Goal: Task Accomplishment & Management: Manage account settings

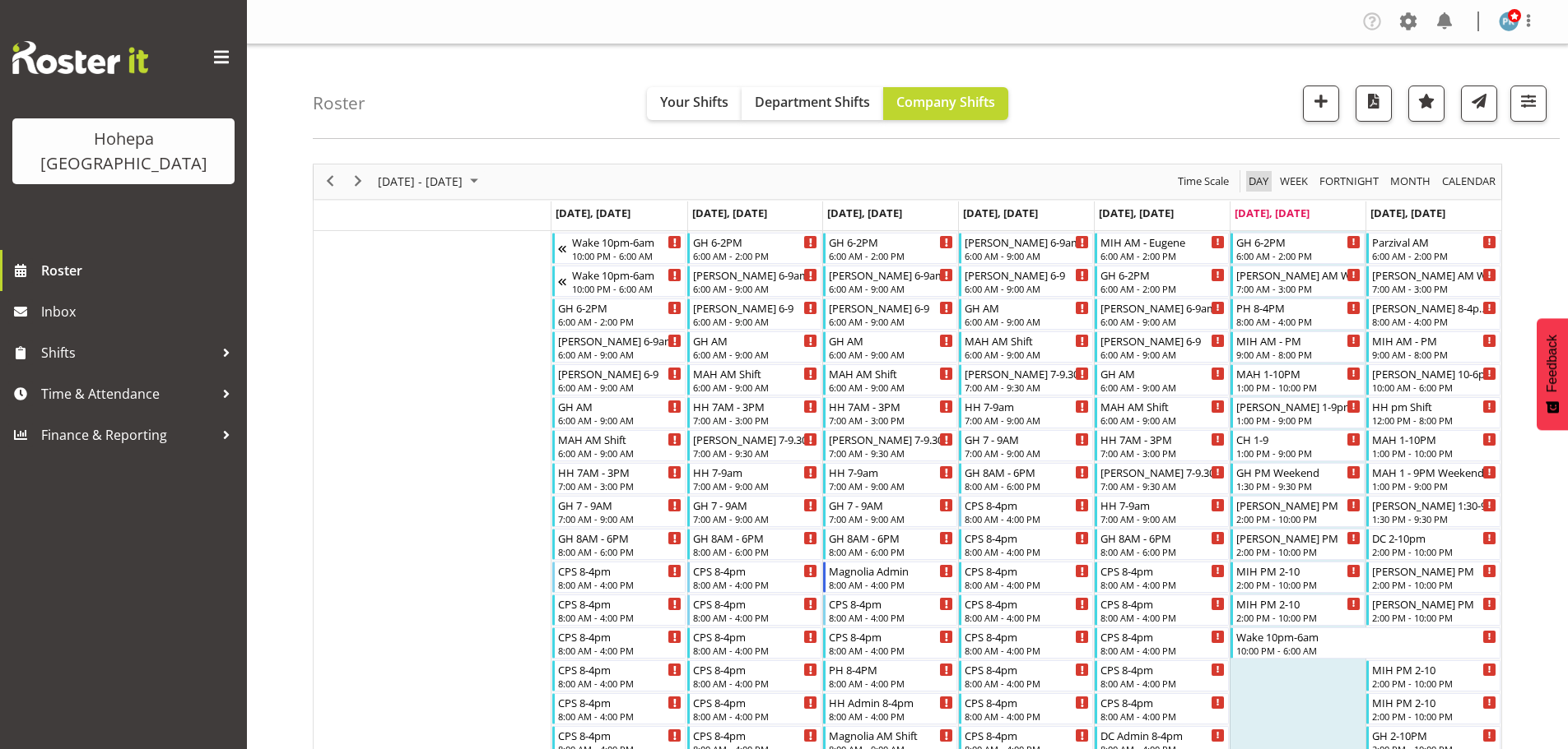
click at [1253, 186] on span "Day" at bounding box center [1258, 181] width 23 height 21
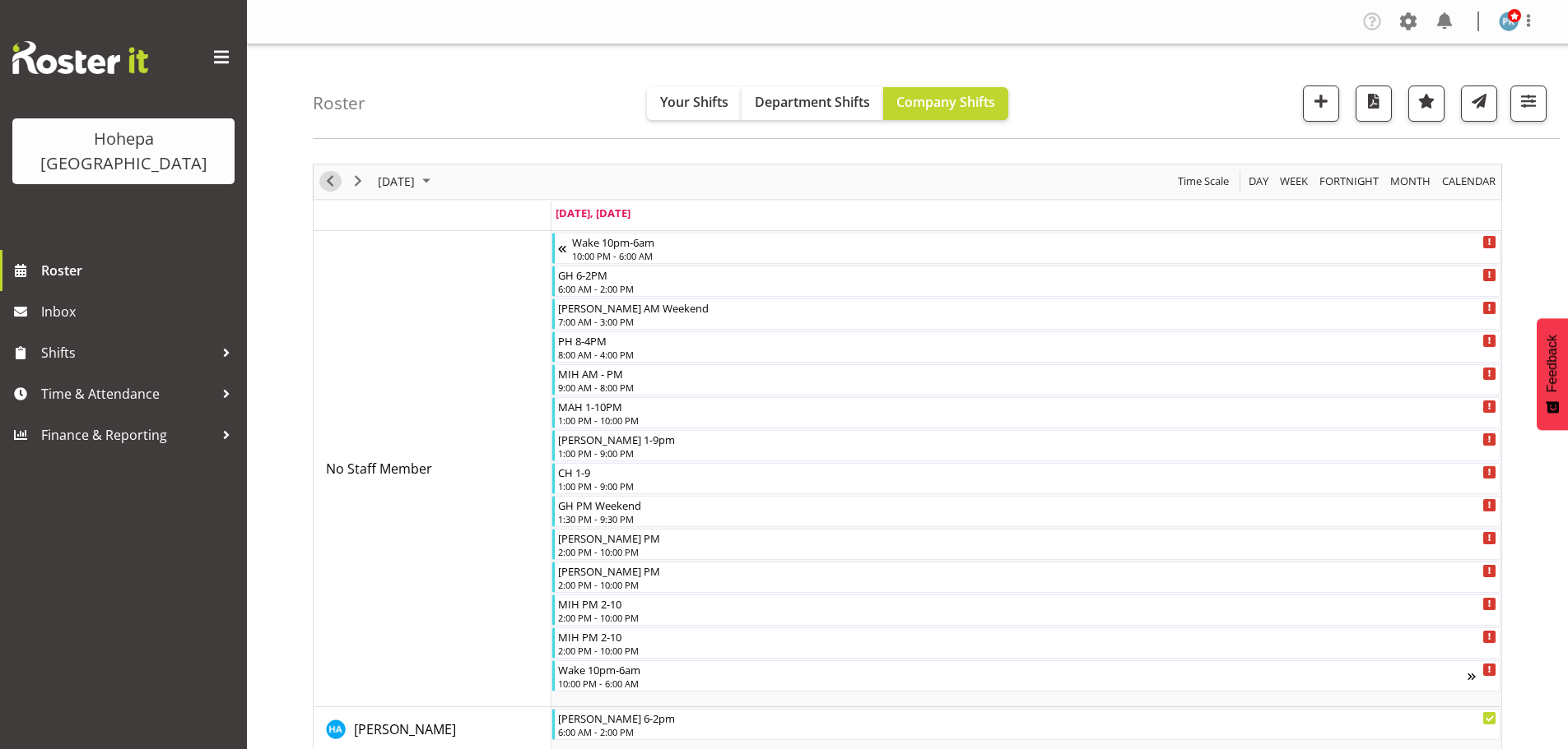
click at [326, 186] on span "Previous" at bounding box center [330, 181] width 20 height 21
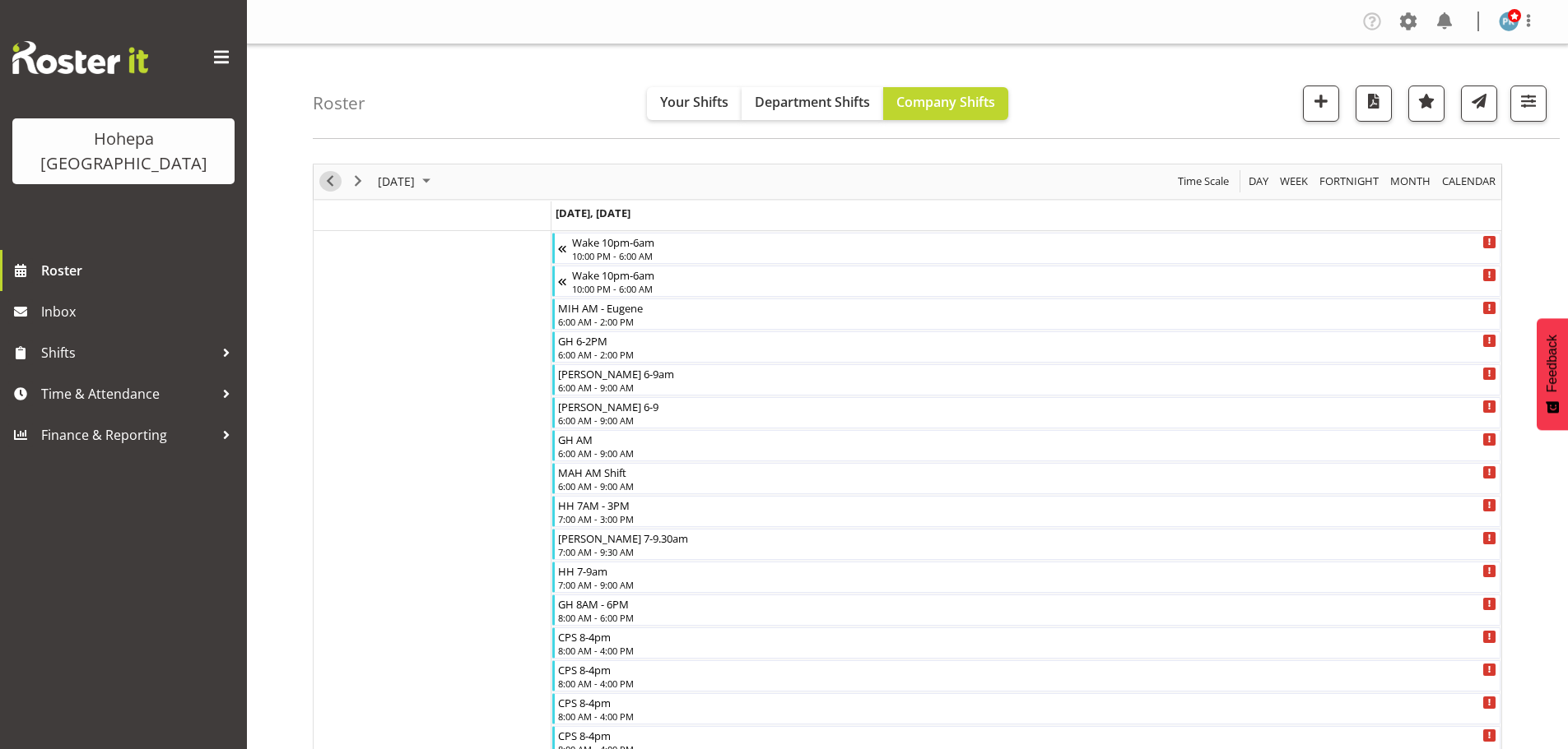
click at [336, 183] on span "Previous" at bounding box center [330, 181] width 20 height 21
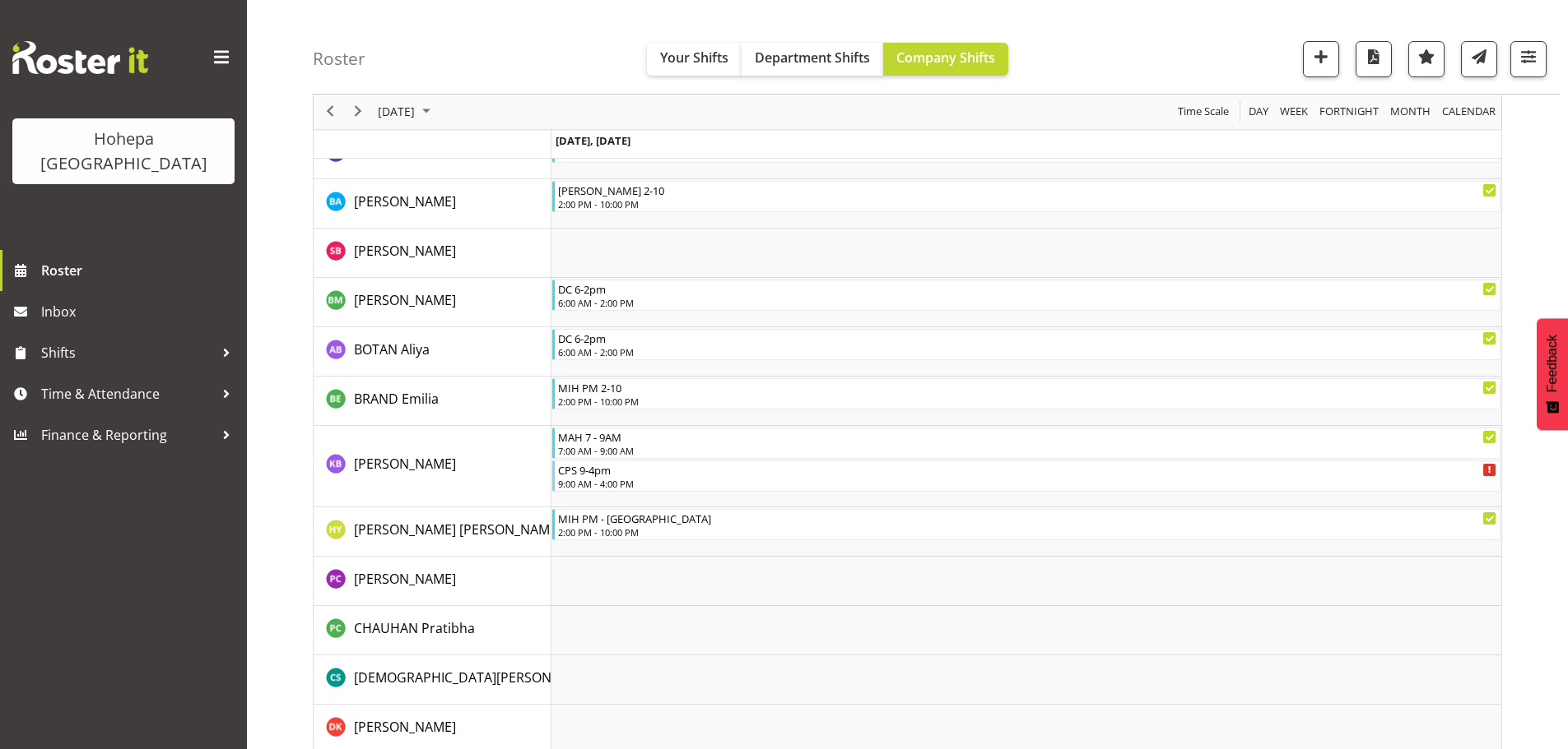
scroll to position [1313, 0]
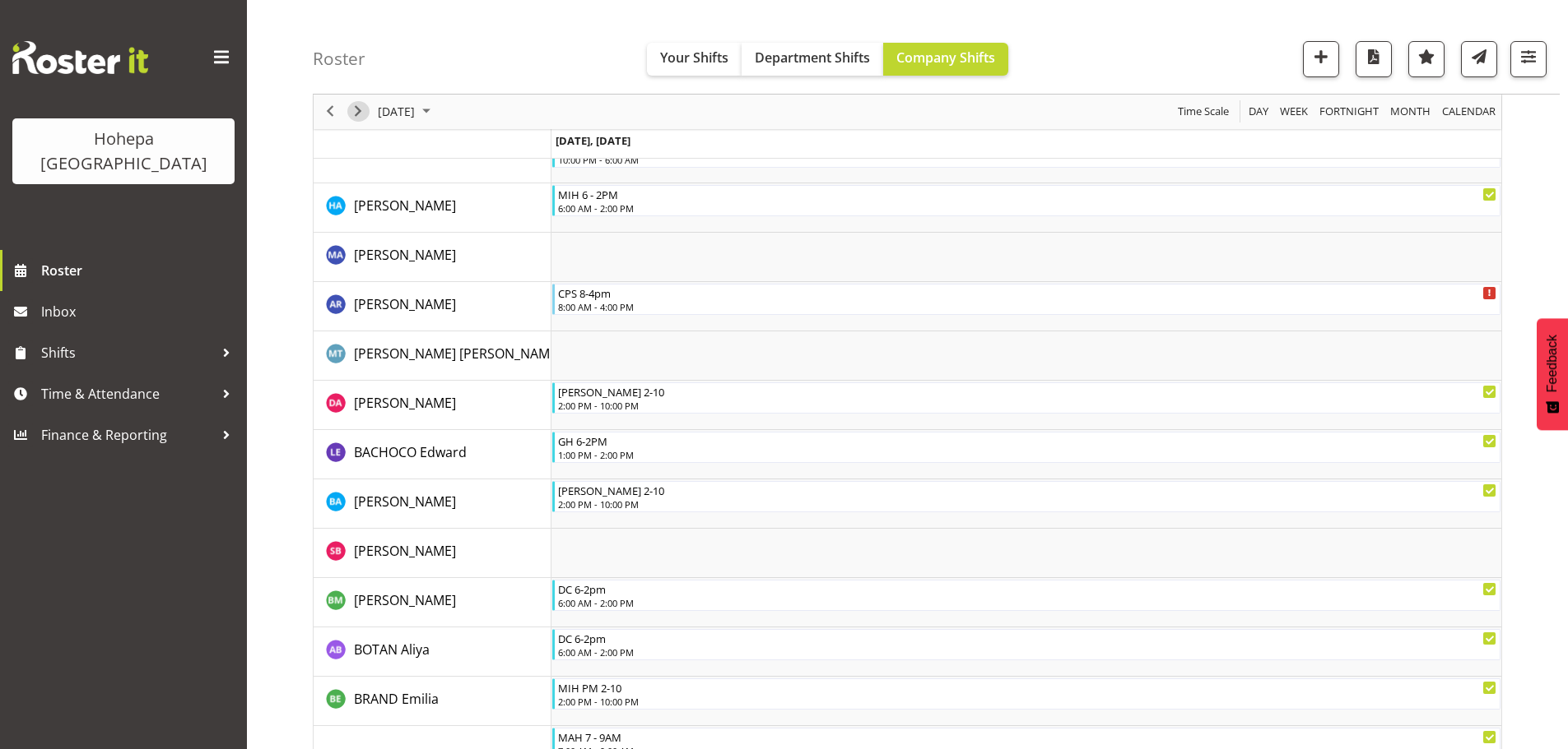
click at [361, 112] on span "Next" at bounding box center [357, 112] width 20 height 21
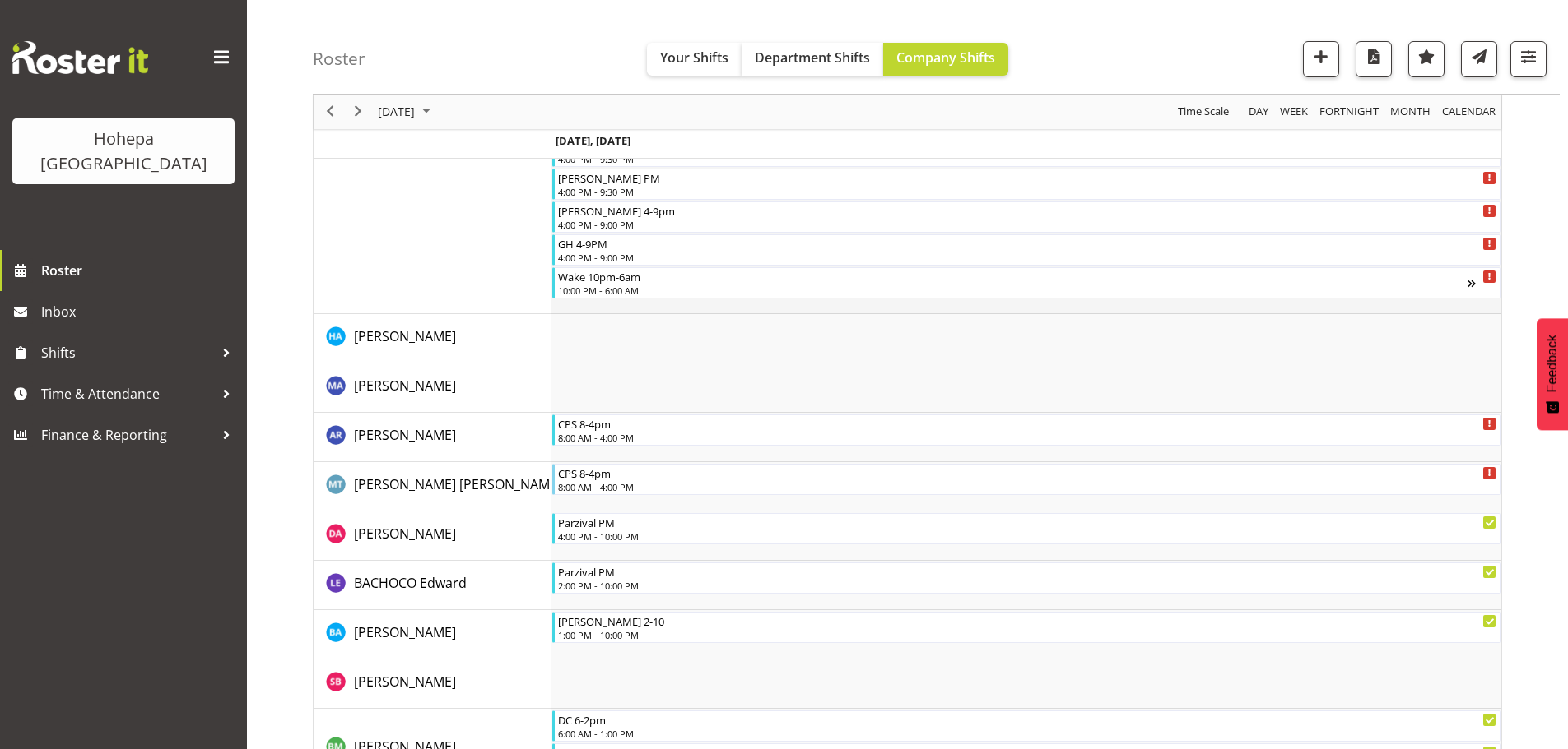
scroll to position [1115, 0]
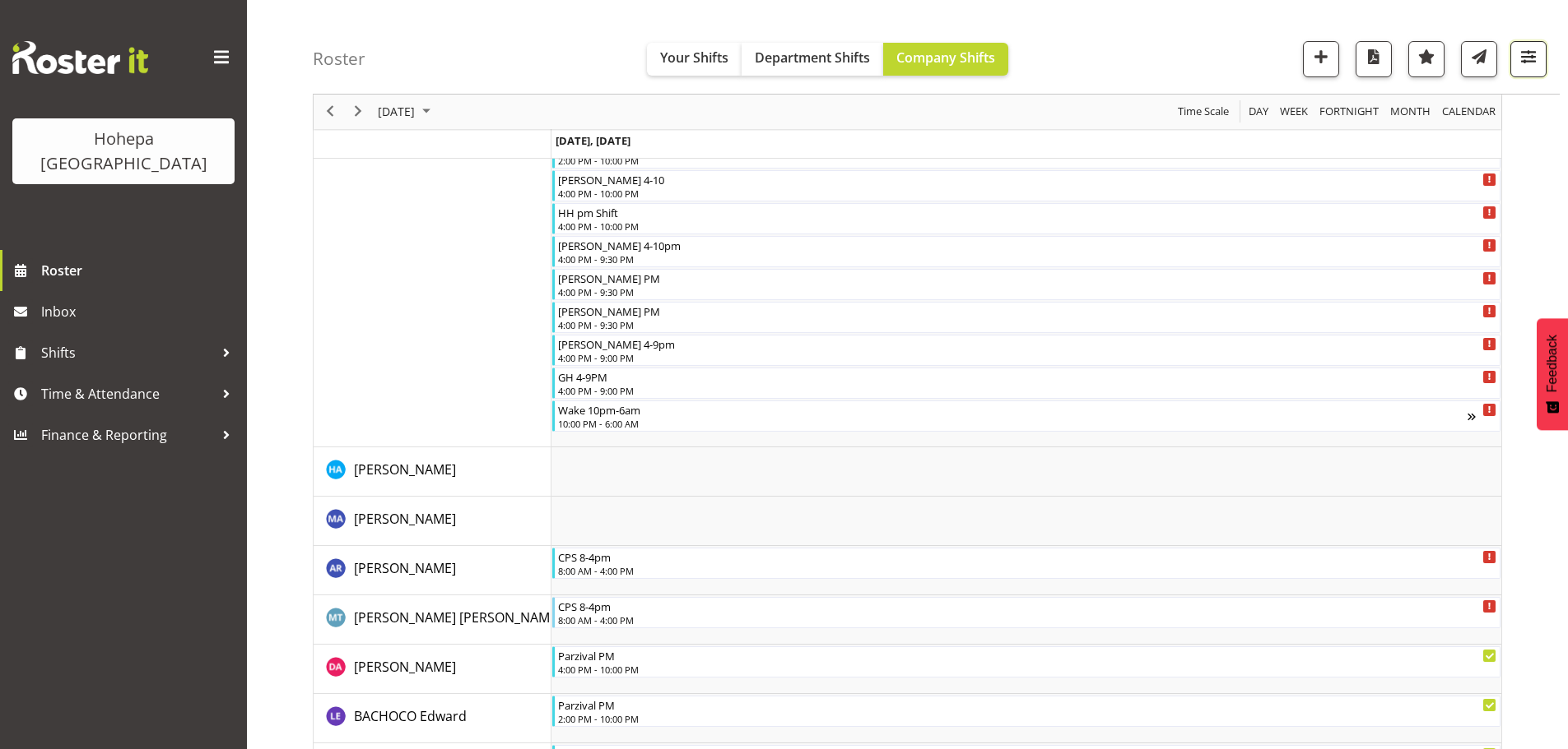
click at [1525, 62] on span "button" at bounding box center [1527, 56] width 22 height 22
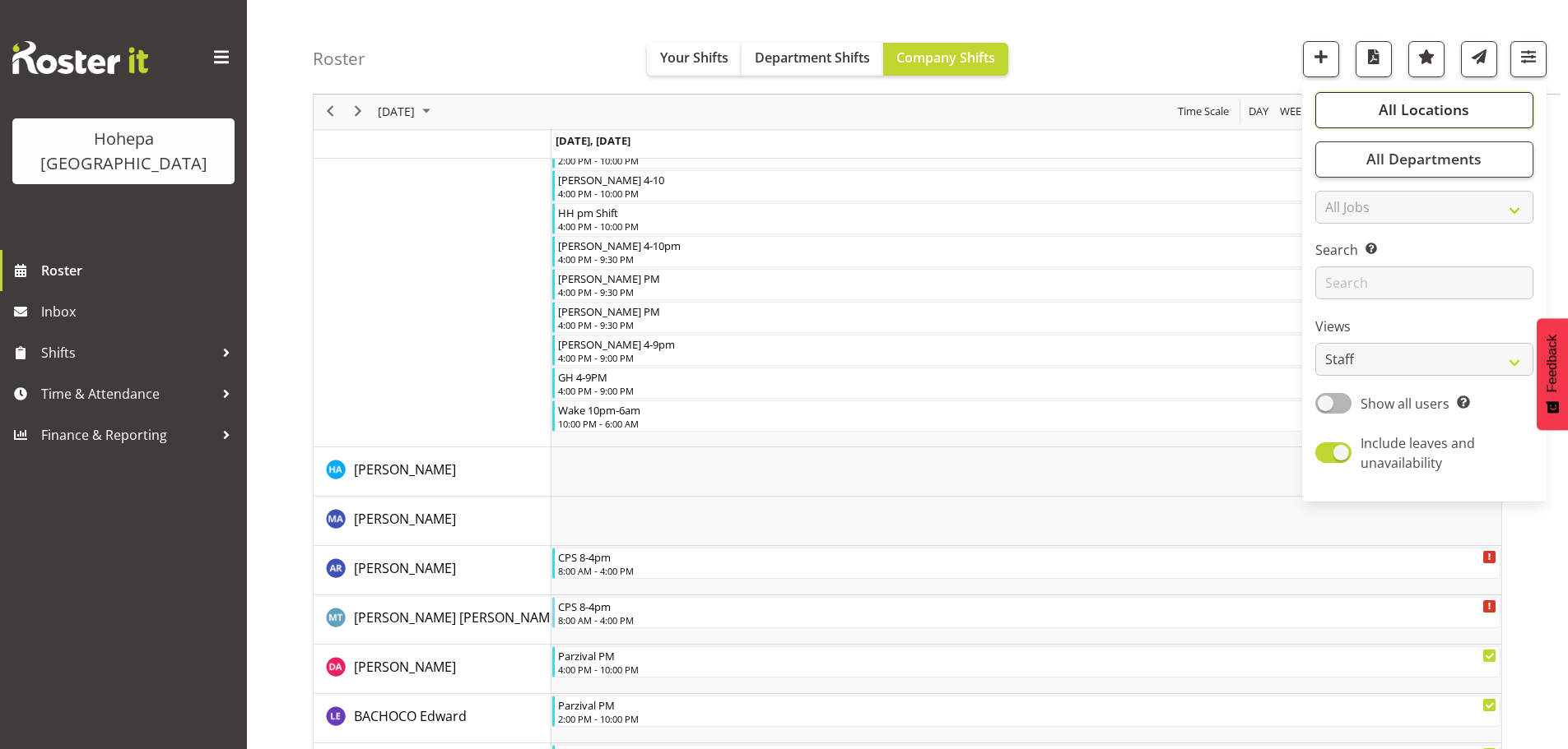
click at [1438, 108] on span "All Locations" at bounding box center [1423, 110] width 91 height 20
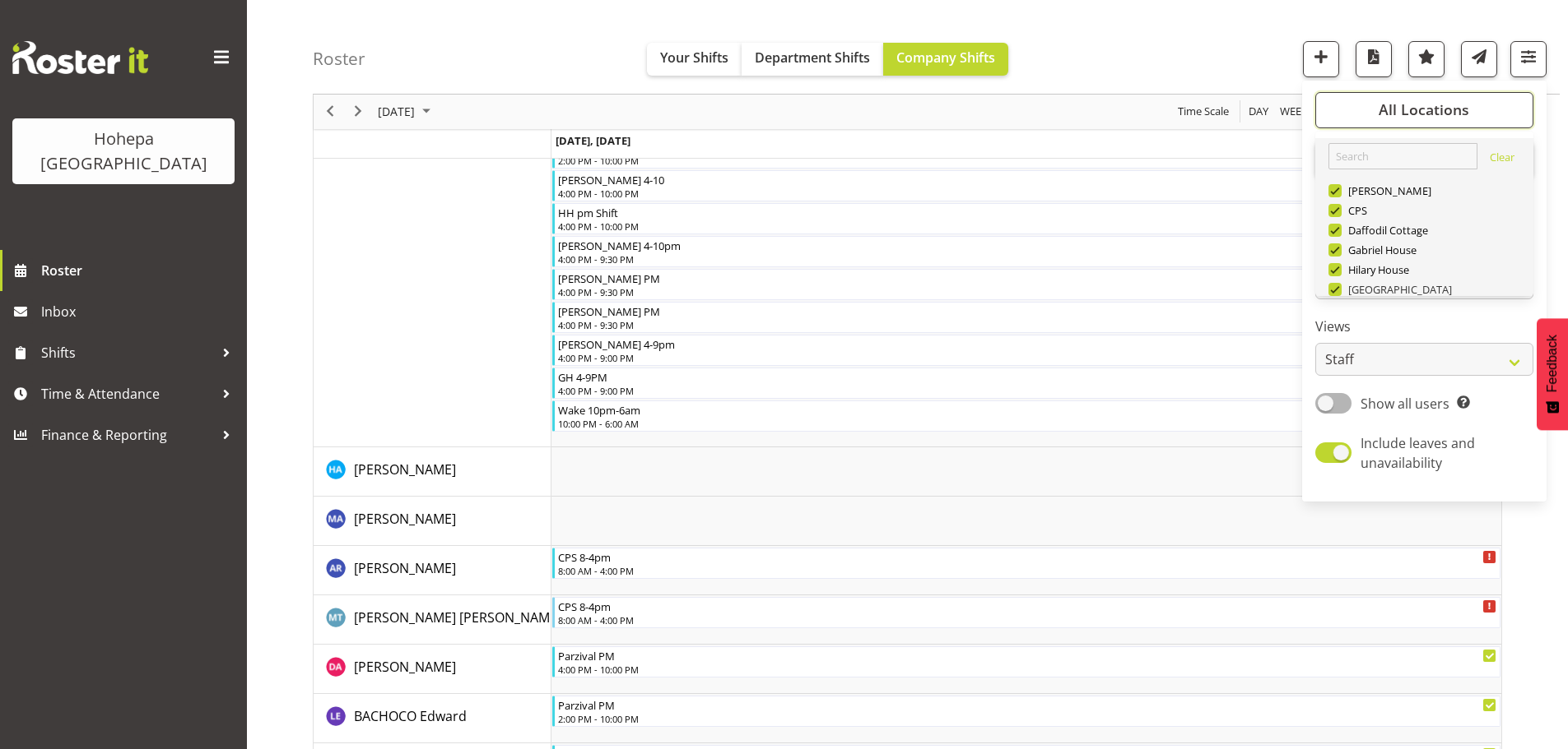
scroll to position [158, 0]
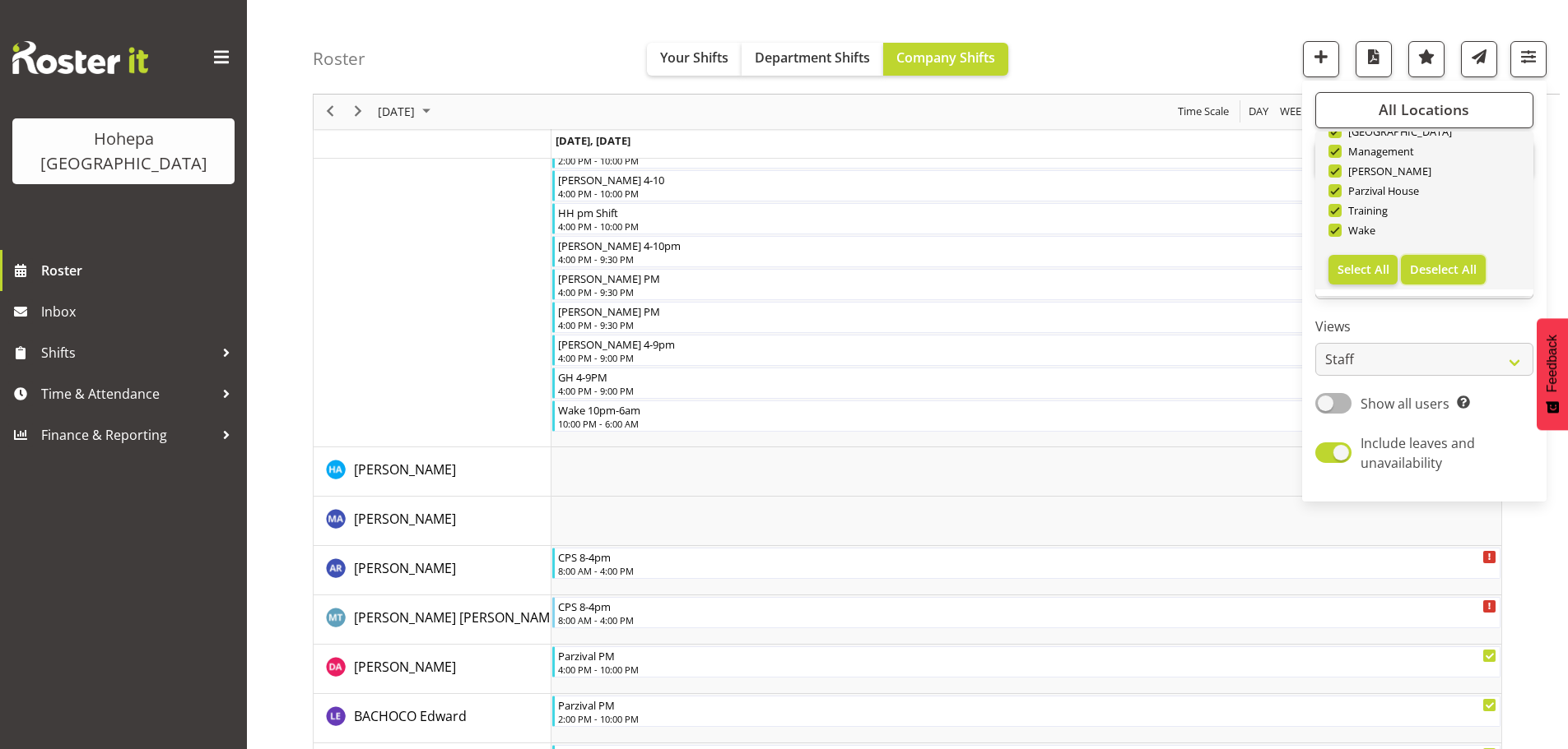
click at [1435, 270] on span "Deselect All" at bounding box center [1443, 269] width 66 height 16
checkbox input "false"
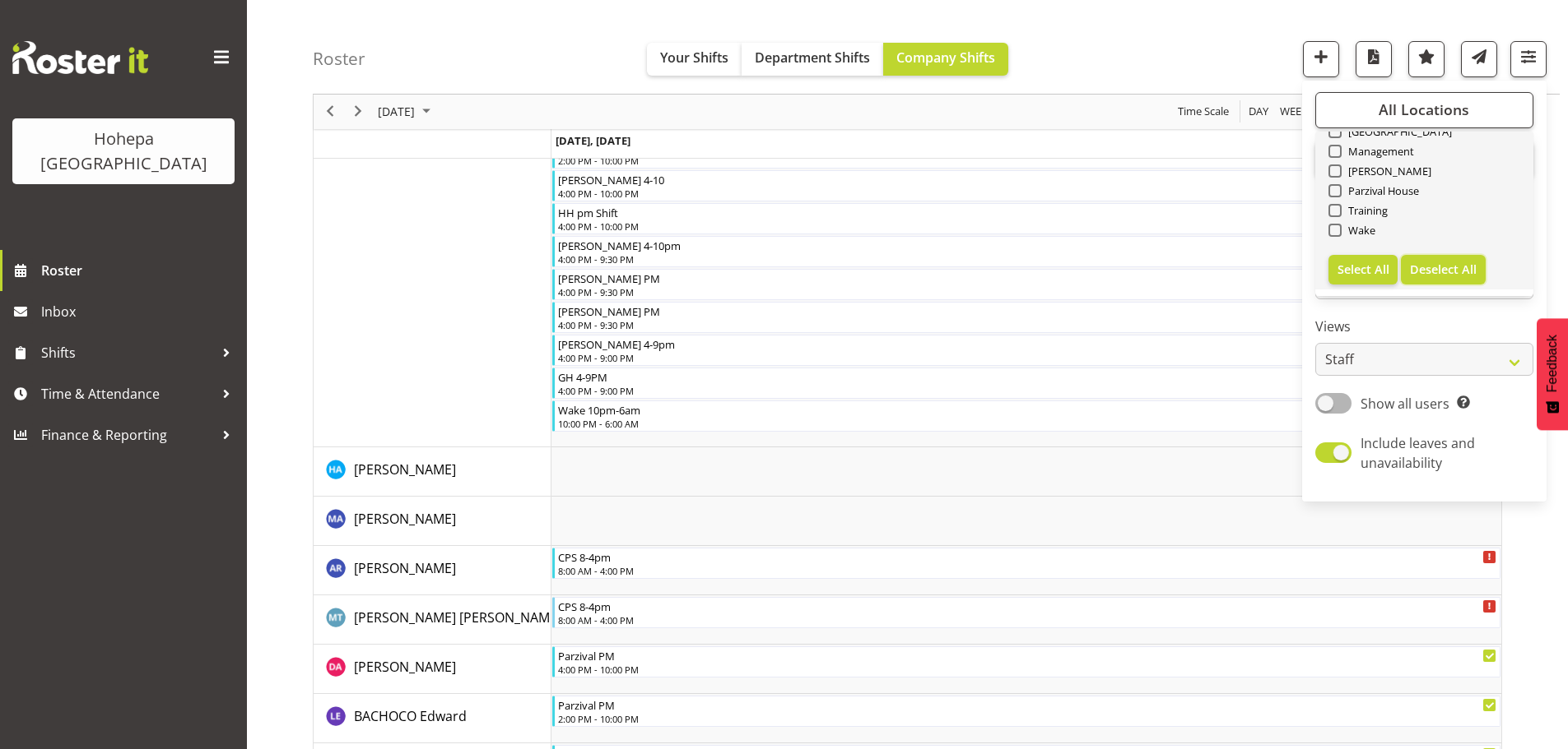
checkbox input "false"
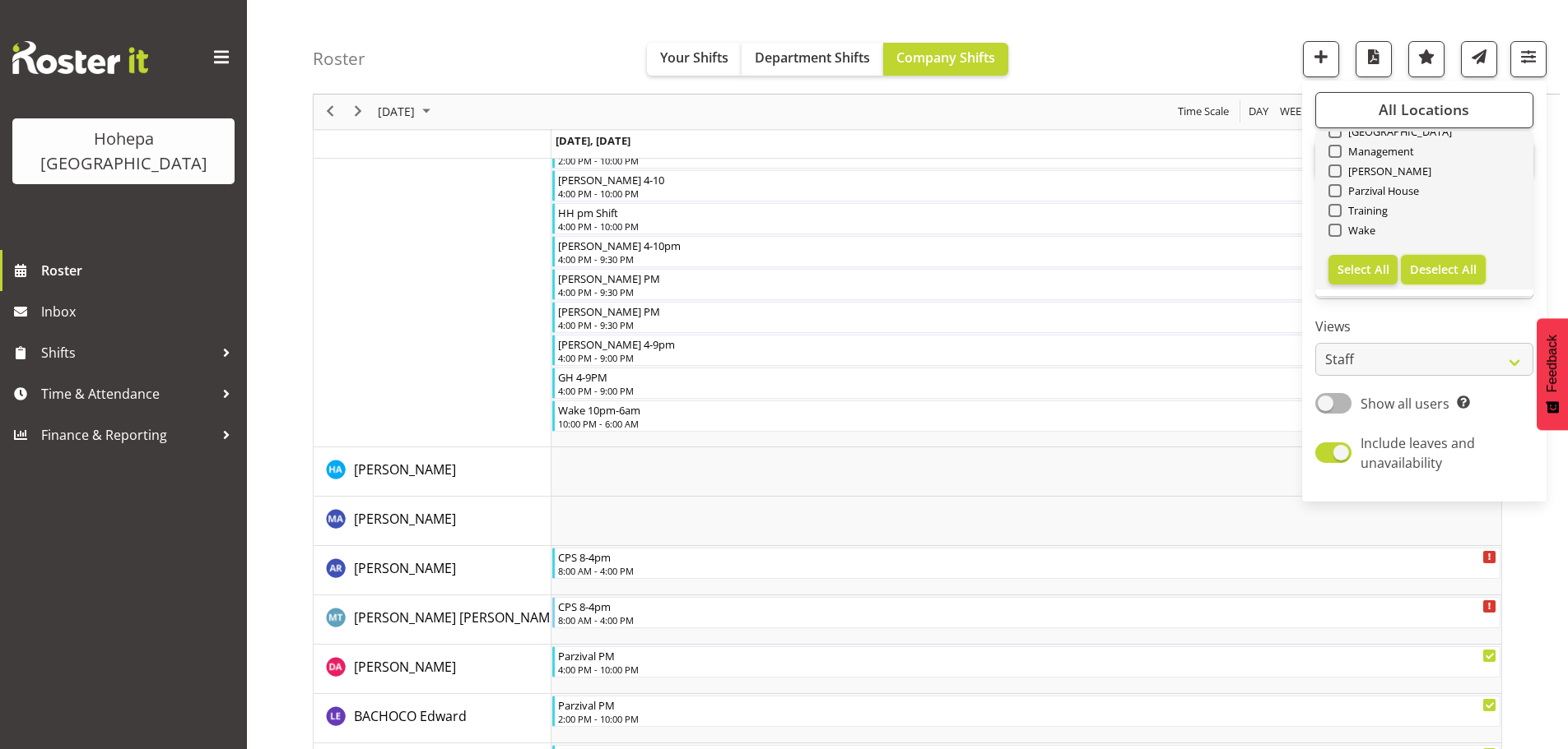
checkbox input "false"
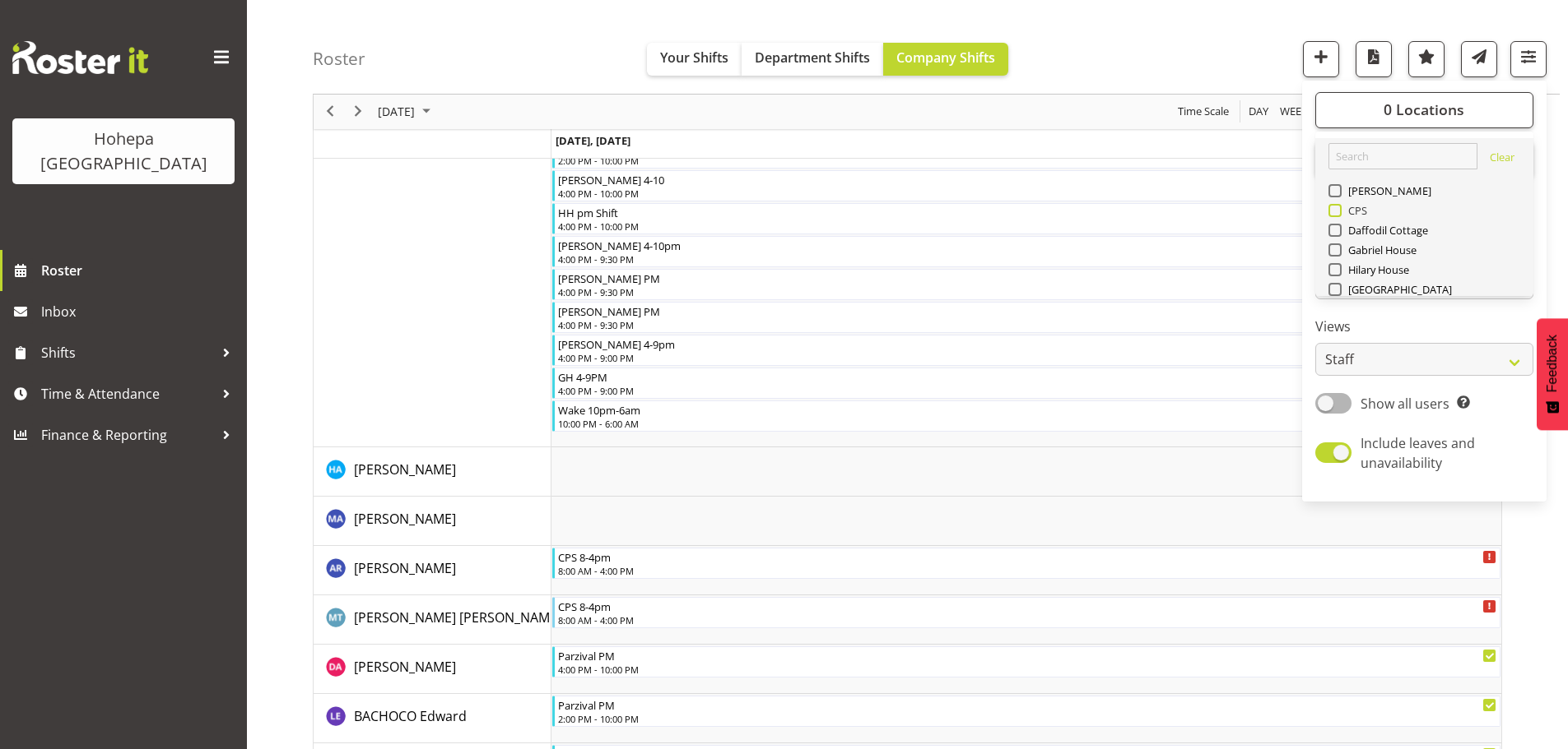
click at [1334, 213] on span at bounding box center [1334, 210] width 13 height 13
click at [1334, 213] on input "CPS" at bounding box center [1333, 211] width 10 height 10
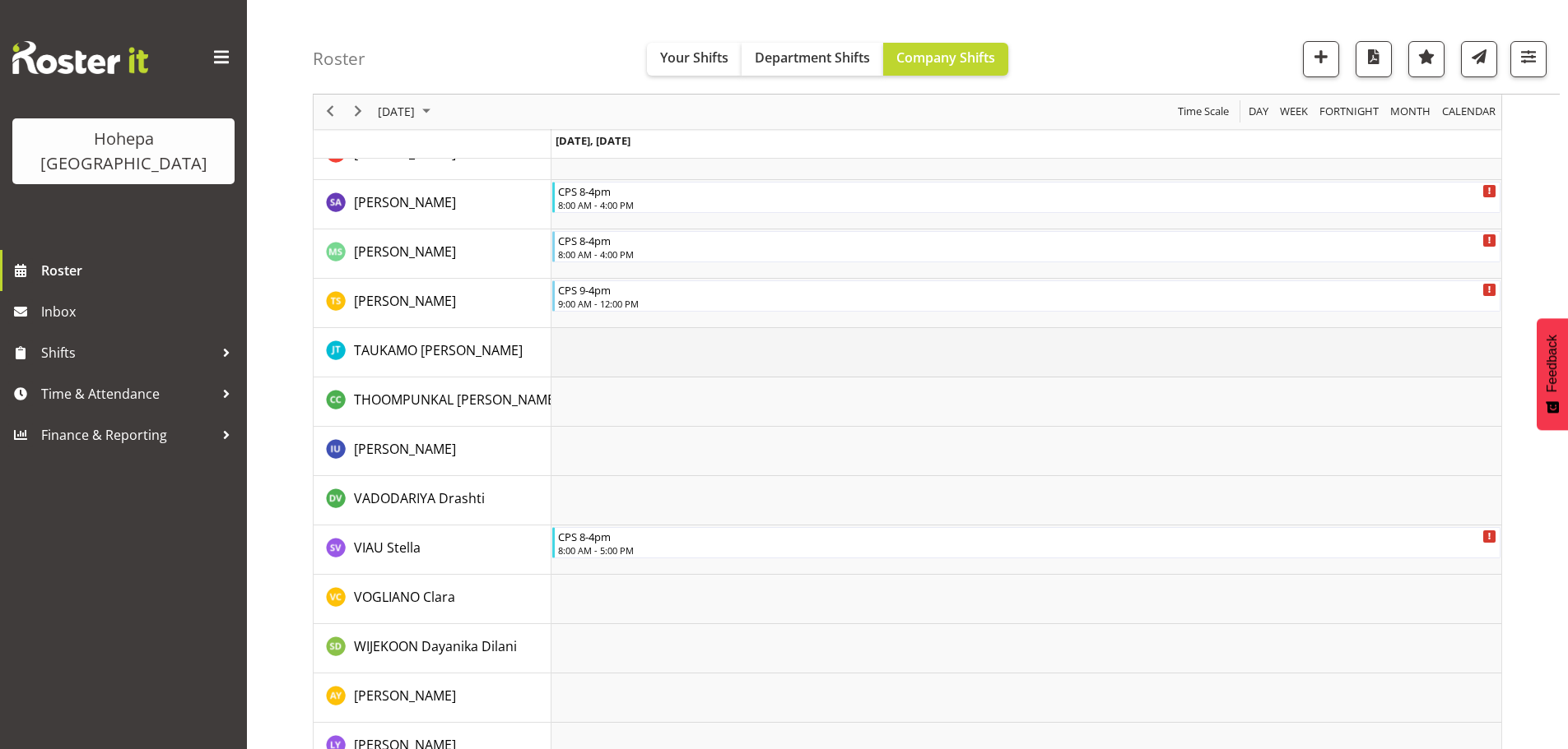
scroll to position [2800, 0]
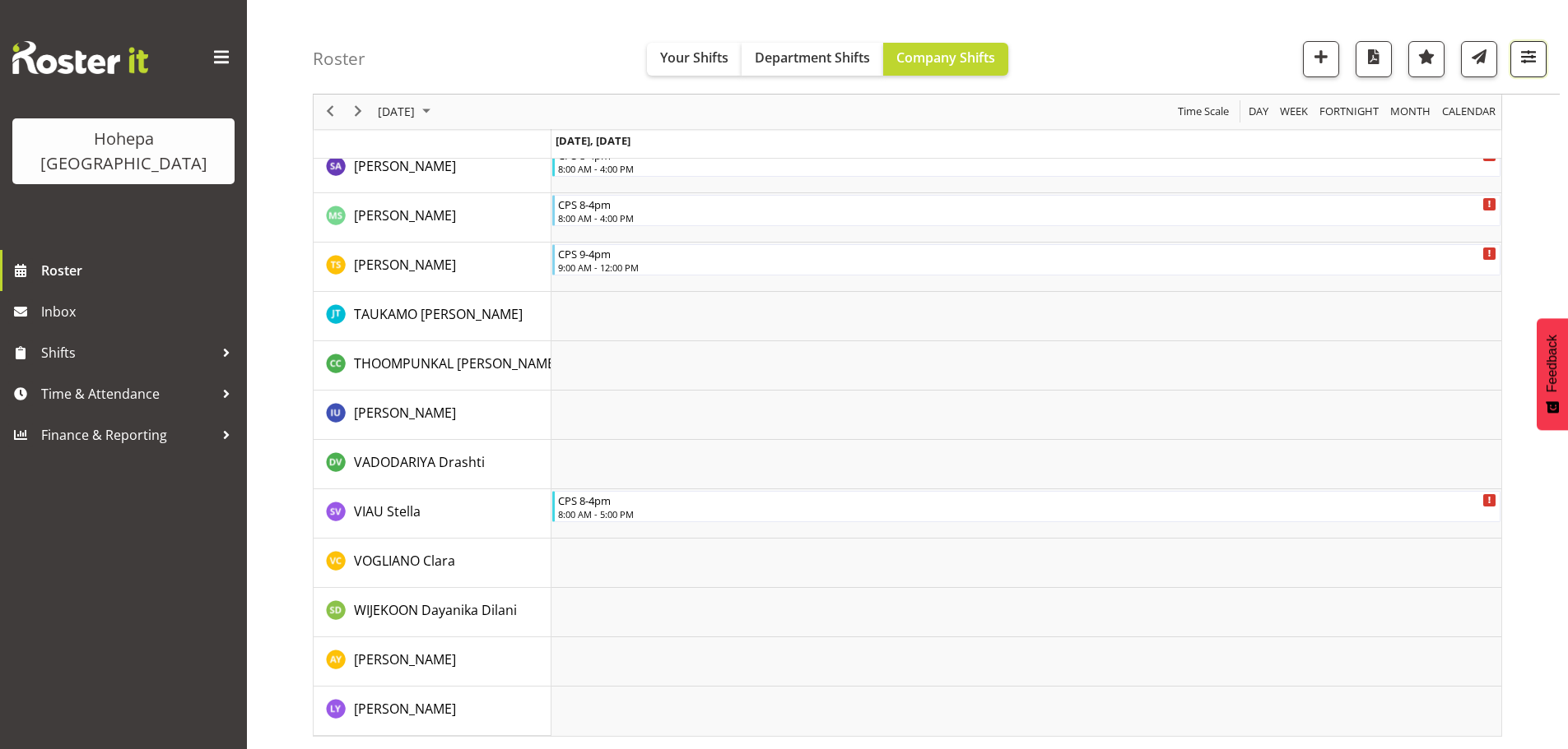
drag, startPoint x: 1527, startPoint y: 65, endPoint x: 1513, endPoint y: 72, distance: 15.7
click at [1526, 65] on span "button" at bounding box center [1527, 56] width 22 height 22
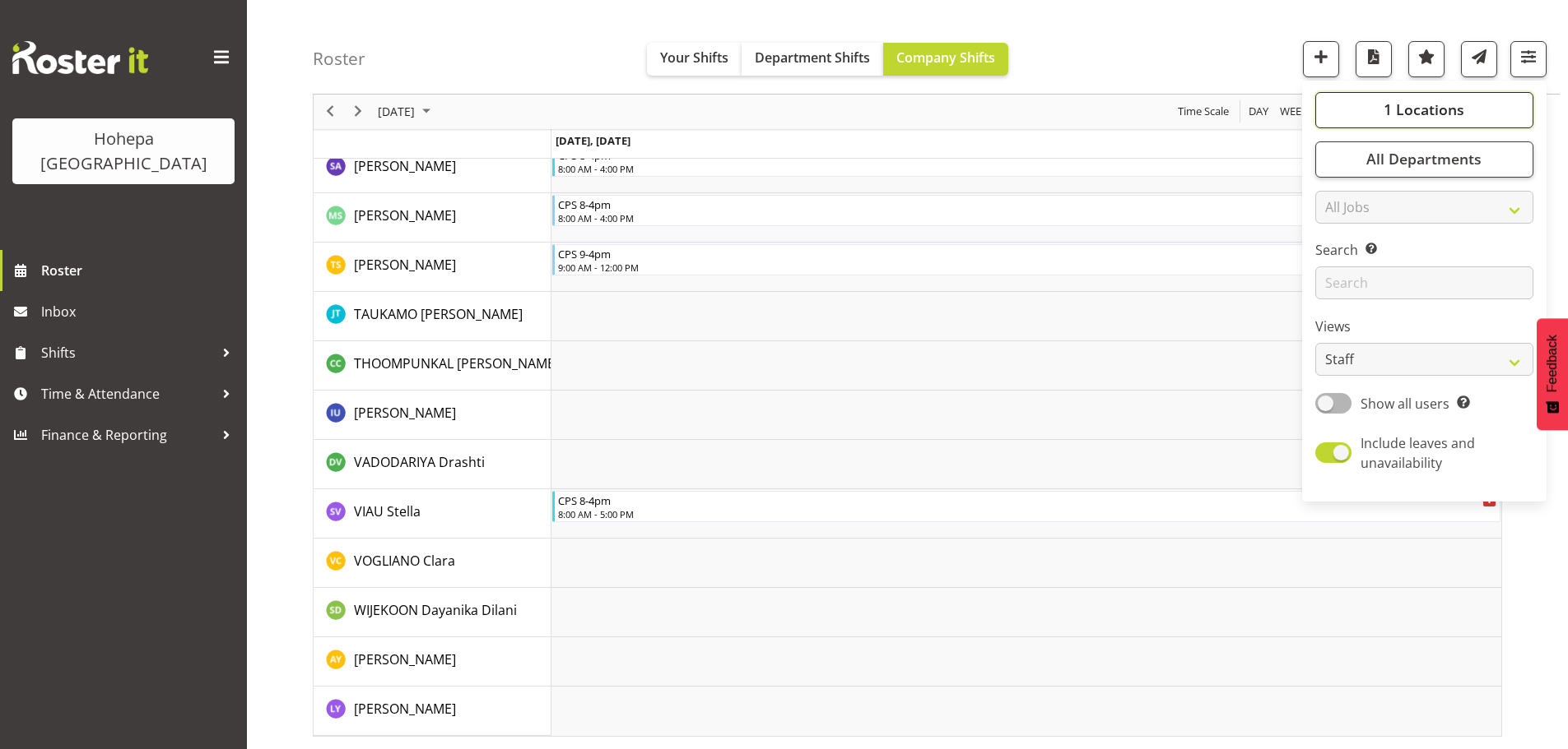
click at [1430, 112] on span "1 Locations" at bounding box center [1423, 110] width 80 height 20
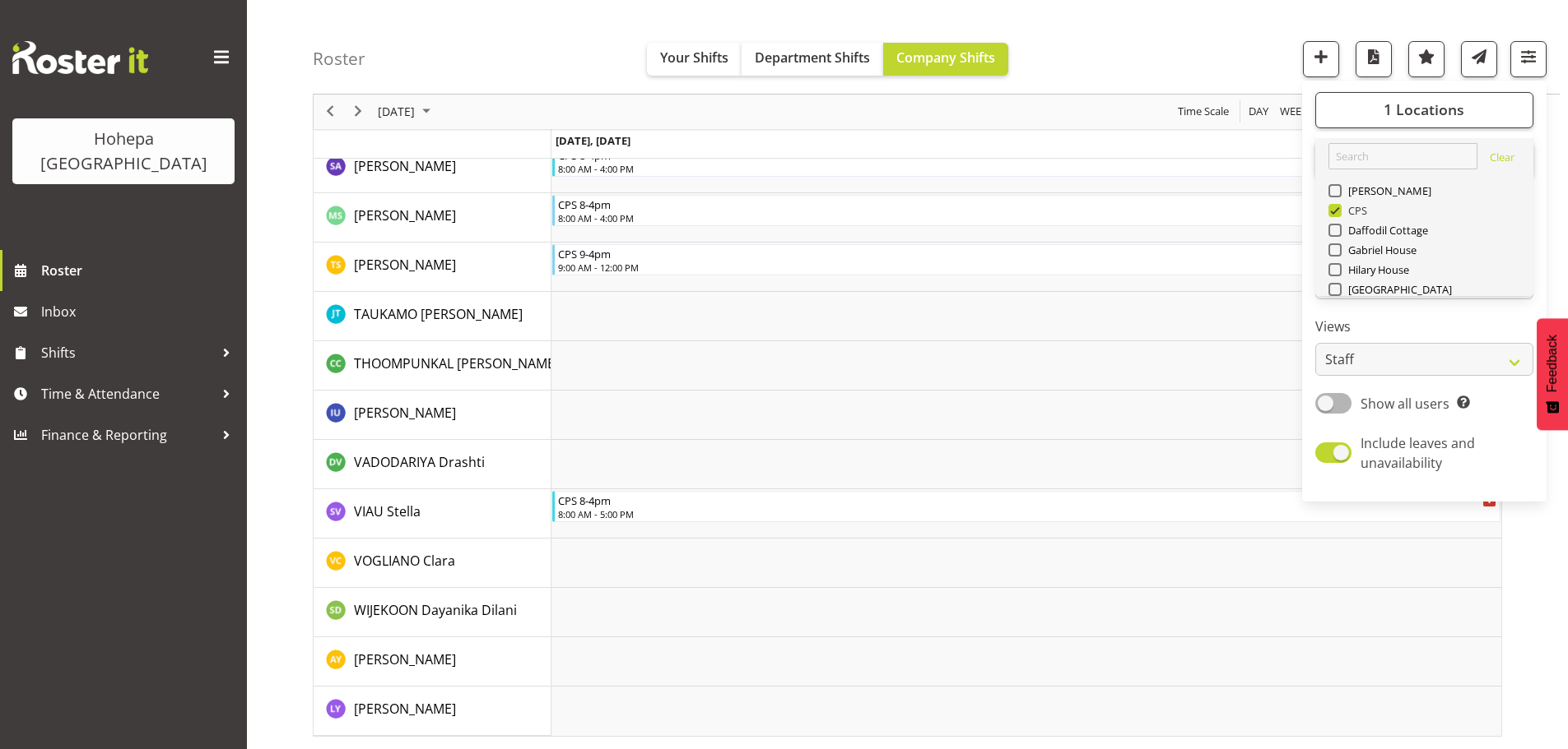
click at [1331, 208] on span at bounding box center [1334, 210] width 13 height 13
click at [1331, 208] on input "CPS" at bounding box center [1333, 211] width 10 height 10
checkbox input "false"
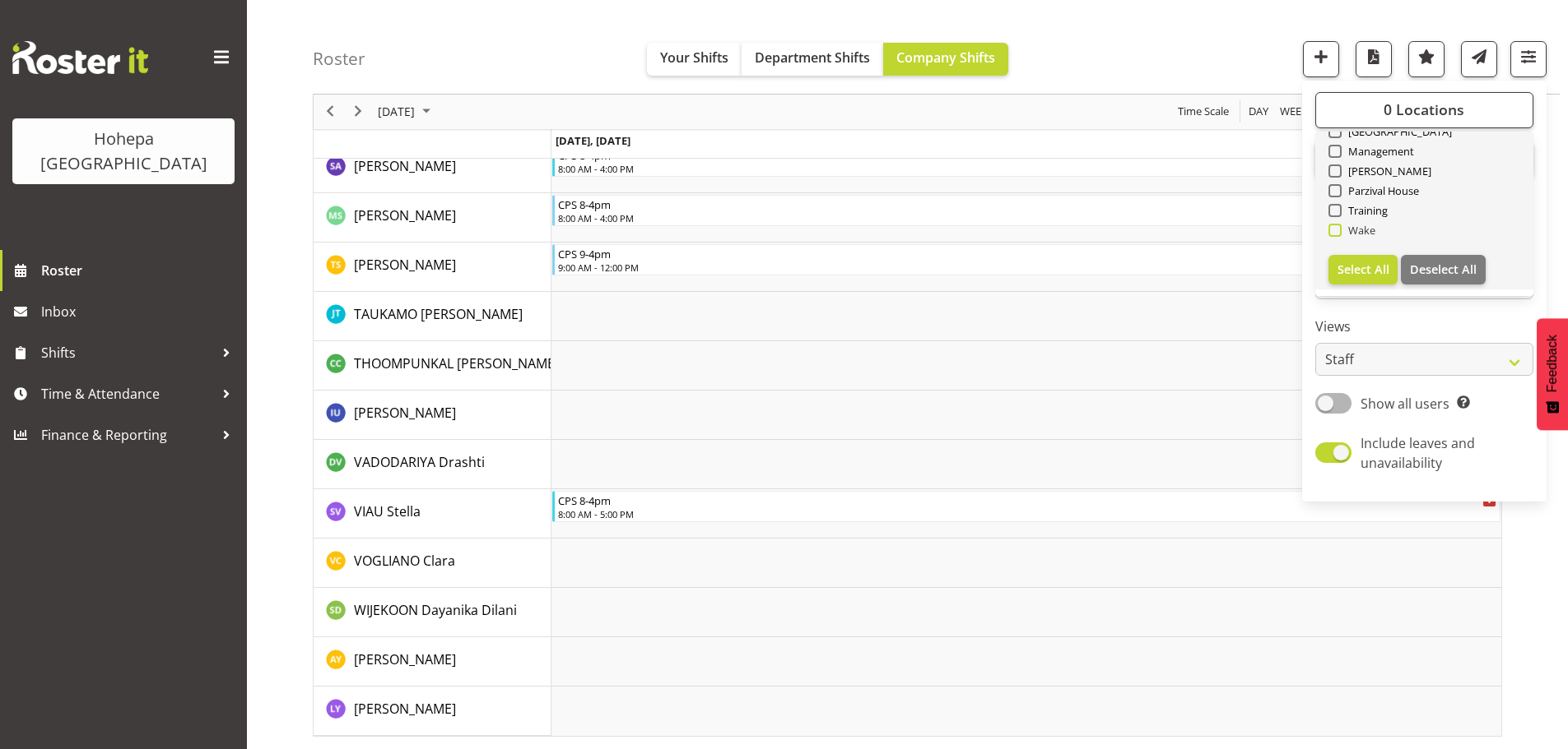
click at [1340, 232] on span at bounding box center [1334, 230] width 13 height 13
click at [1339, 232] on input "Wake" at bounding box center [1333, 230] width 10 height 10
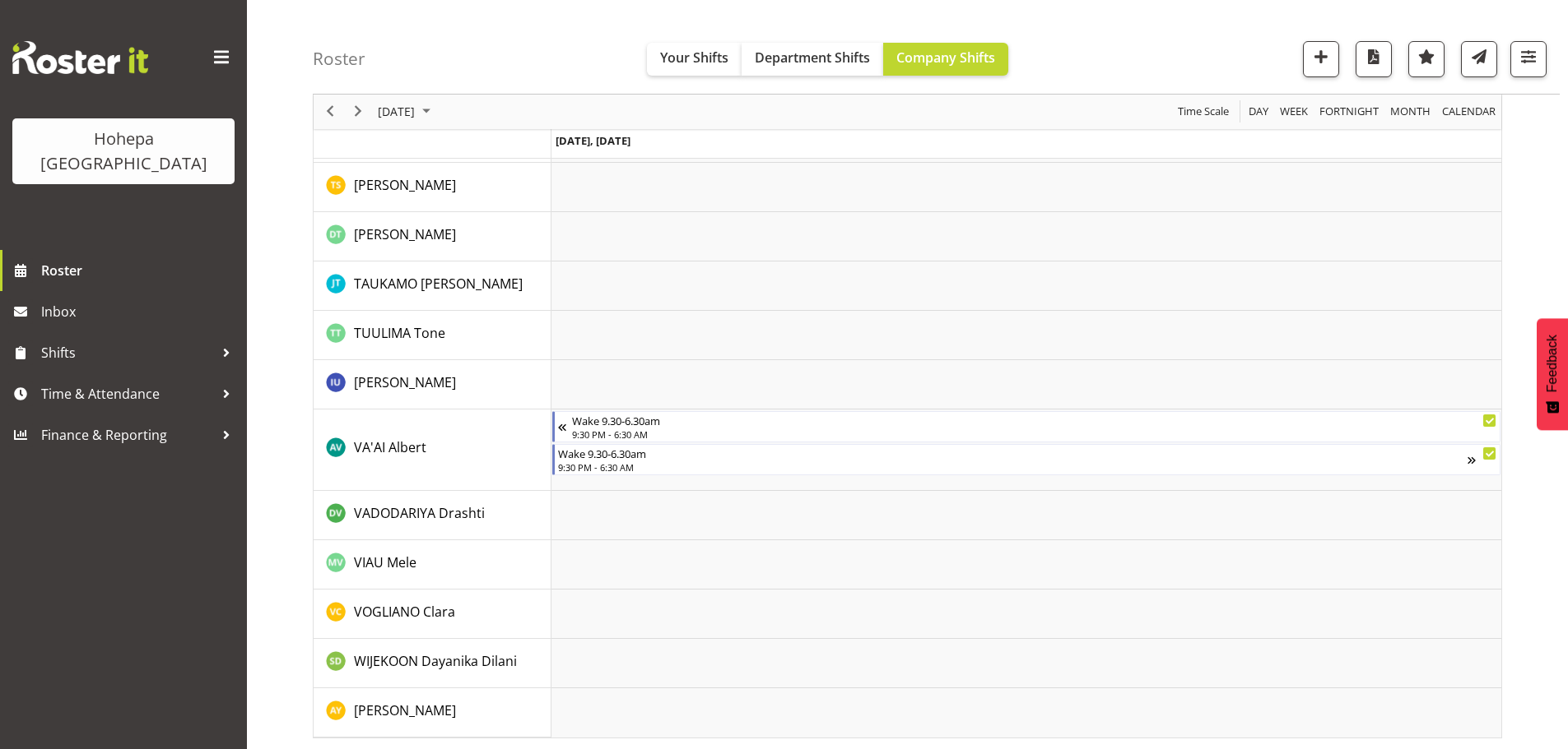
scroll to position [2469, 0]
click at [1521, 55] on span "button" at bounding box center [1527, 56] width 22 height 22
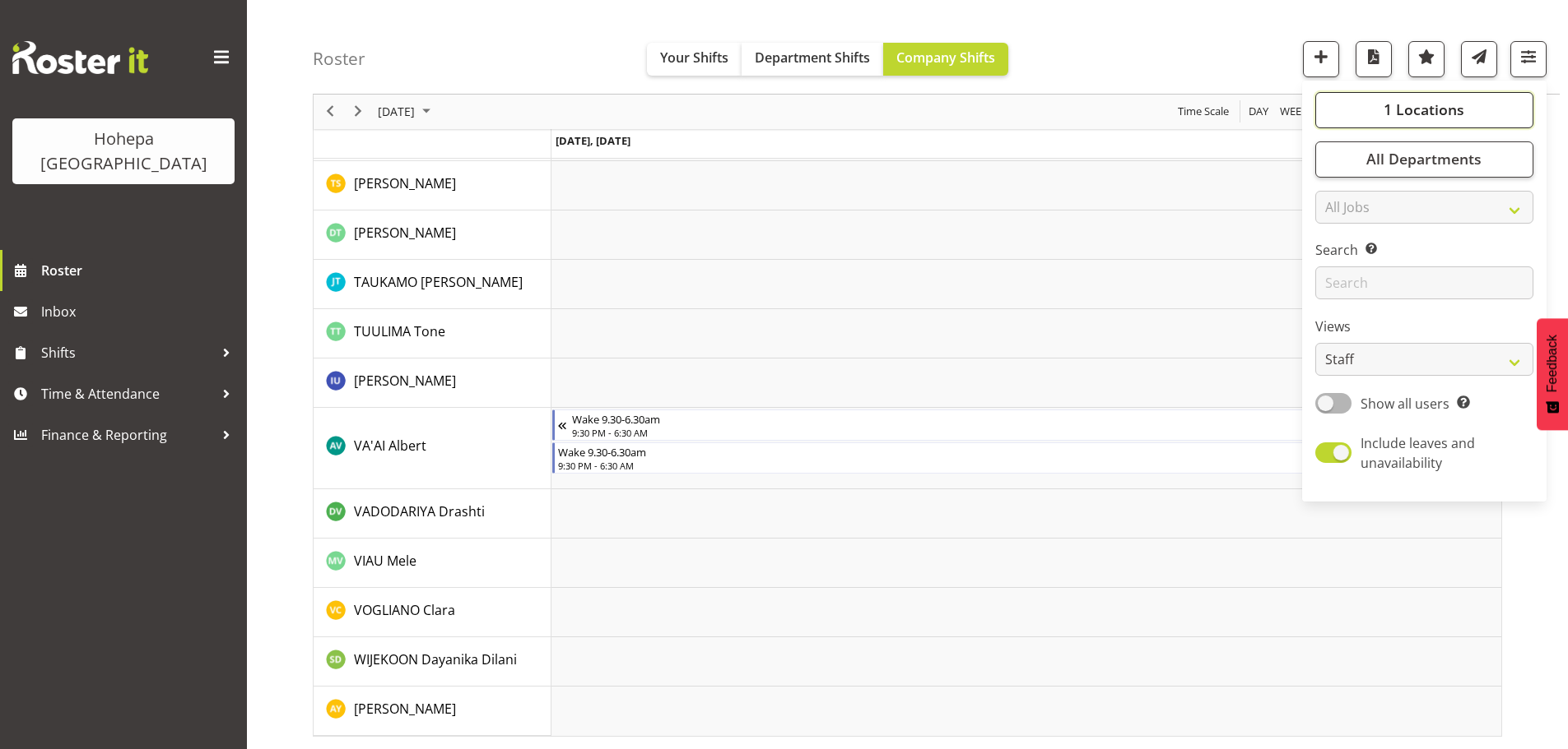
click at [1420, 102] on span "1 Locations" at bounding box center [1423, 110] width 80 height 20
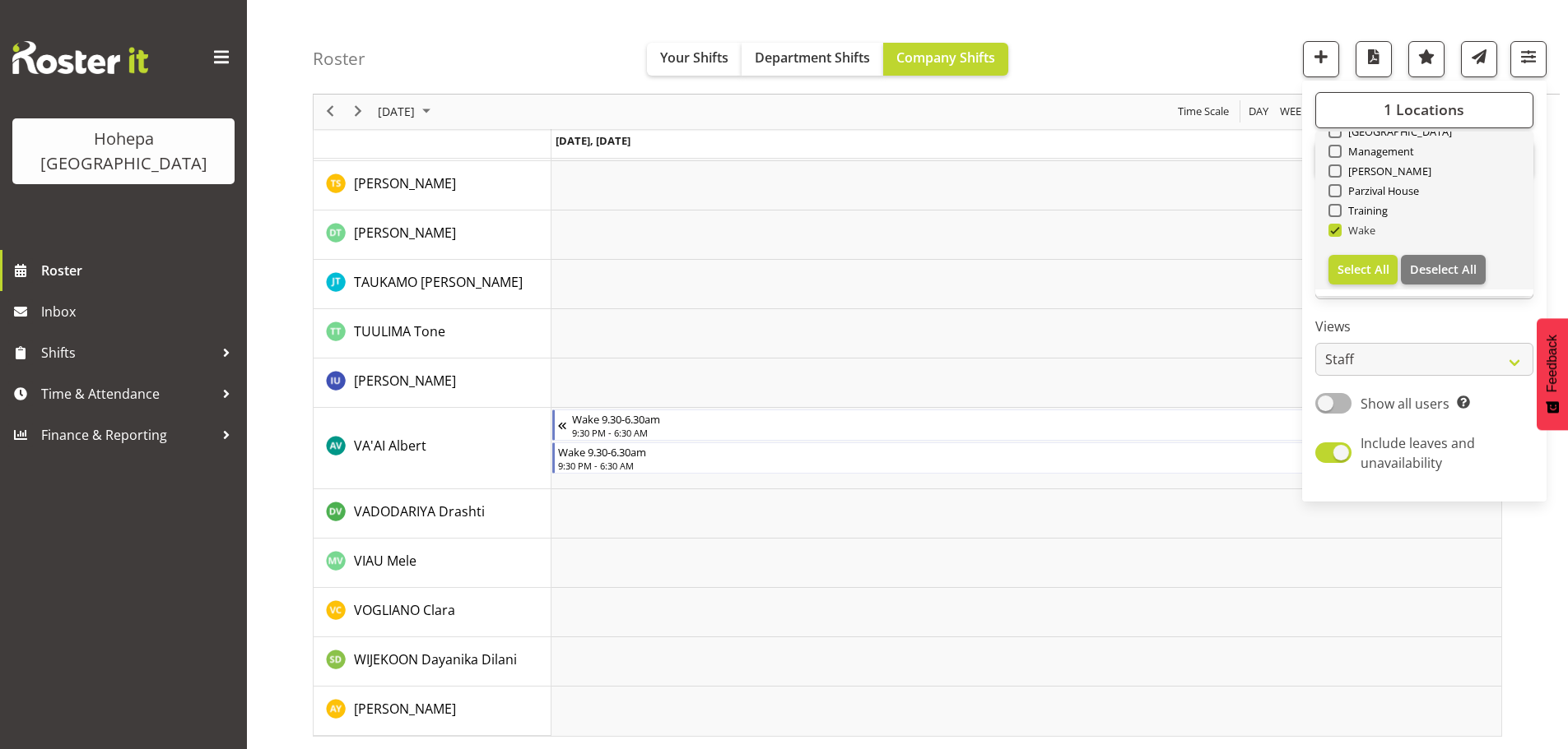
click at [1337, 230] on span at bounding box center [1334, 230] width 13 height 13
click at [1337, 230] on input "Wake" at bounding box center [1333, 230] width 10 height 10
checkbox input "false"
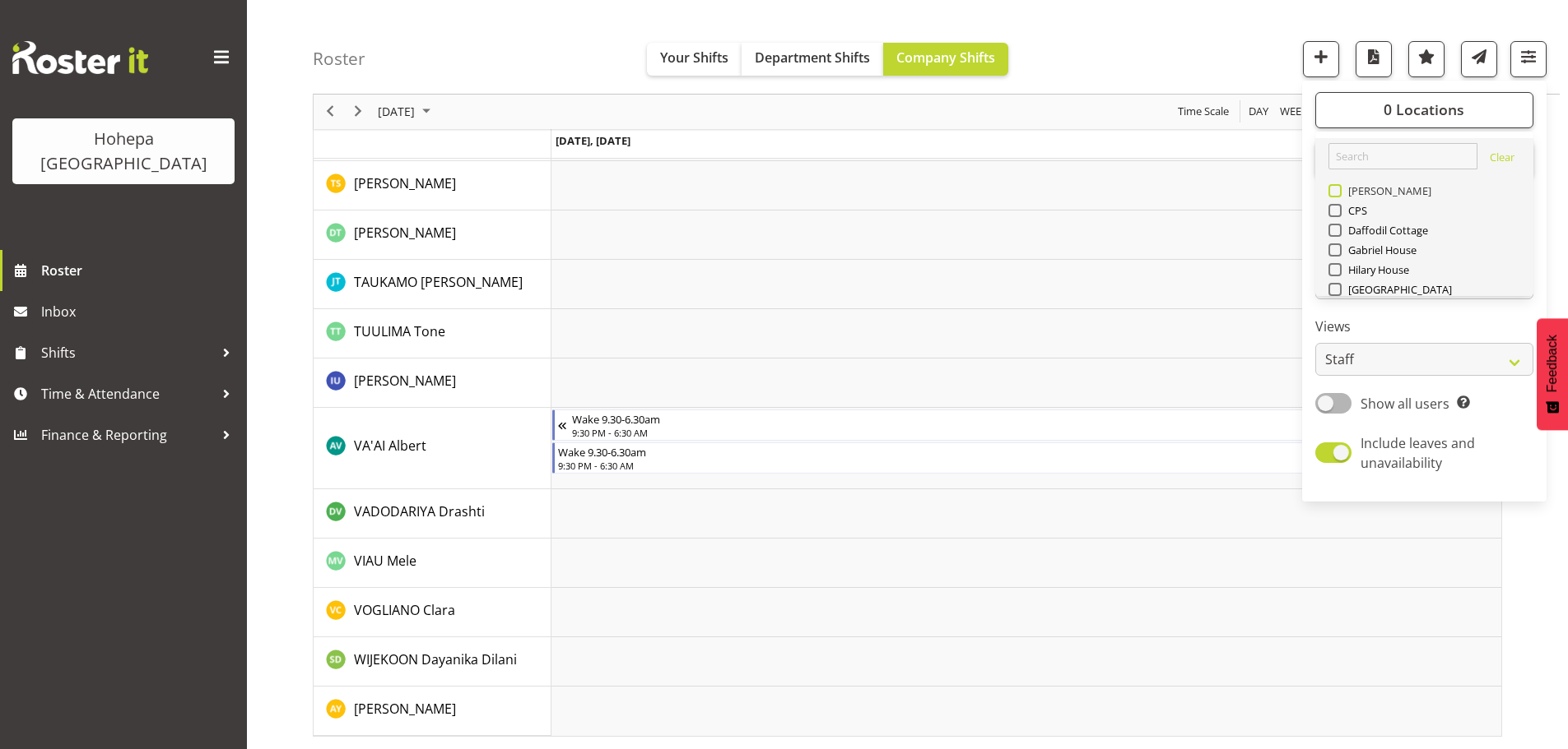
click at [1341, 191] on span at bounding box center [1334, 190] width 13 height 13
click at [1339, 191] on input "[PERSON_NAME]" at bounding box center [1333, 191] width 10 height 10
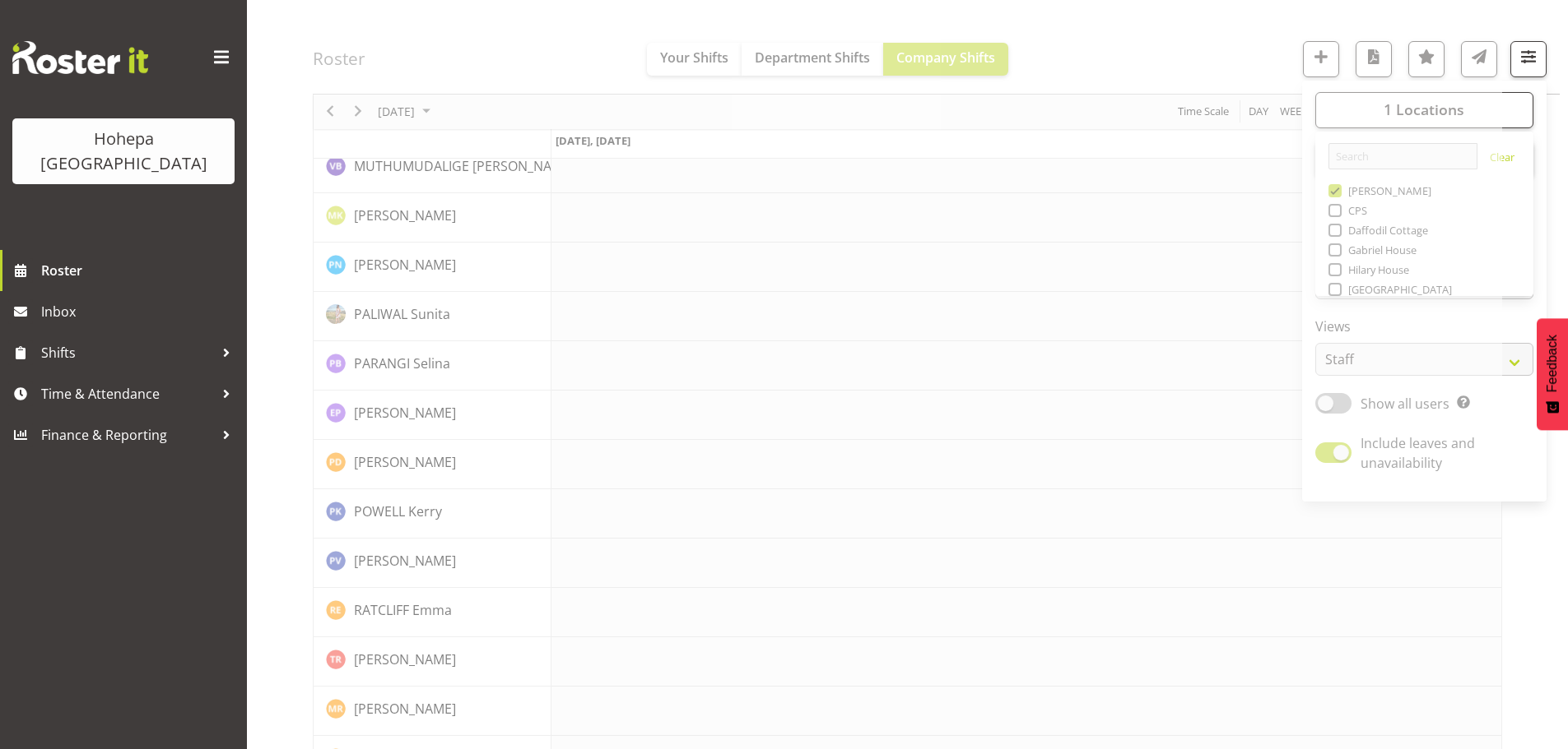
drag, startPoint x: 1178, startPoint y: 57, endPoint x: 1016, endPoint y: 151, distance: 187.3
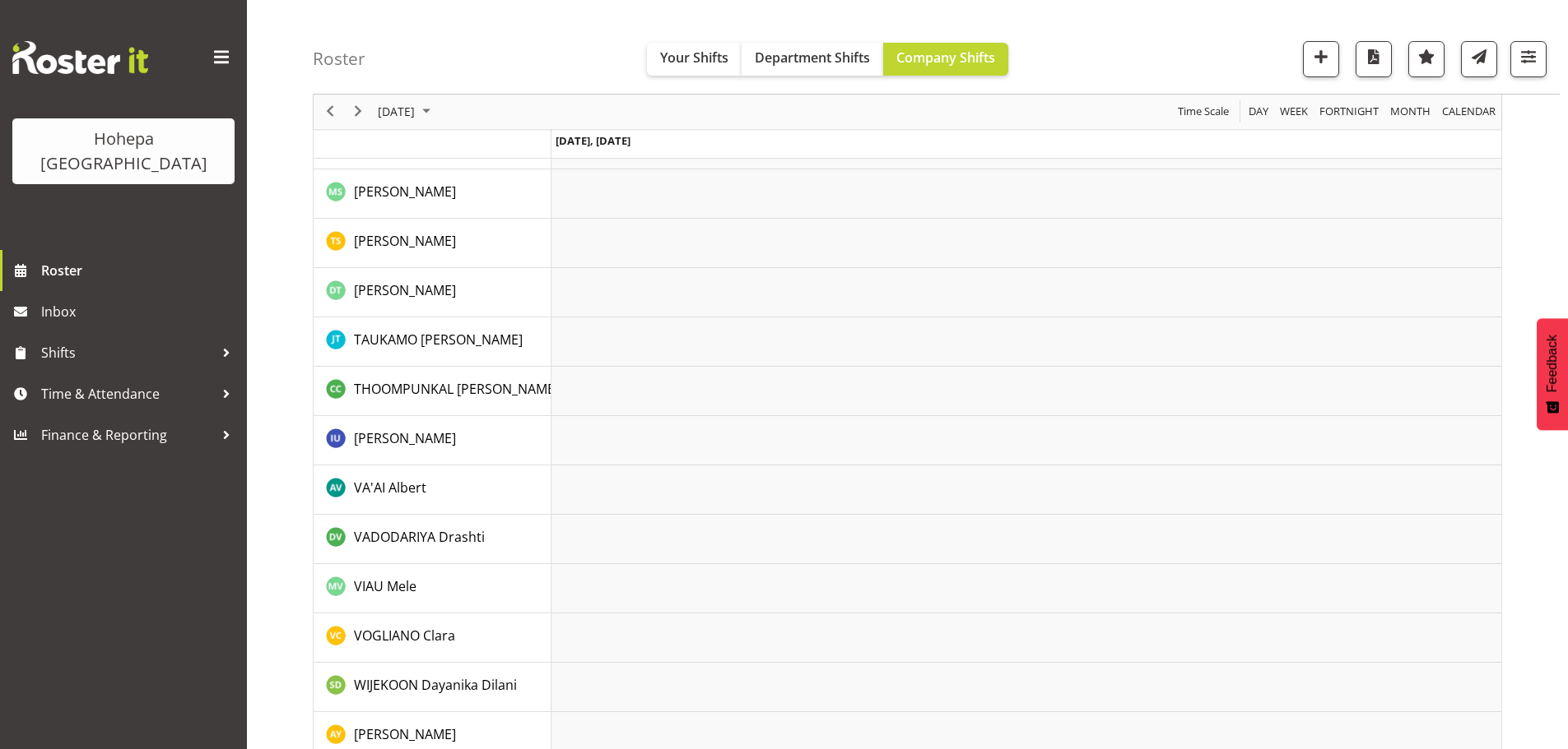
scroll to position [3112, 0]
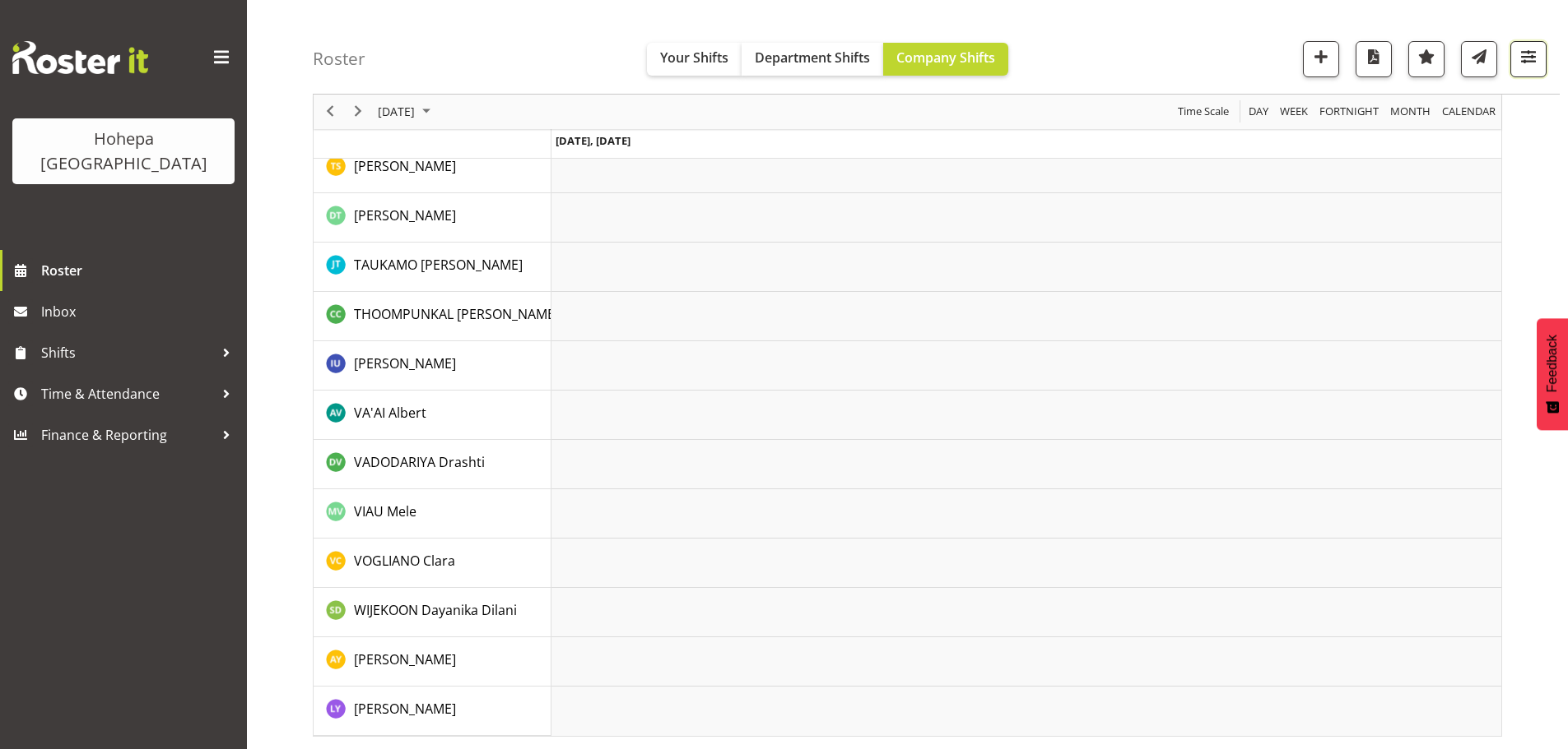
click at [1529, 54] on span "button" at bounding box center [1527, 56] width 22 height 22
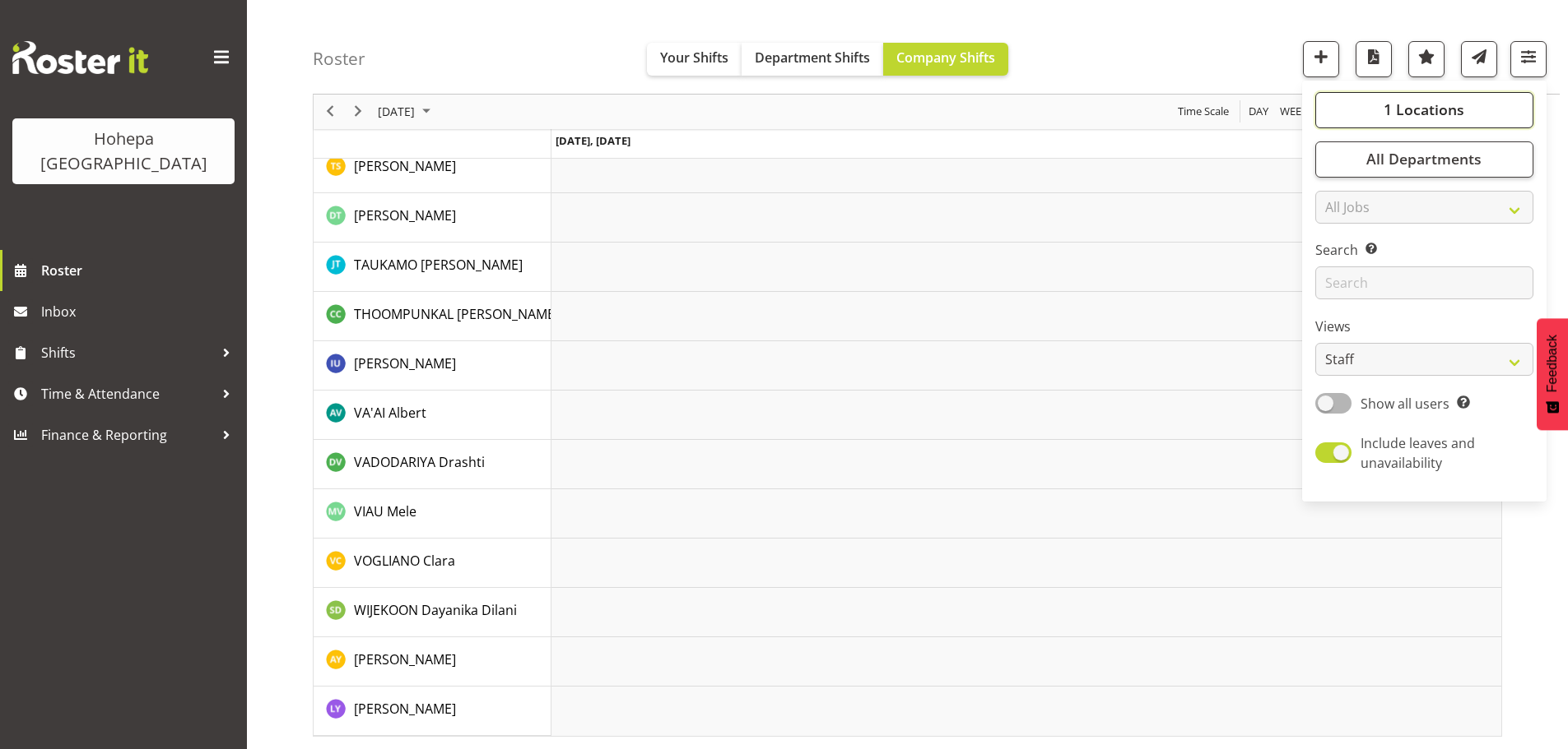
click at [1401, 115] on span "1 Locations" at bounding box center [1423, 110] width 80 height 20
drag, startPoint x: 1339, startPoint y: 193, endPoint x: 1329, endPoint y: 219, distance: 27.9
click at [1338, 193] on span at bounding box center [1334, 190] width 13 height 13
click at [1338, 193] on input "[PERSON_NAME]" at bounding box center [1333, 191] width 10 height 10
checkbox input "false"
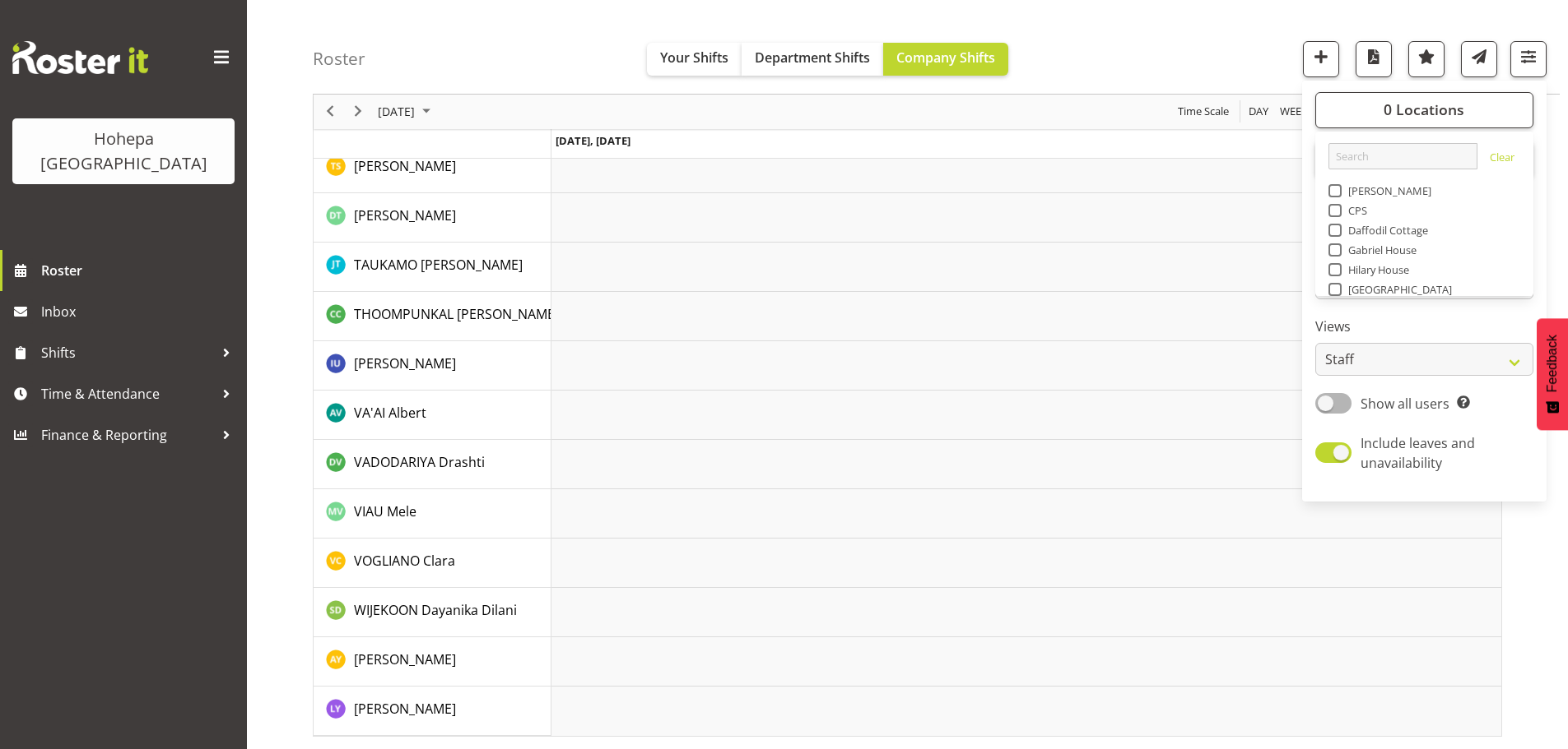
drag, startPoint x: 1335, startPoint y: 291, endPoint x: 1317, endPoint y: 283, distance: 19.7
click at [1335, 290] on span at bounding box center [1334, 289] width 13 height 13
click at [1335, 290] on input "[GEOGRAPHIC_DATA]" at bounding box center [1333, 290] width 10 height 10
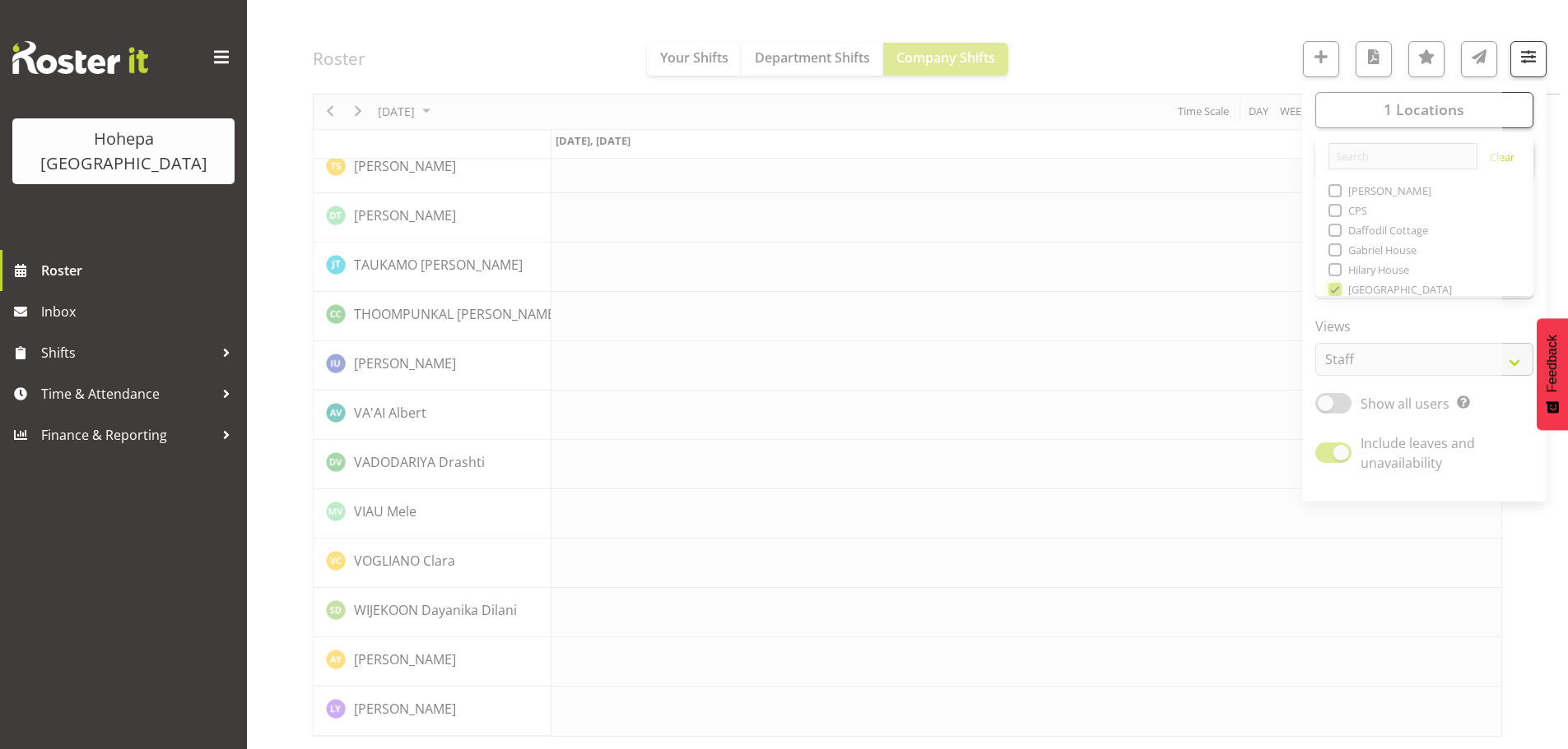
scroll to position [3048, 0]
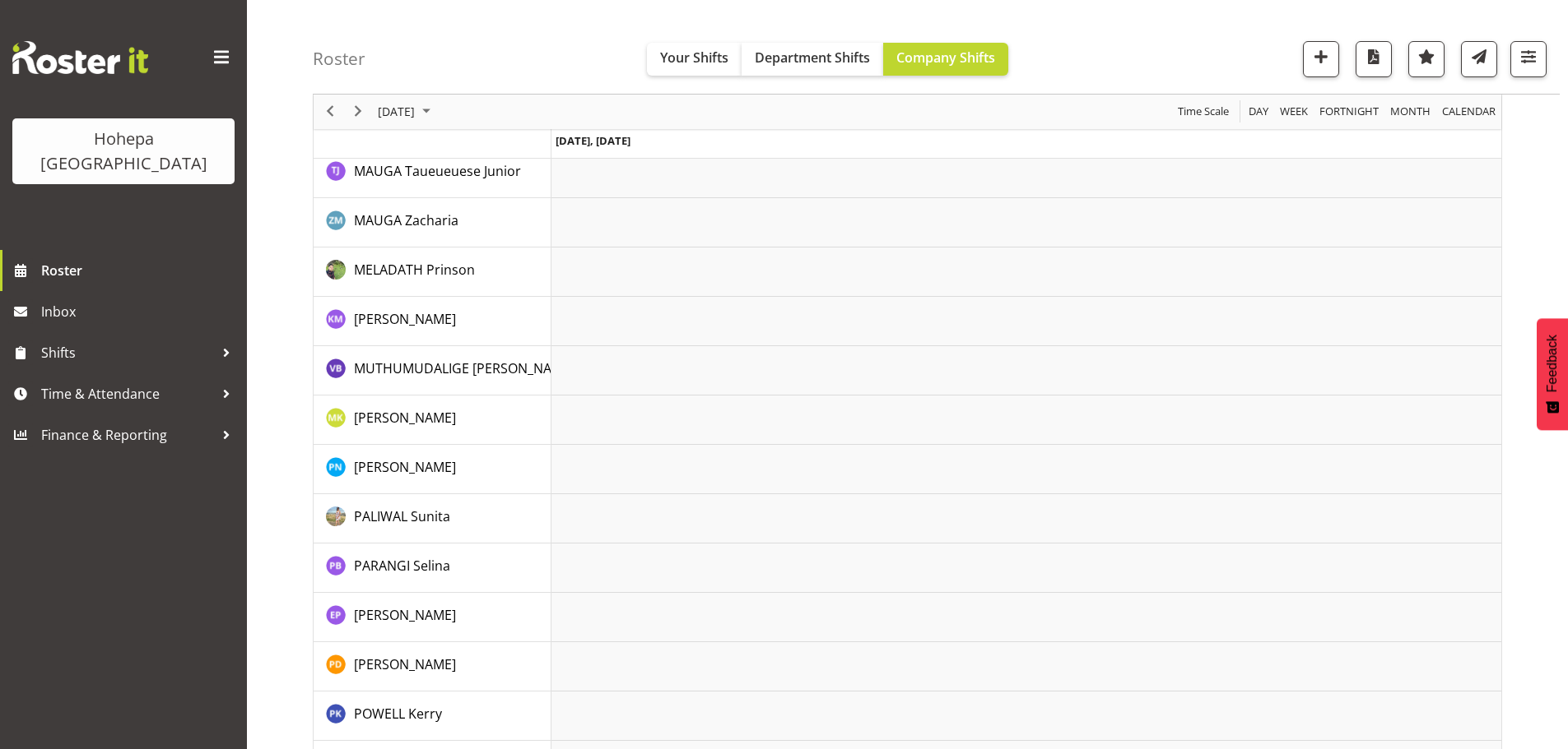
scroll to position [2467, 0]
click at [1521, 64] on span "button" at bounding box center [1527, 56] width 22 height 22
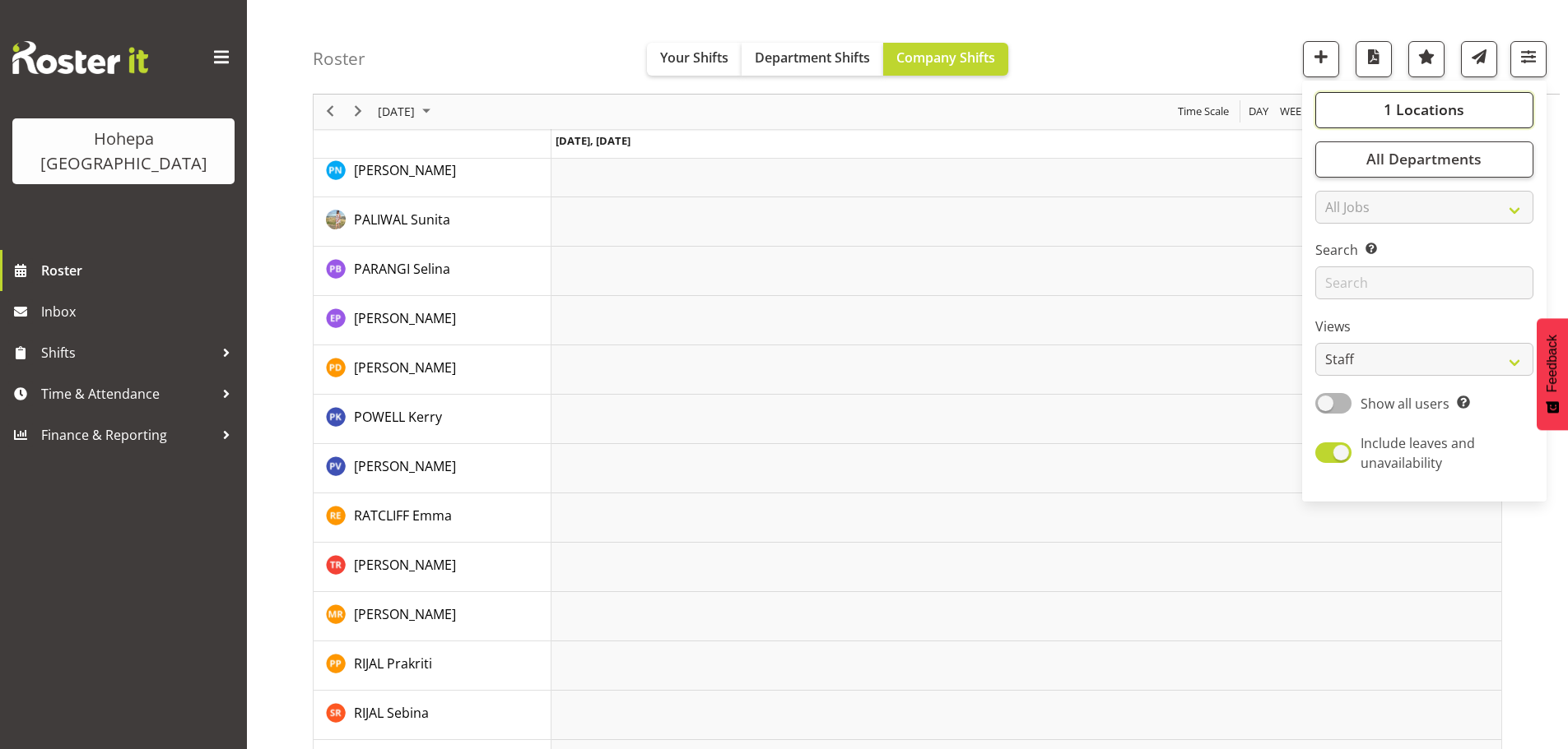
click at [1410, 116] on span "1 Locations" at bounding box center [1423, 110] width 80 height 20
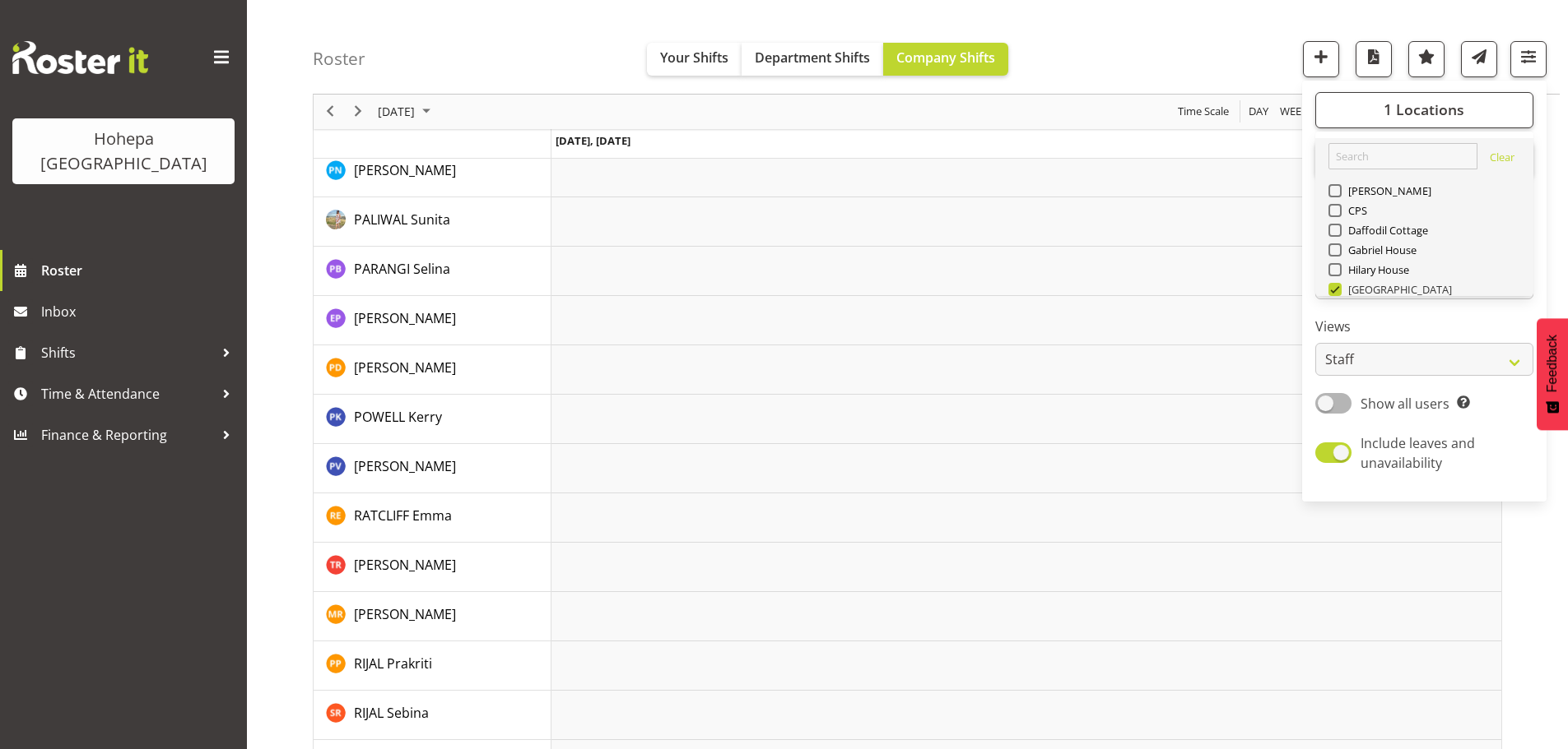
click at [1336, 292] on span at bounding box center [1334, 289] width 13 height 13
click at [1336, 292] on input "[GEOGRAPHIC_DATA]" at bounding box center [1333, 290] width 10 height 10
checkbox input "false"
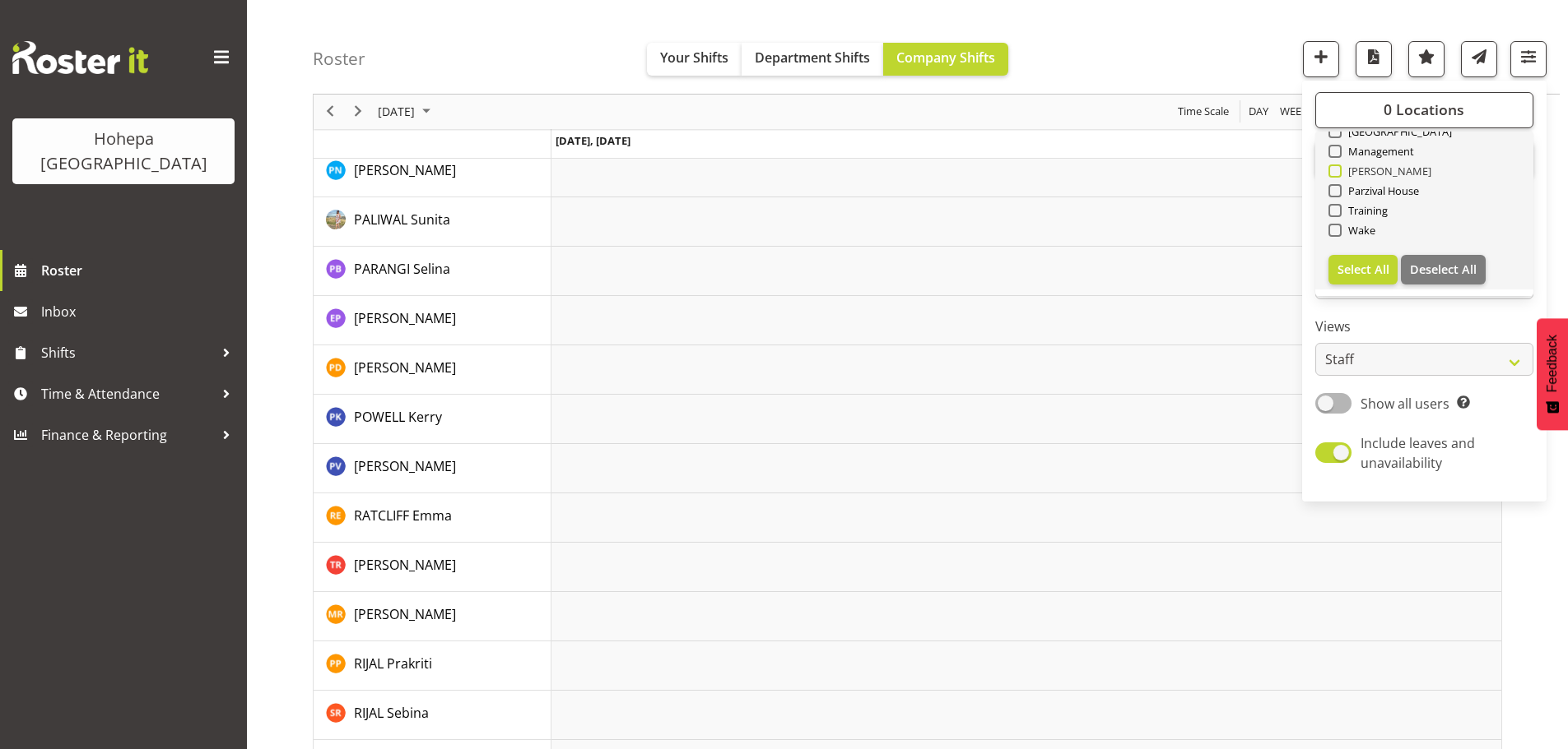
click at [1336, 173] on span at bounding box center [1334, 171] width 13 height 13
click at [1336, 173] on input "[PERSON_NAME]" at bounding box center [1333, 172] width 10 height 10
checkbox input "true"
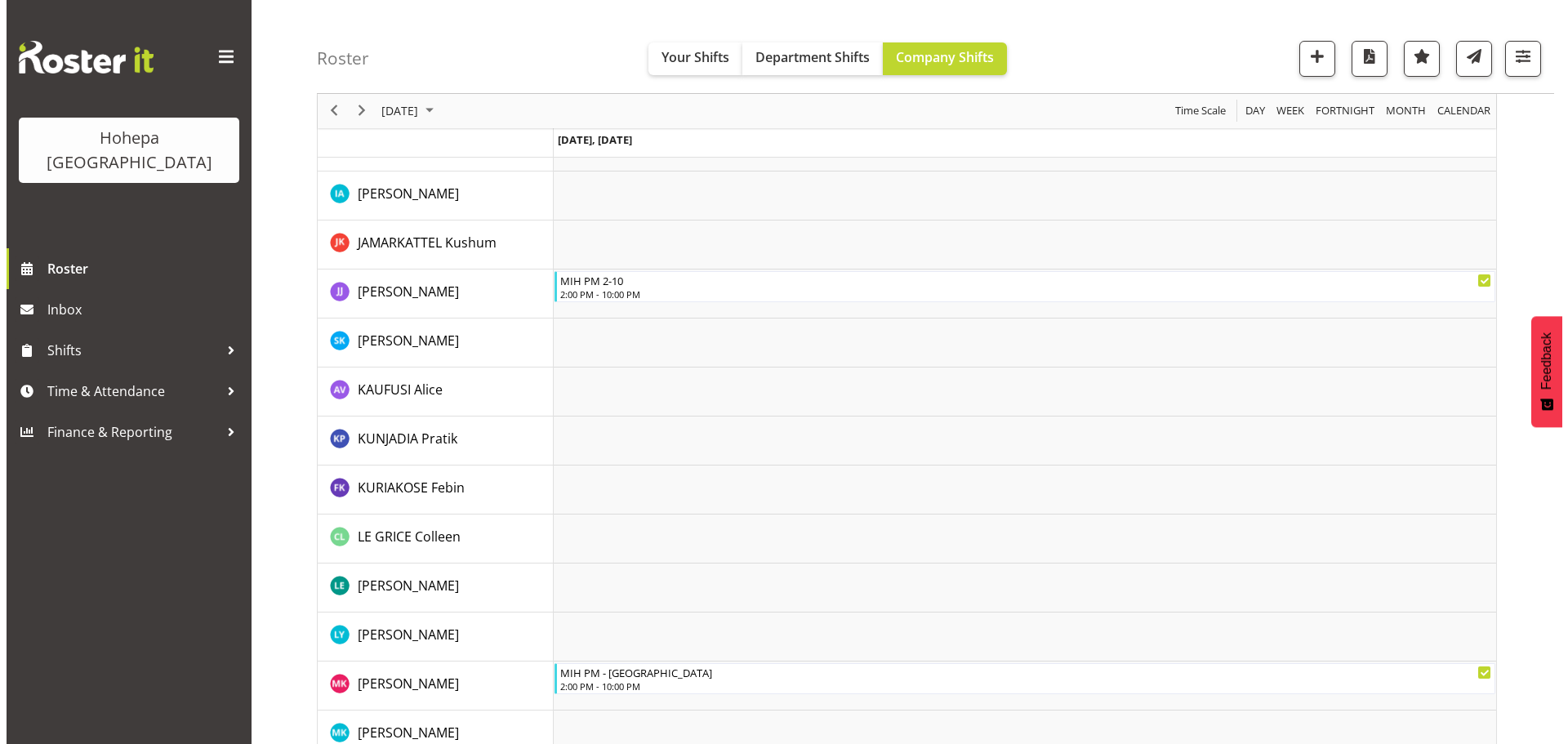
scroll to position [1377, 0]
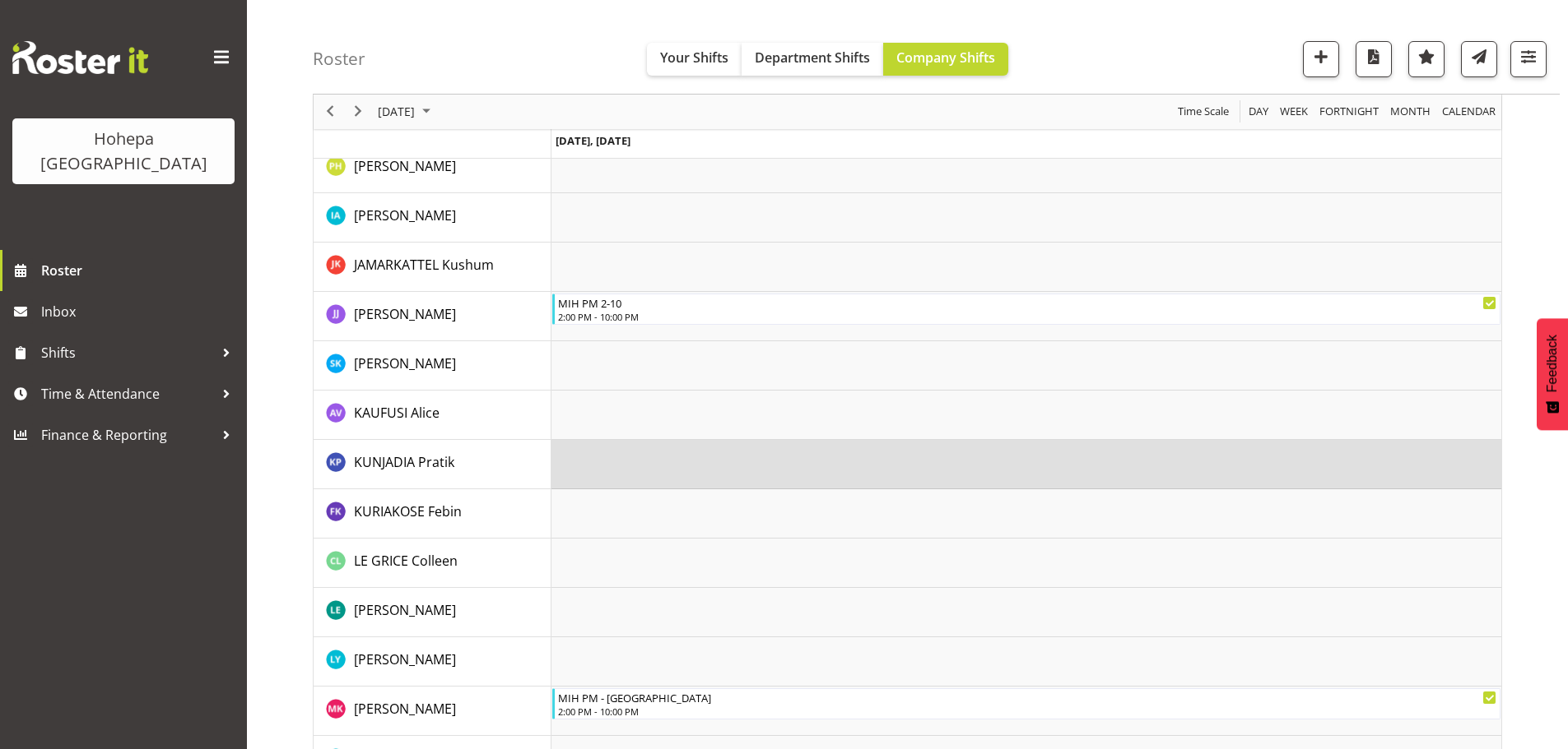
click at [591, 468] on td "Timeline Day of August 22, 2025" at bounding box center [1027, 464] width 950 height 49
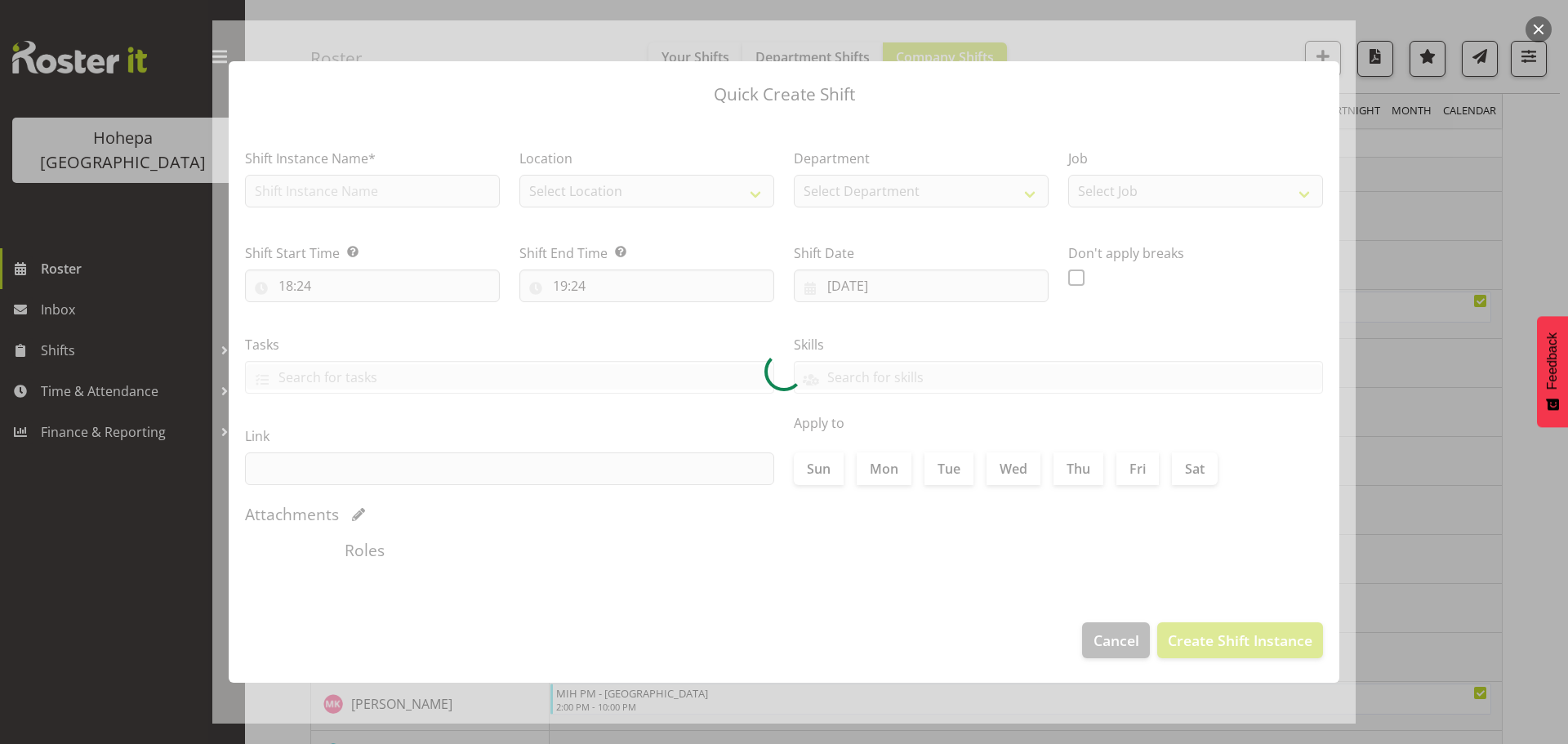
type input "[DATE]"
checkbox input "true"
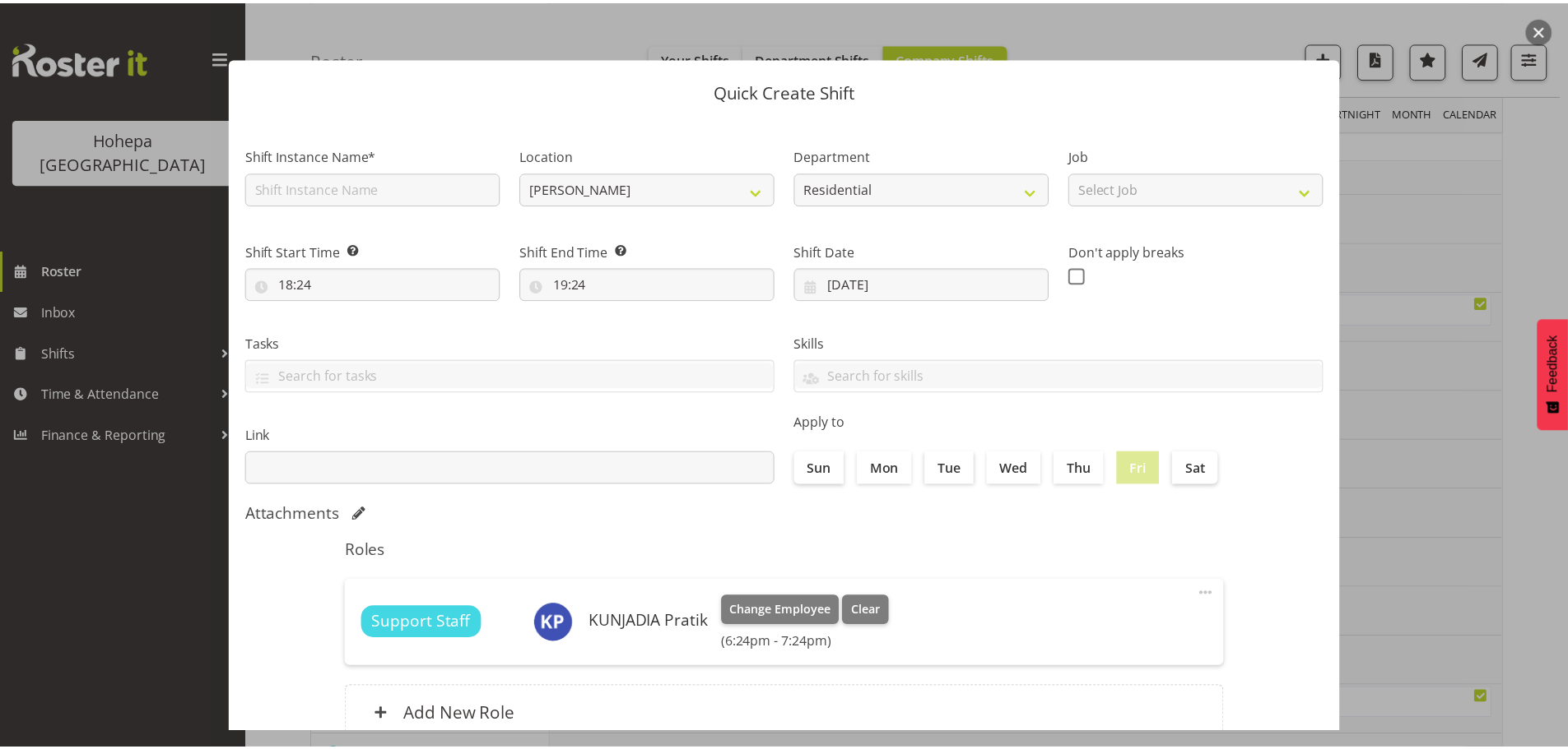
scroll to position [123, 0]
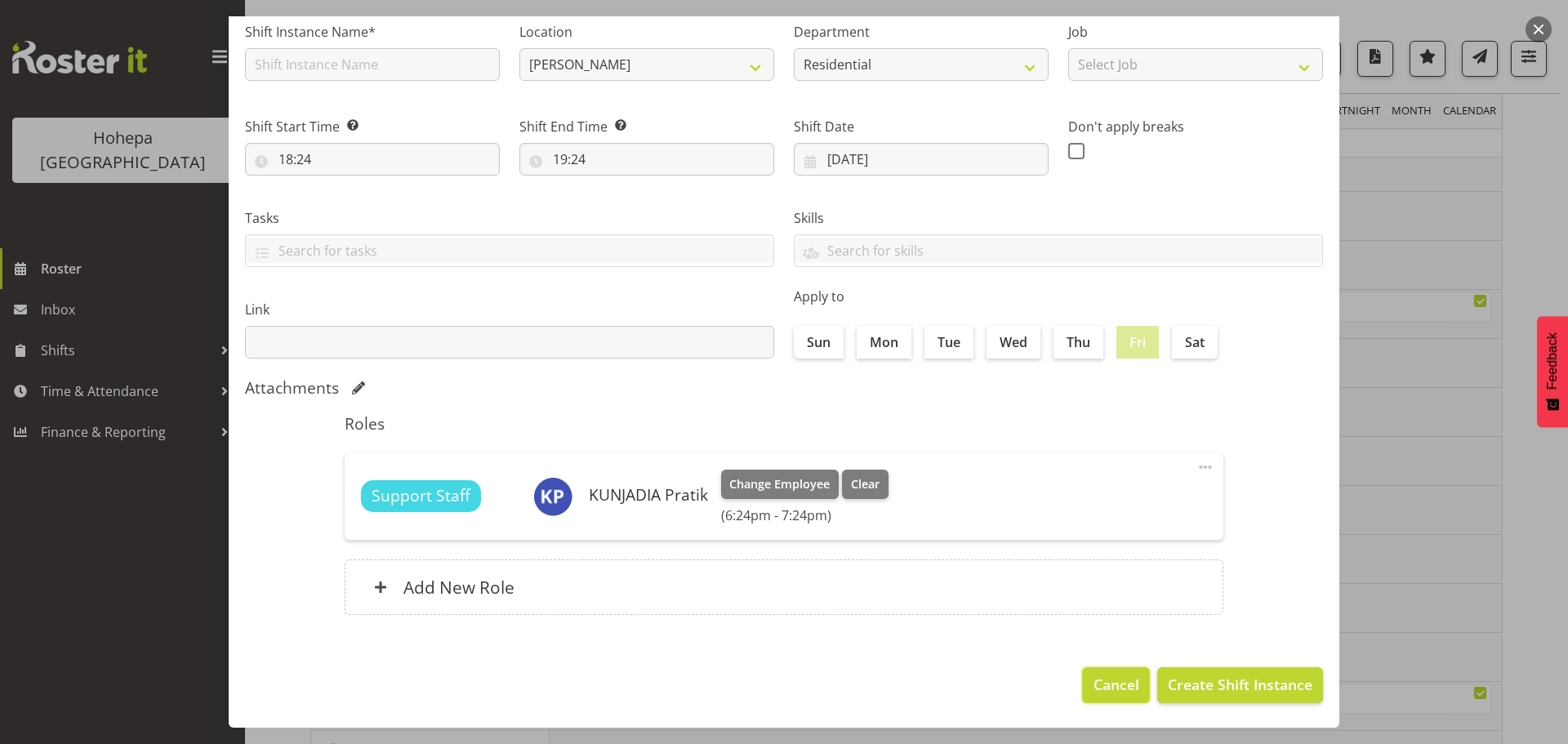
click at [1093, 689] on span "Cancel" at bounding box center [1116, 684] width 45 height 21
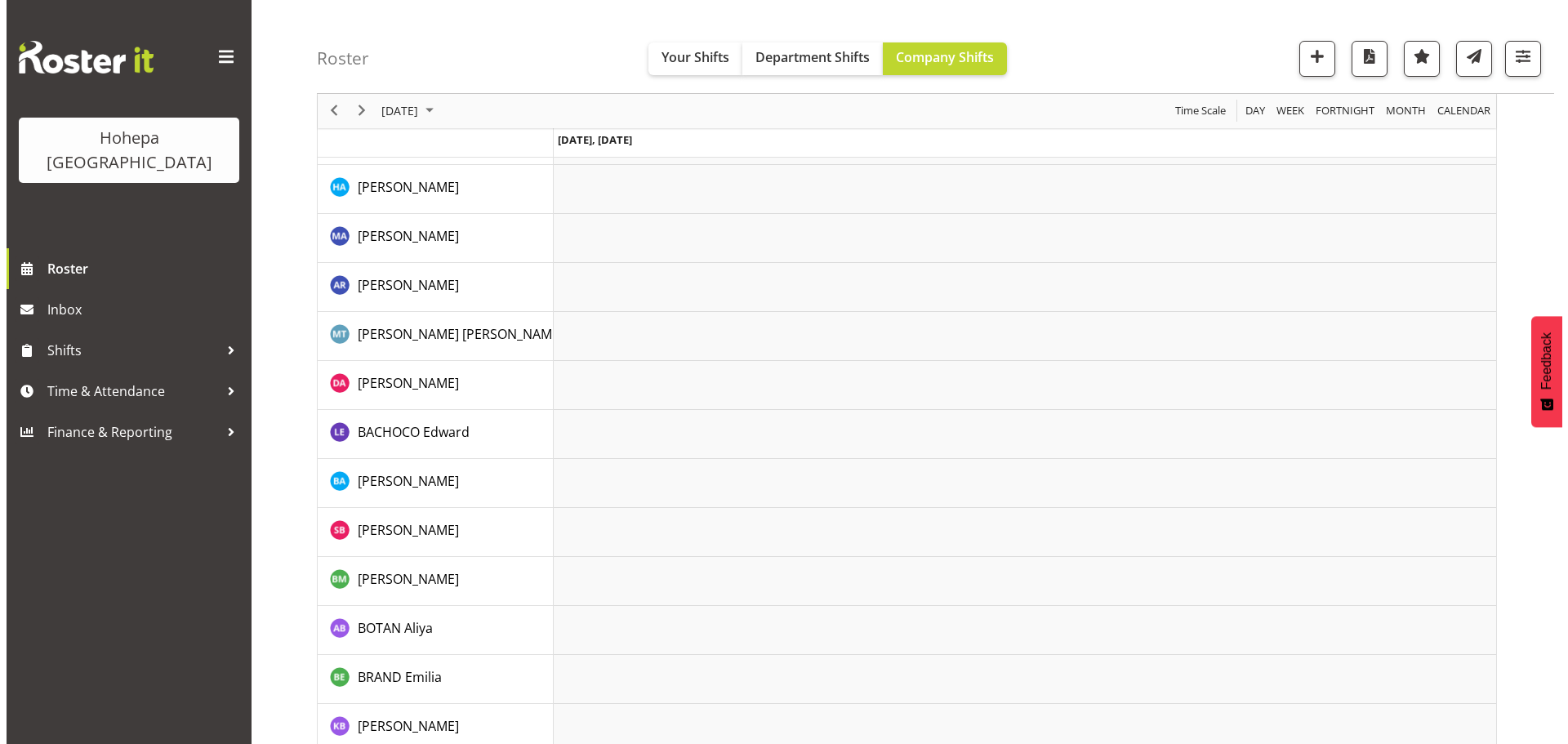
scroll to position [0, 0]
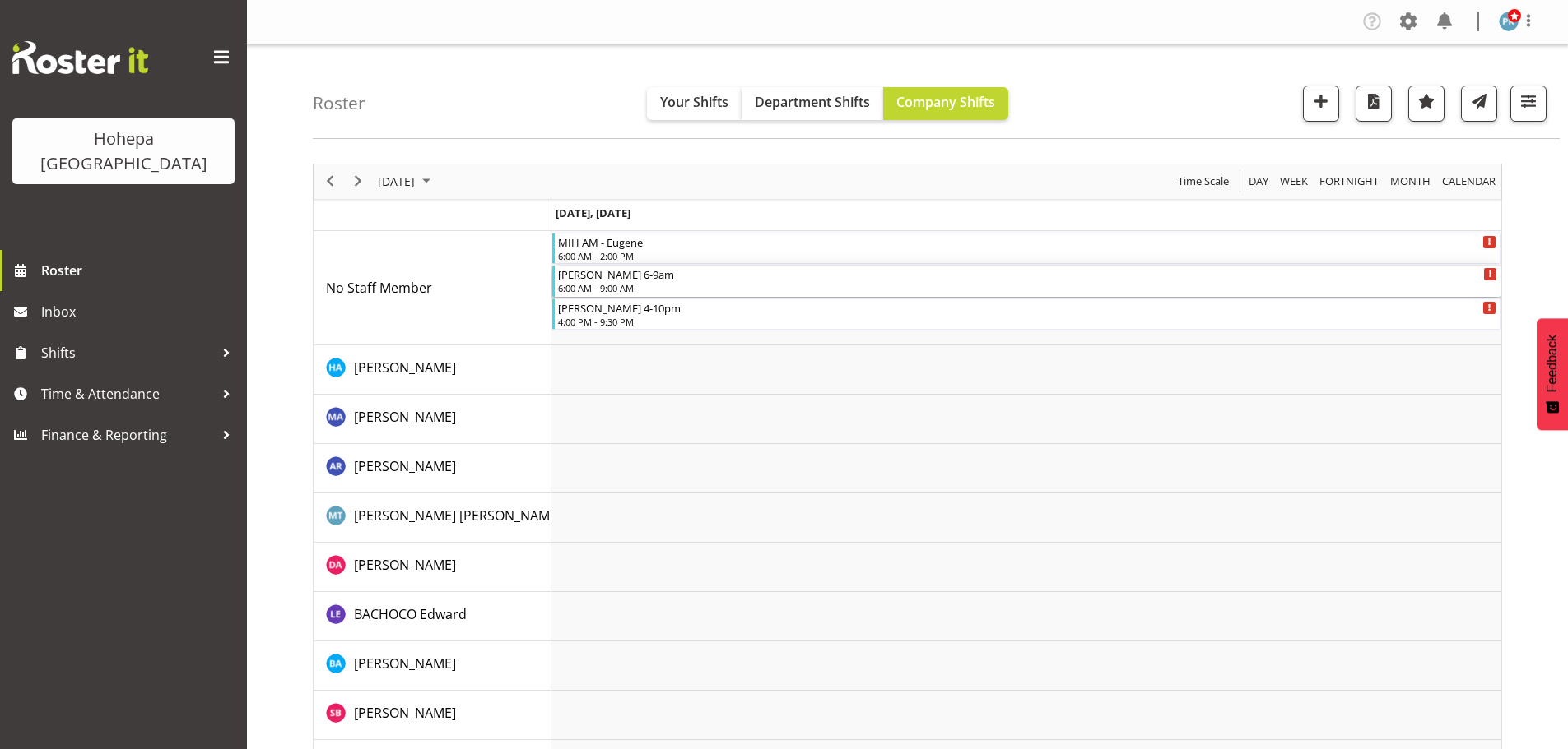
click at [565, 290] on div "6:00 AM - 9:00 AM" at bounding box center [1027, 287] width 939 height 13
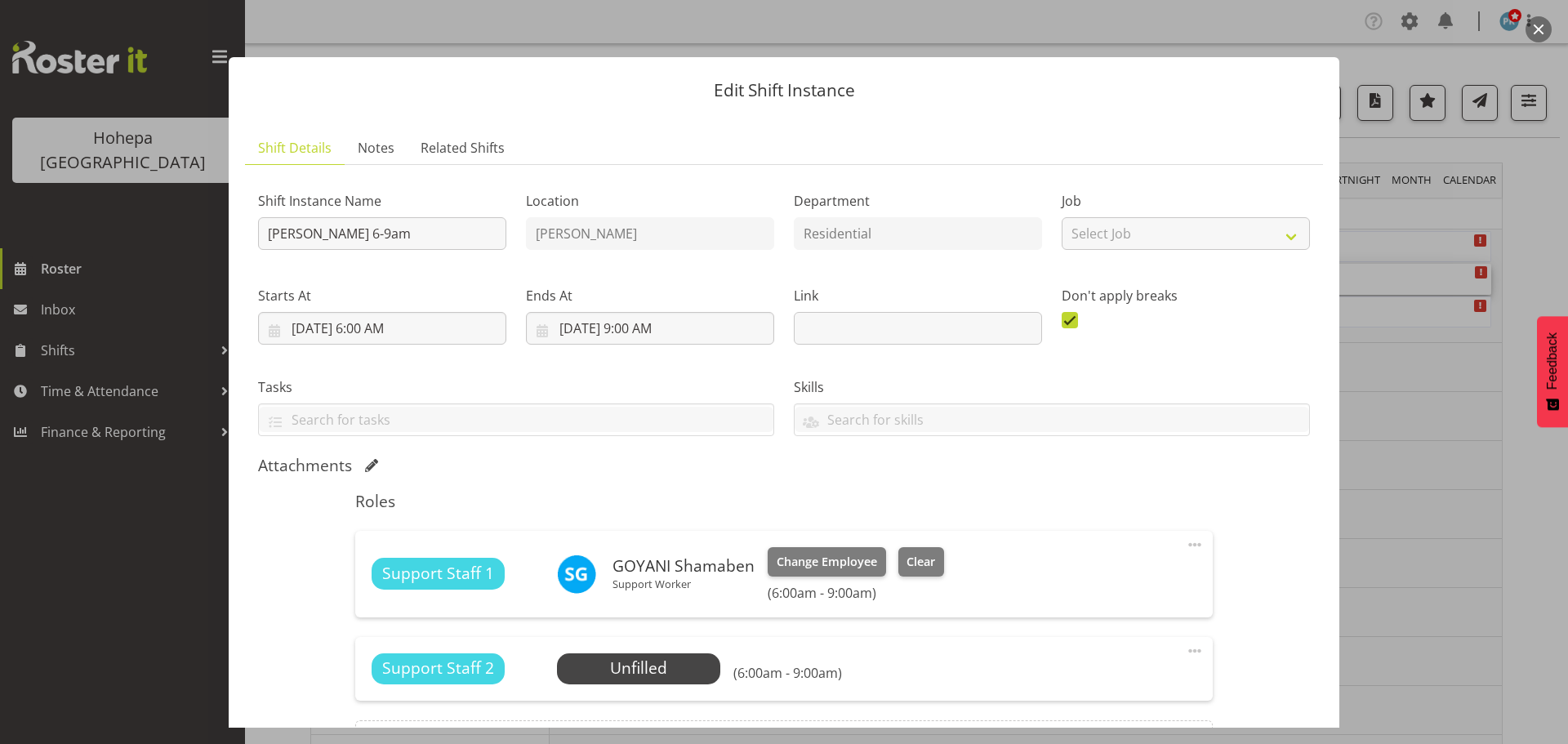
scroll to position [194, 0]
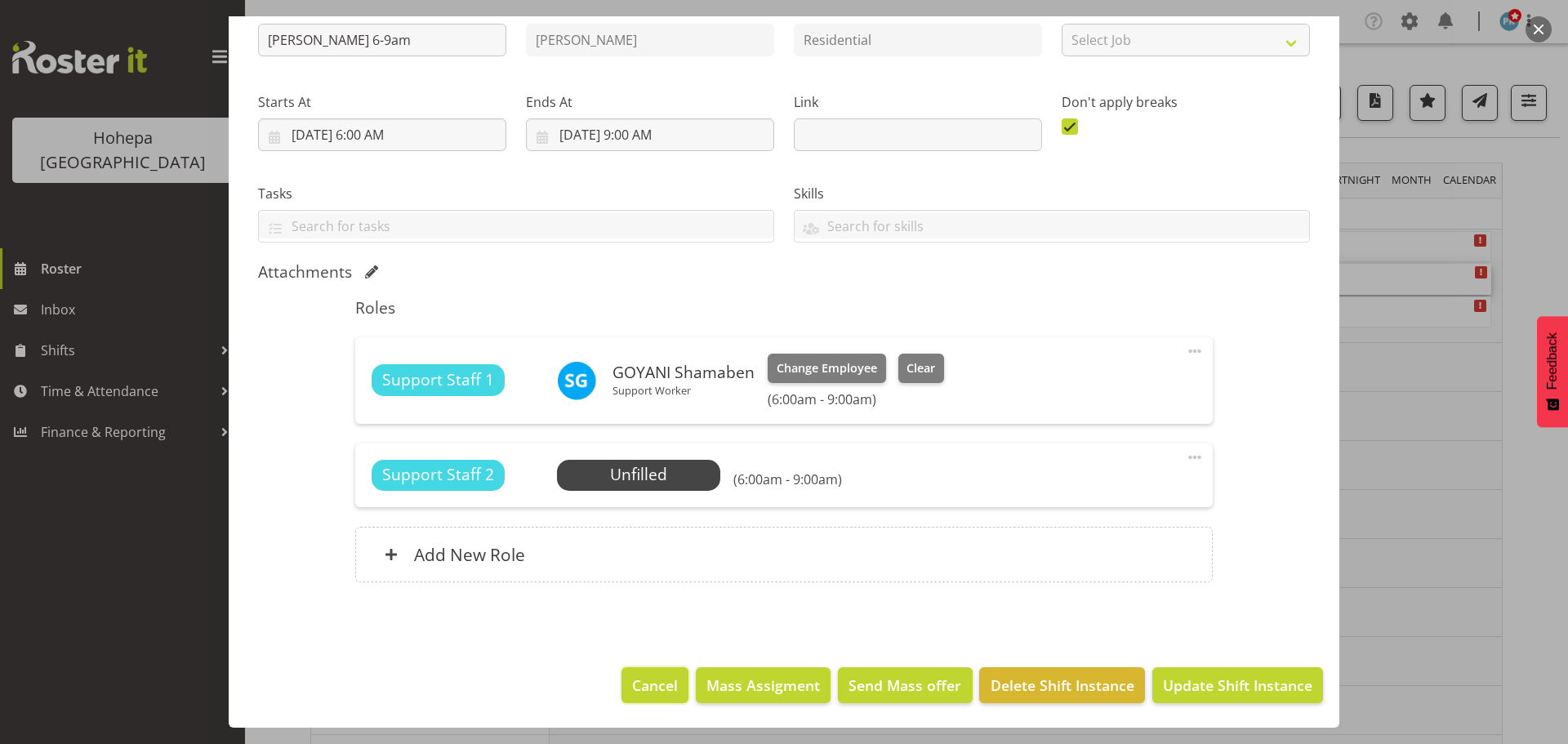
click at [662, 690] on span "Cancel" at bounding box center [655, 685] width 45 height 21
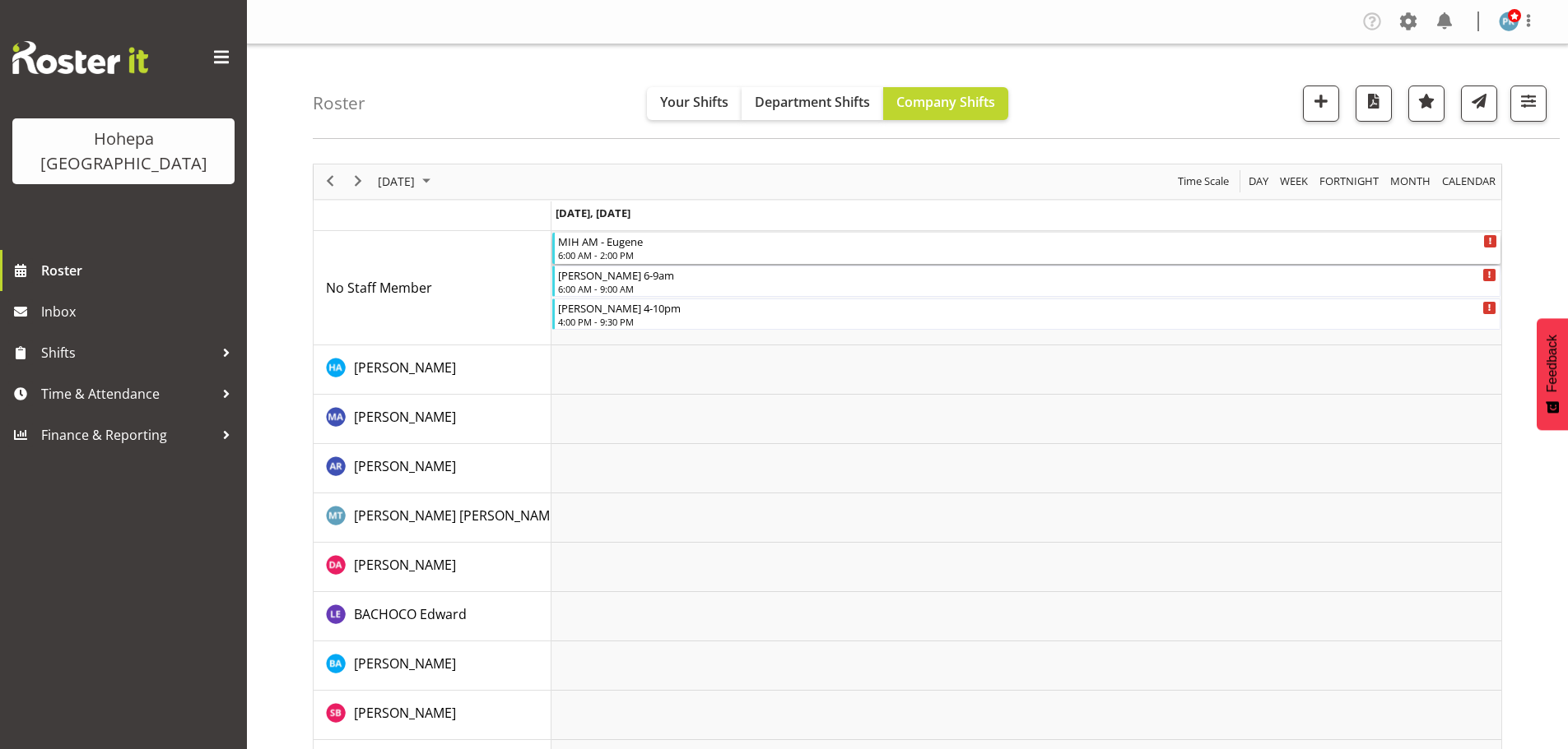
click at [588, 252] on div "6:00 AM - 2:00 PM" at bounding box center [1027, 255] width 939 height 13
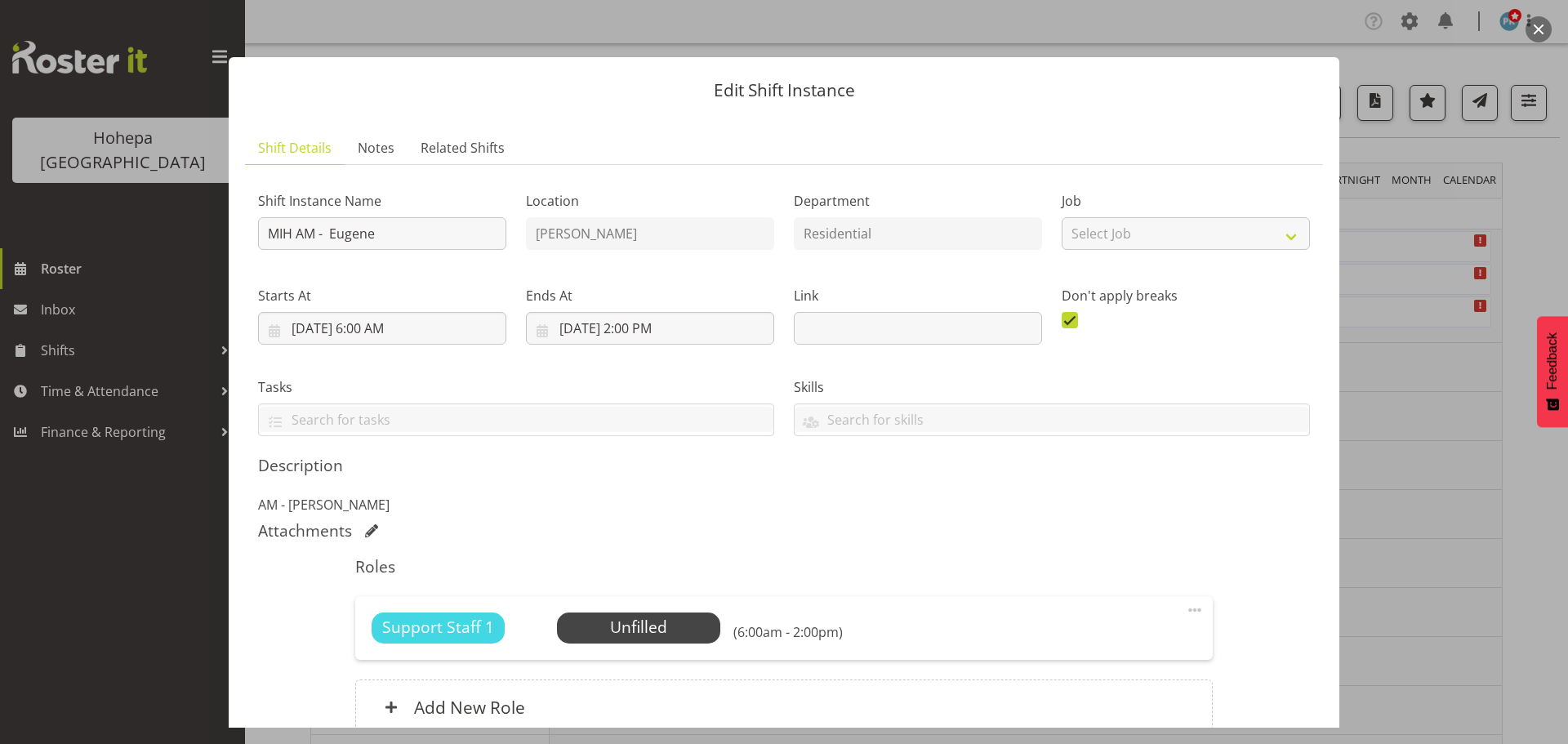
click at [1185, 612] on span at bounding box center [1194, 609] width 20 height 20
click at [1057, 641] on link "Edit" at bounding box center [1126, 646] width 157 height 29
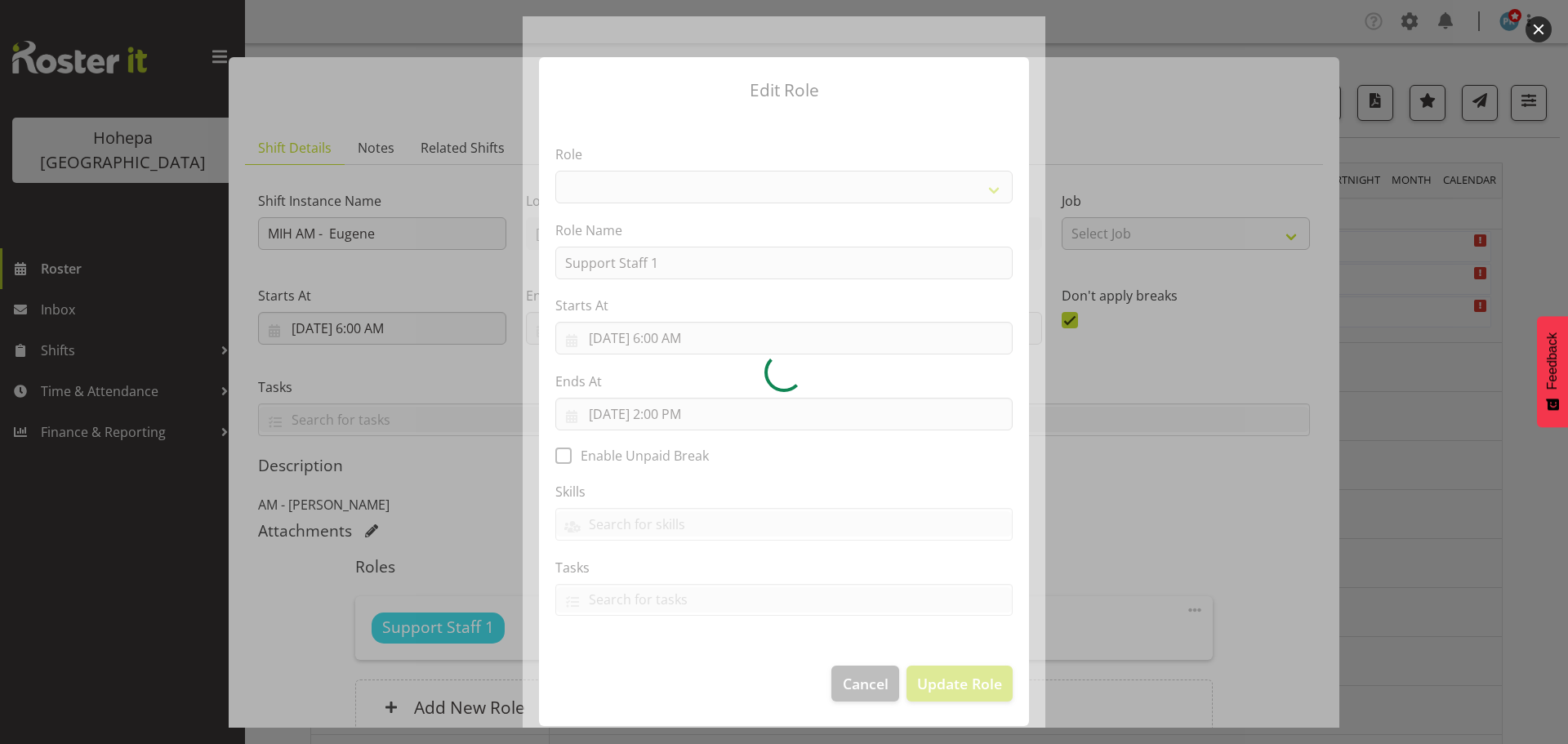
select select "1091"
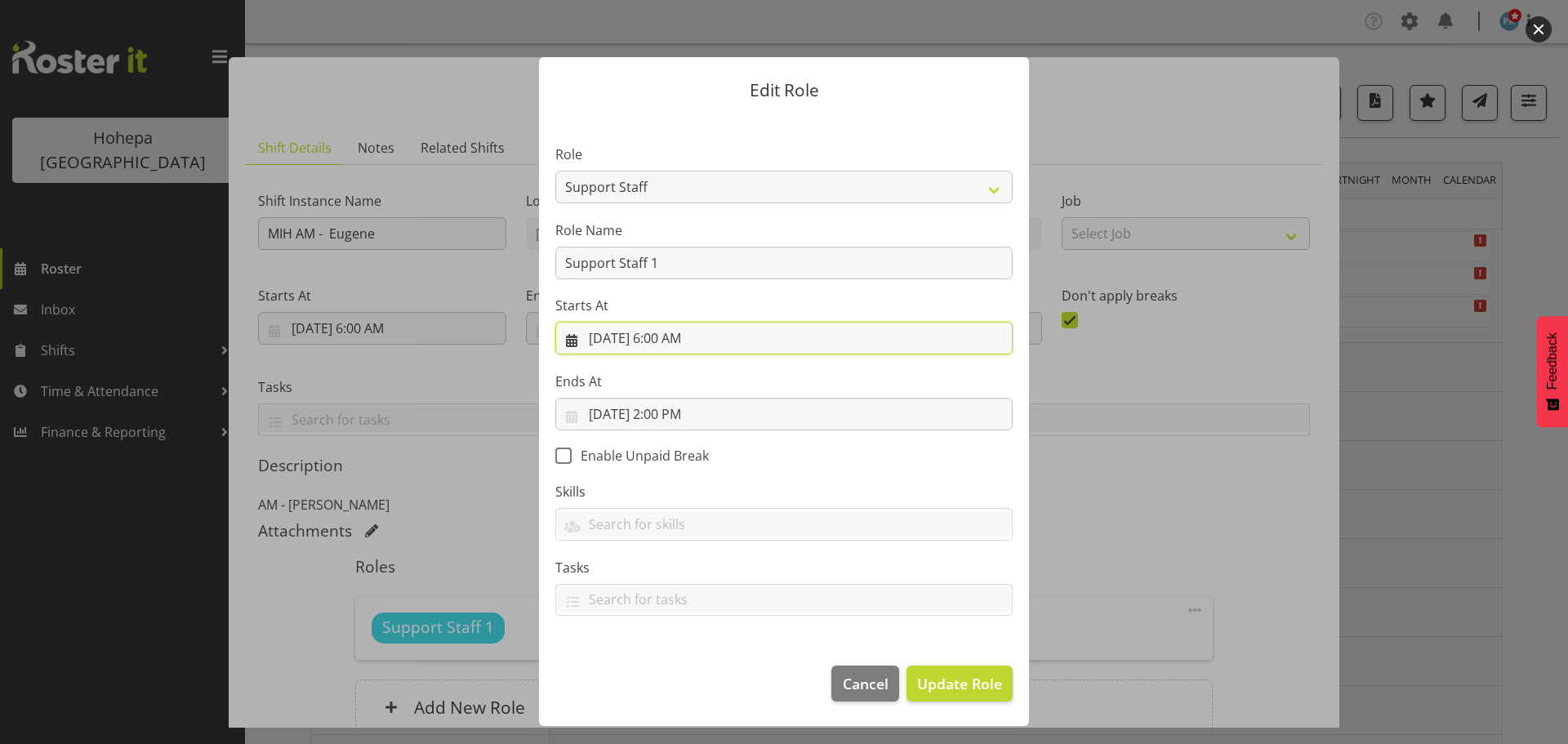
click at [660, 339] on input "[DATE] 6:00 AM" at bounding box center [784, 338] width 458 height 33
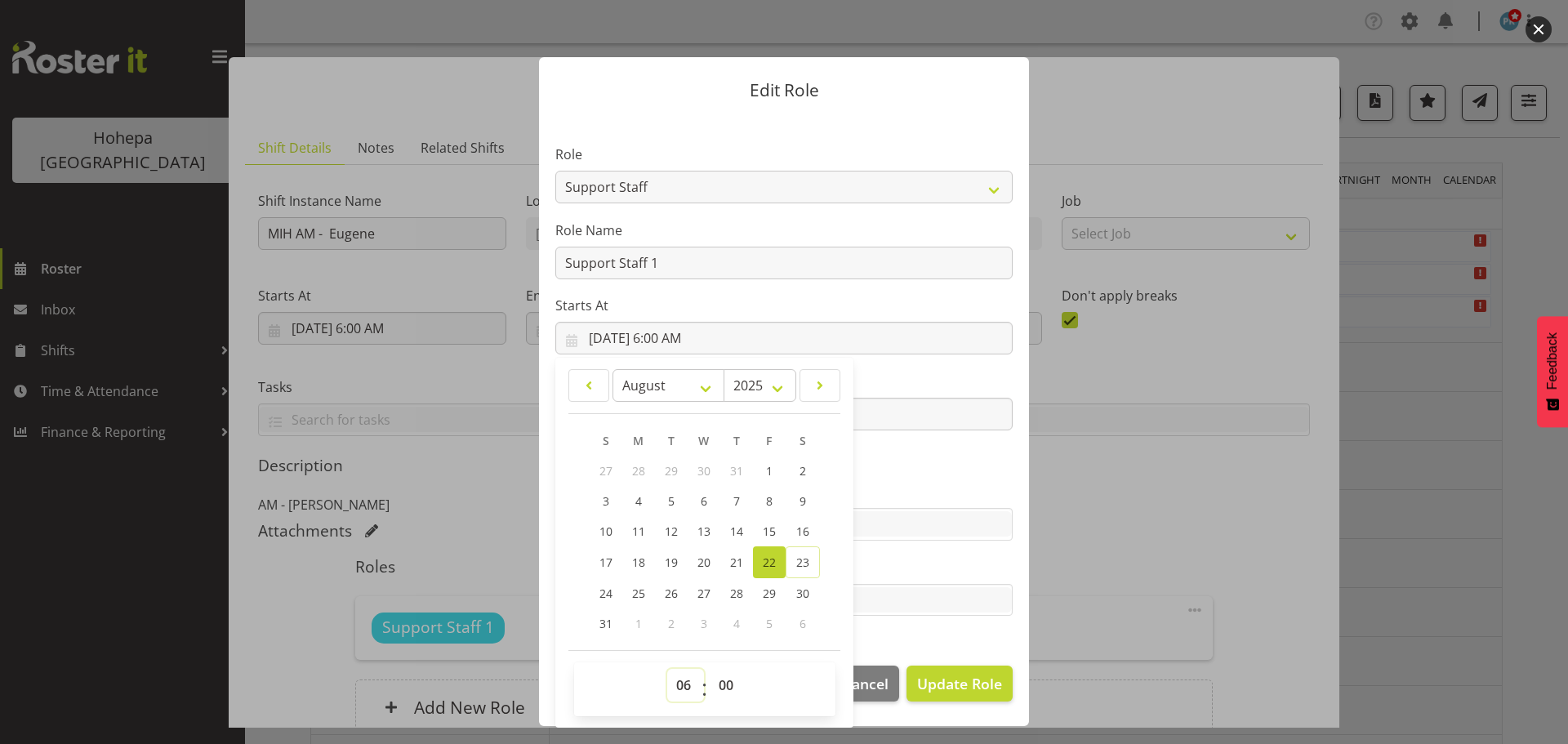
click at [687, 690] on select "00 01 02 03 04 05 06 07 08 09 10 11 12 13 14 15 16 17 18 19 20 21 22 23" at bounding box center [685, 686] width 37 height 33
select select "7"
click at [667, 669] on select "00 01 02 03 04 05 06 07 08 09 10 11 12 13 14 15 16 17 18 19 20 21 22 23" at bounding box center [685, 686] width 37 height 33
type input "[DATE] 7:00 AM"
click at [724, 687] on select "00 01 02 03 04 05 06 07 08 09 10 11 12 13 14 15 16 17 18 19 20 21 22 23 24 25 2…" at bounding box center [727, 686] width 37 height 33
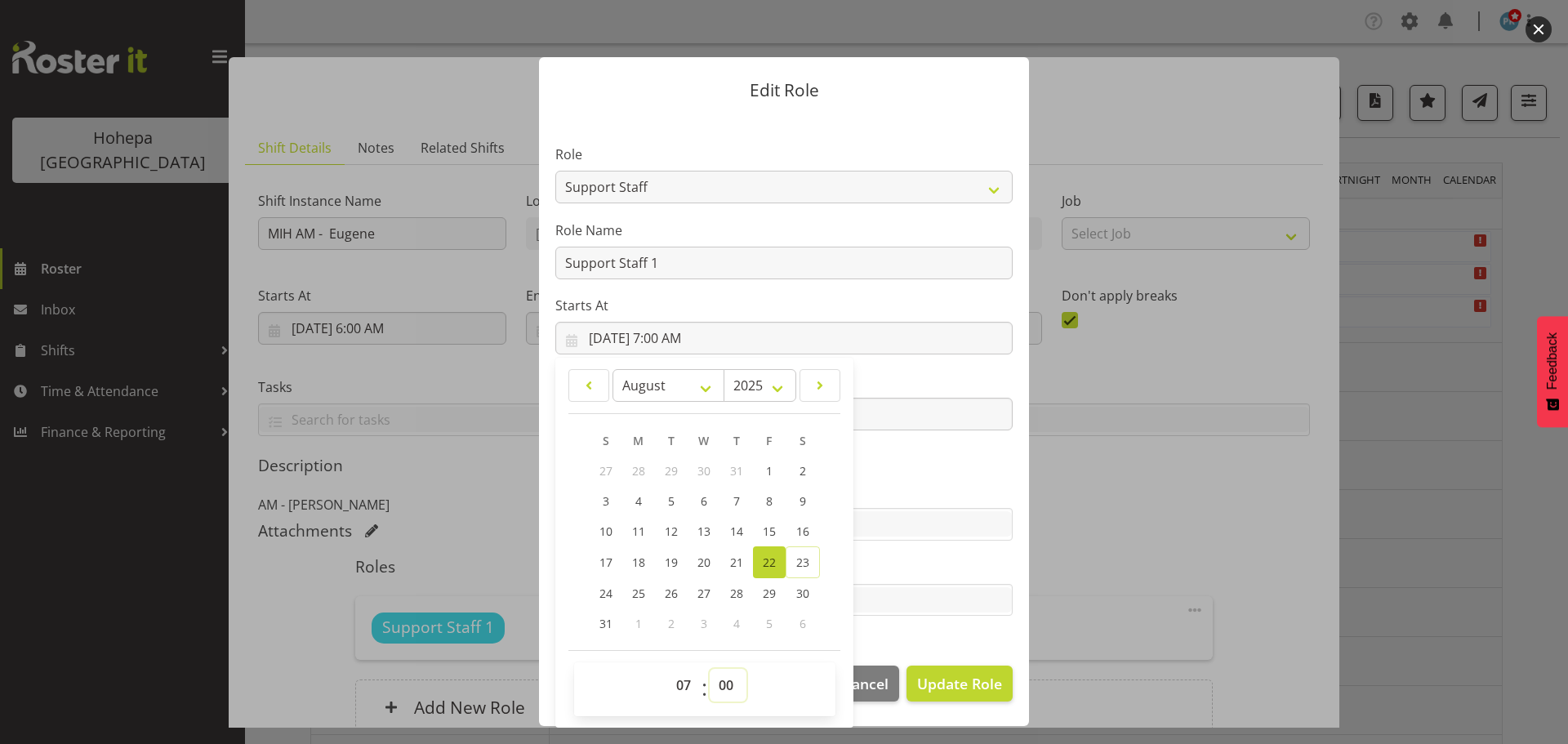
select select "15"
click at [709, 669] on select "00 01 02 03 04 05 06 07 08 09 10 11 12 13 14 15 16 17 18 19 20 21 22 23 24 25 2…" at bounding box center [727, 686] width 37 height 33
type input "[DATE] 7:15 AM"
click at [947, 682] on span "Update Role" at bounding box center [959, 683] width 85 height 21
select select
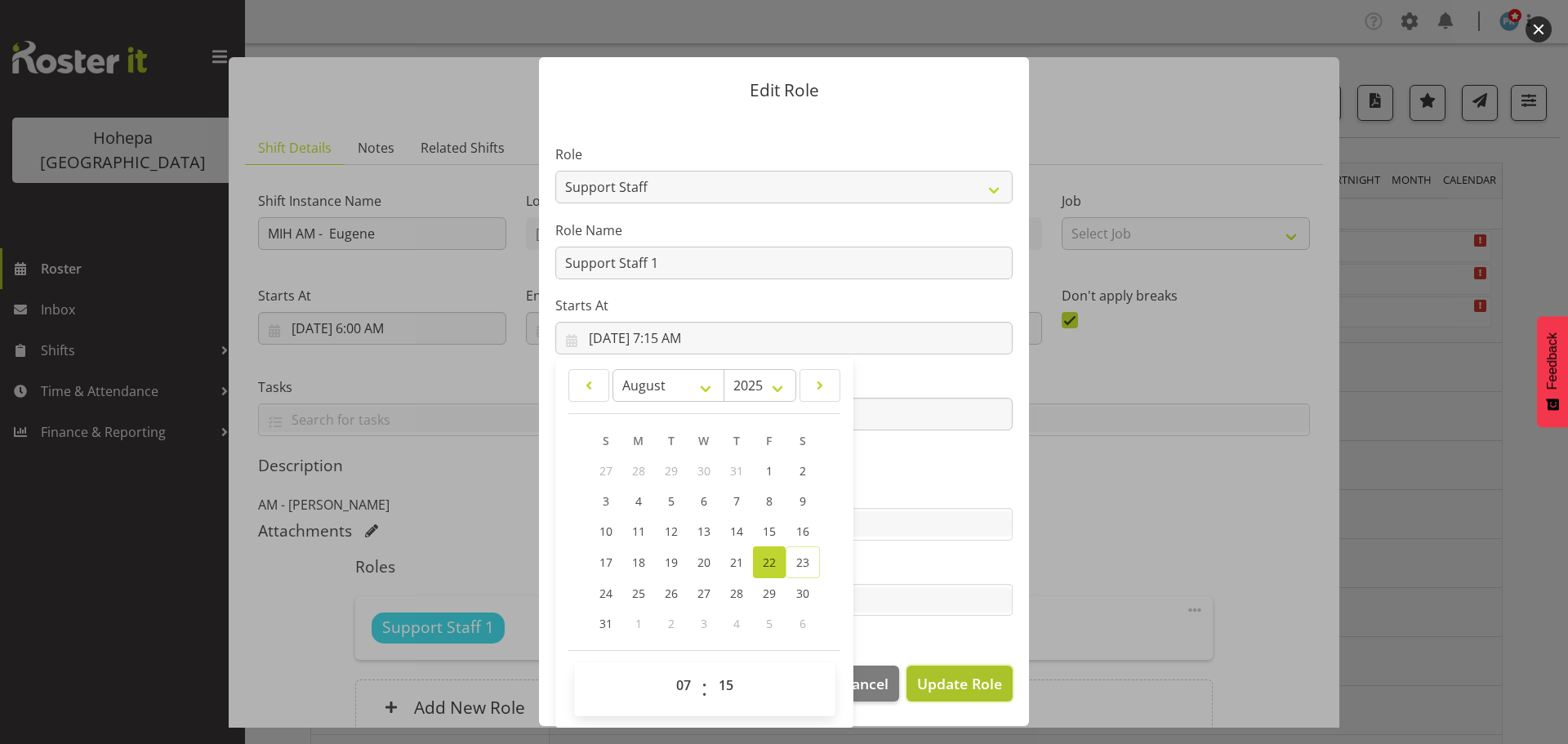
select select
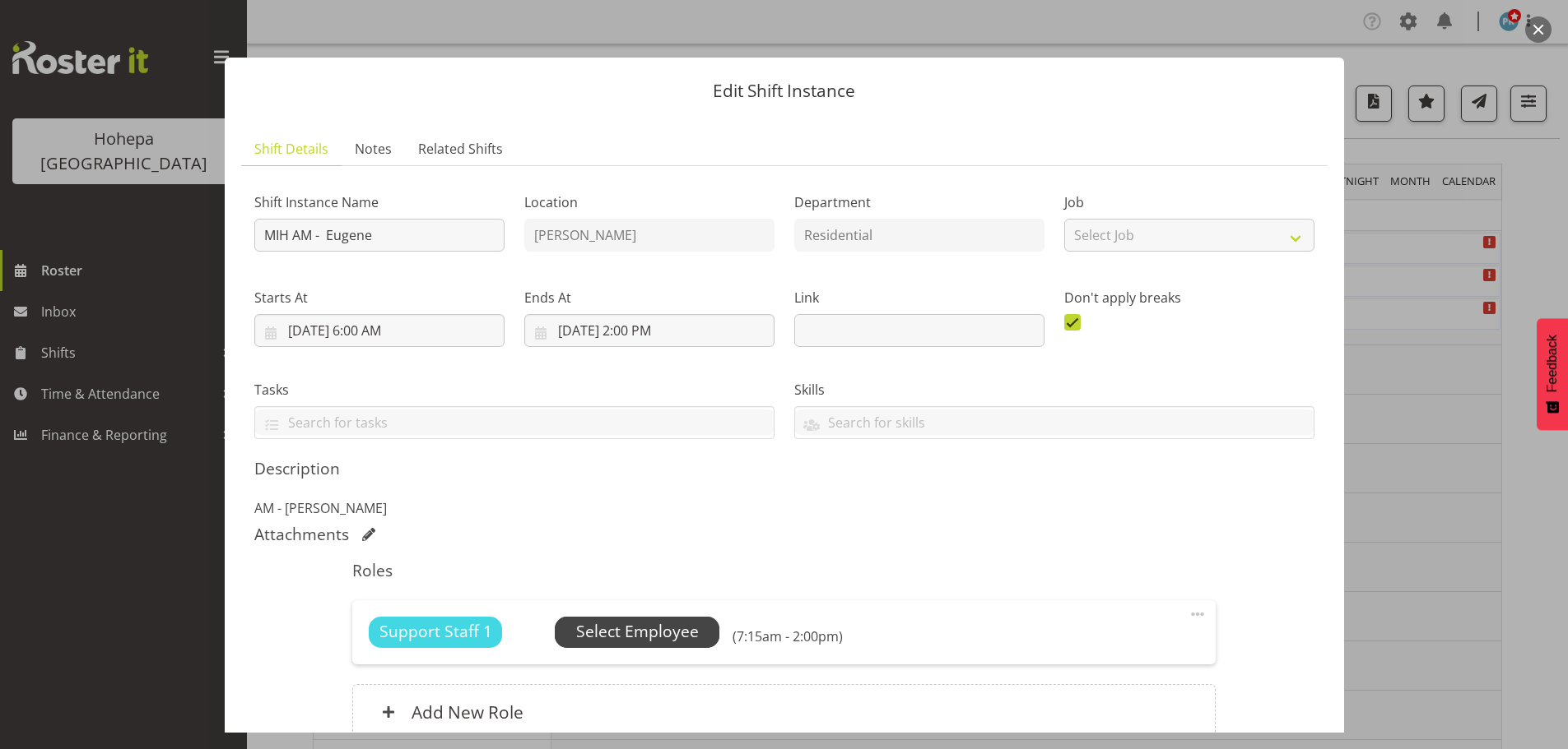
click at [619, 639] on span "Select Employee" at bounding box center [637, 633] width 123 height 24
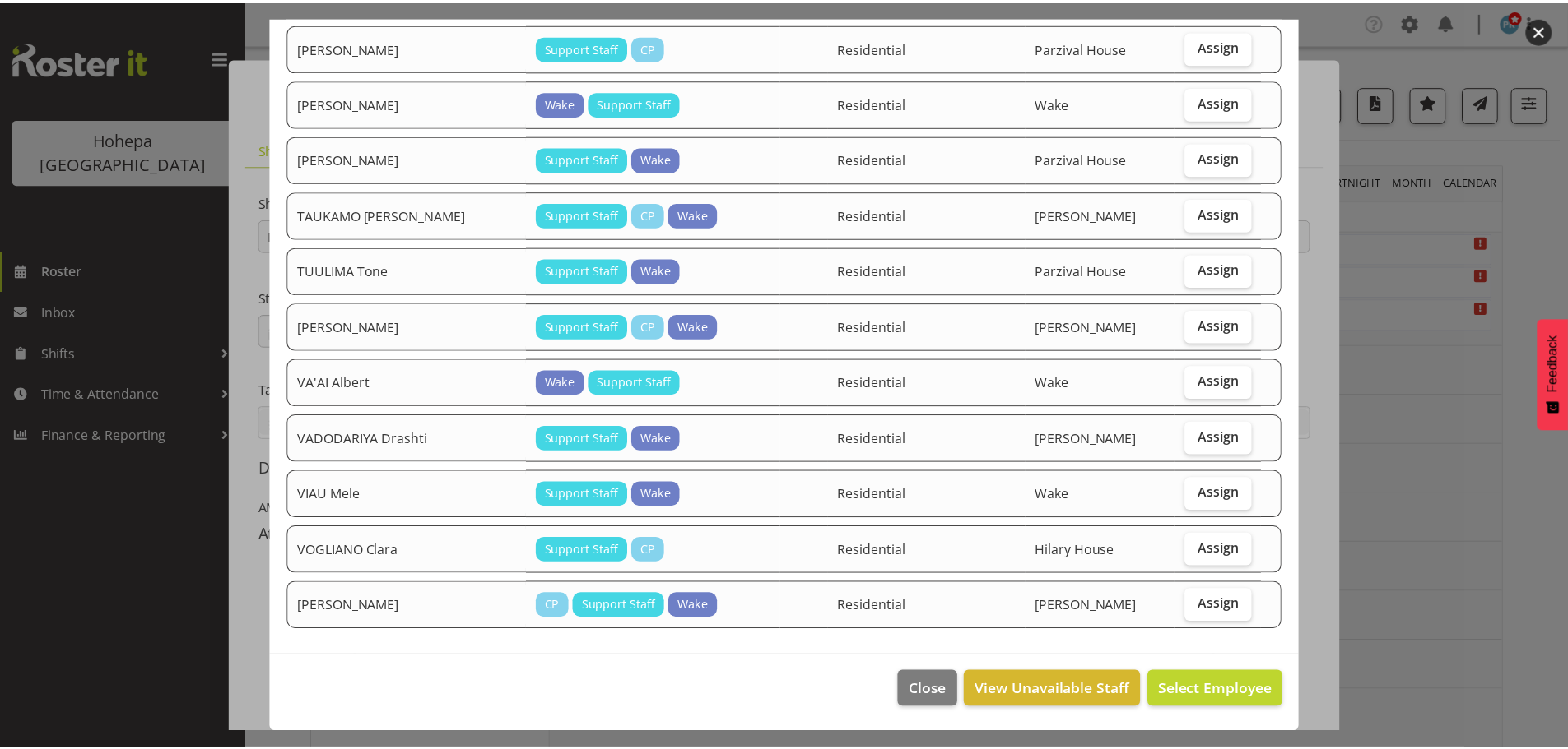
scroll to position [2066, 0]
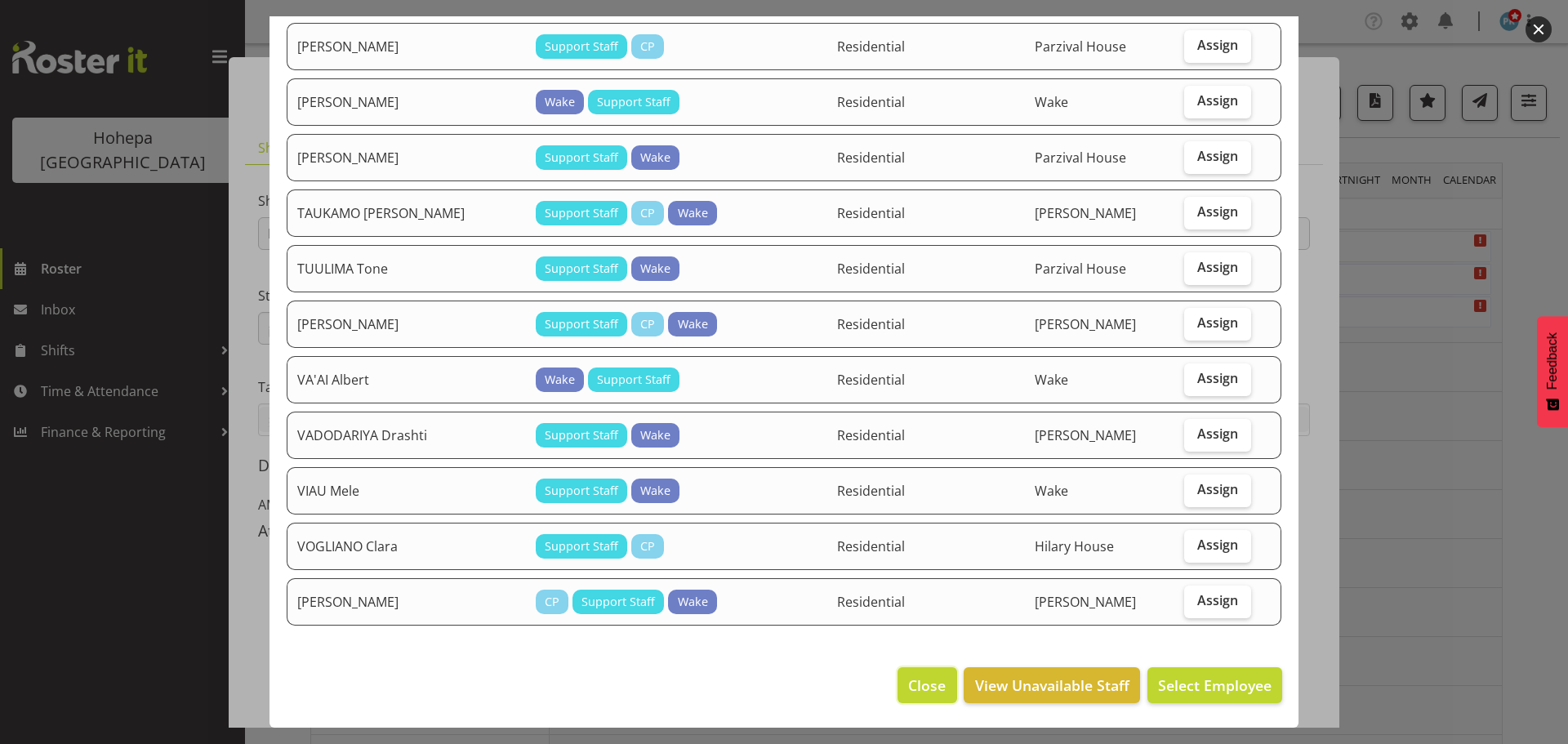
click at [919, 687] on span "Close" at bounding box center [927, 685] width 38 height 21
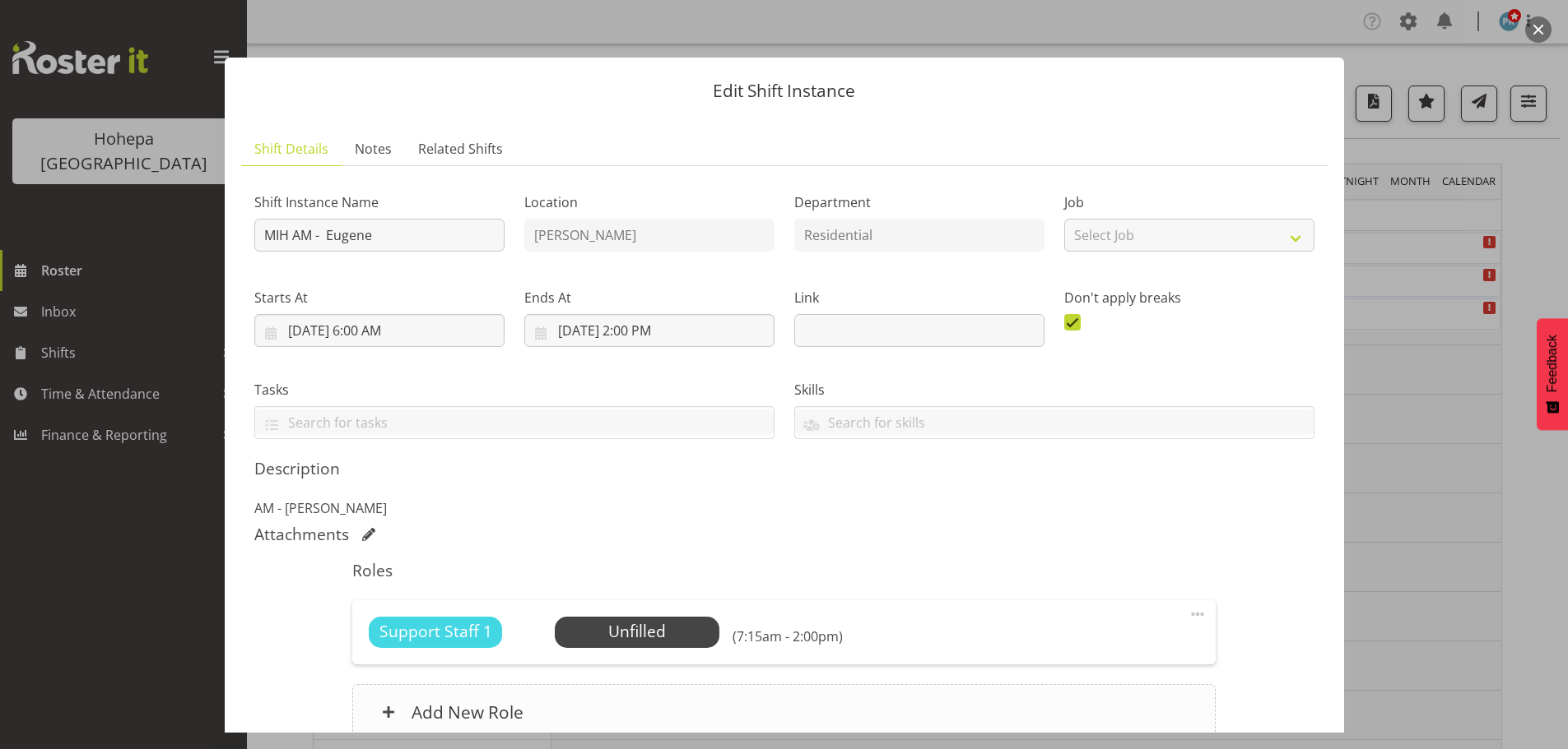
scroll to position [154, 0]
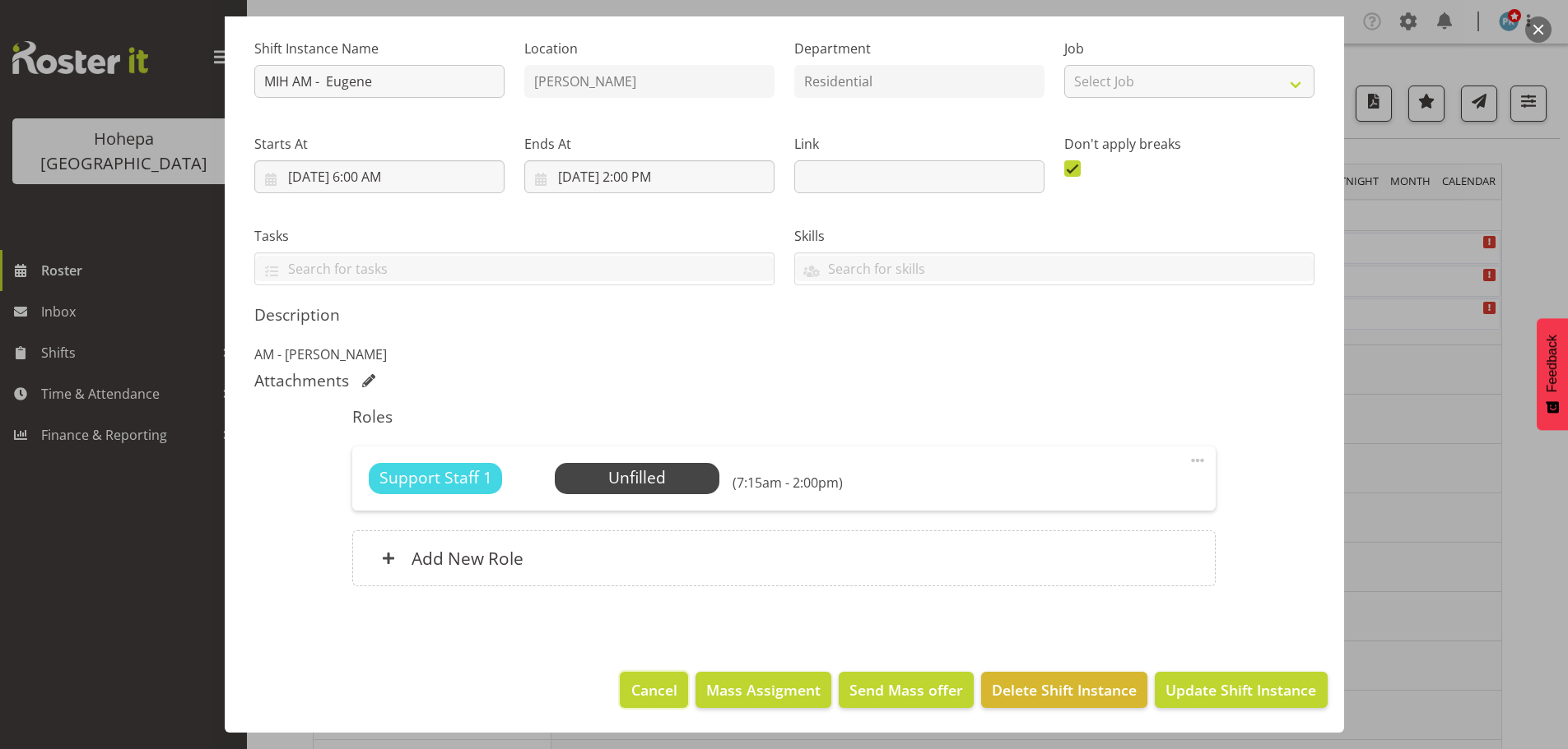
click at [640, 695] on span "Cancel" at bounding box center [654, 689] width 46 height 22
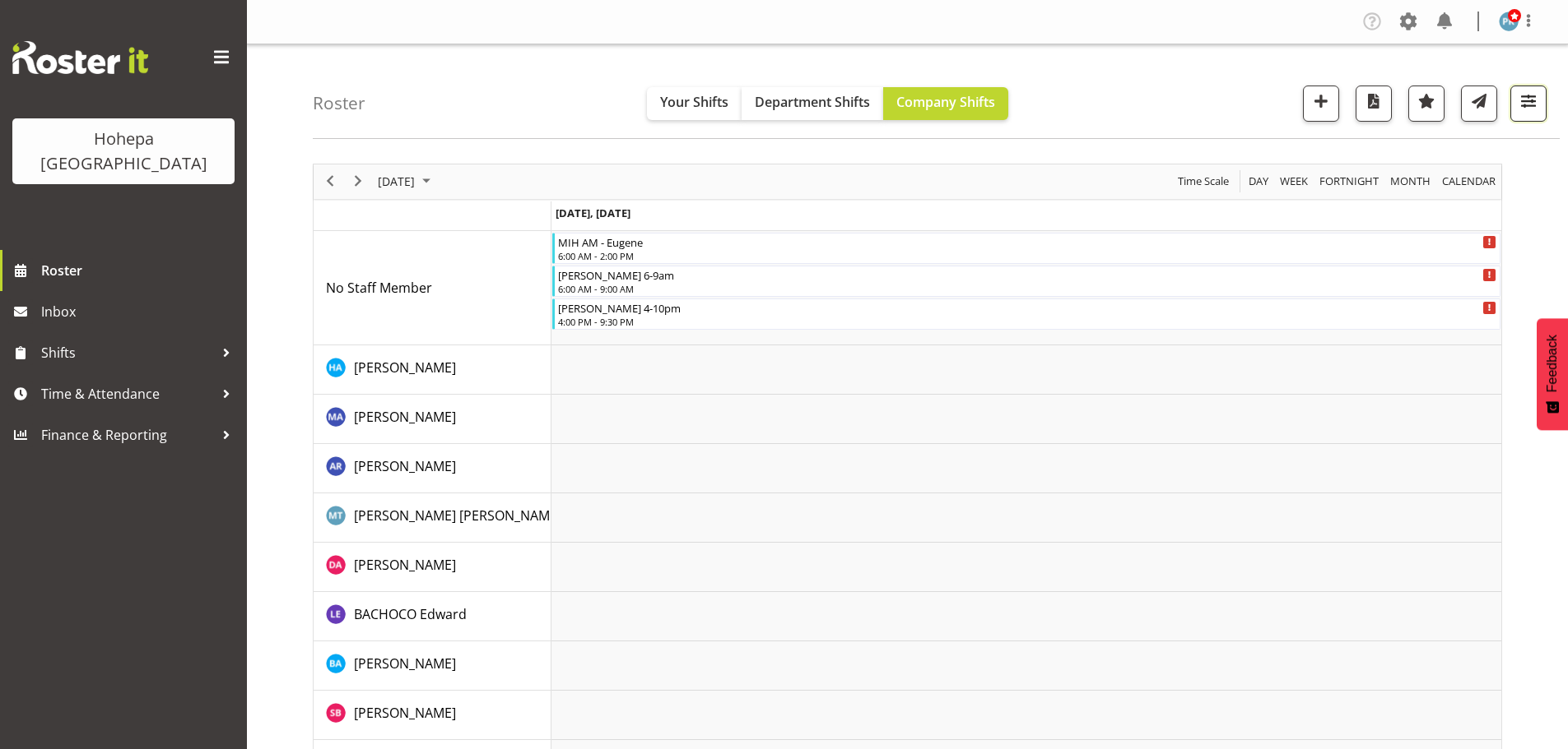
drag, startPoint x: 1529, startPoint y: 95, endPoint x: 1524, endPoint y: 119, distance: 24.5
click at [1529, 96] on span "button" at bounding box center [1527, 101] width 22 height 22
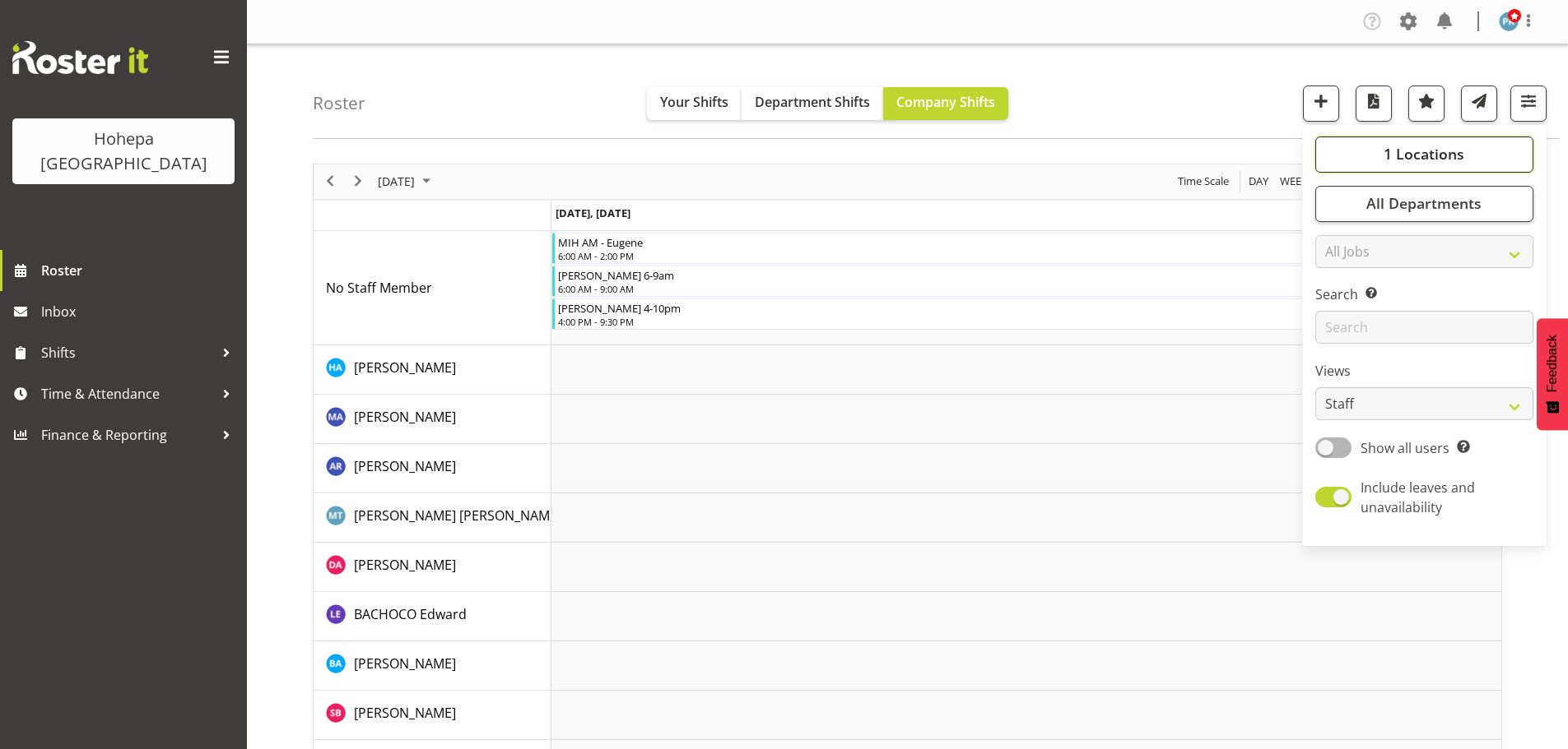
click at [1443, 146] on span "1 Locations" at bounding box center [1423, 154] width 80 height 20
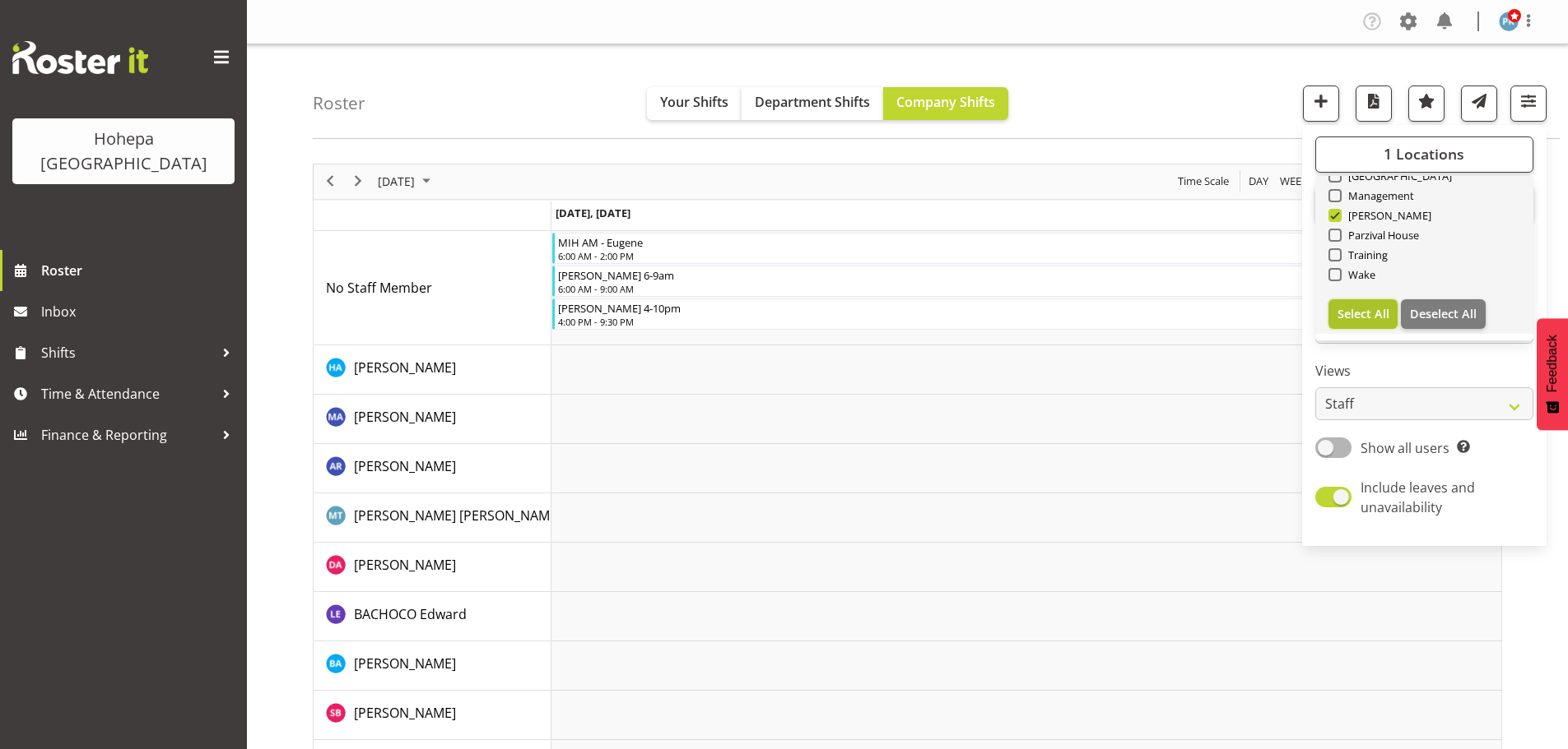
click at [1363, 308] on span "Select All" at bounding box center [1363, 314] width 52 height 16
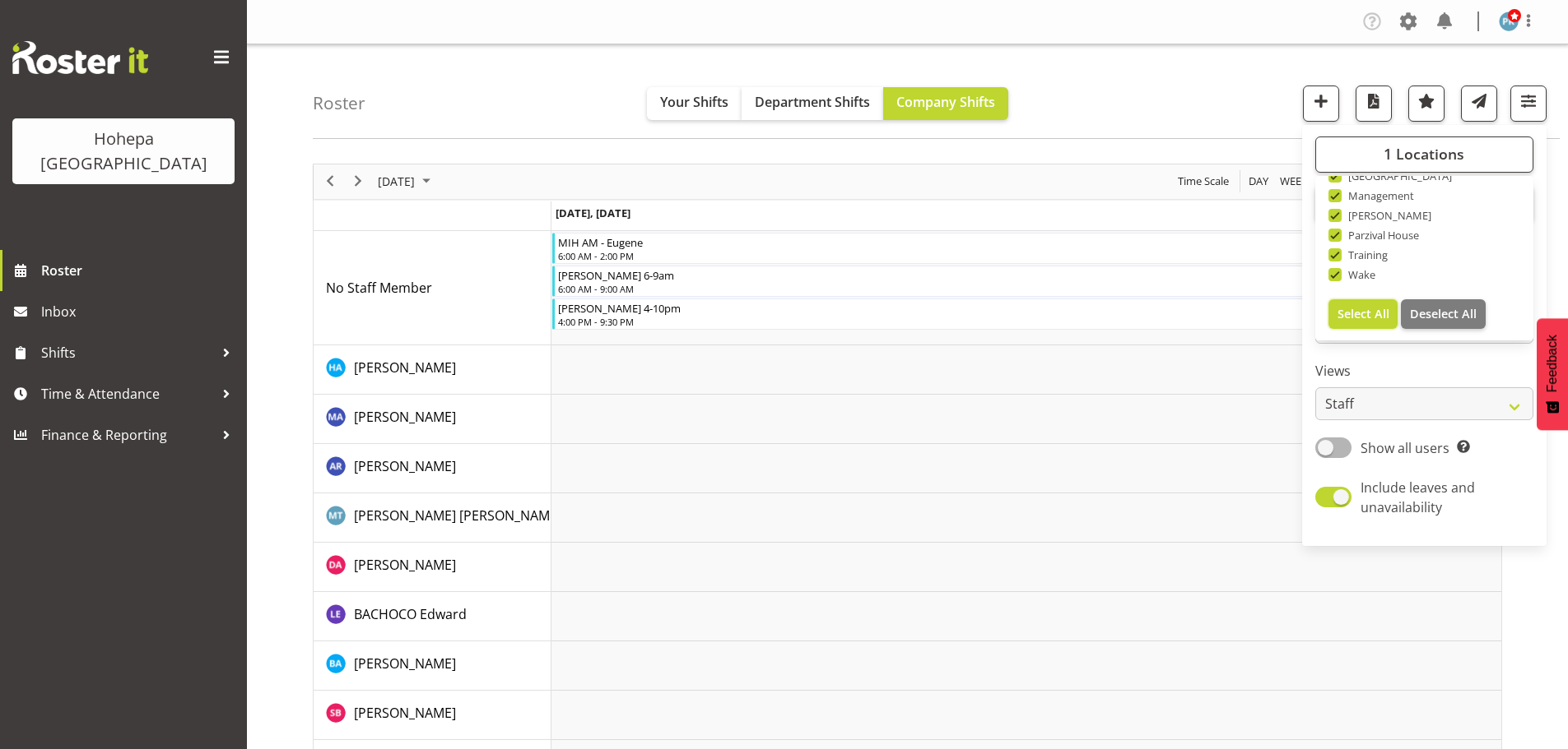
checkbox input "true"
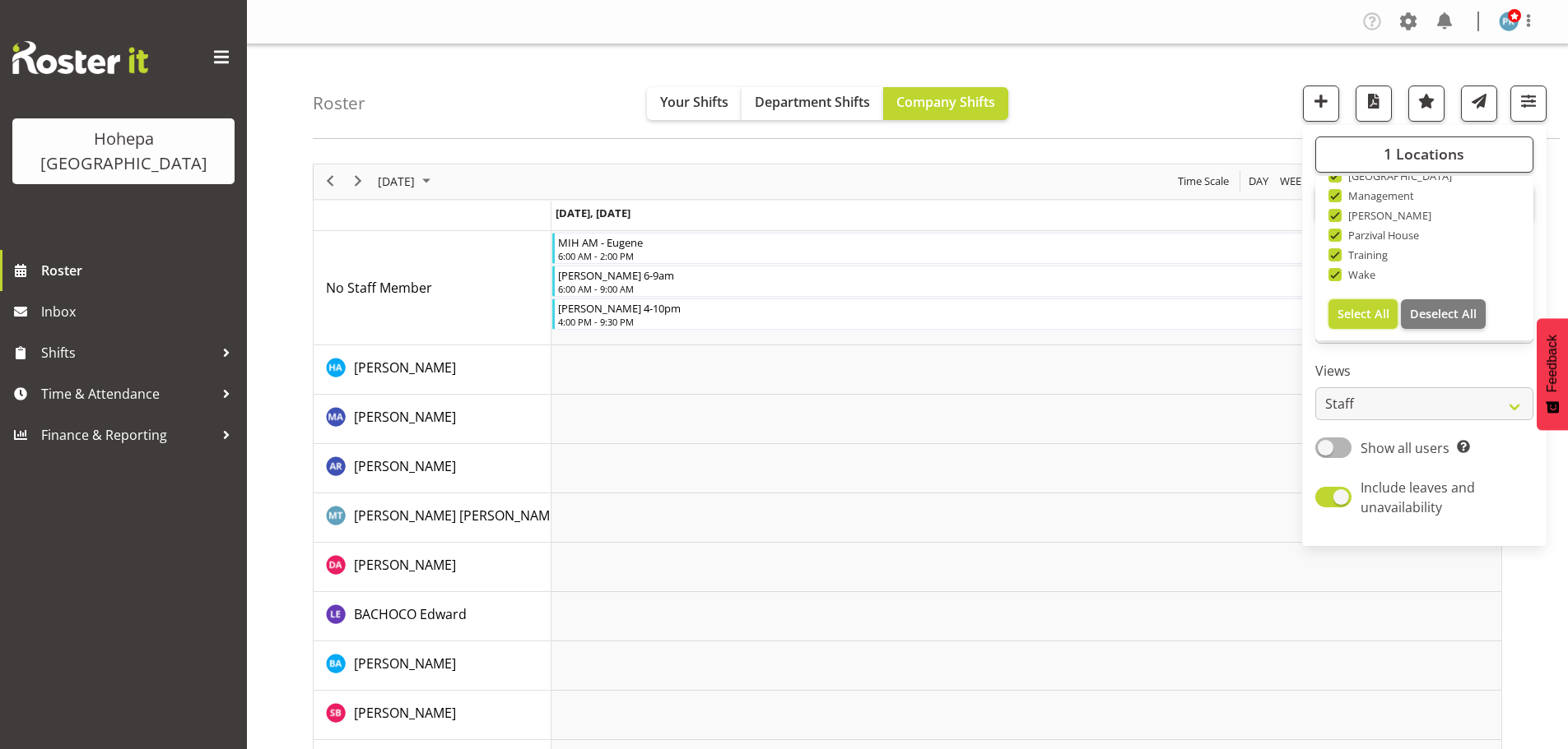
checkbox input "true"
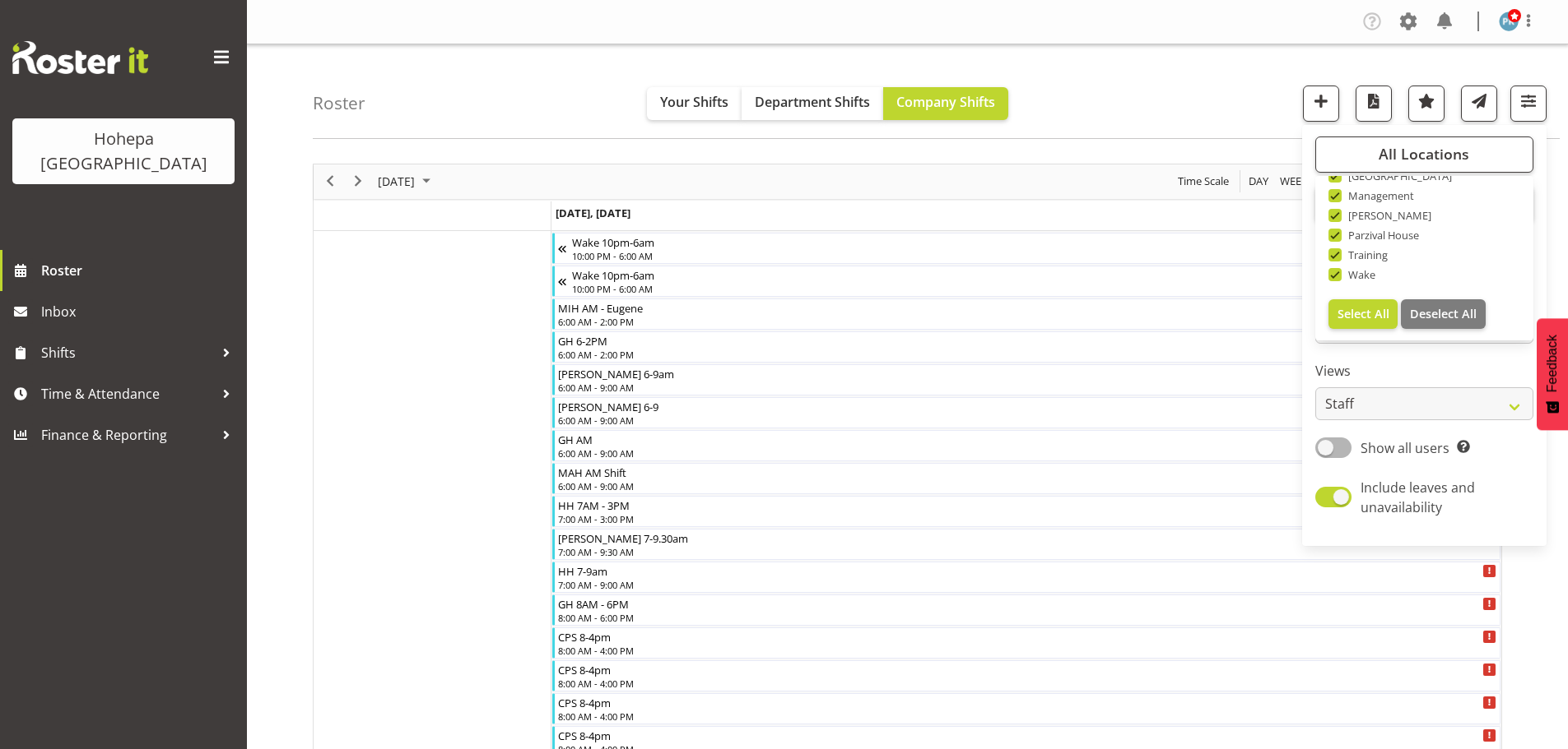
click at [1103, 111] on div "Roster Your Shifts Department Shifts Company Shifts All Locations Clear [PERSON…" at bounding box center [936, 91] width 1247 height 95
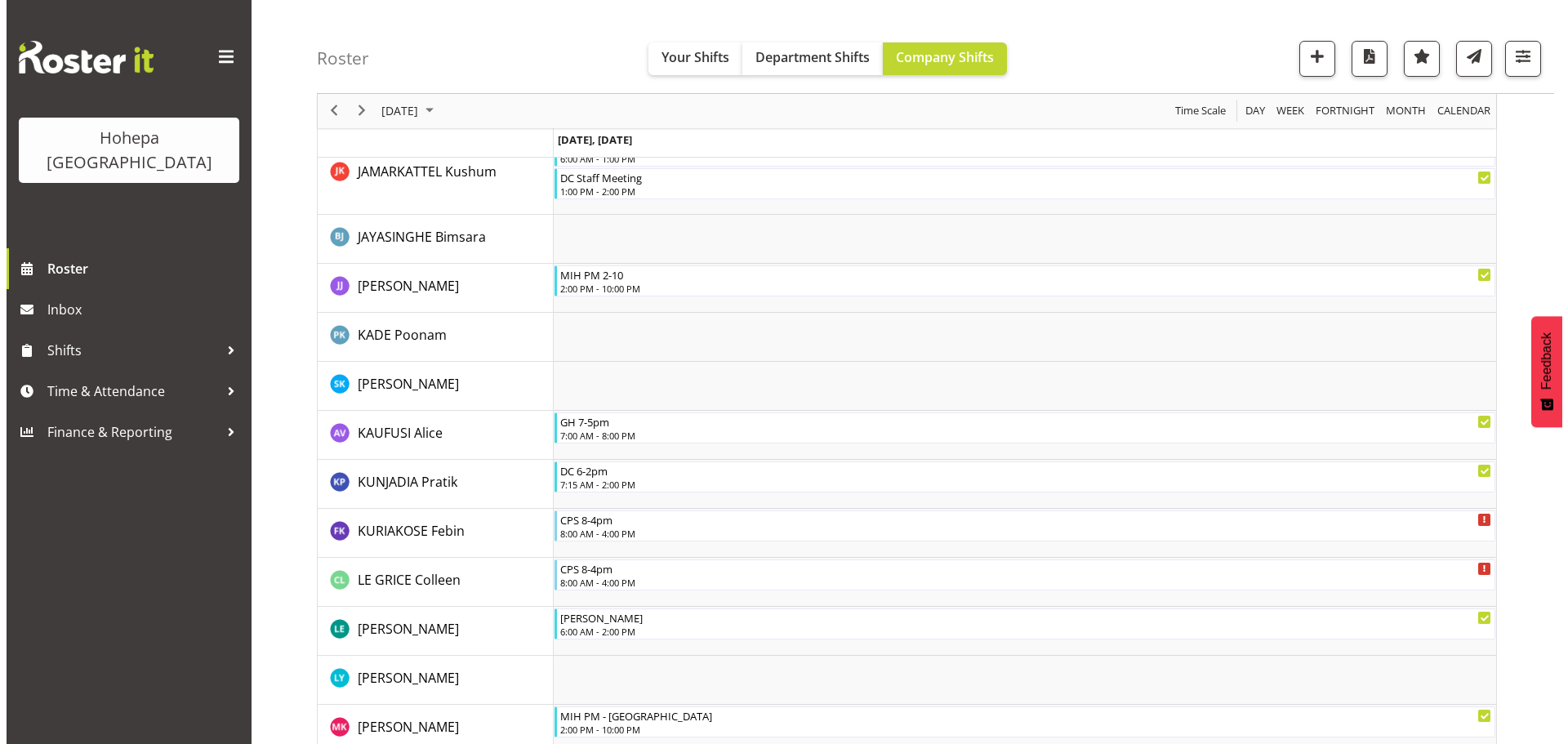
scroll to position [2941, 0]
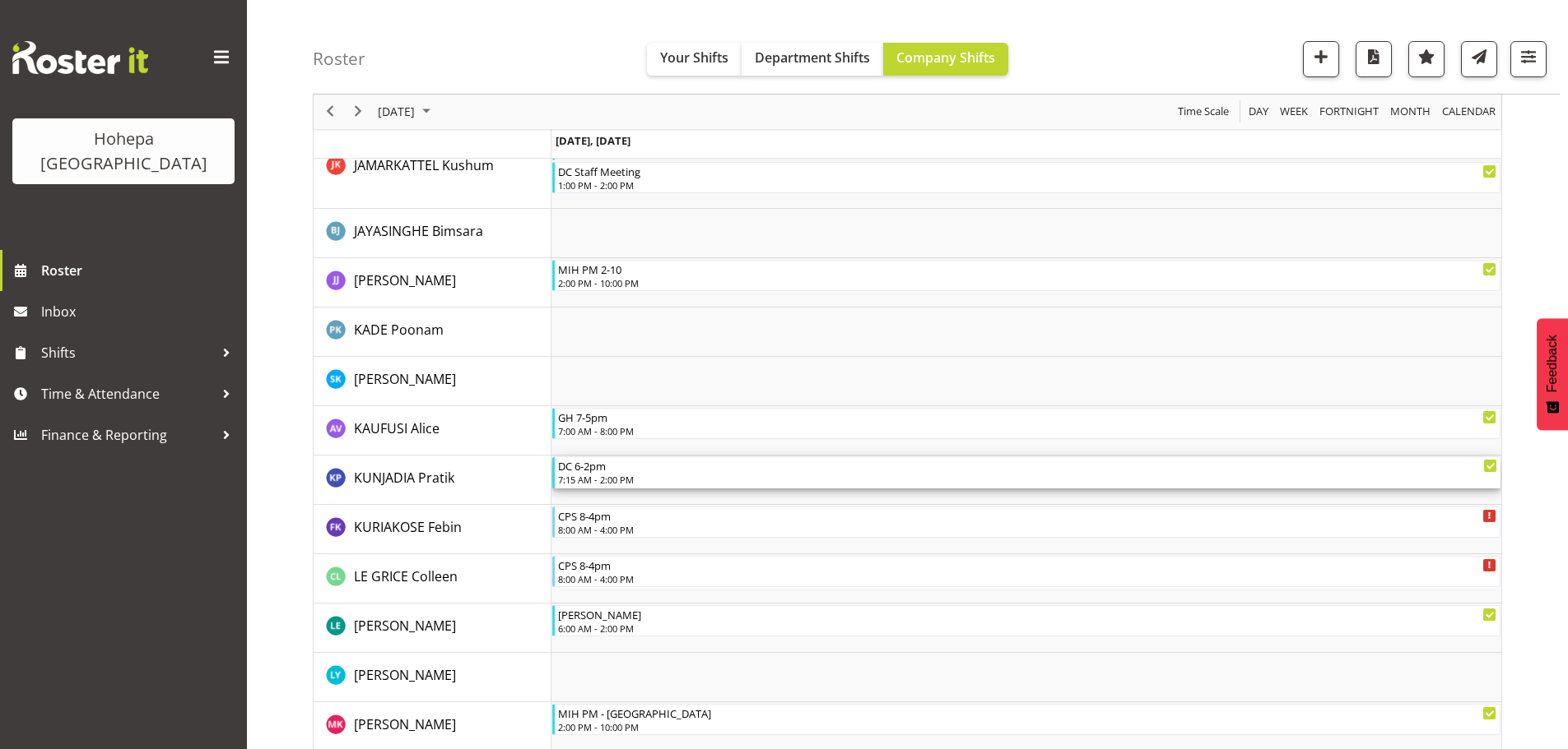
click at [583, 477] on div "7:15 AM - 2:00 PM" at bounding box center [1027, 479] width 939 height 13
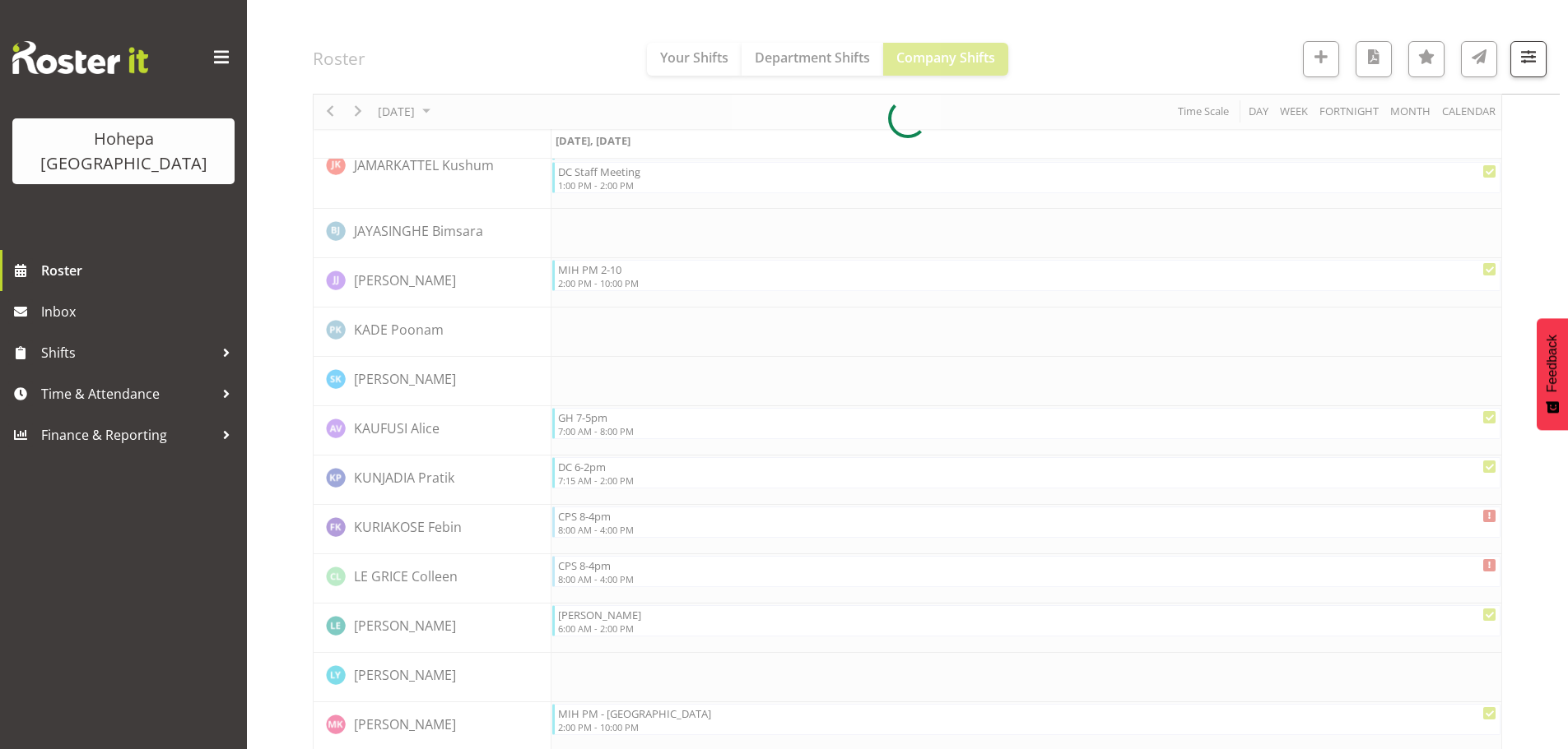
click at [583, 477] on div at bounding box center [907, 119] width 1189 height 5832
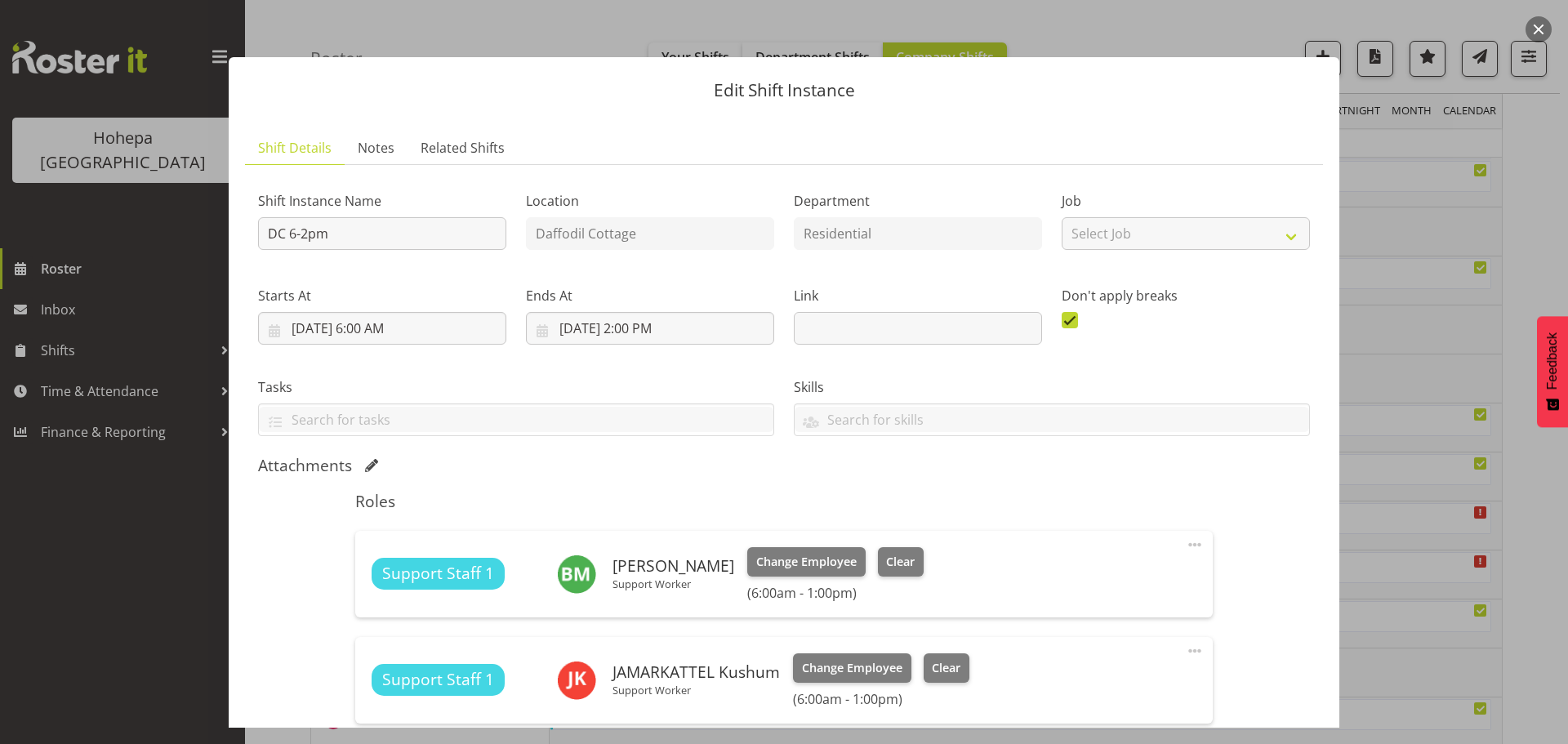
scroll to position [245, 0]
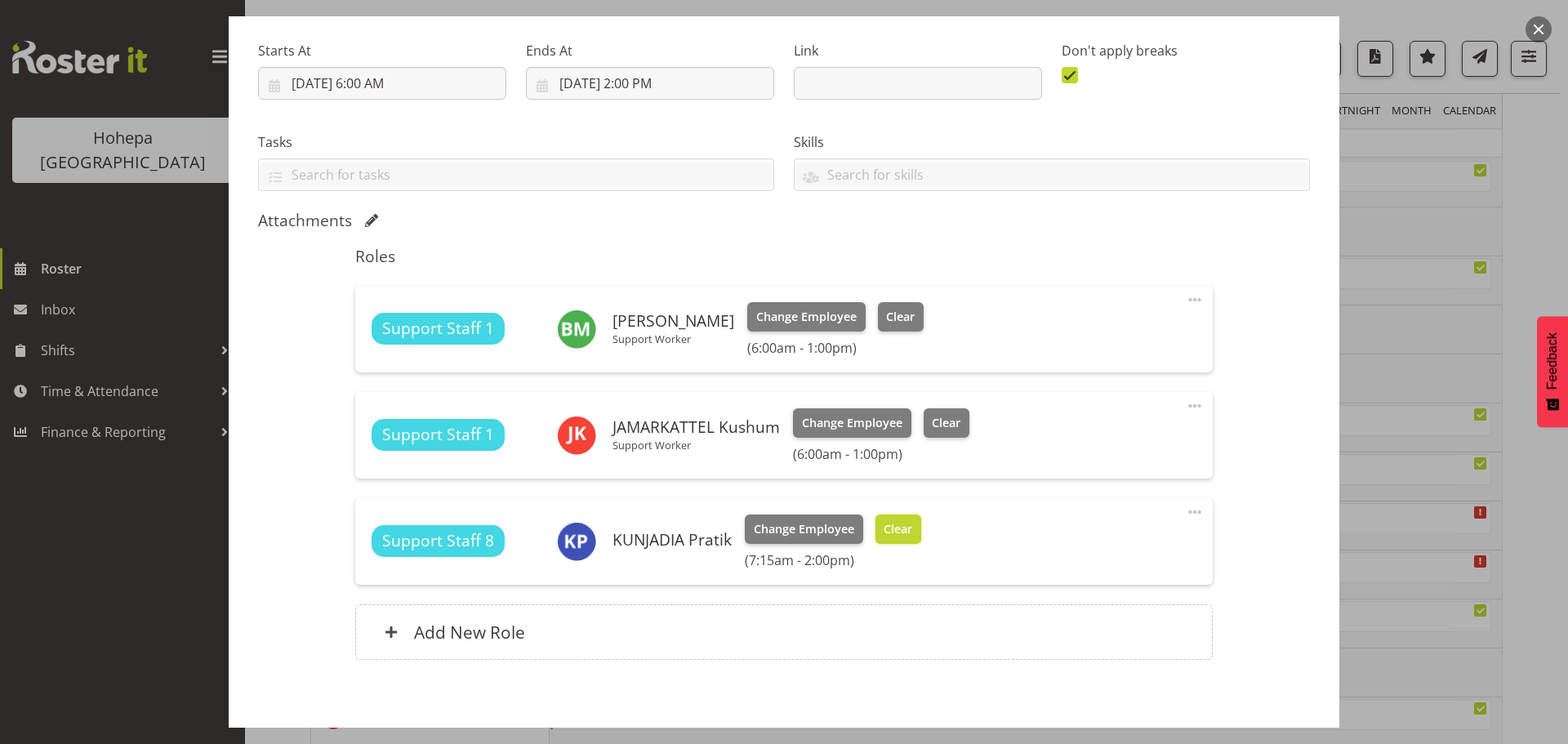
click at [891, 530] on span "Clear" at bounding box center [897, 529] width 28 height 18
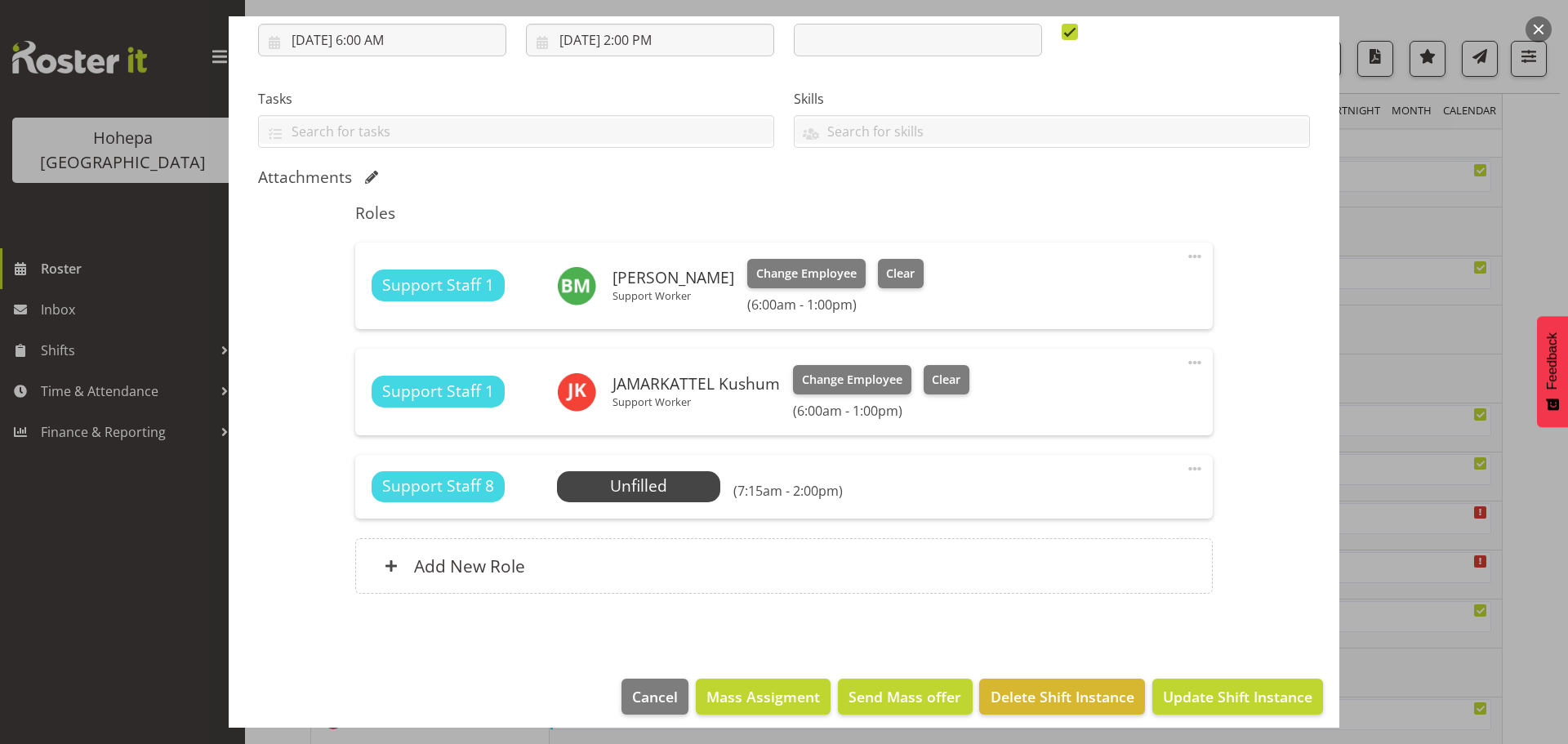
scroll to position [300, 0]
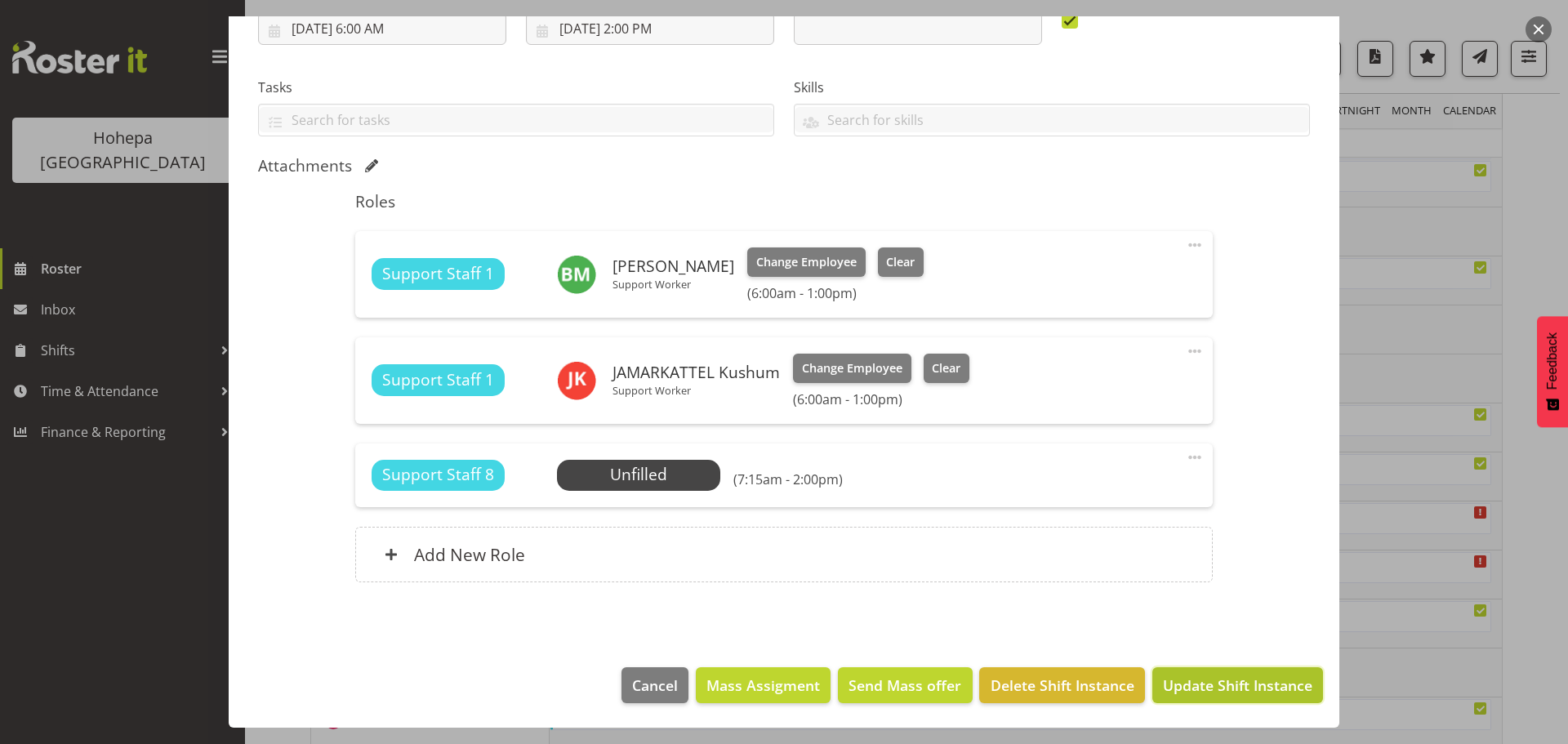
click at [1166, 693] on span "Update Shift Instance" at bounding box center [1237, 685] width 149 height 21
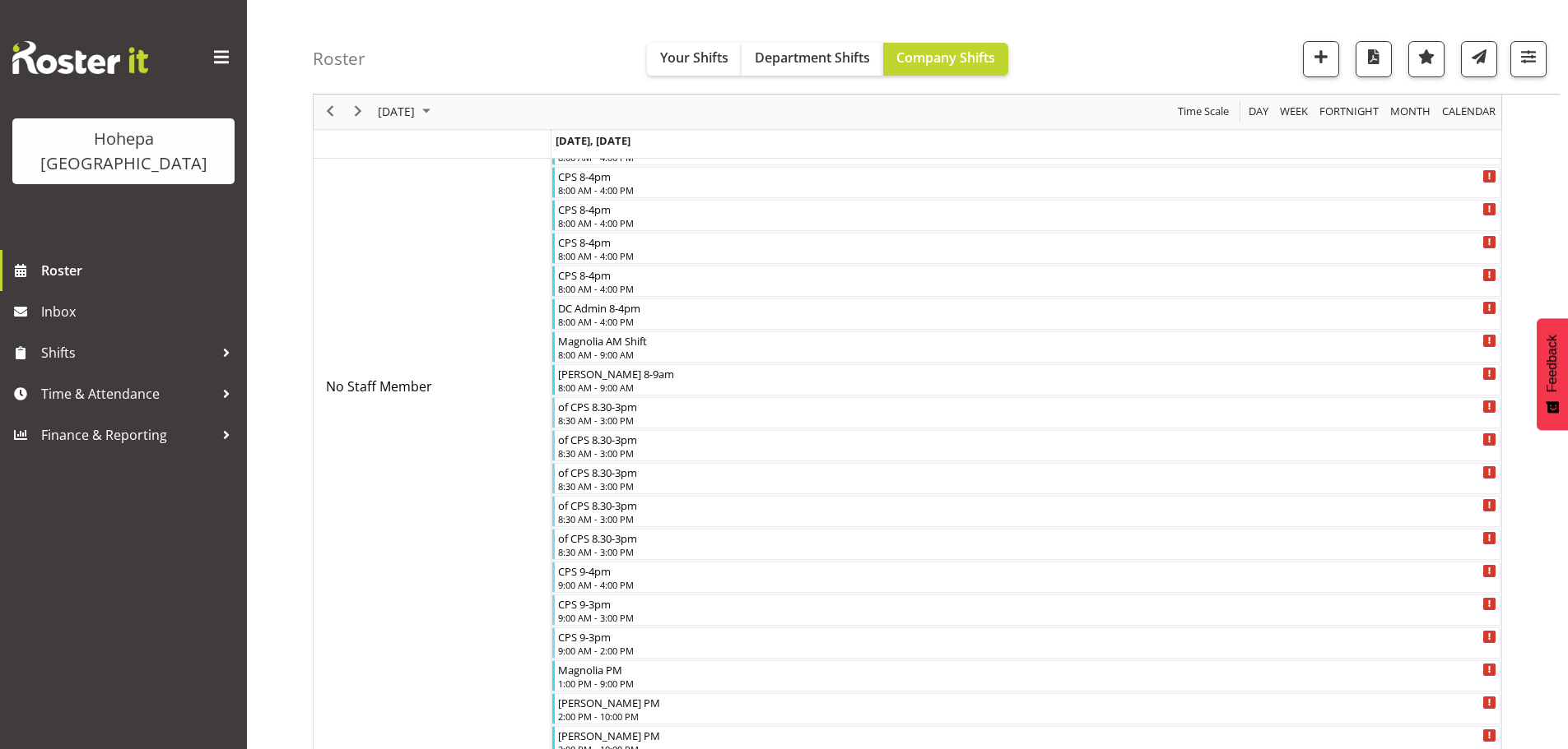
scroll to position [773, 0]
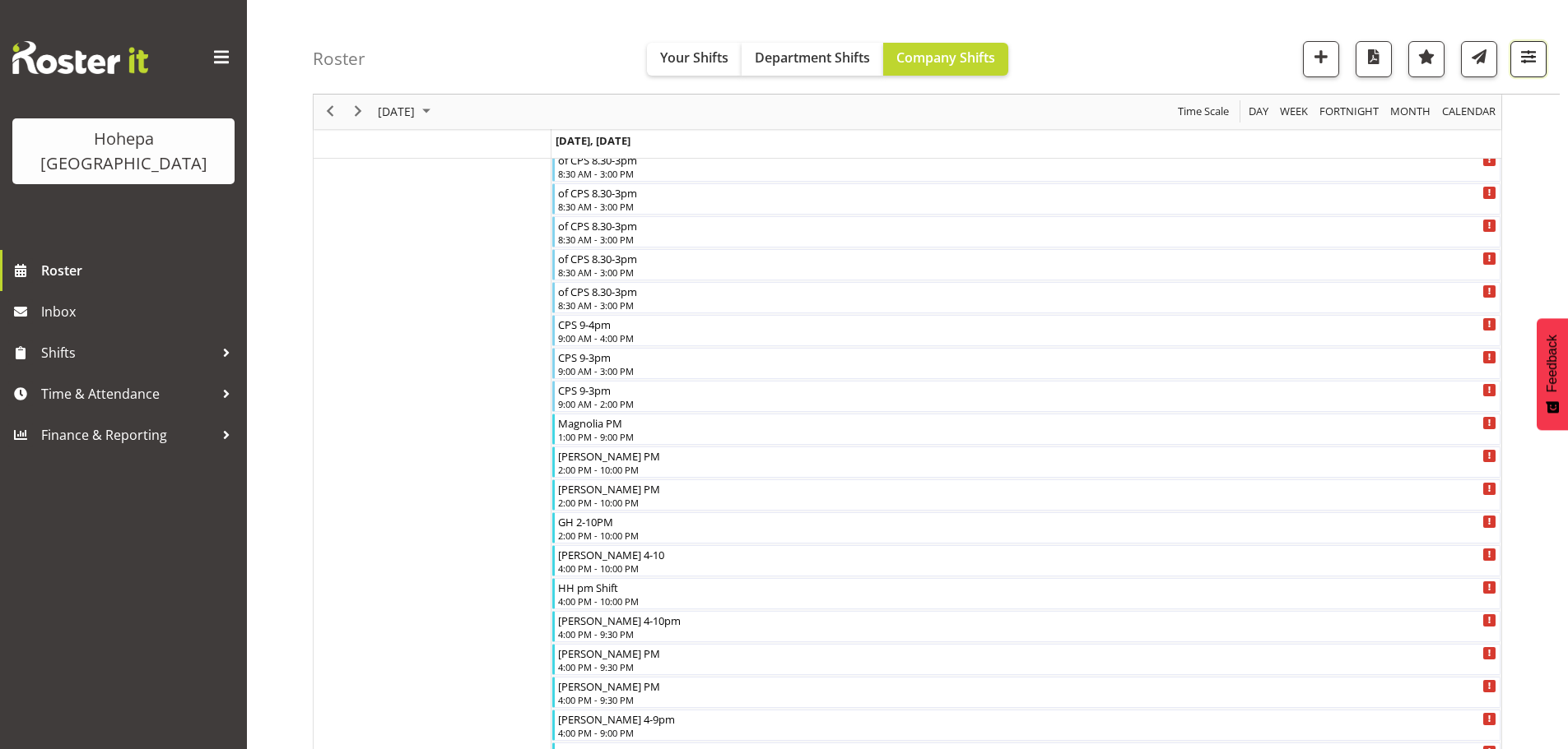
click at [1515, 60] on button "button" at bounding box center [1528, 60] width 36 height 36
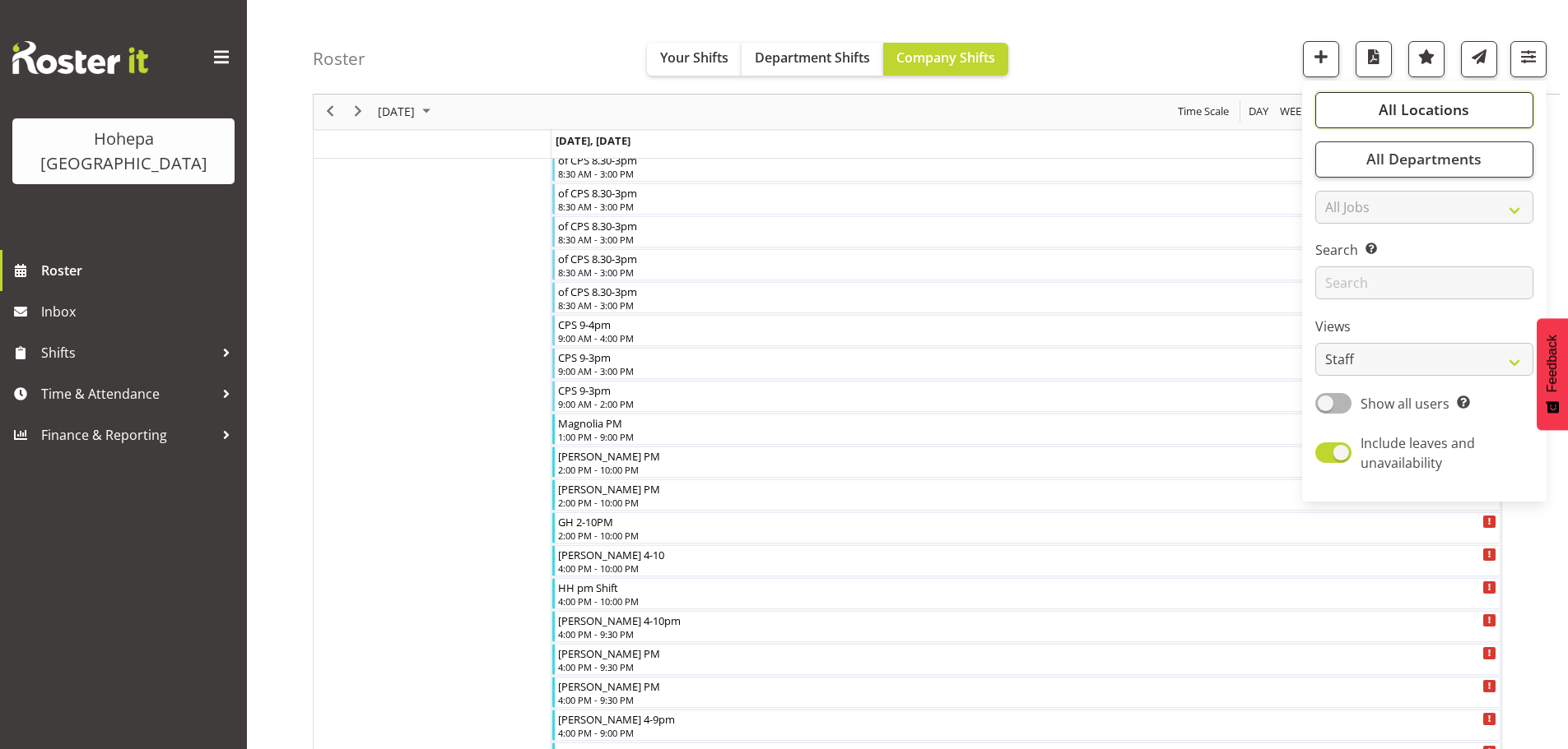
click at [1428, 107] on span "All Locations" at bounding box center [1423, 110] width 91 height 20
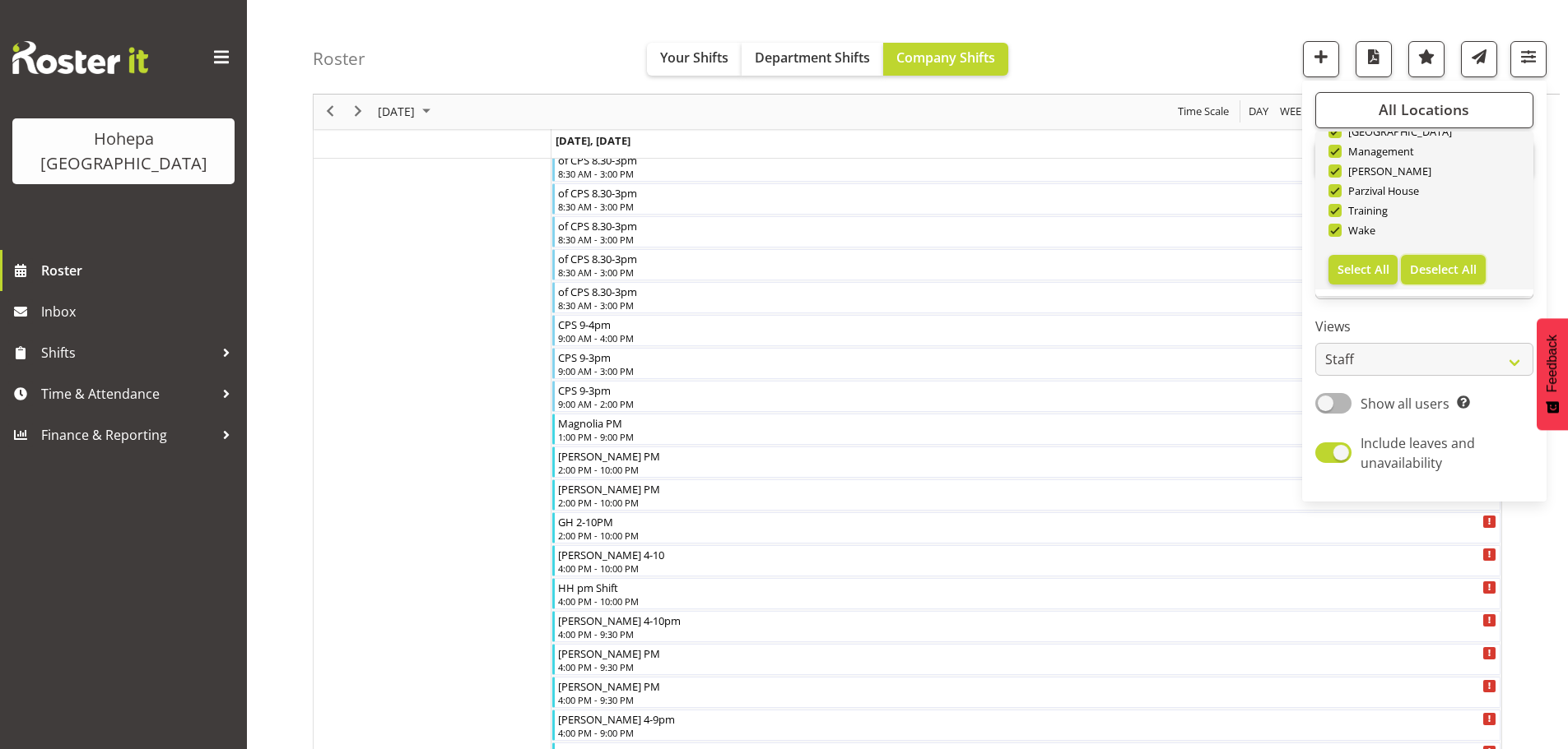
click at [1428, 260] on button "Deselect All" at bounding box center [1443, 269] width 85 height 29
checkbox input "false"
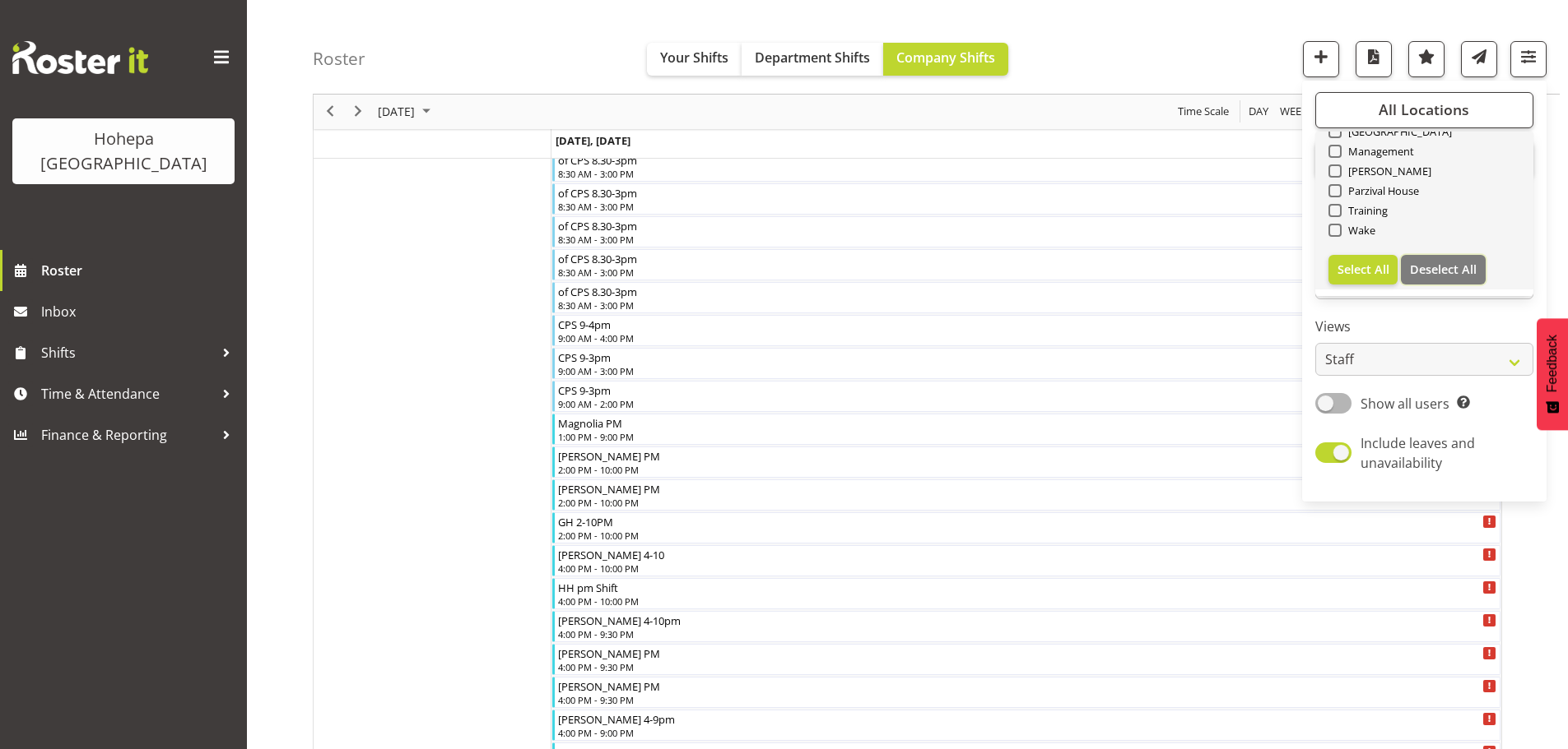
checkbox input "false"
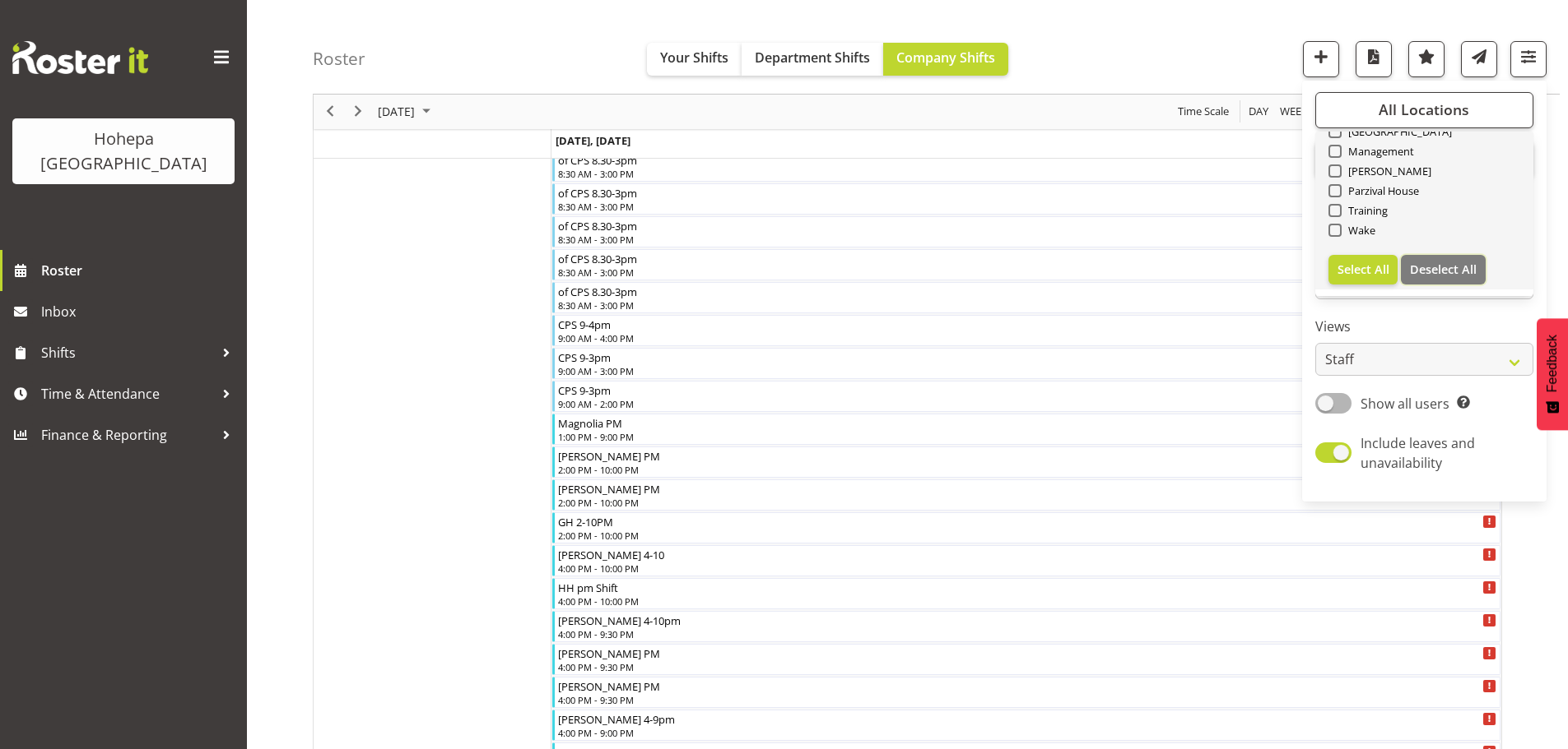
checkbox input "false"
click at [1337, 172] on span at bounding box center [1334, 171] width 13 height 13
click at [1337, 172] on input "[PERSON_NAME]" at bounding box center [1333, 172] width 10 height 10
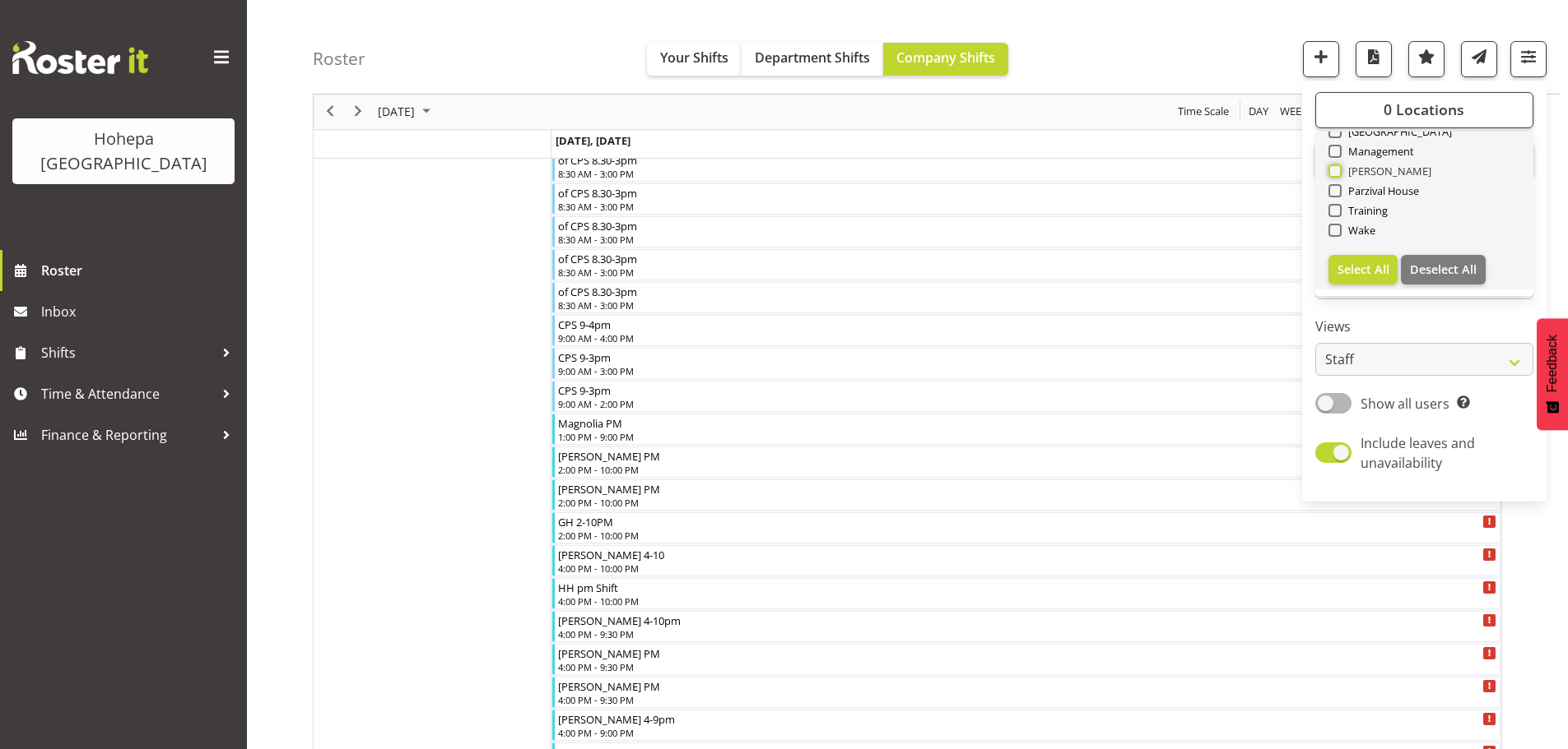
checkbox input "true"
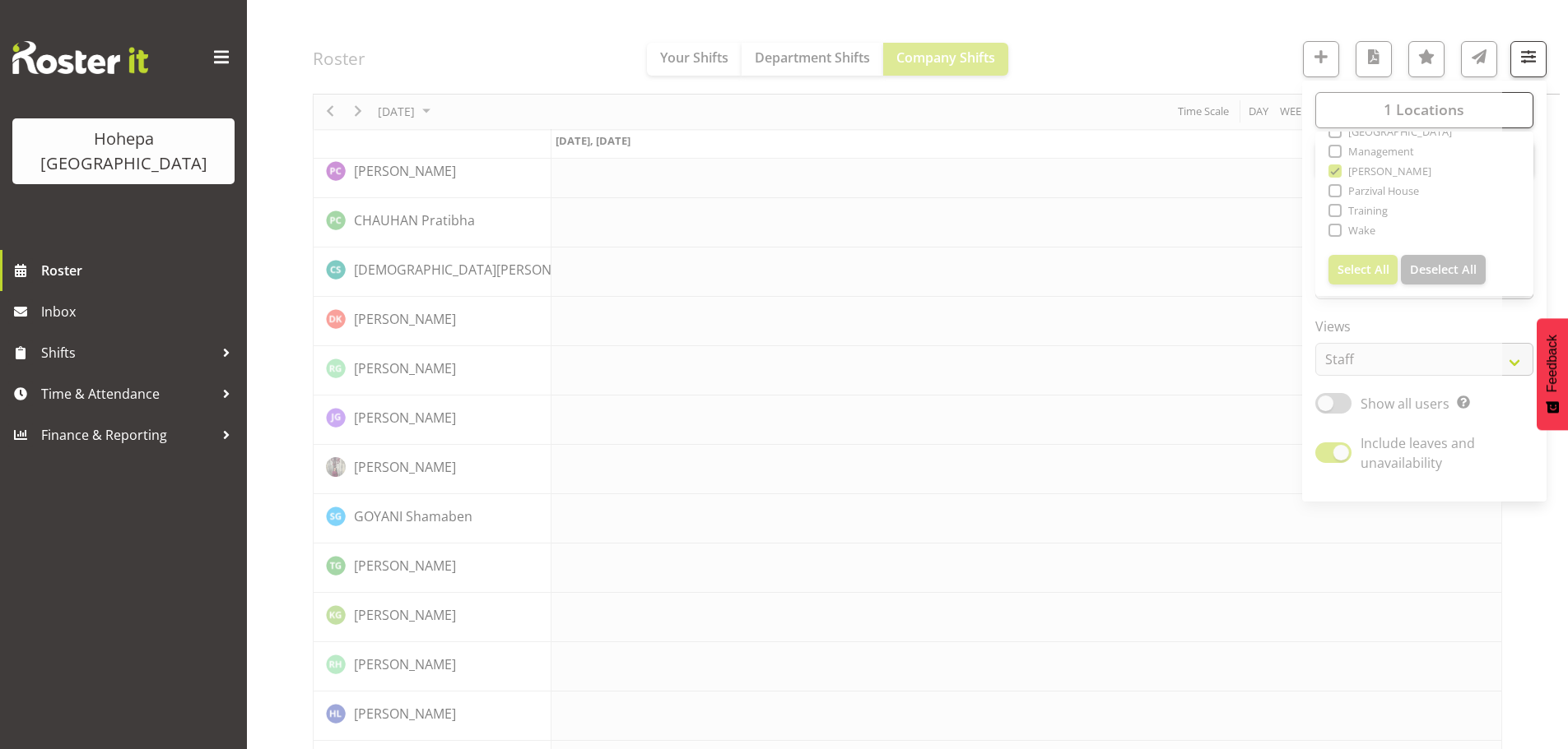
drag, startPoint x: 1157, startPoint y: 74, endPoint x: 997, endPoint y: 154, distance: 178.9
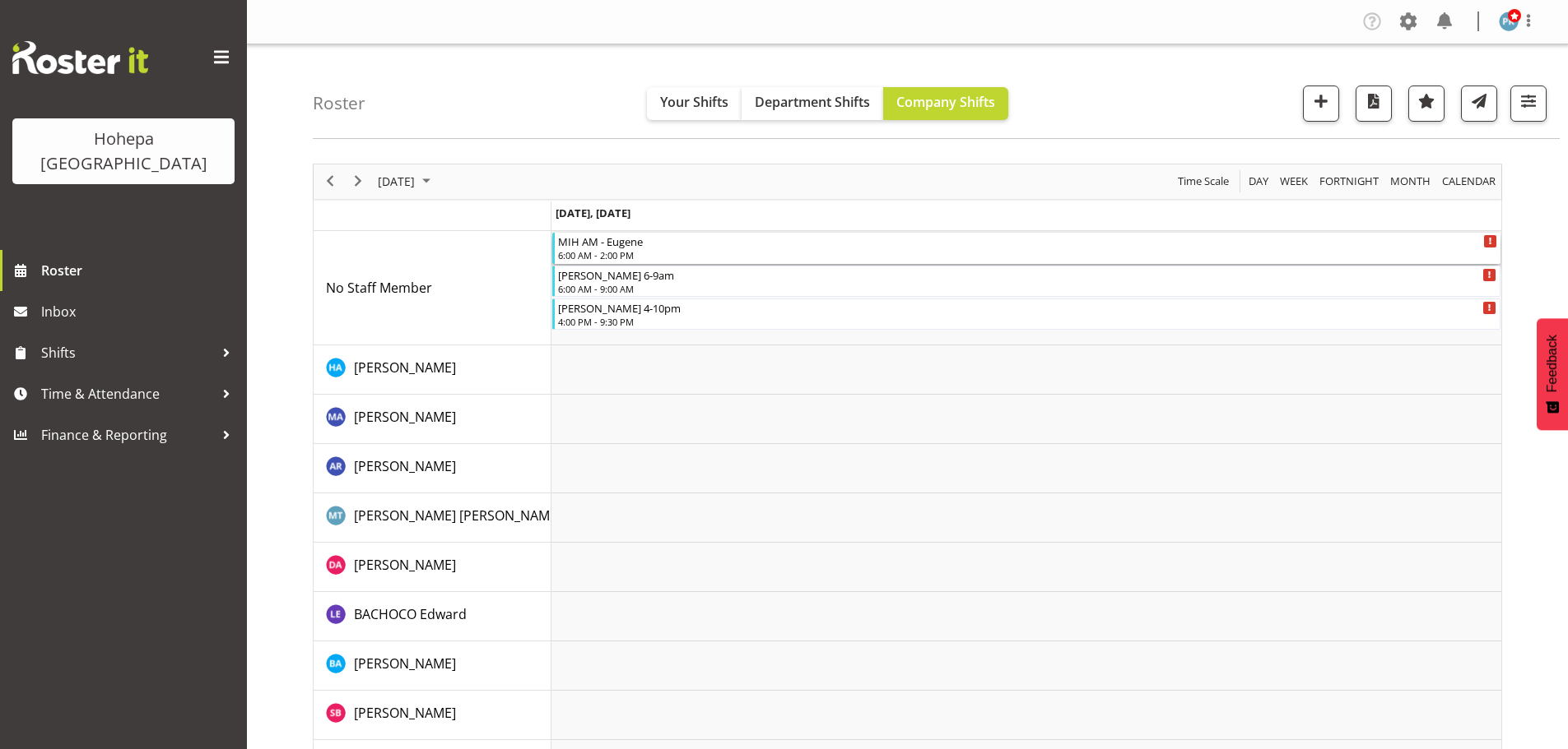
click at [590, 253] on div "6:00 AM - 2:00 PM" at bounding box center [1027, 255] width 939 height 13
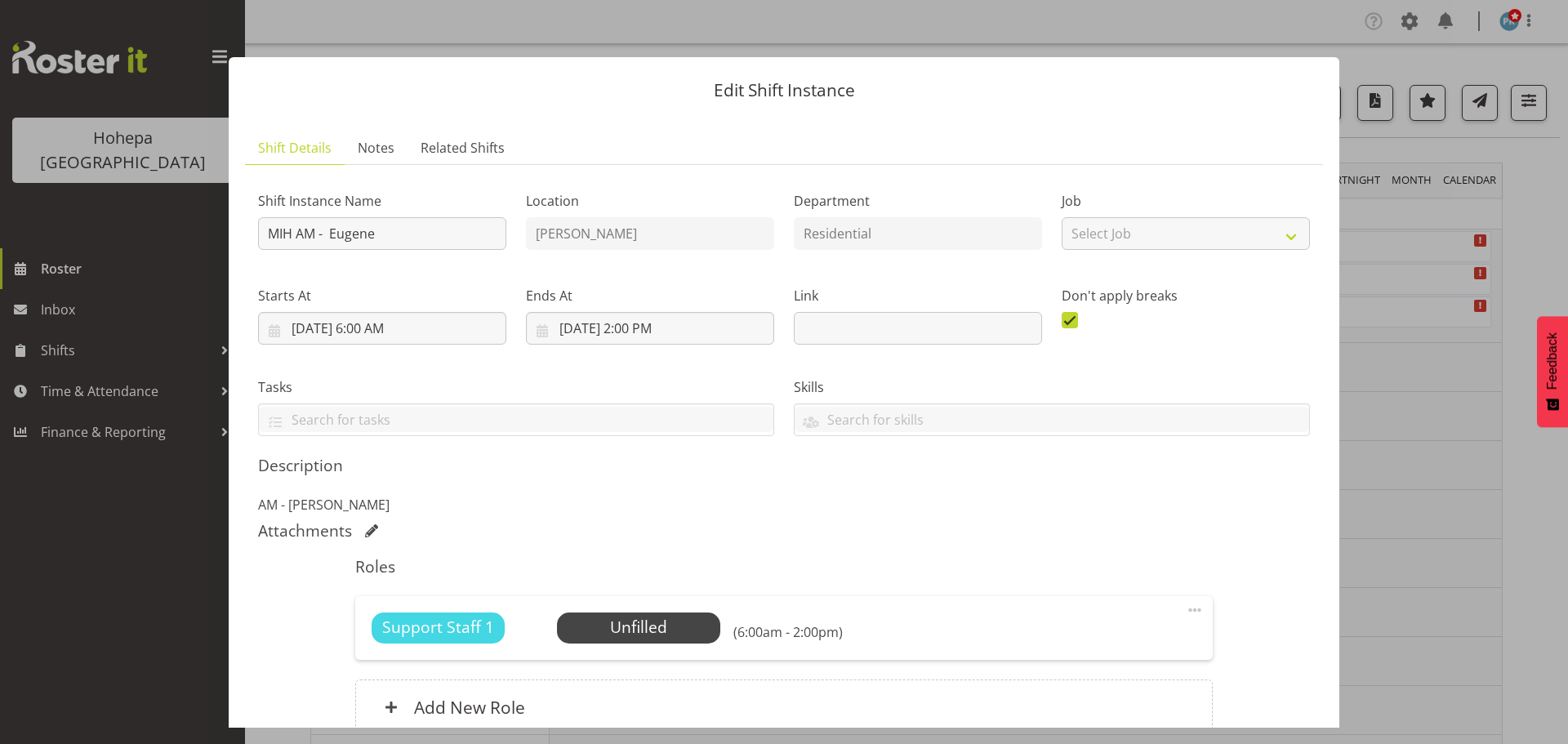
click at [585, 251] on div "Location [PERSON_NAME]" at bounding box center [649, 215] width 268 height 95
click at [1185, 604] on span at bounding box center [1194, 609] width 20 height 20
click at [1058, 641] on link "Edit" at bounding box center [1126, 646] width 157 height 29
select select "7"
select select "2025"
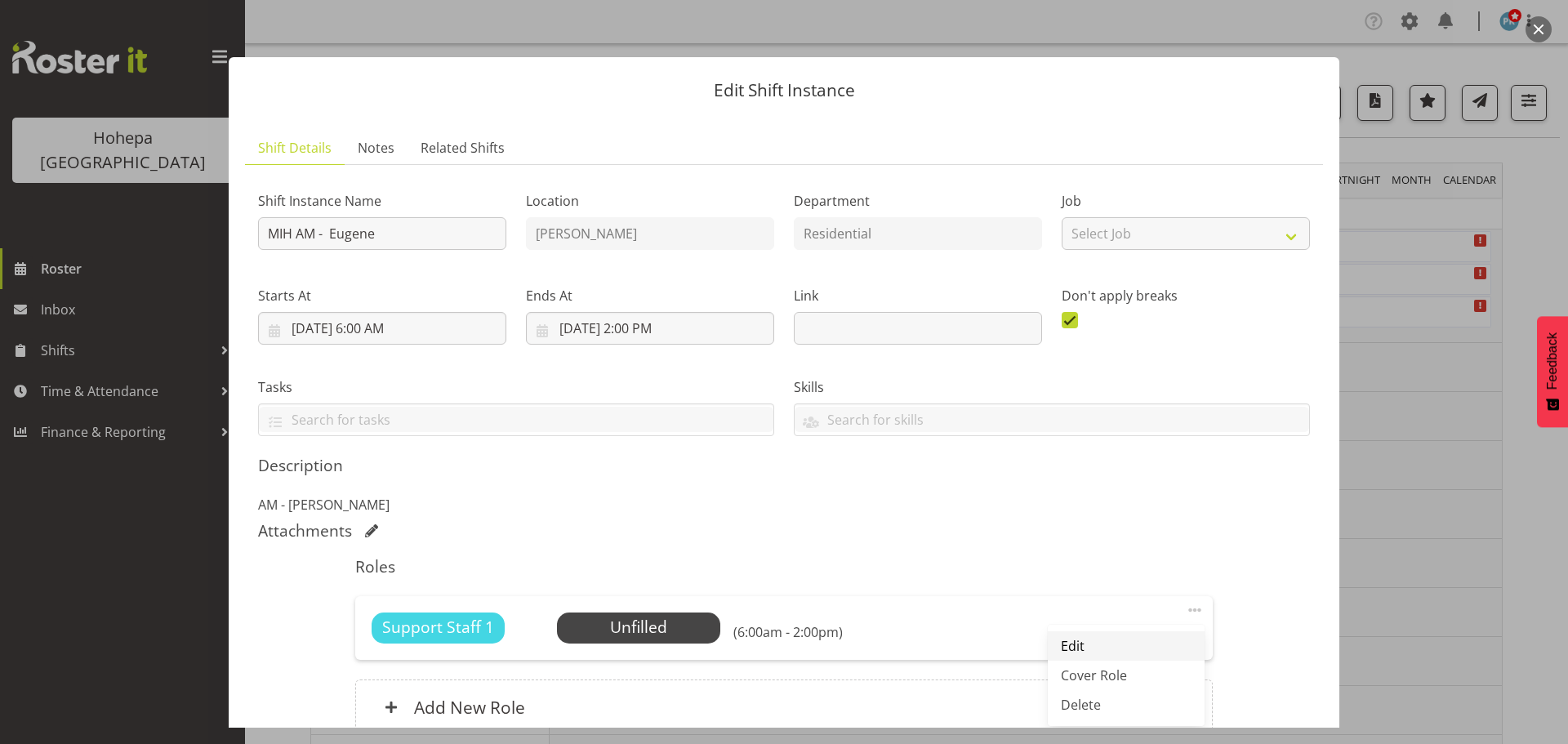
select select "6"
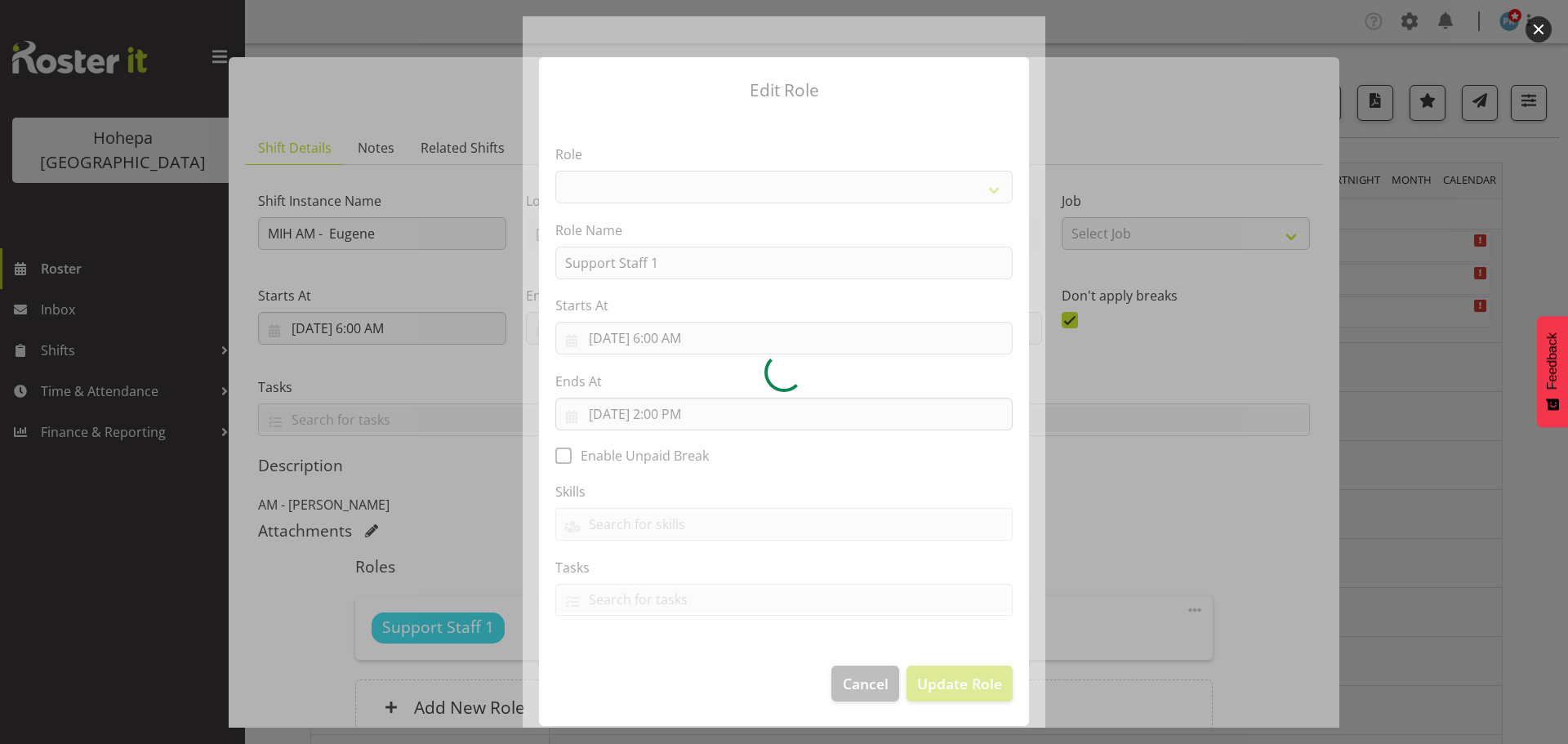
select select "1091"
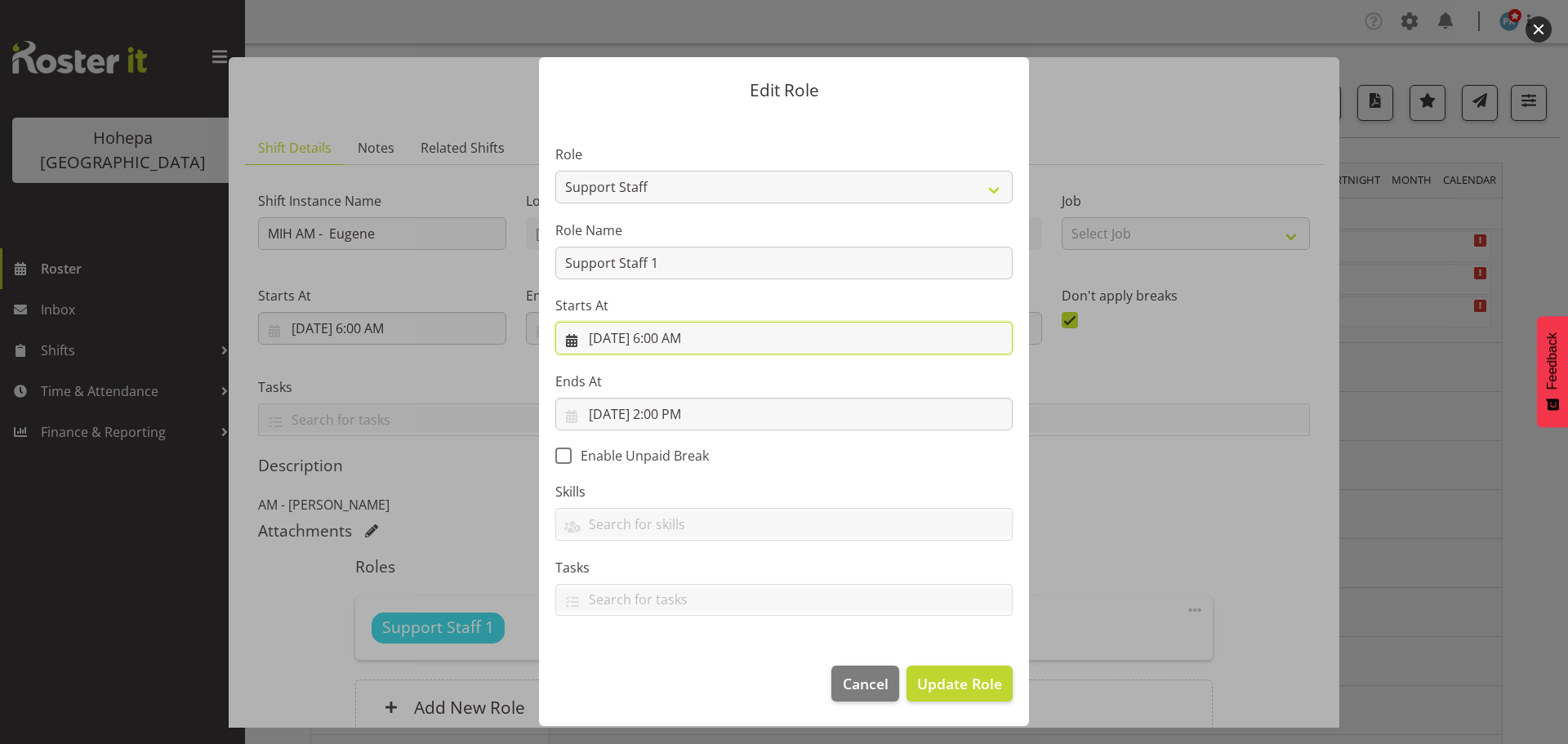
click at [667, 342] on input "[DATE] 6:00 AM" at bounding box center [784, 338] width 458 height 33
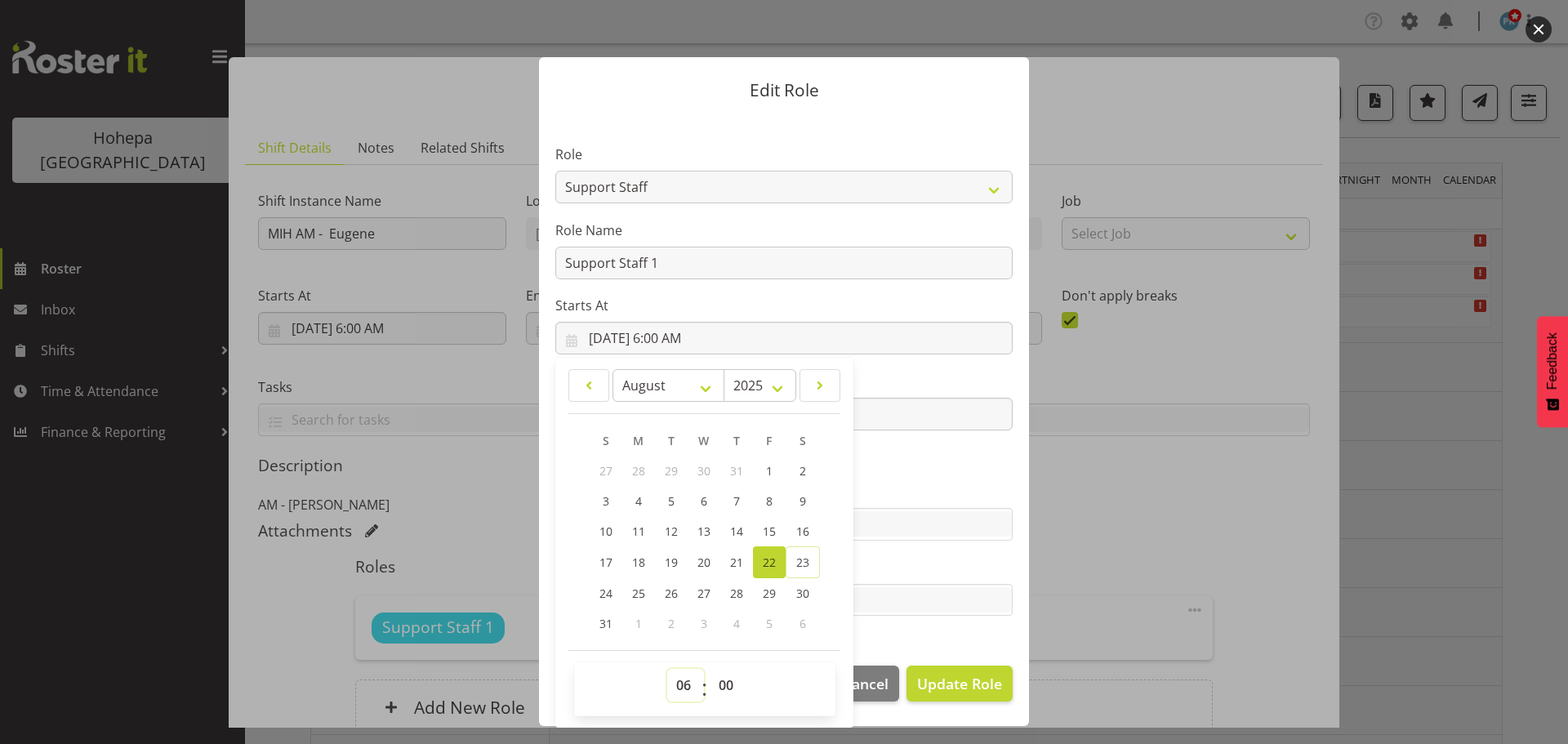
click at [685, 679] on select "00 01 02 03 04 05 06 07 08 09 10 11 12 13 14 15 16 17 18 19 20 21 22 23" at bounding box center [685, 686] width 37 height 33
select select "7"
click at [667, 669] on select "00 01 02 03 04 05 06 07 08 09 10 11 12 13 14 15 16 17 18 19 20 21 22 23" at bounding box center [685, 686] width 37 height 33
type input "[DATE] 7:00 AM"
click at [727, 688] on select "00 01 02 03 04 05 06 07 08 09 10 11 12 13 14 15 16 17 18 19 20 21 22 23 24 25 2…" at bounding box center [727, 686] width 37 height 33
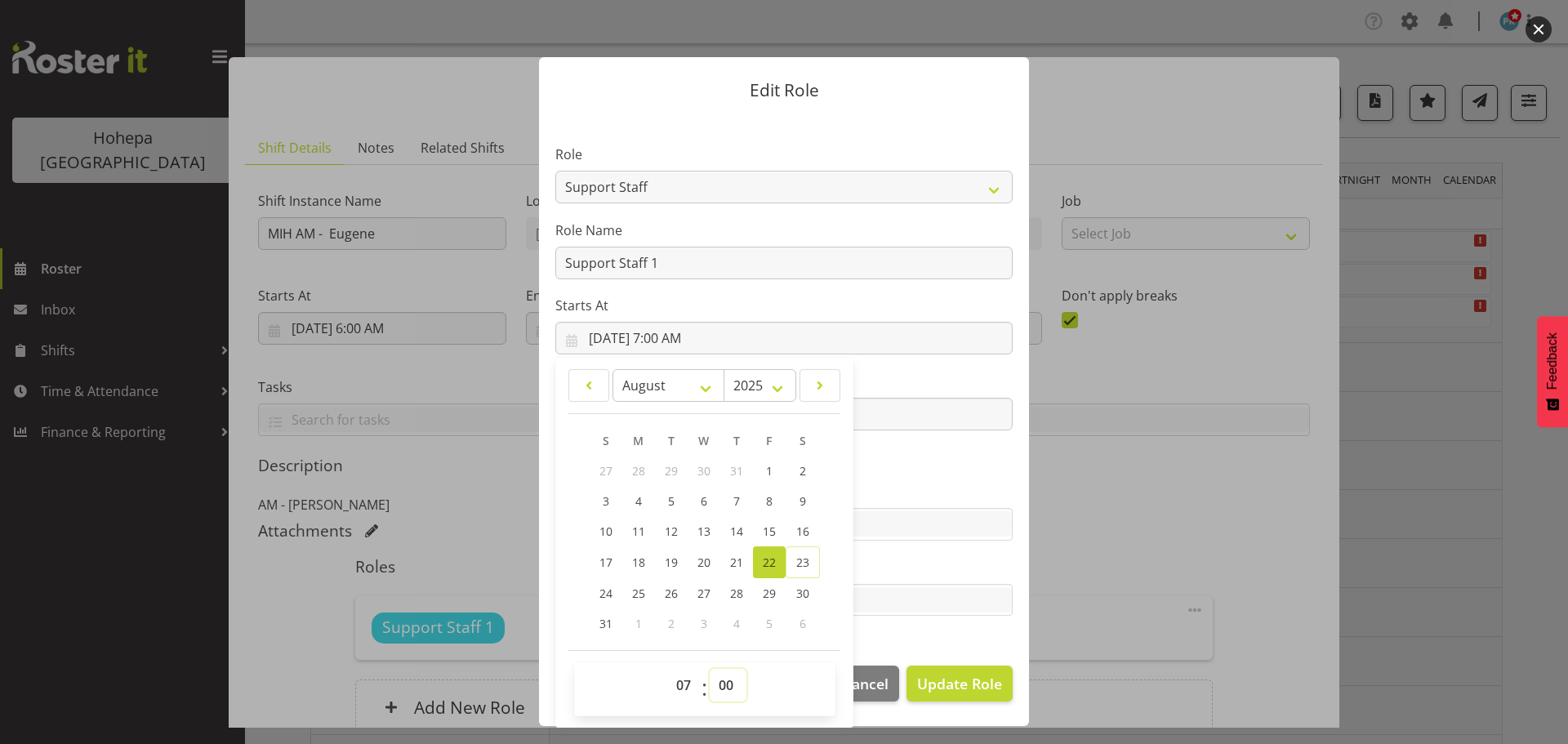
select select "30"
click at [709, 669] on select "00 01 02 03 04 05 06 07 08 09 10 11 12 13 14 15 16 17 18 19 20 21 22 23 24 25 2…" at bounding box center [727, 686] width 37 height 33
type input "[DATE] 7:30 AM"
click at [978, 679] on span "Update Role" at bounding box center [959, 683] width 85 height 21
select select
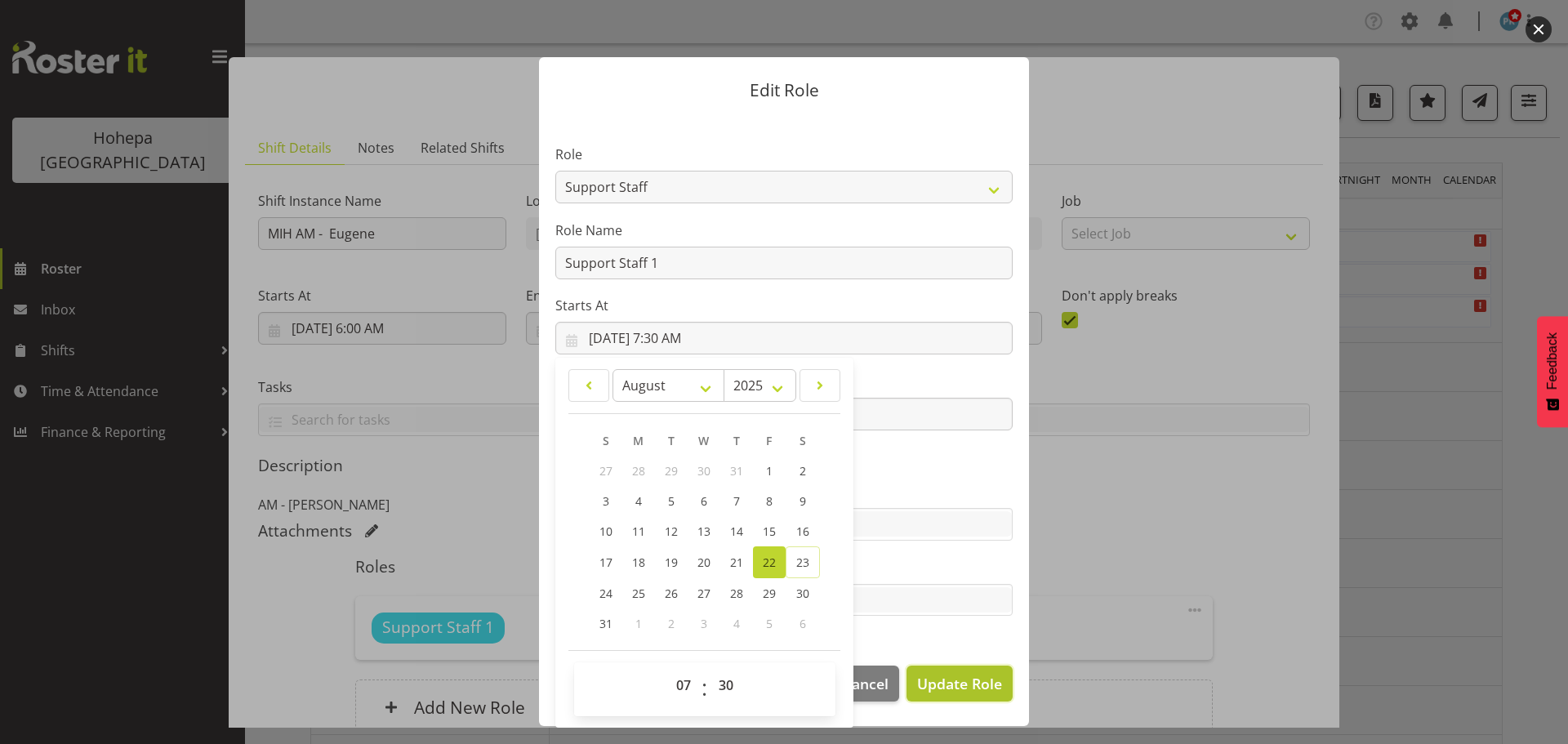
select select
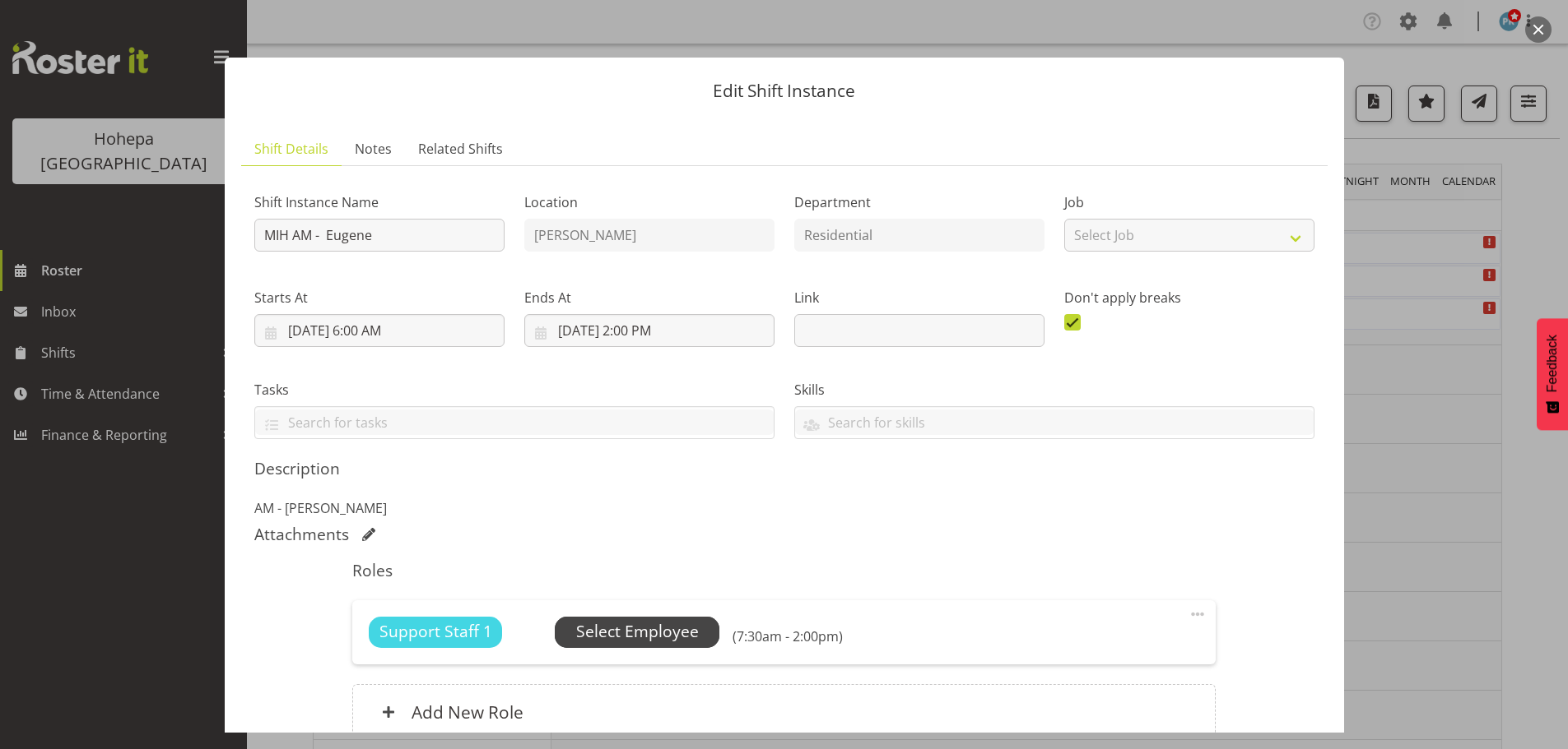
click at [624, 632] on span "Select Employee" at bounding box center [637, 633] width 123 height 24
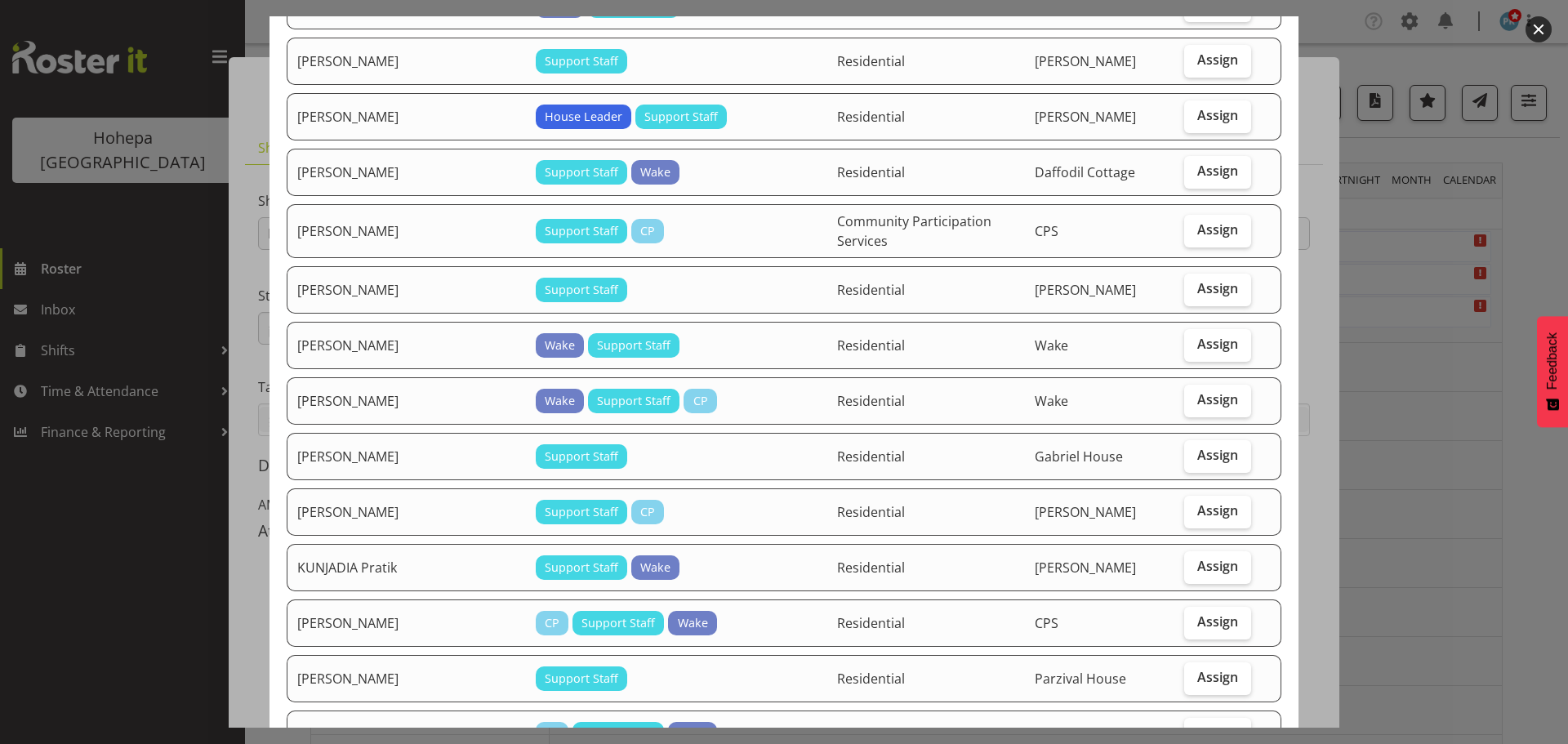
scroll to position [735, 0]
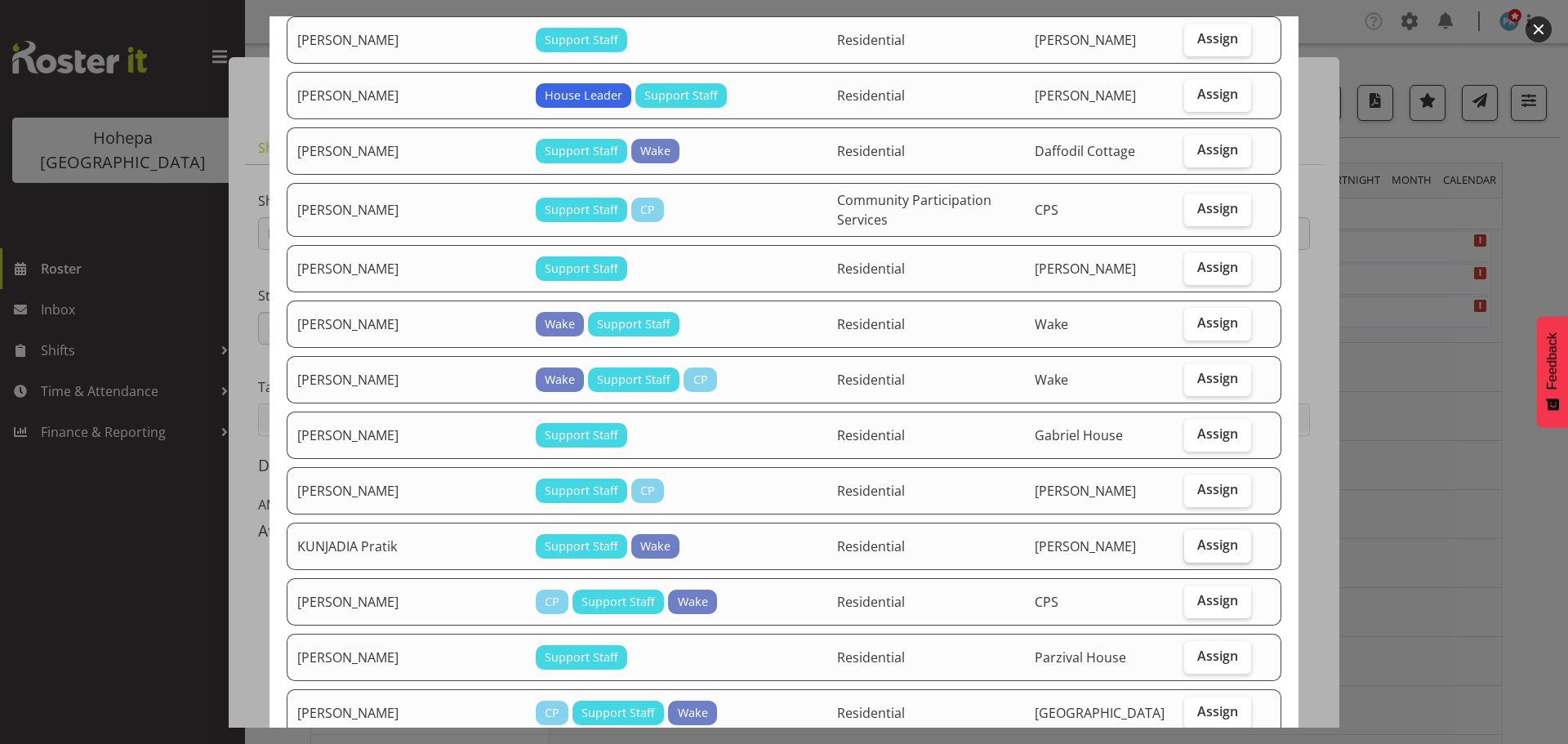
click at [1217, 553] on span "Assign" at bounding box center [1218, 544] width 41 height 16
click at [1194, 550] on input "Assign" at bounding box center [1189, 545] width 10 height 10
checkbox input "true"
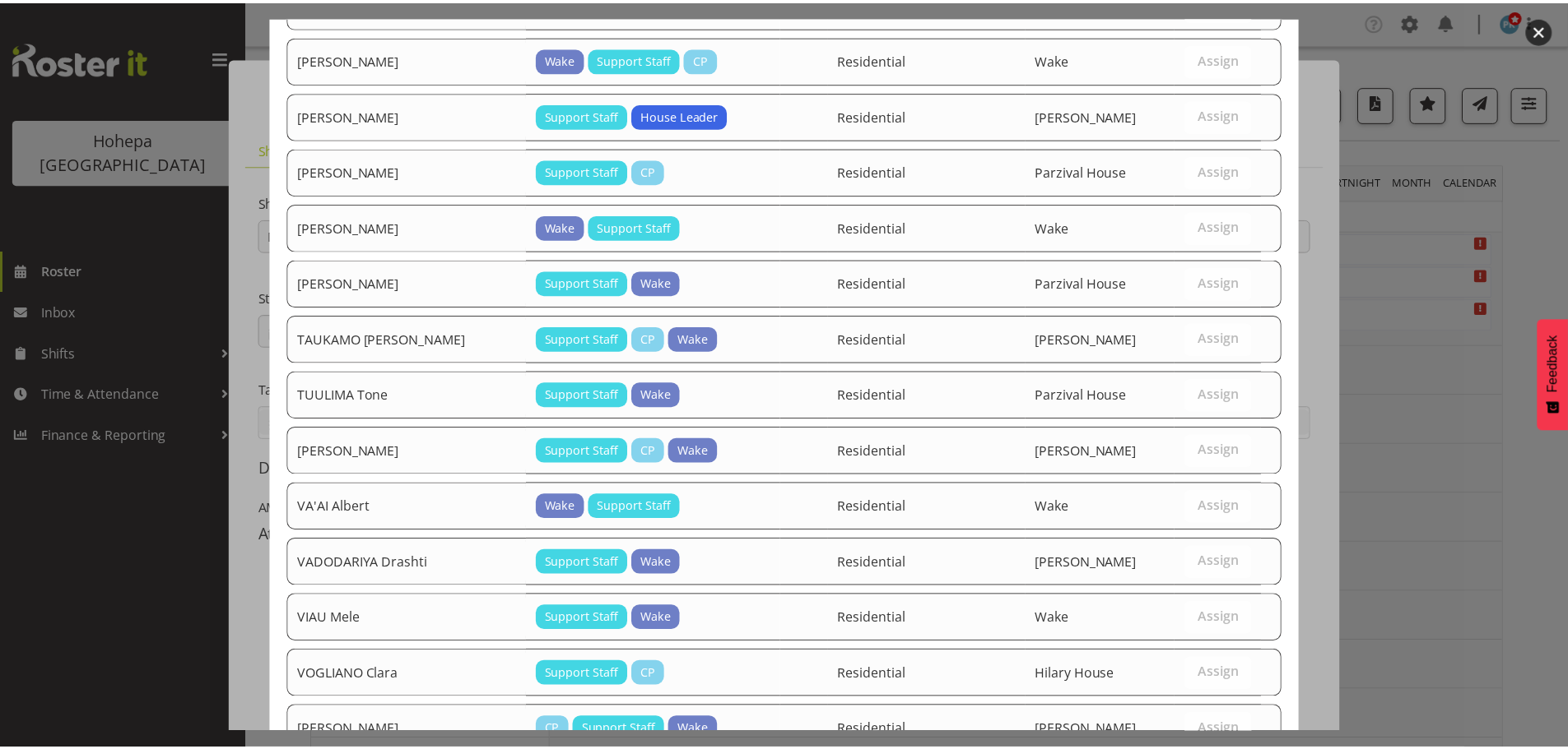
scroll to position [2128, 0]
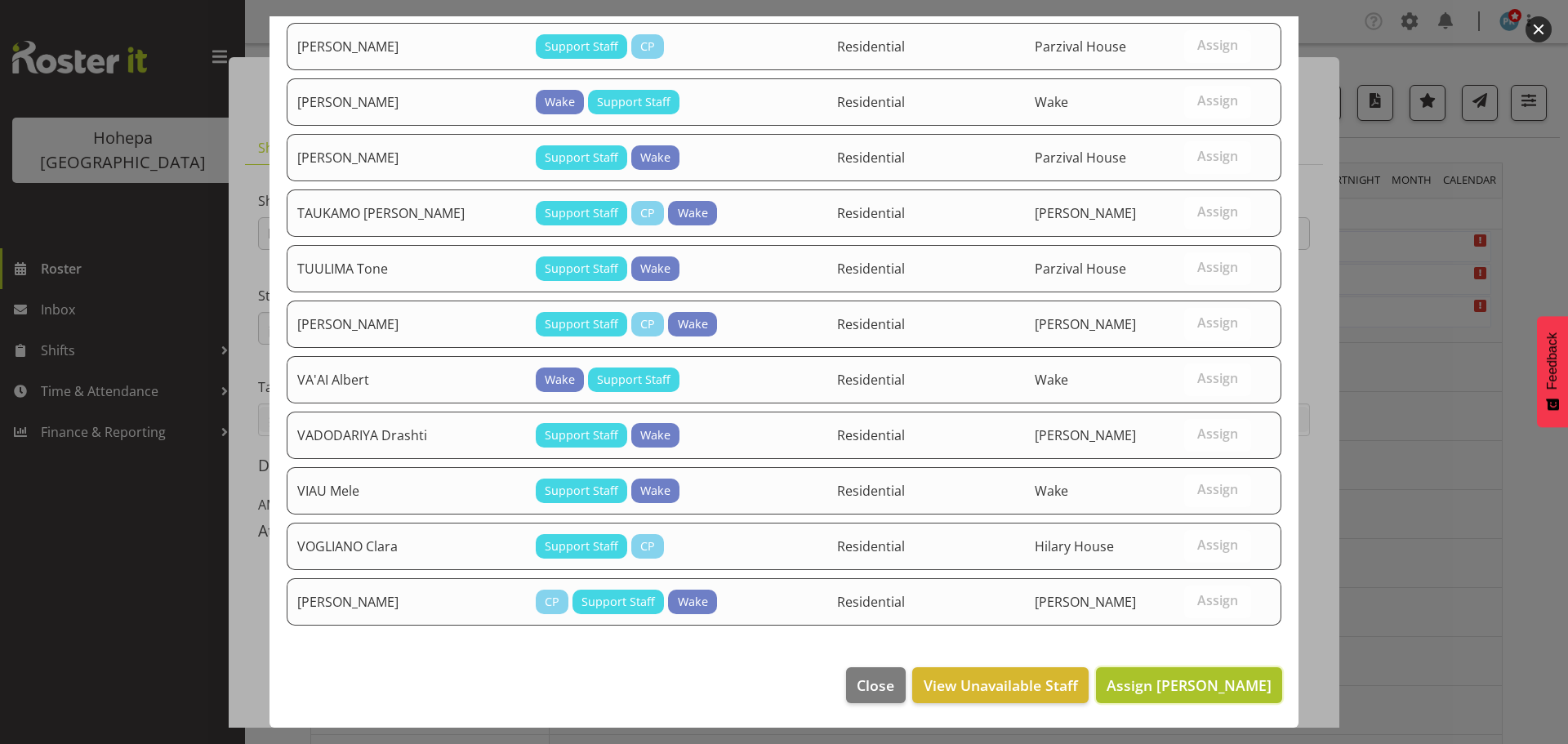
click at [1214, 687] on span "Assign [PERSON_NAME]" at bounding box center [1188, 685] width 165 height 20
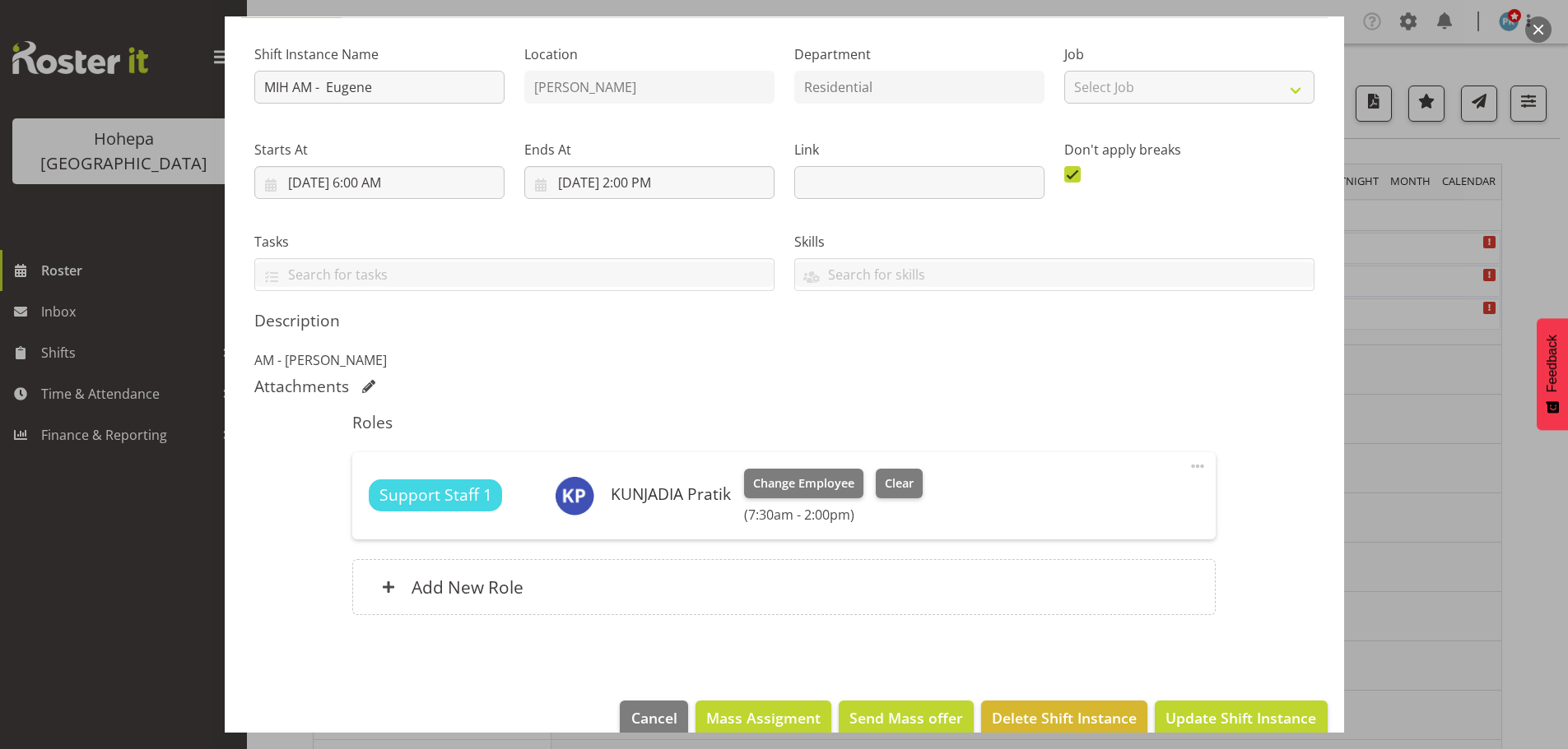
scroll to position [177, 0]
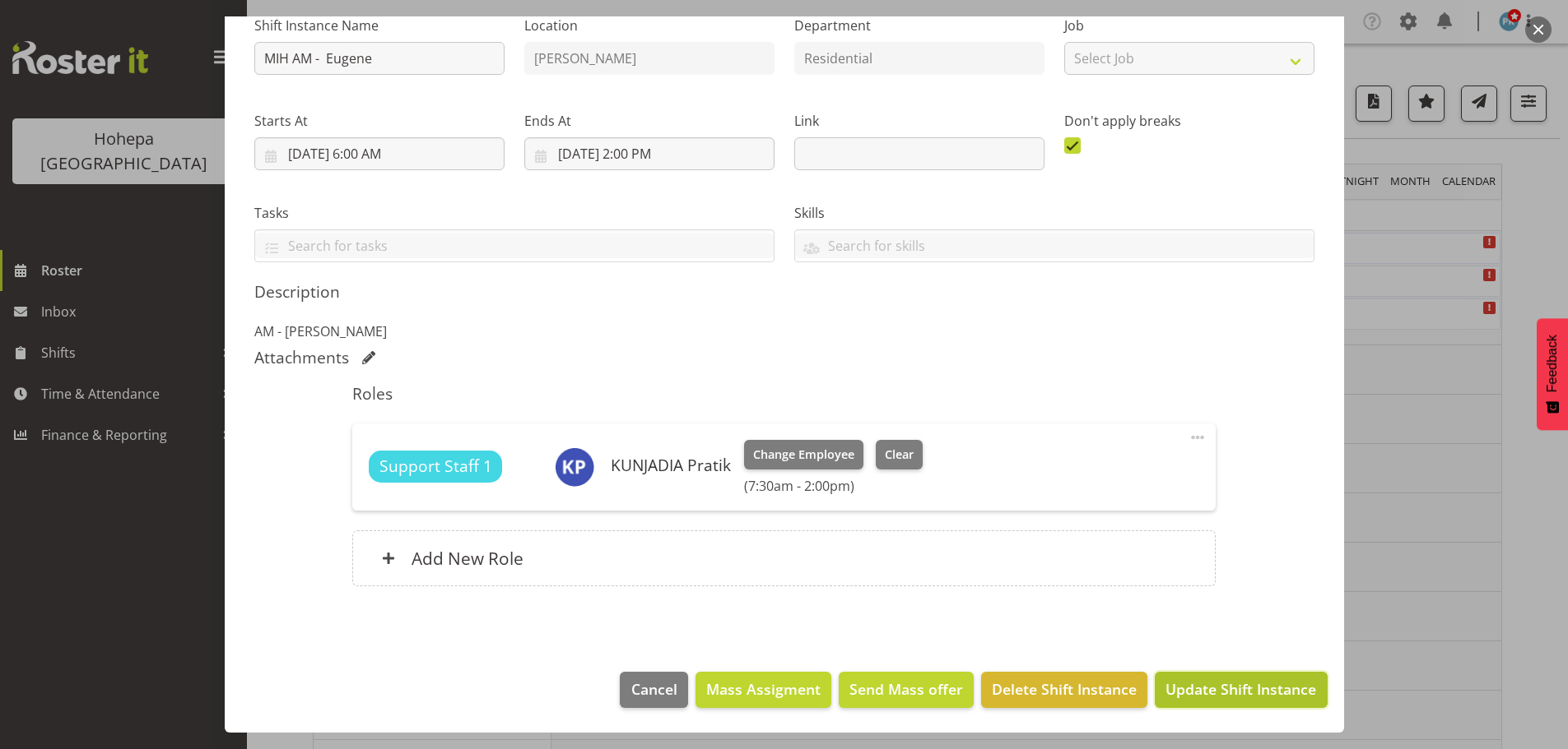
click at [1204, 703] on button "Update Shift Instance" at bounding box center [1240, 690] width 172 height 36
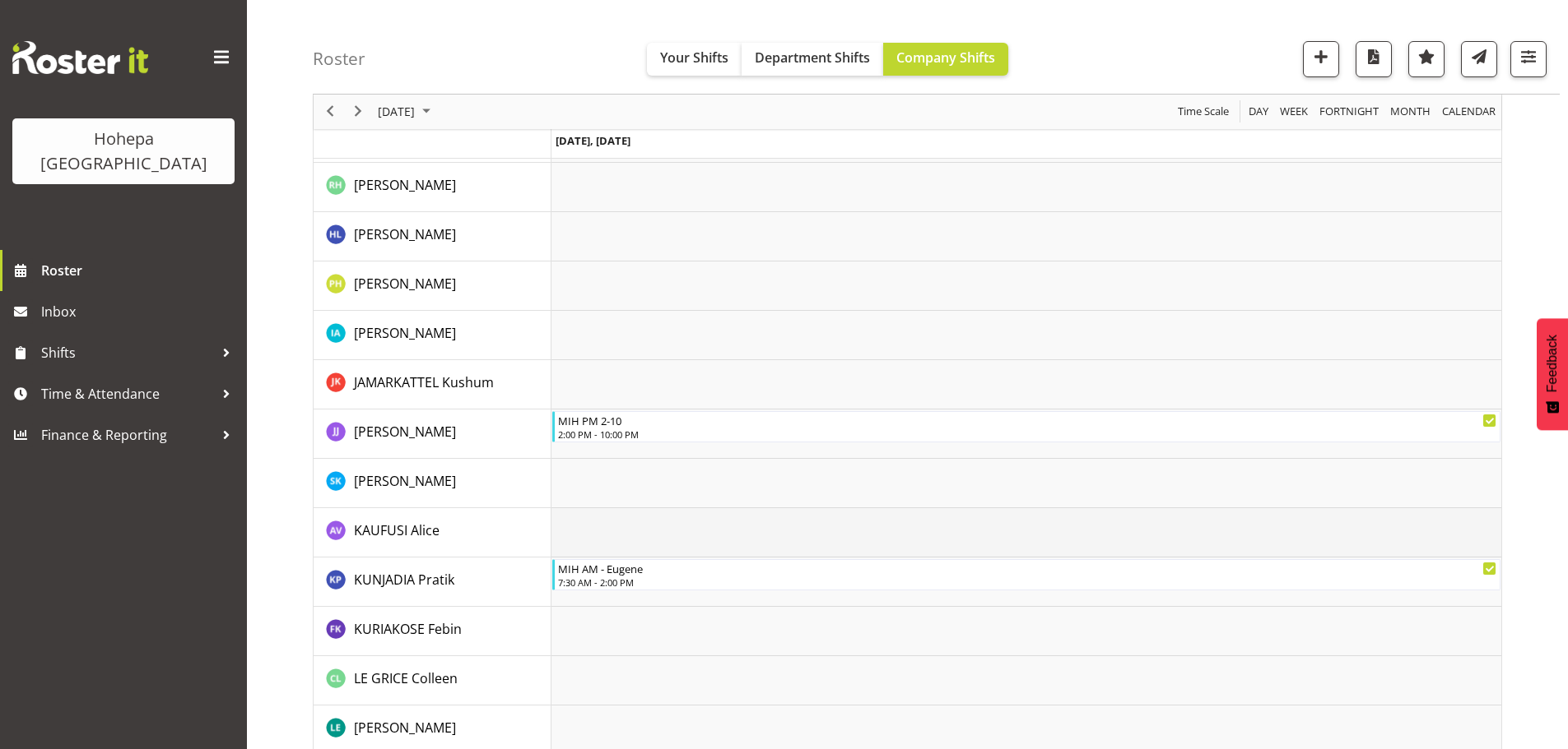
scroll to position [1234, 0]
click at [639, 581] on div "7:30 AM - 2:00 PM" at bounding box center [1027, 582] width 939 height 13
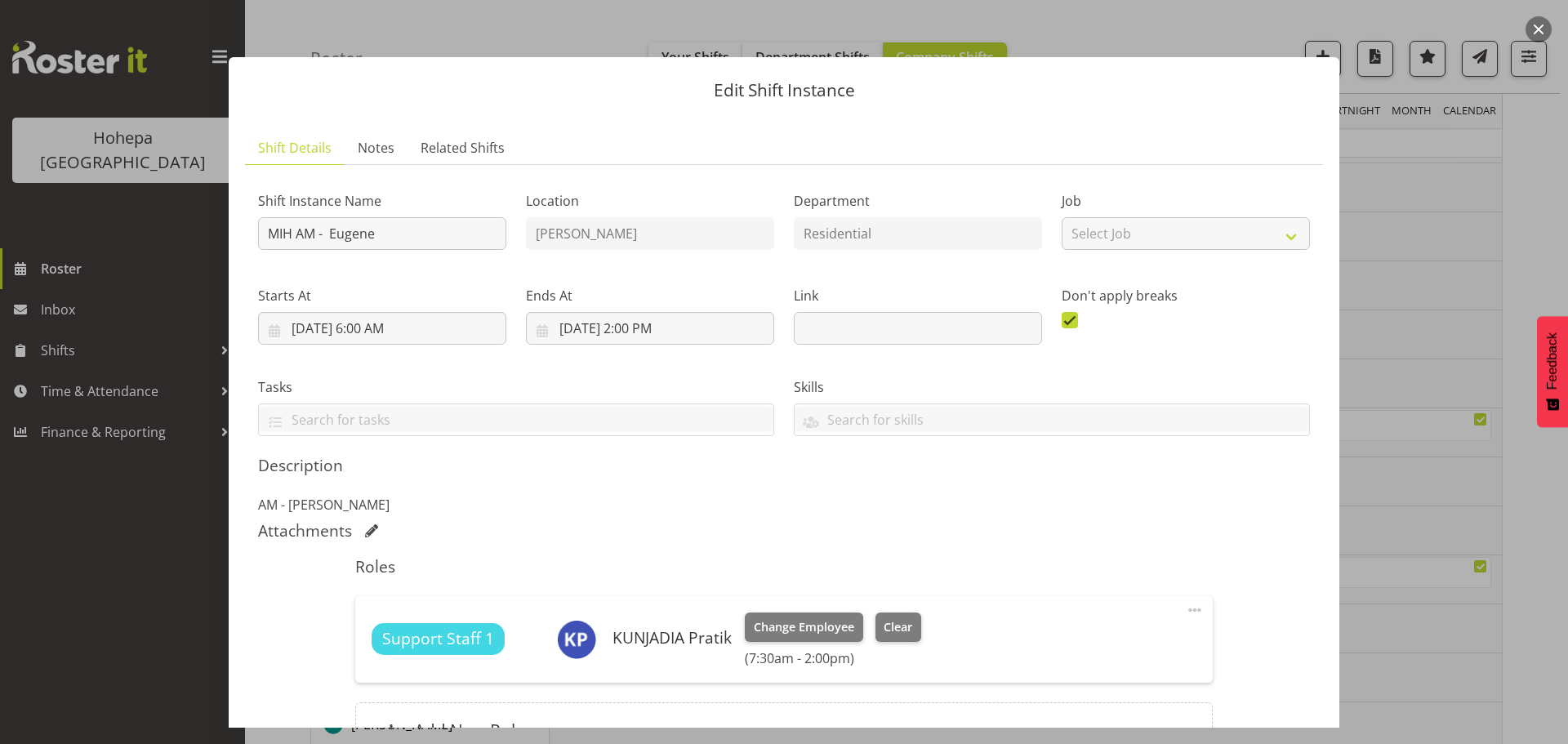
drag, startPoint x: 1190, startPoint y: 615, endPoint x: 1145, endPoint y: 614, distance: 45.0
click at [1189, 615] on span at bounding box center [1194, 609] width 20 height 20
click at [1052, 639] on link "Edit" at bounding box center [1126, 646] width 157 height 29
select select "7"
select select "2025"
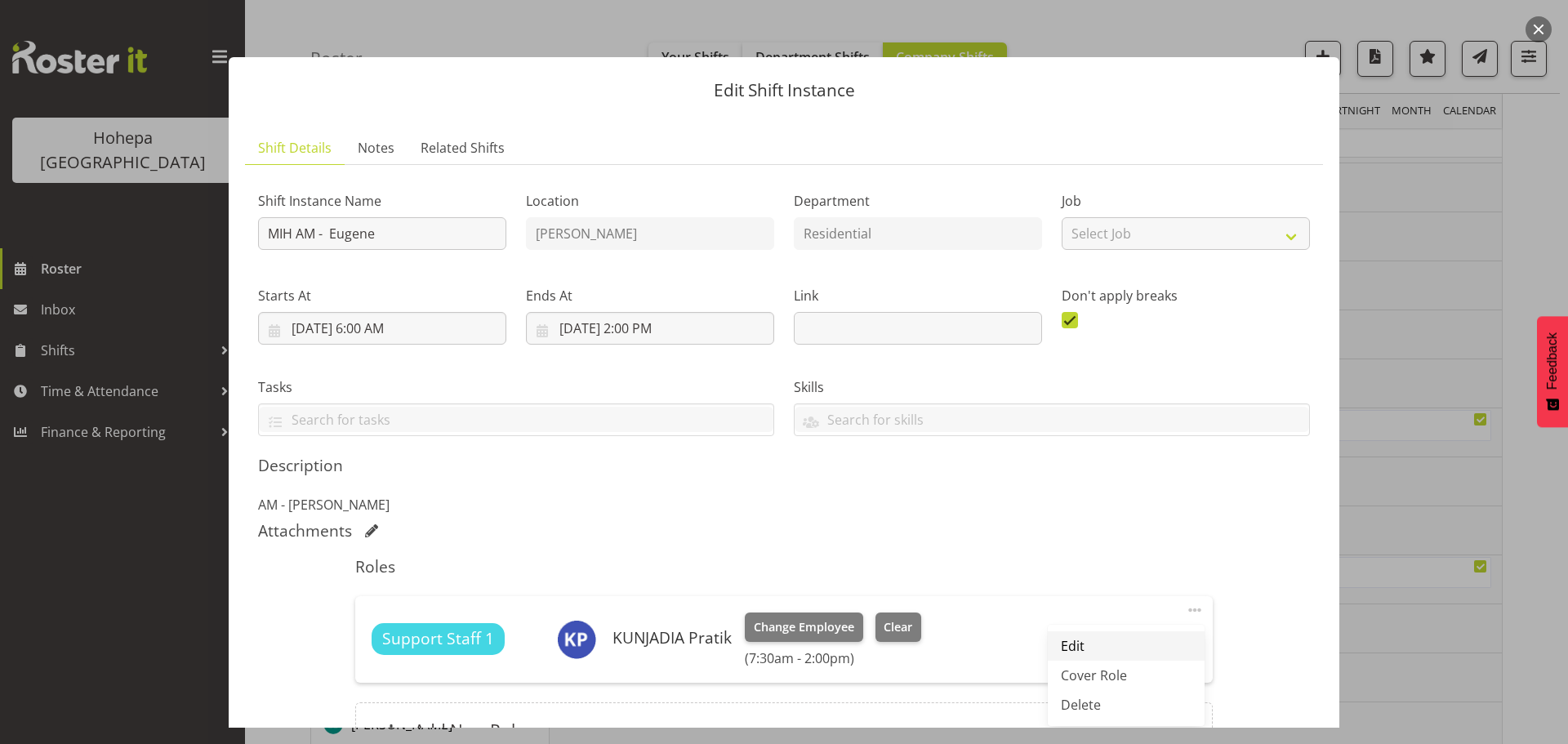
select select "7"
select select "30"
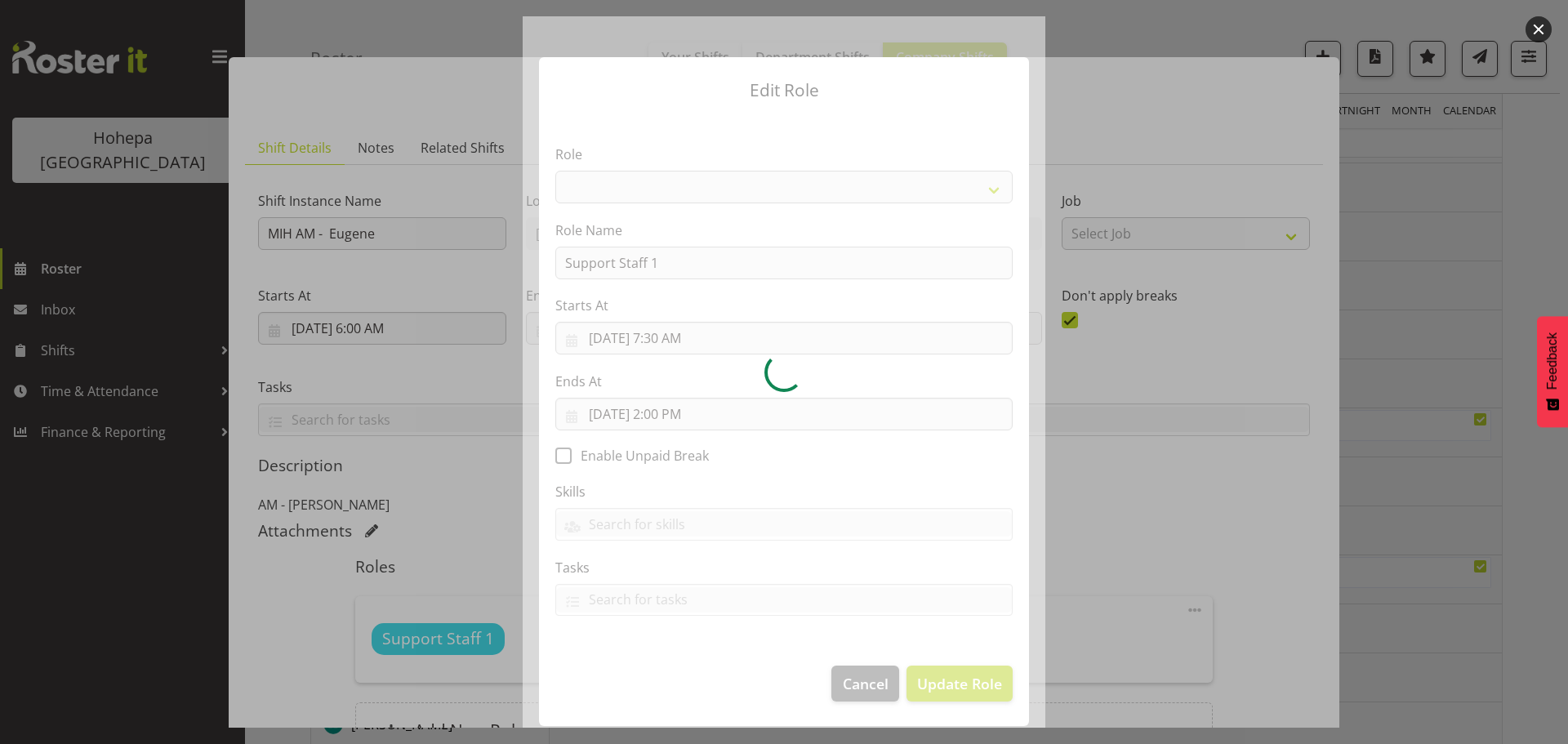
select select "1091"
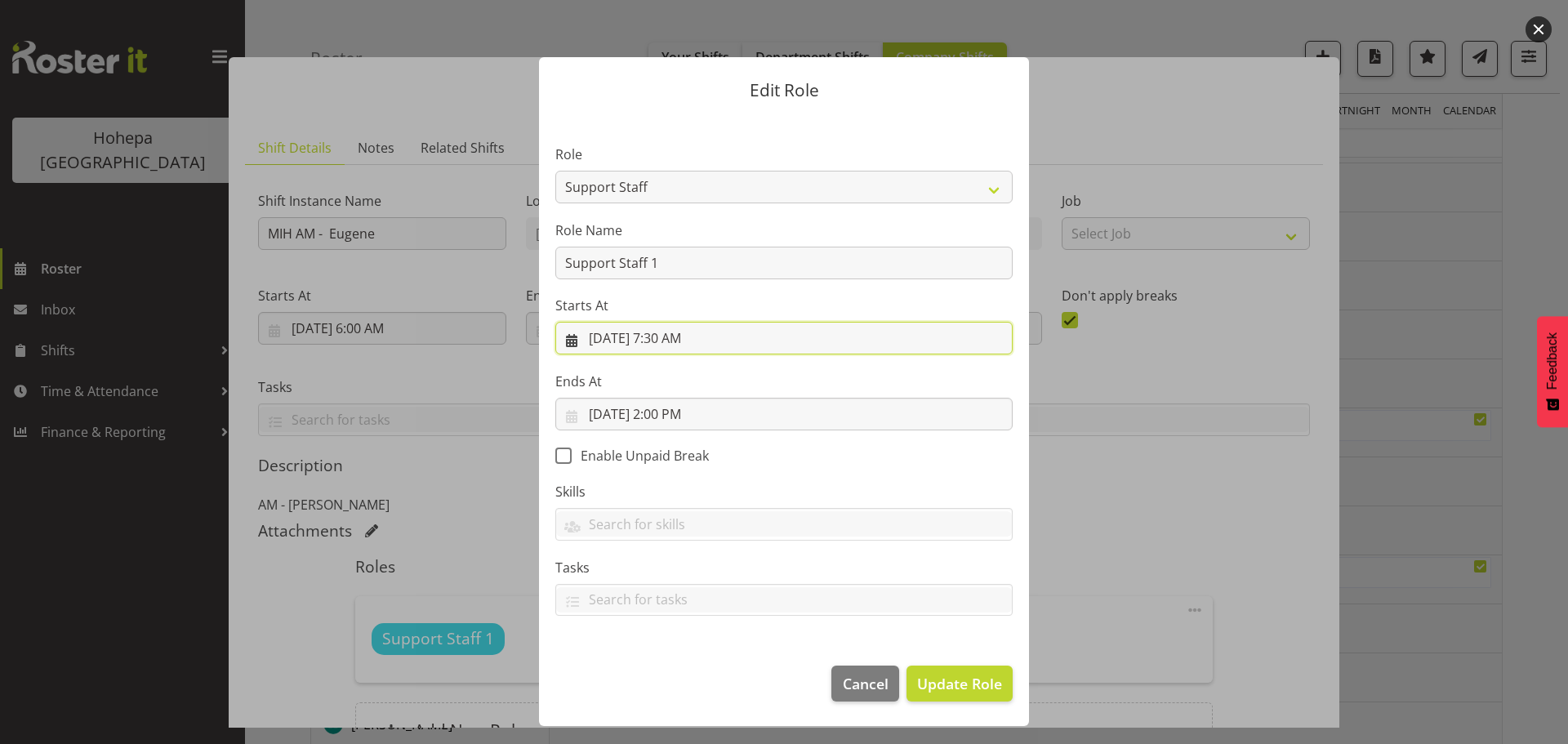
click at [689, 324] on input "[DATE] 7:30 AM" at bounding box center [784, 338] width 458 height 33
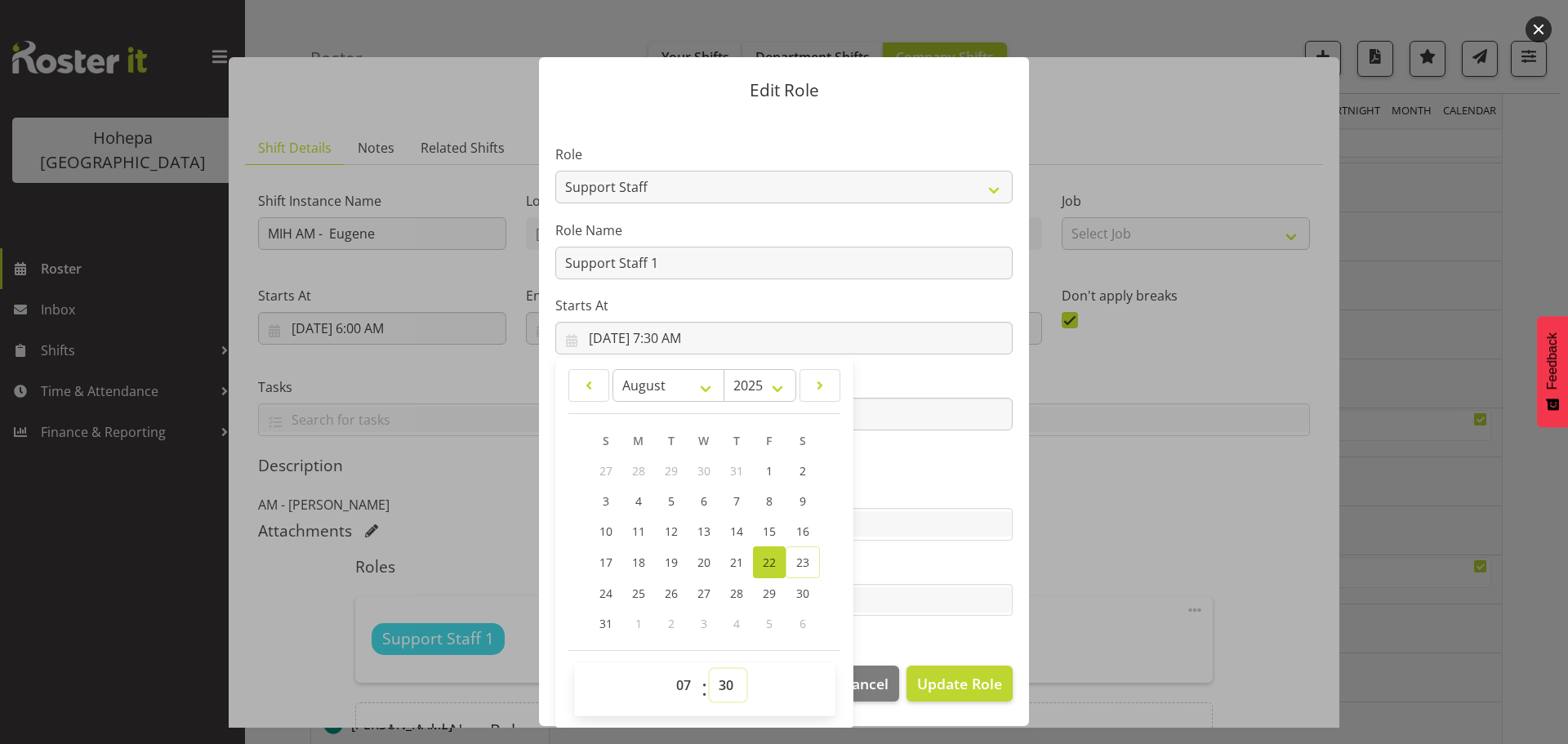
click at [727, 689] on select "00 01 02 03 04 05 06 07 08 09 10 11 12 13 14 15 16 17 18 19 20 21 22 23 24 25 2…" at bounding box center [727, 686] width 37 height 33
select select "15"
click at [709, 669] on select "00 01 02 03 04 05 06 07 08 09 10 11 12 13 14 15 16 17 18 19 20 21 22 23 24 25 2…" at bounding box center [727, 686] width 37 height 33
type input "[DATE] 7:15 AM"
click at [948, 681] on span "Update Role" at bounding box center [959, 683] width 85 height 21
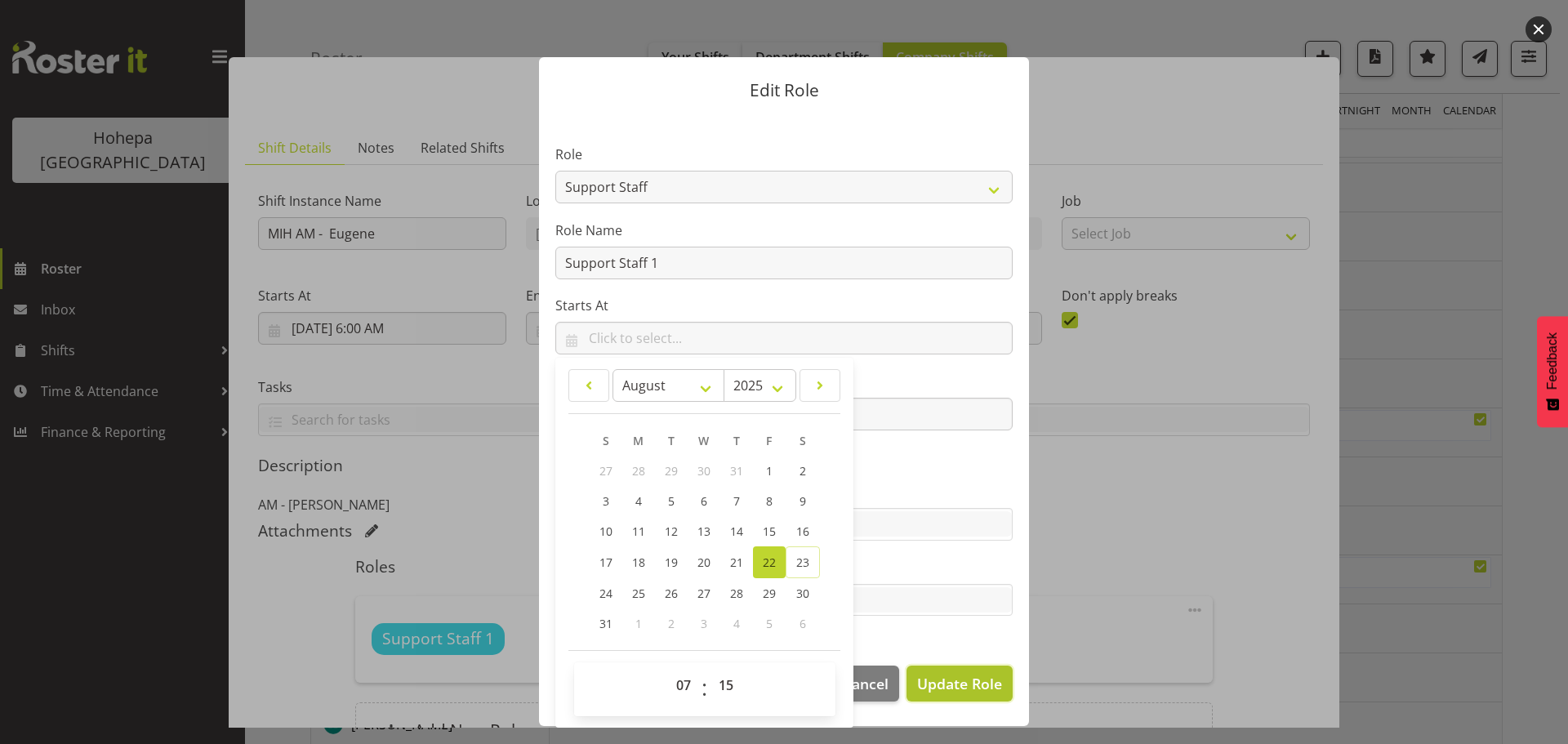
select select
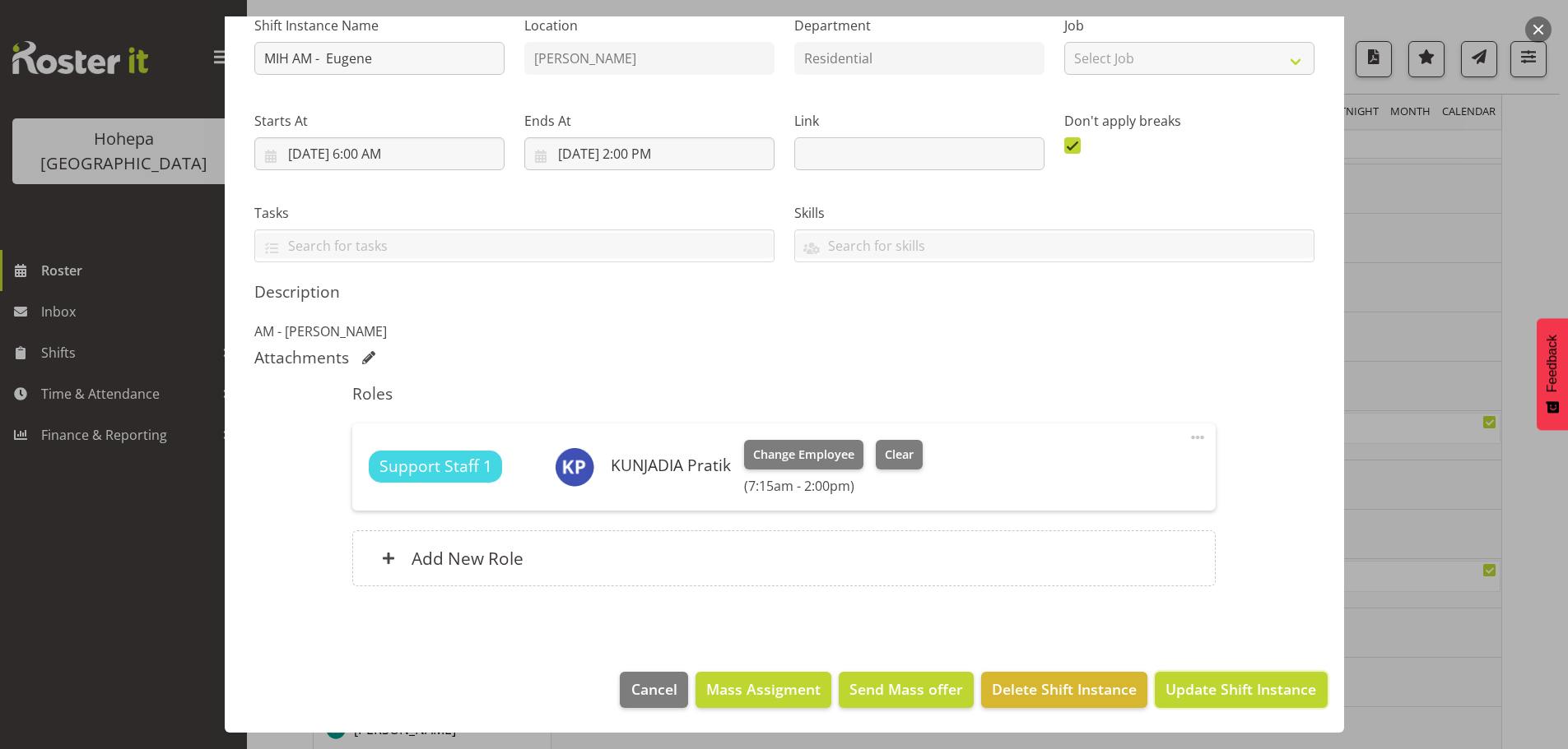
drag, startPoint x: 1240, startPoint y: 685, endPoint x: 1228, endPoint y: 684, distance: 12.0
click at [1240, 686] on span "Update Shift Instance" at bounding box center [1240, 689] width 150 height 22
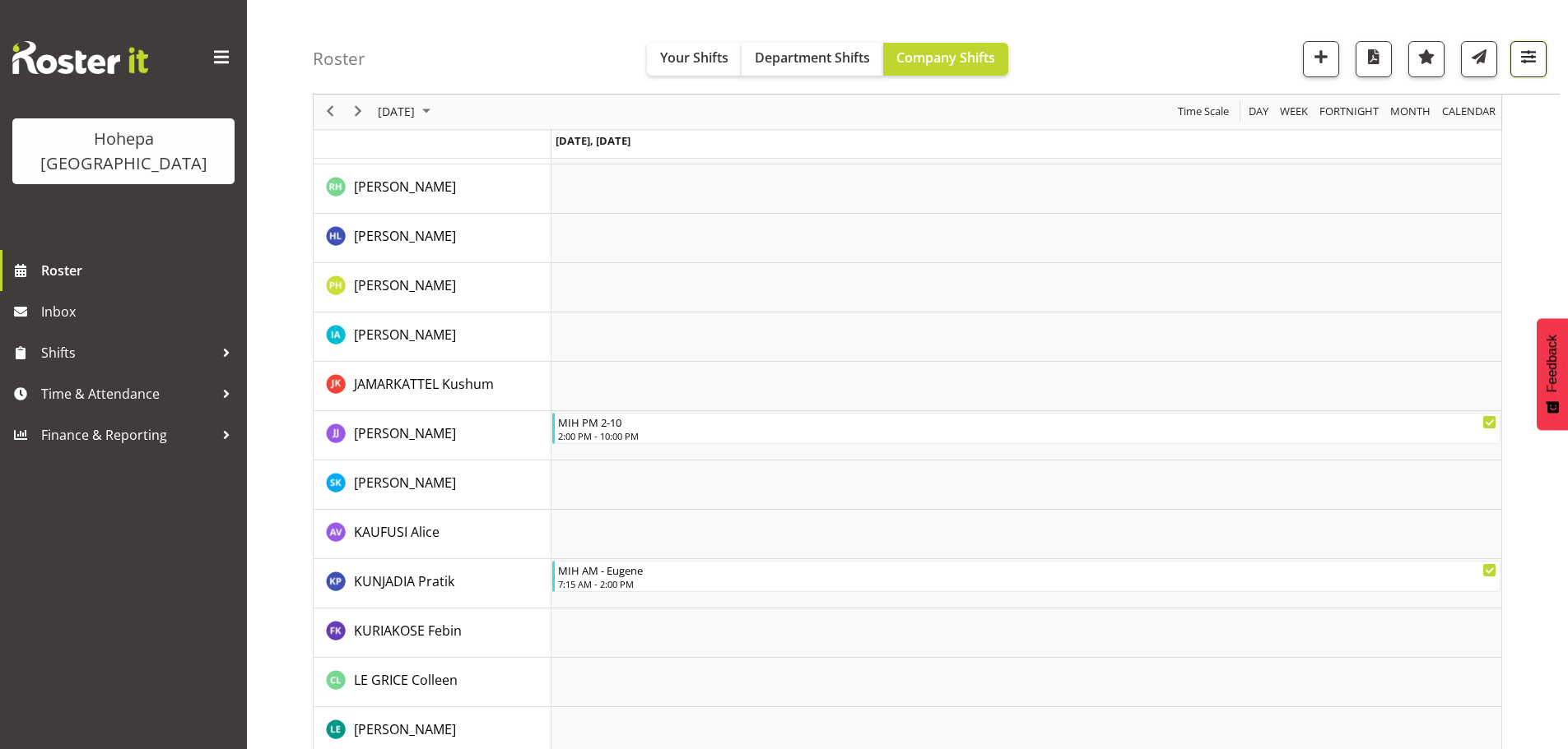
click at [1517, 60] on span "button" at bounding box center [1527, 56] width 22 height 22
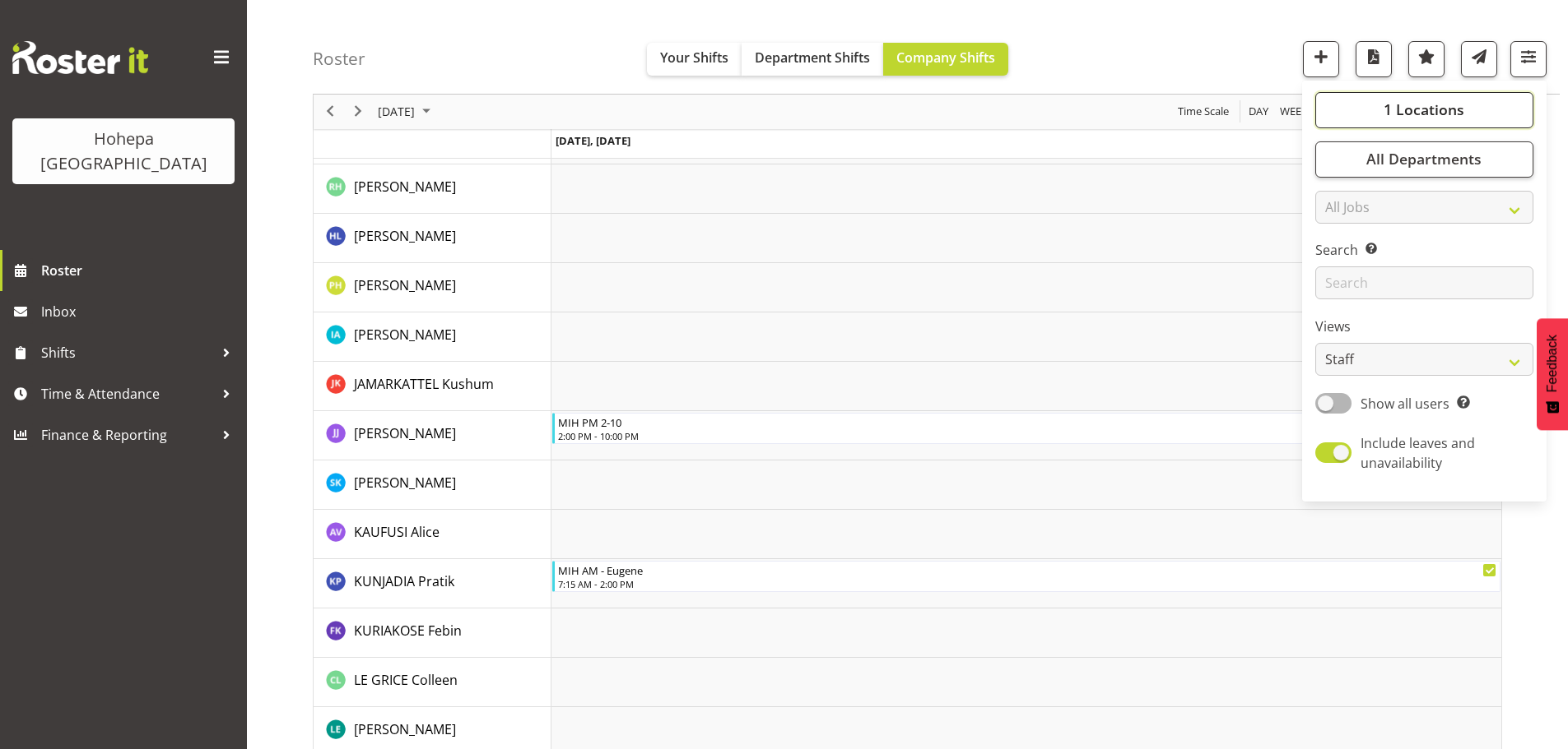
click at [1466, 109] on button "1 Locations" at bounding box center [1424, 110] width 218 height 36
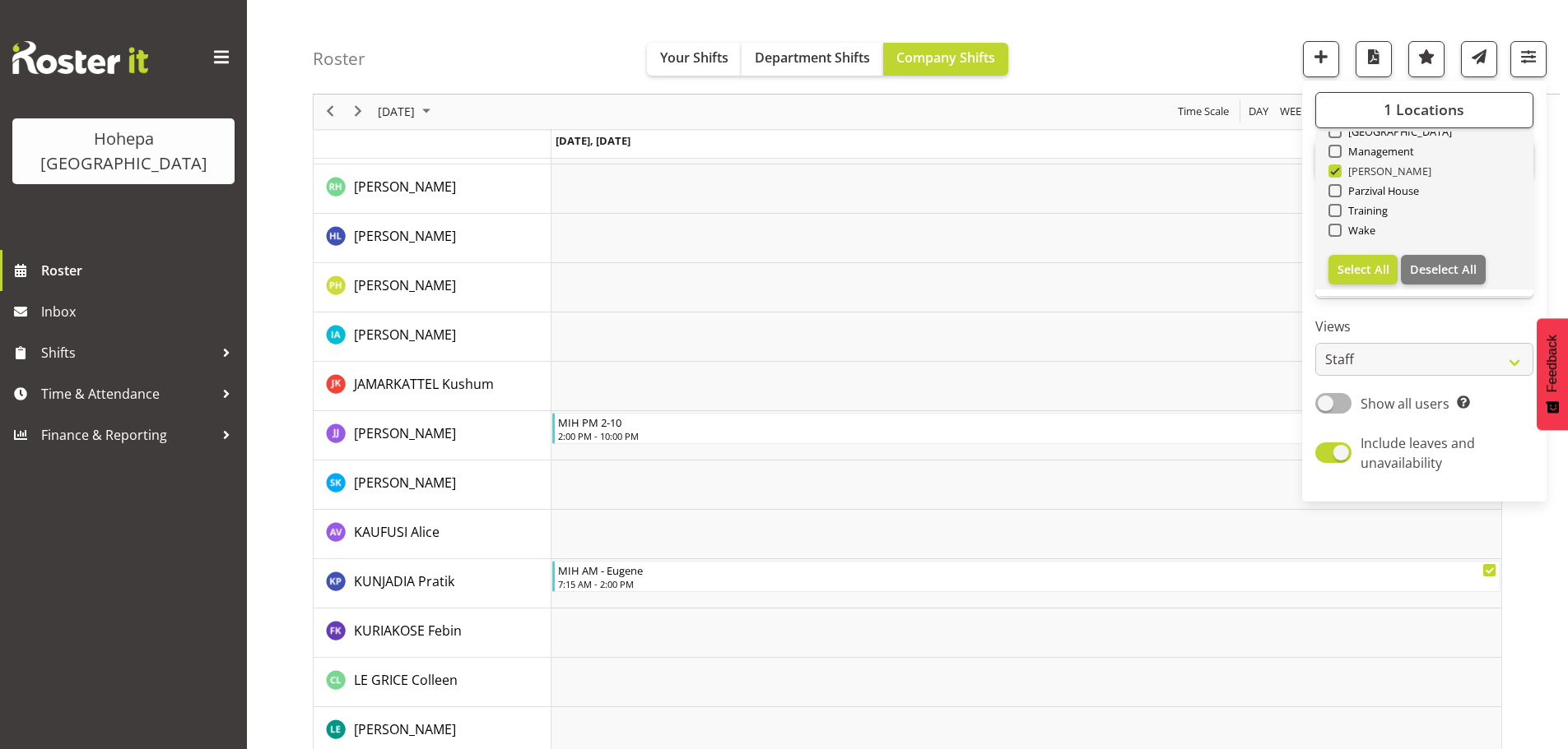
click at [1334, 173] on span at bounding box center [1334, 171] width 13 height 13
click at [1334, 173] on input "[PERSON_NAME]" at bounding box center [1333, 172] width 10 height 10
checkbox input "false"
click at [1337, 191] on span at bounding box center [1334, 190] width 13 height 13
click at [1337, 191] on input "Parzival House" at bounding box center [1333, 191] width 10 height 10
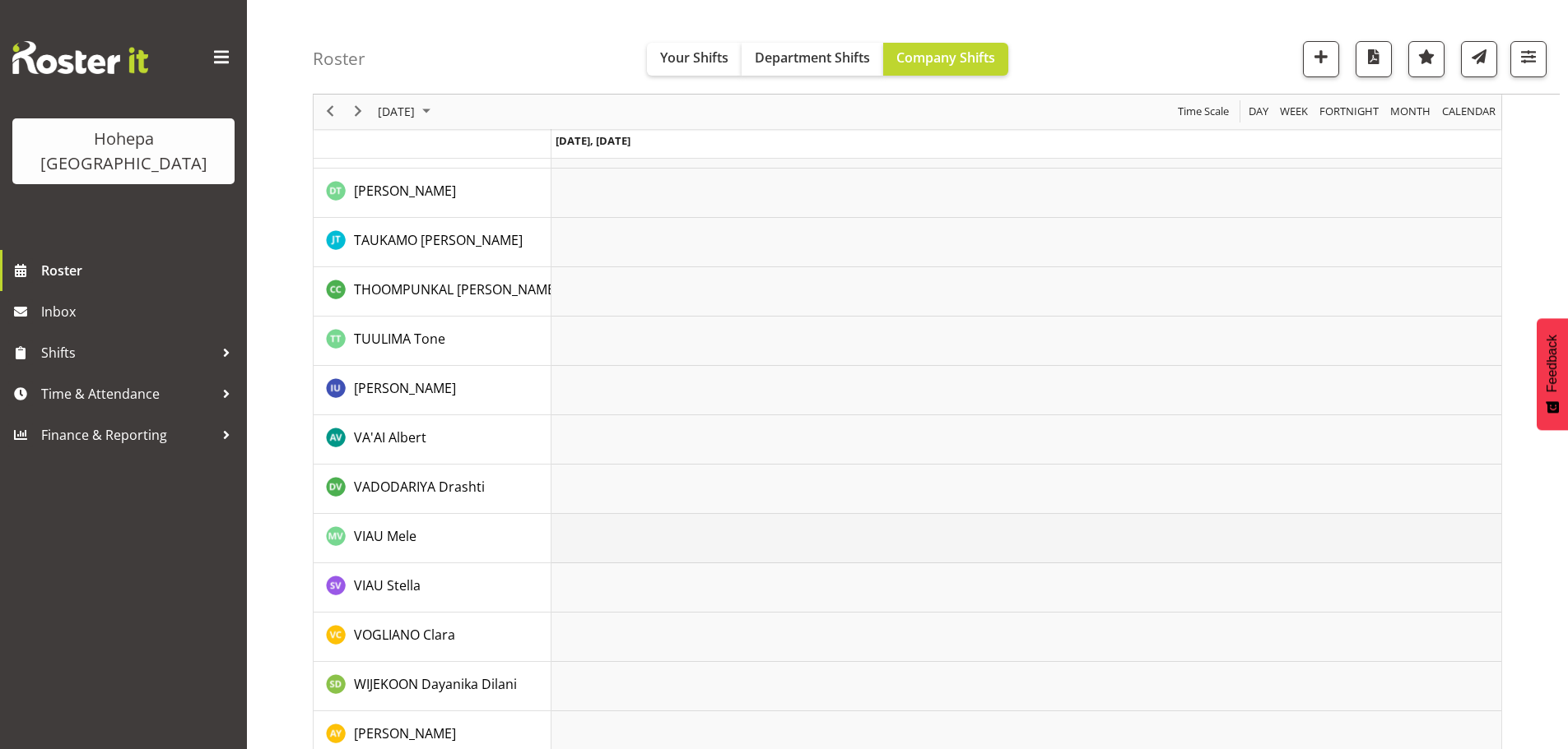
scroll to position [3245, 0]
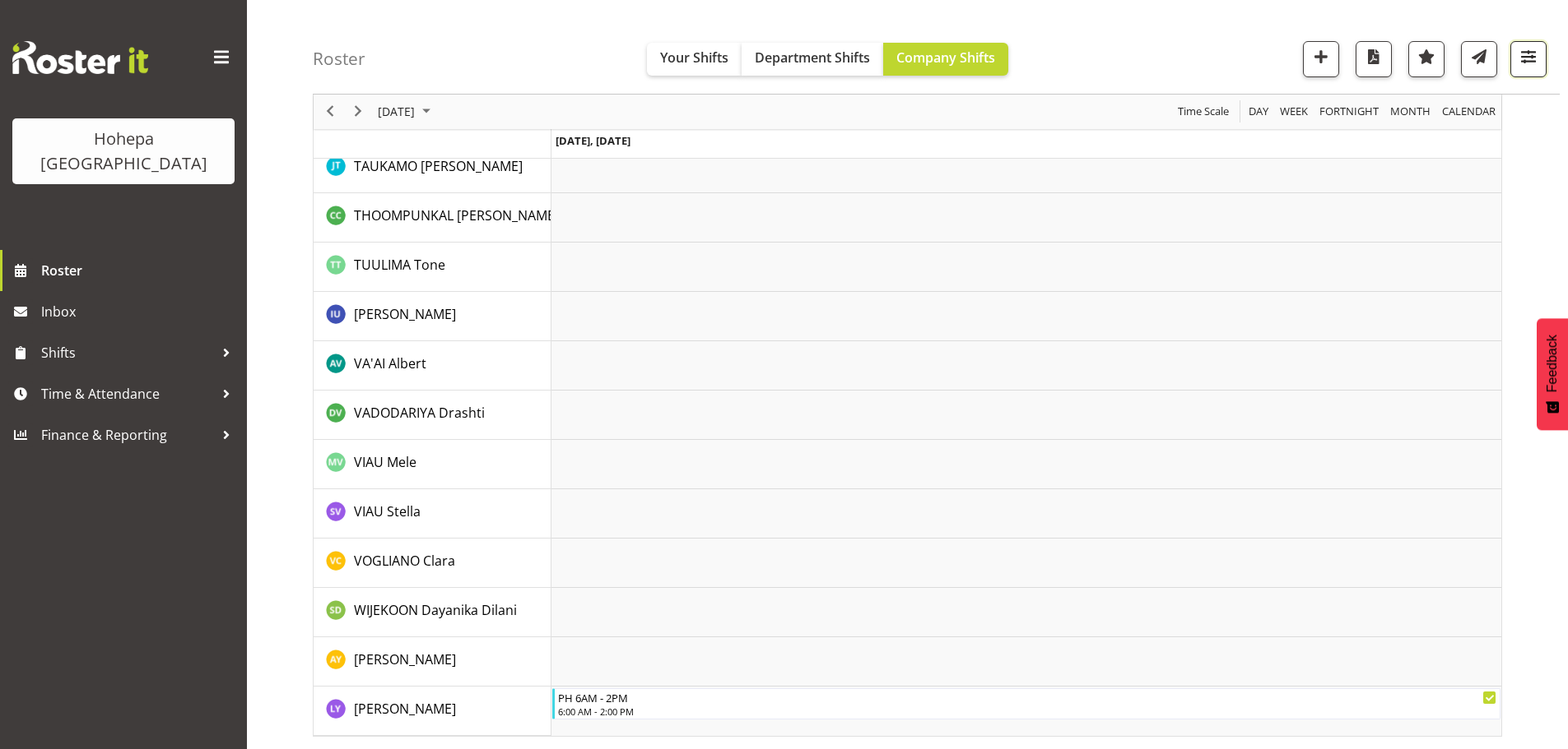
click at [1522, 57] on span "button" at bounding box center [1527, 56] width 22 height 22
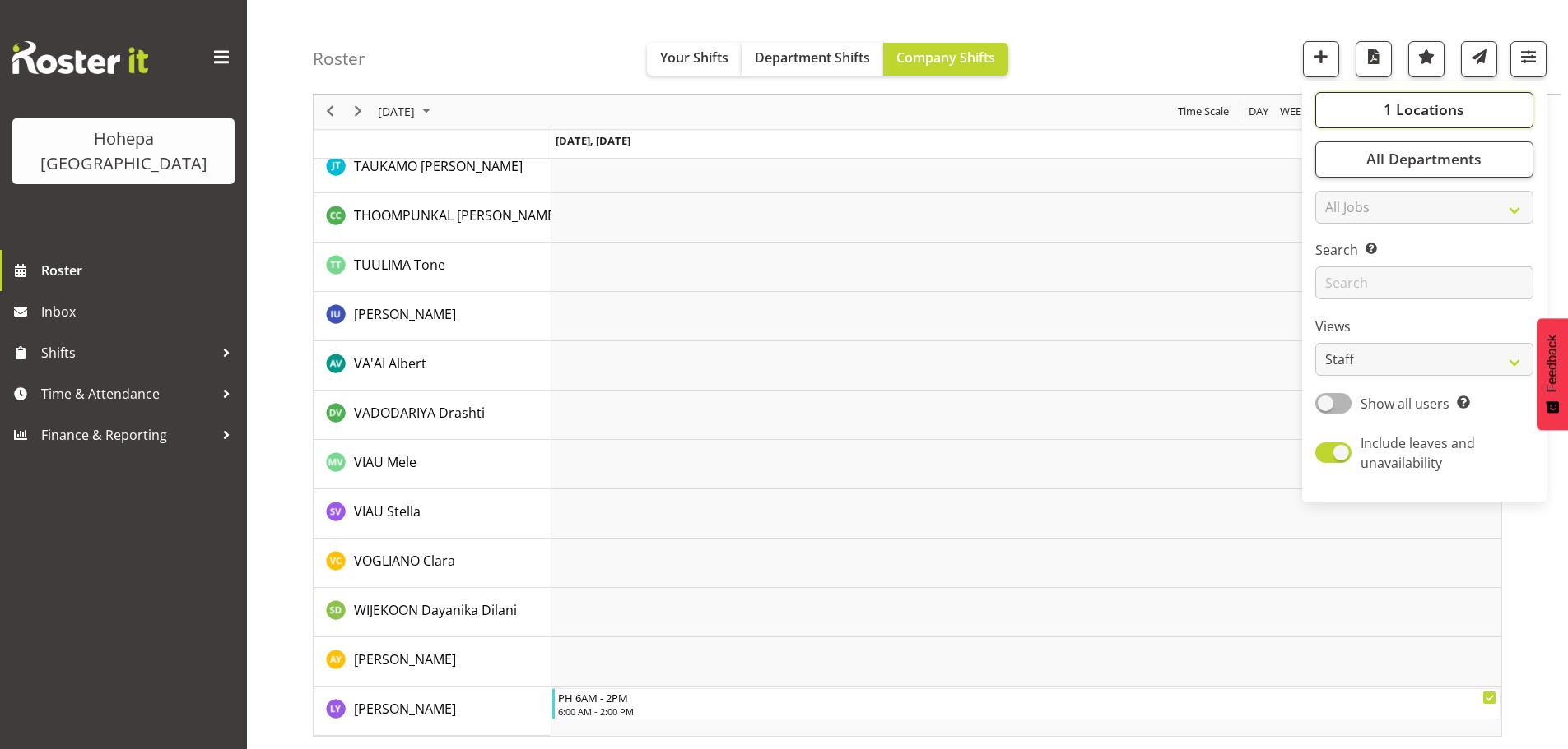
click at [1432, 106] on span "1 Locations" at bounding box center [1423, 110] width 80 height 20
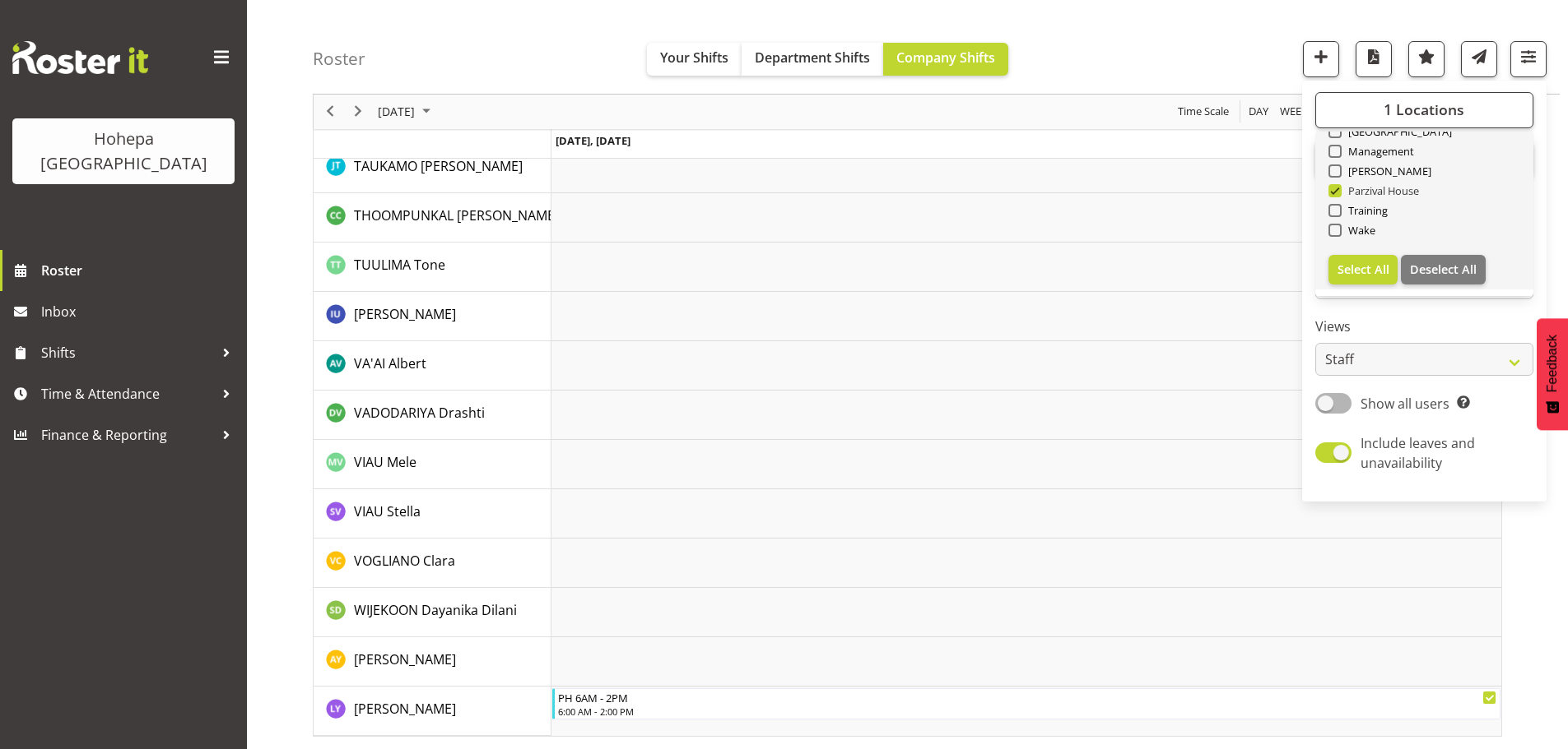
click at [1336, 190] on span at bounding box center [1334, 190] width 13 height 13
click at [1336, 190] on input "Parzival House" at bounding box center [1333, 191] width 10 height 10
checkbox input "false"
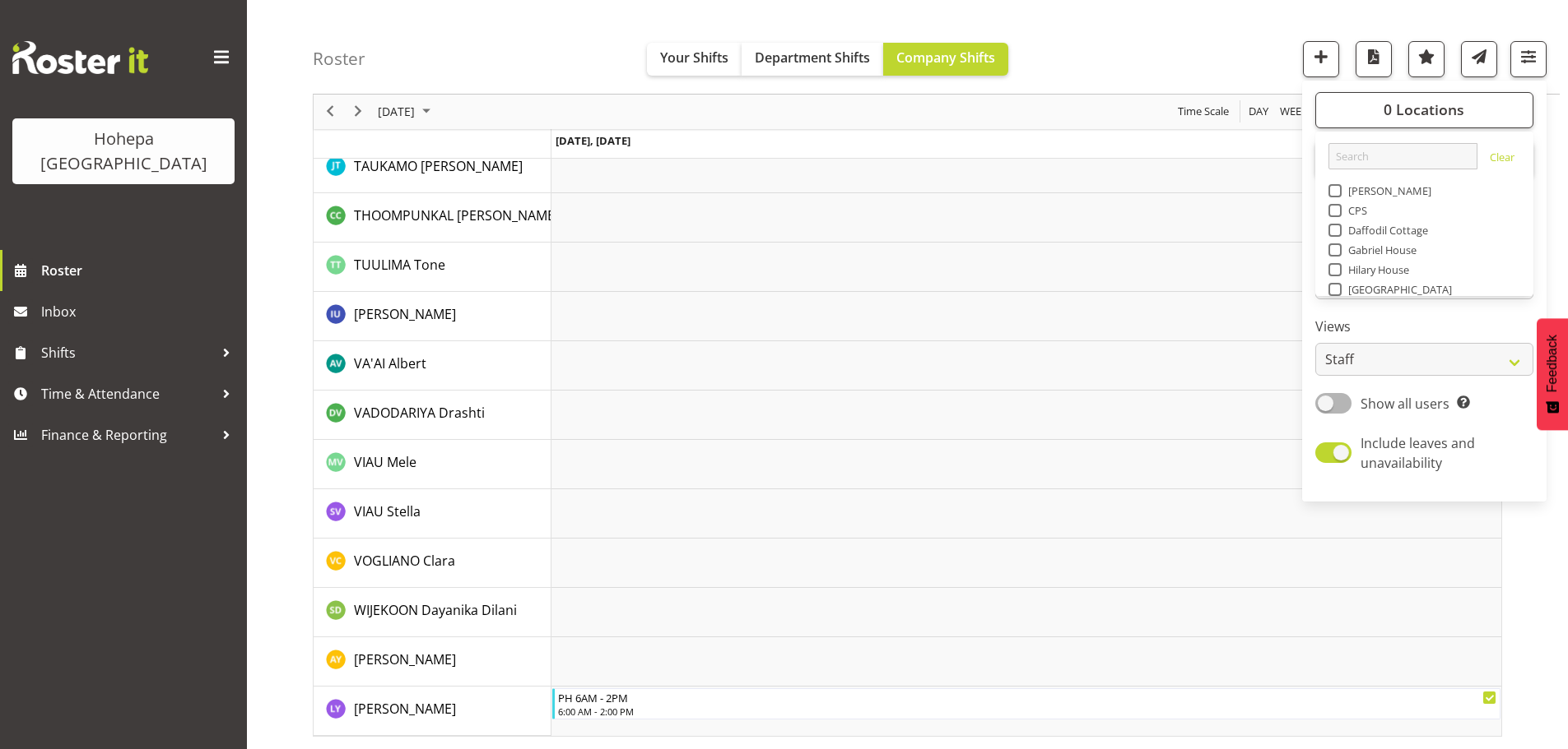
click at [1334, 254] on span at bounding box center [1334, 249] width 13 height 13
click at [1334, 254] on input "Gabriel House" at bounding box center [1333, 250] width 10 height 10
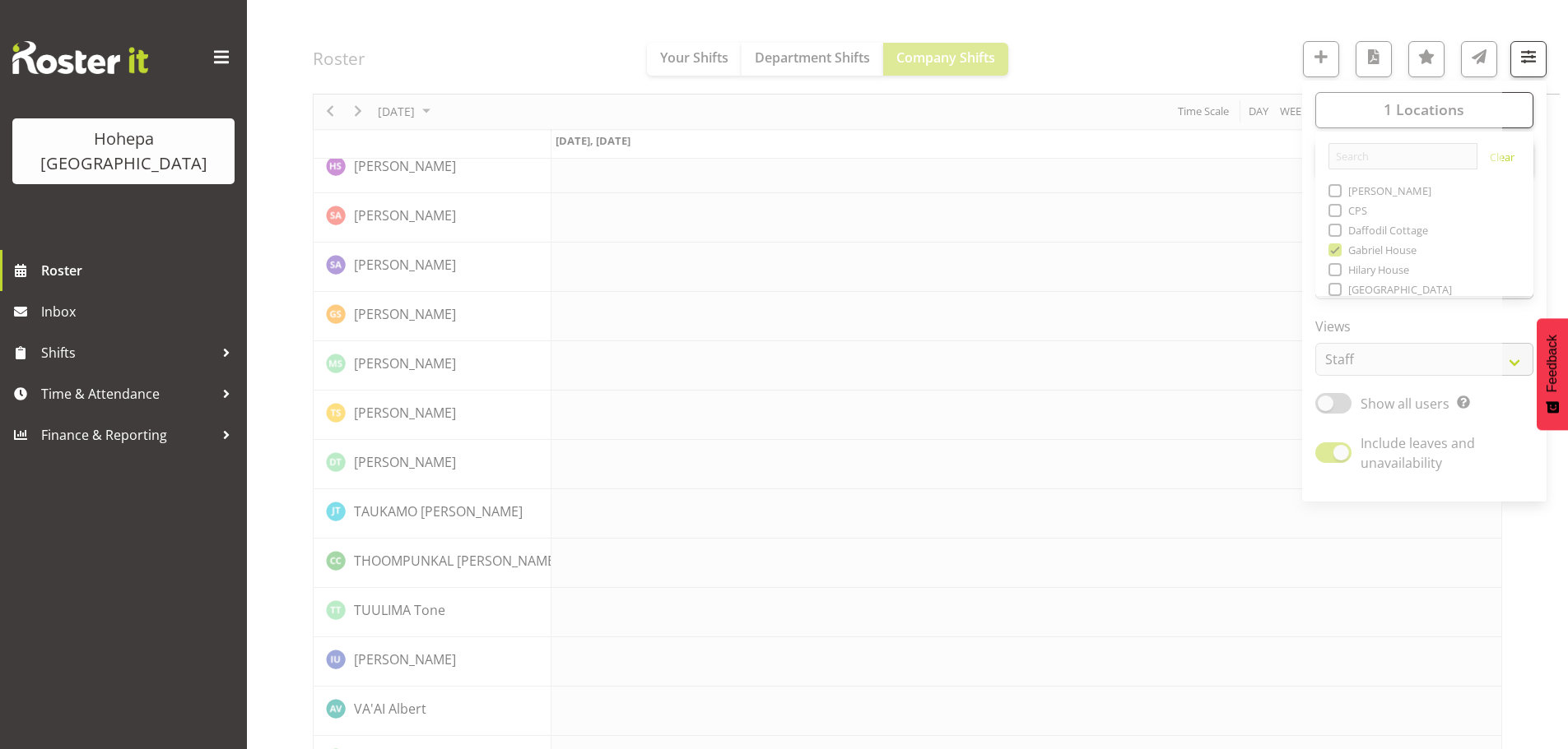
drag, startPoint x: 1087, startPoint y: 31, endPoint x: 1049, endPoint y: 67, distance: 52.3
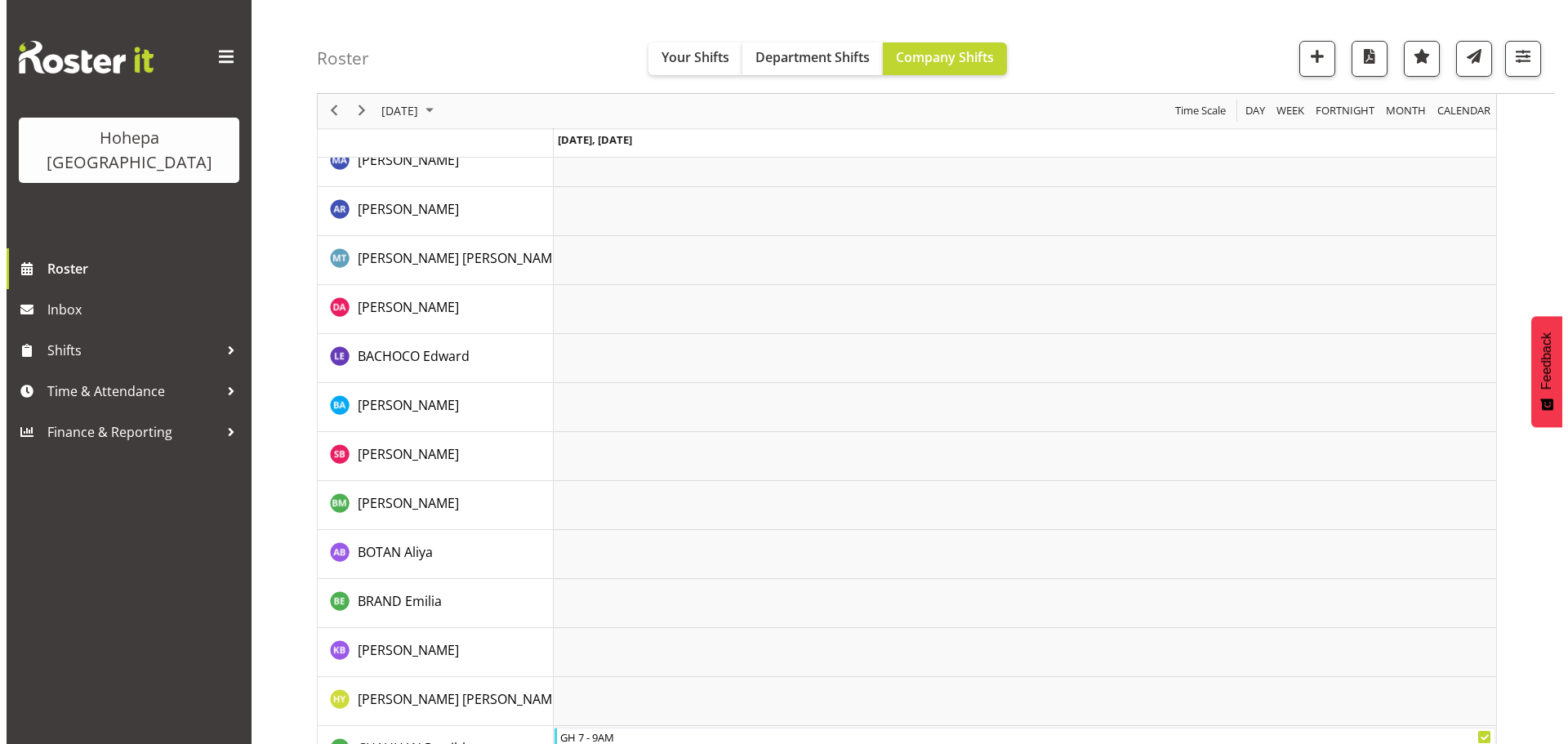
scroll to position [735, 0]
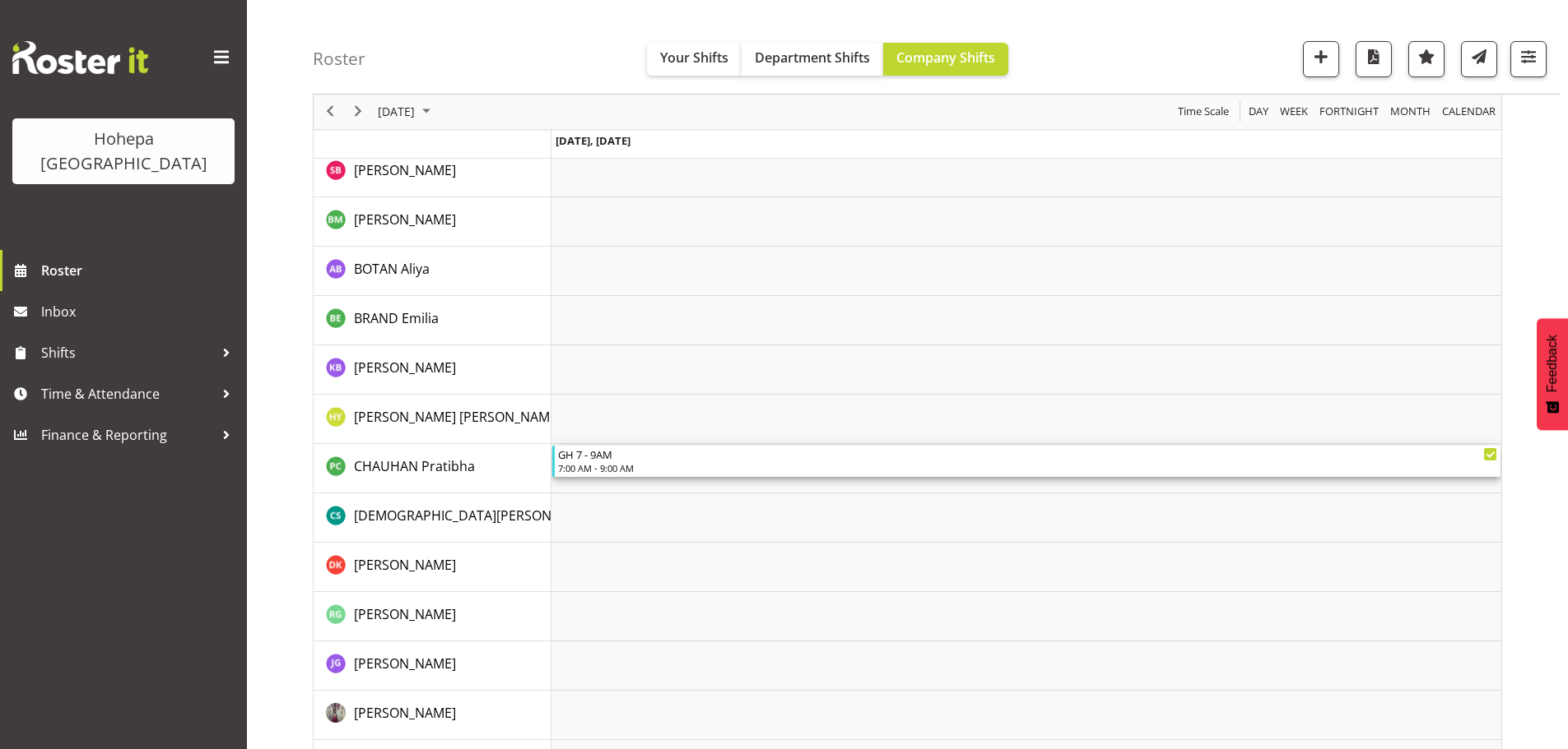
click at [596, 457] on div "GH 7 - 9AM" at bounding box center [1027, 454] width 939 height 16
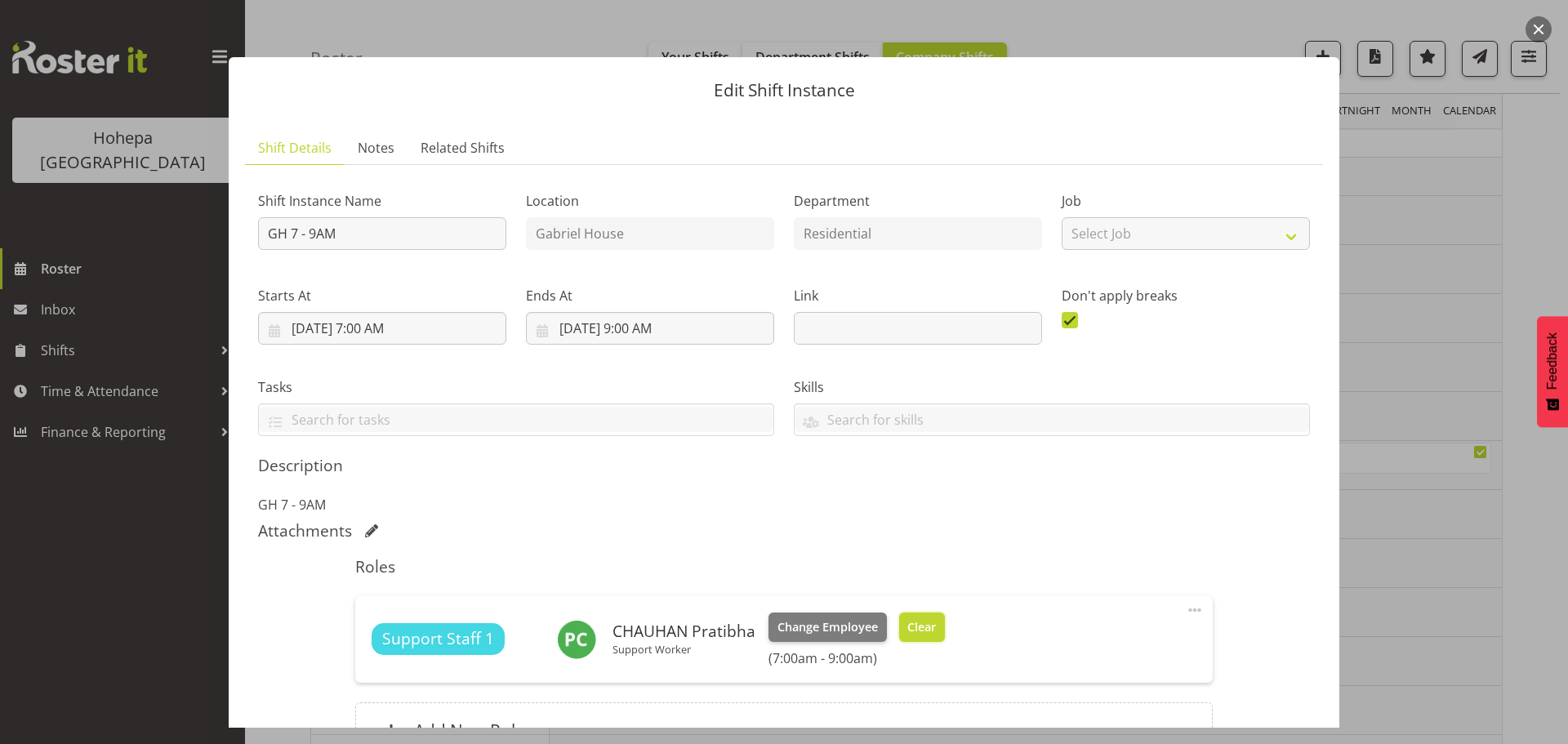
click at [913, 626] on span "Clear" at bounding box center [921, 627] width 28 height 18
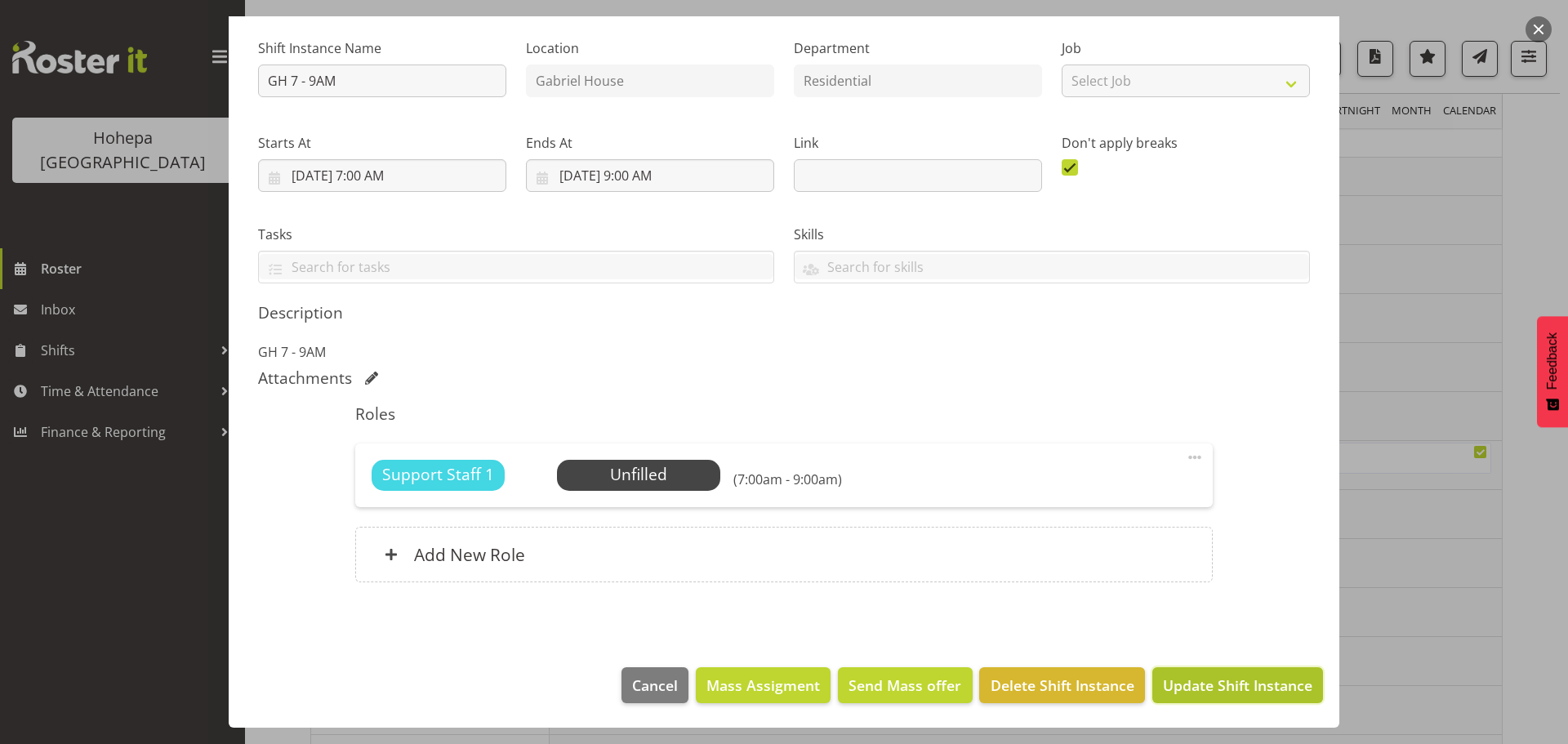
click at [1213, 693] on span "Update Shift Instance" at bounding box center [1237, 685] width 149 height 21
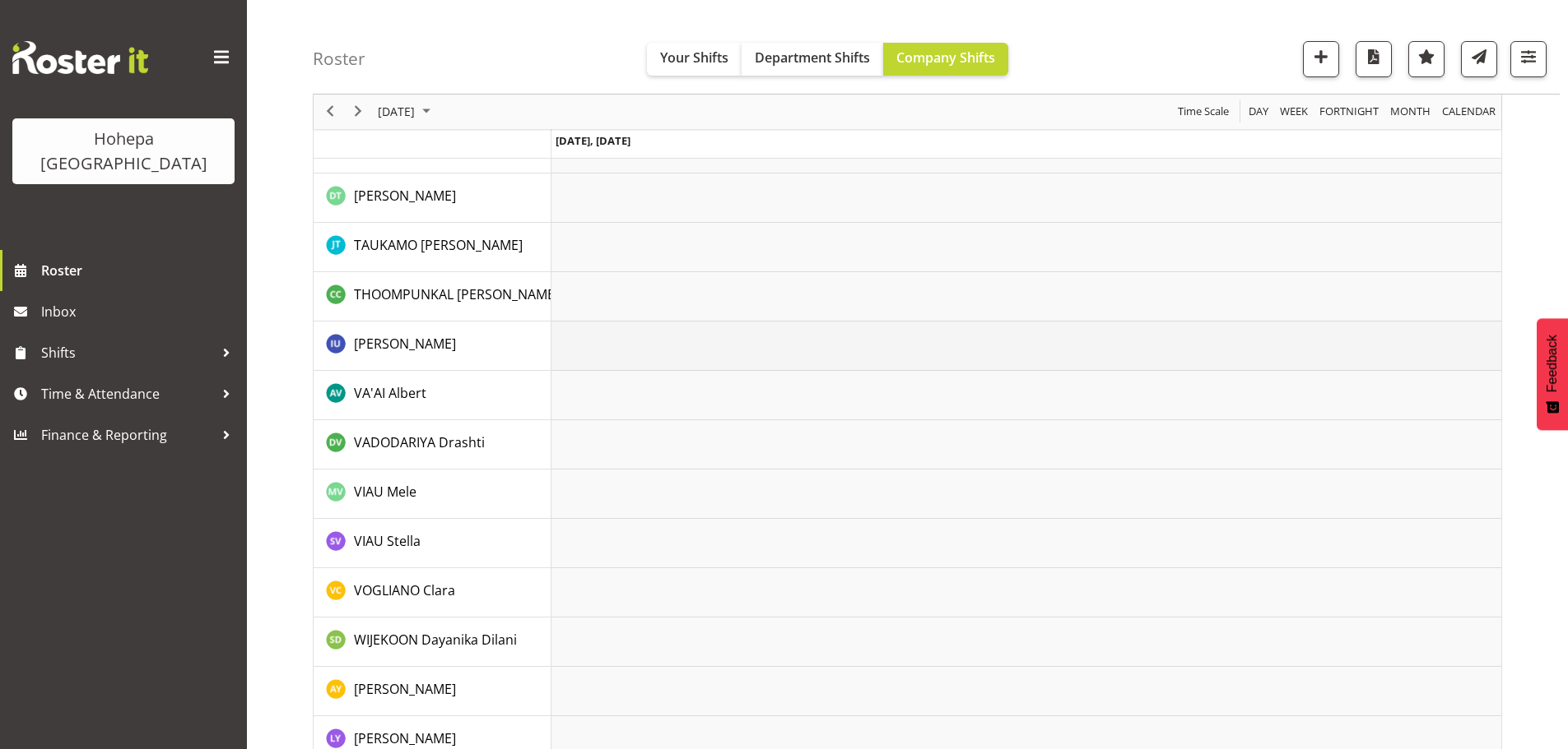
scroll to position [3540, 0]
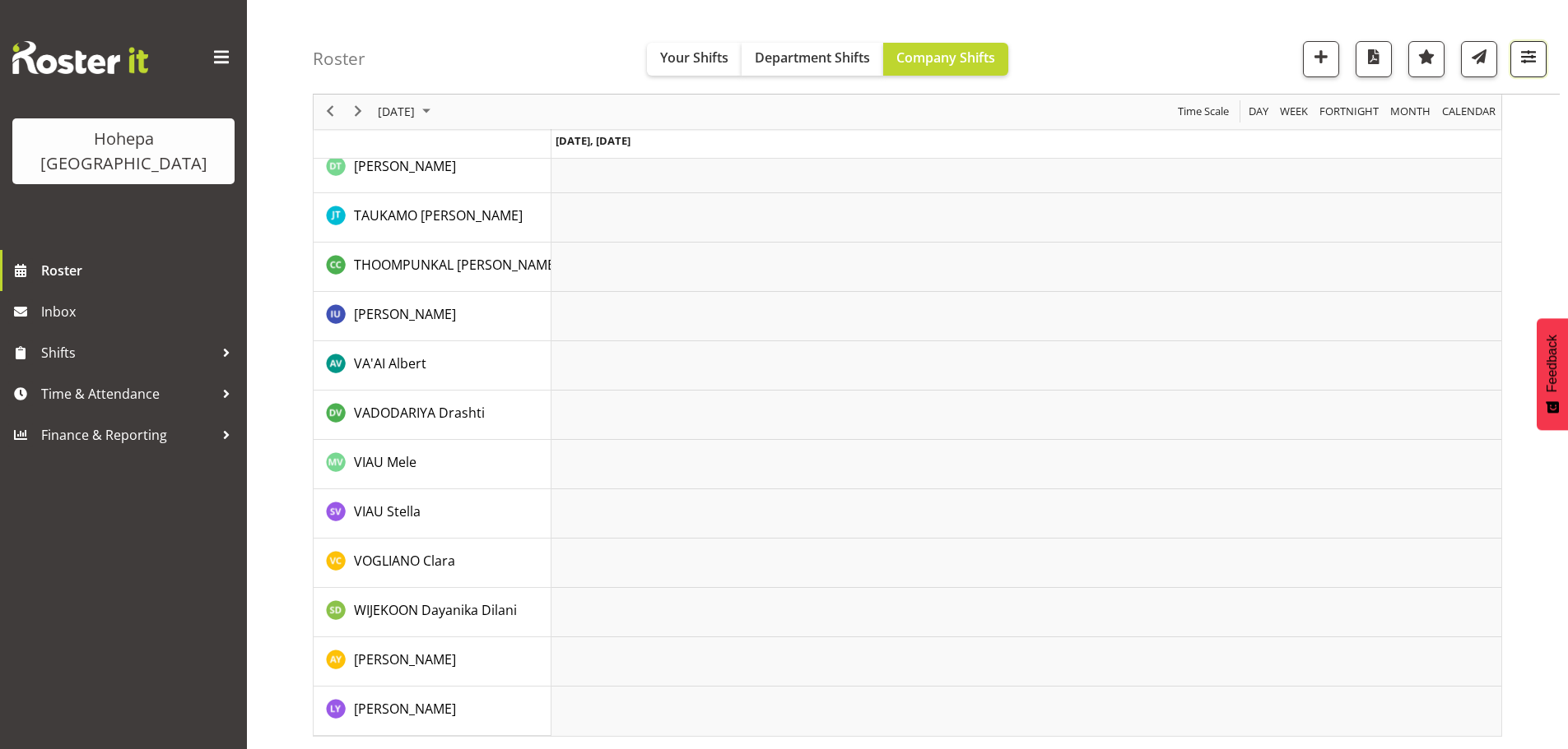
click at [1522, 59] on span "button" at bounding box center [1527, 56] width 22 height 22
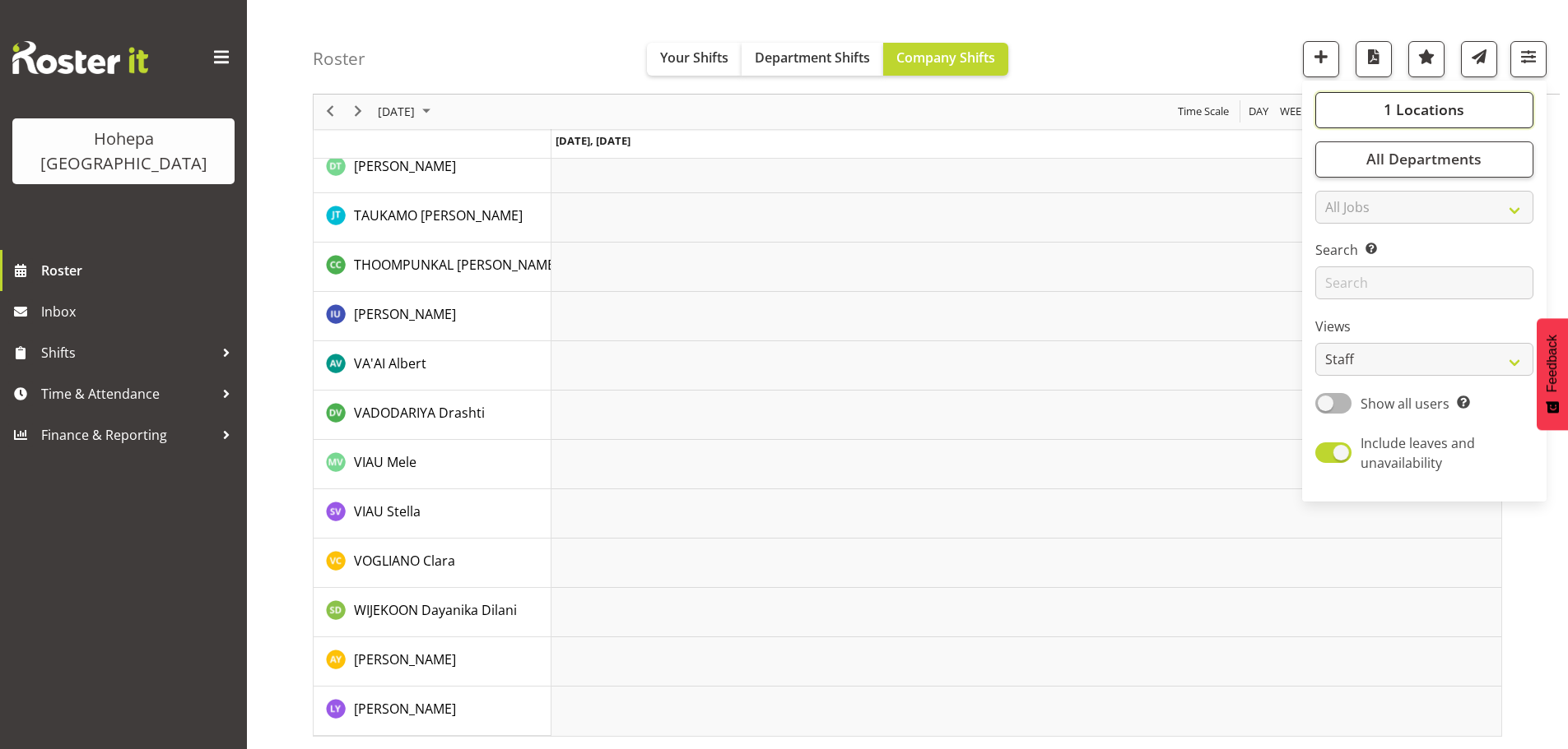
click at [1432, 105] on span "1 Locations" at bounding box center [1423, 110] width 80 height 20
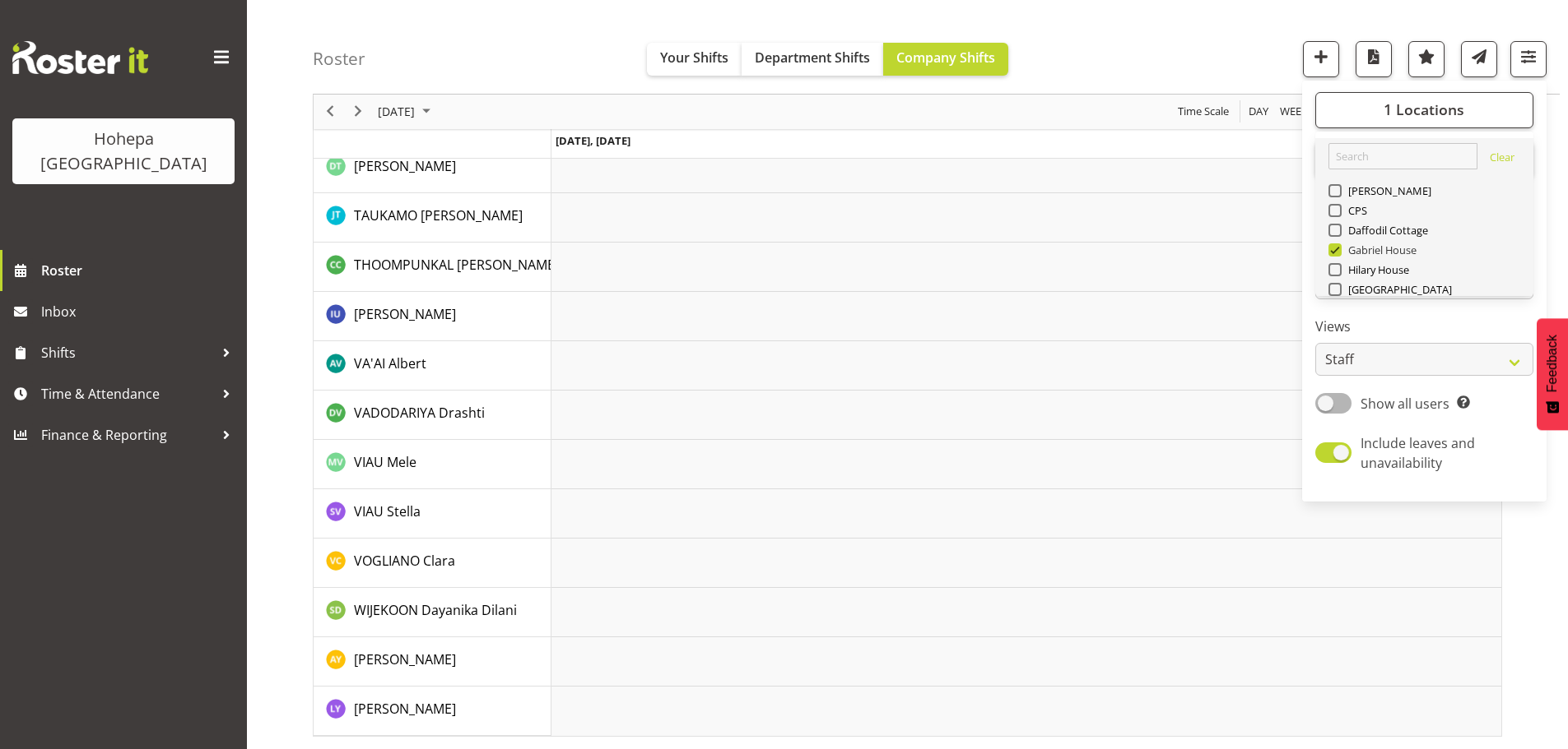
click at [1334, 249] on span at bounding box center [1334, 249] width 13 height 13
click at [1334, 249] on input "Gabriel House" at bounding box center [1333, 250] width 10 height 10
checkbox input "false"
click at [1340, 276] on div "Hilary House" at bounding box center [1424, 271] width 193 height 20
click at [1336, 272] on span at bounding box center [1334, 269] width 13 height 13
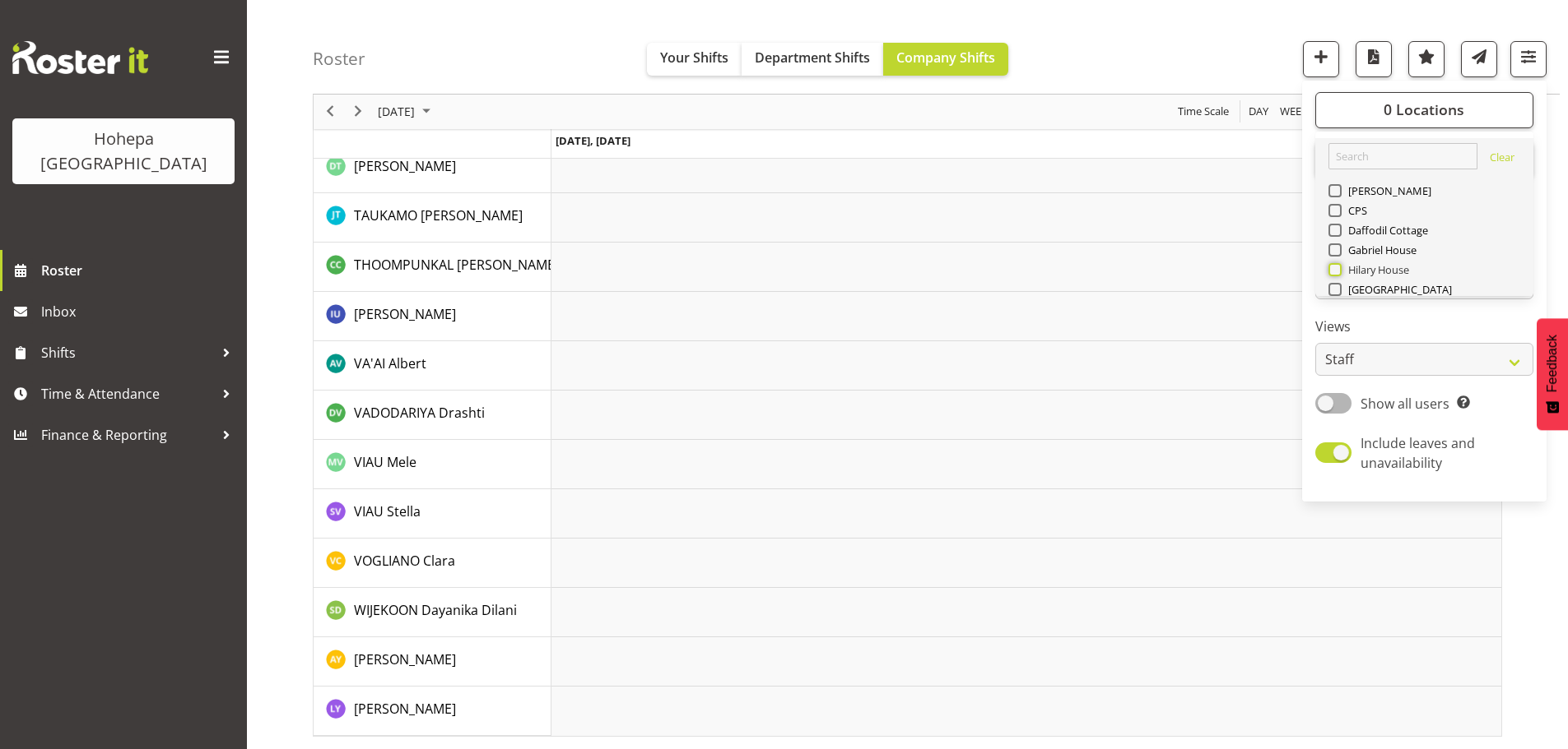
click at [1336, 272] on input "Hilary House" at bounding box center [1333, 270] width 10 height 10
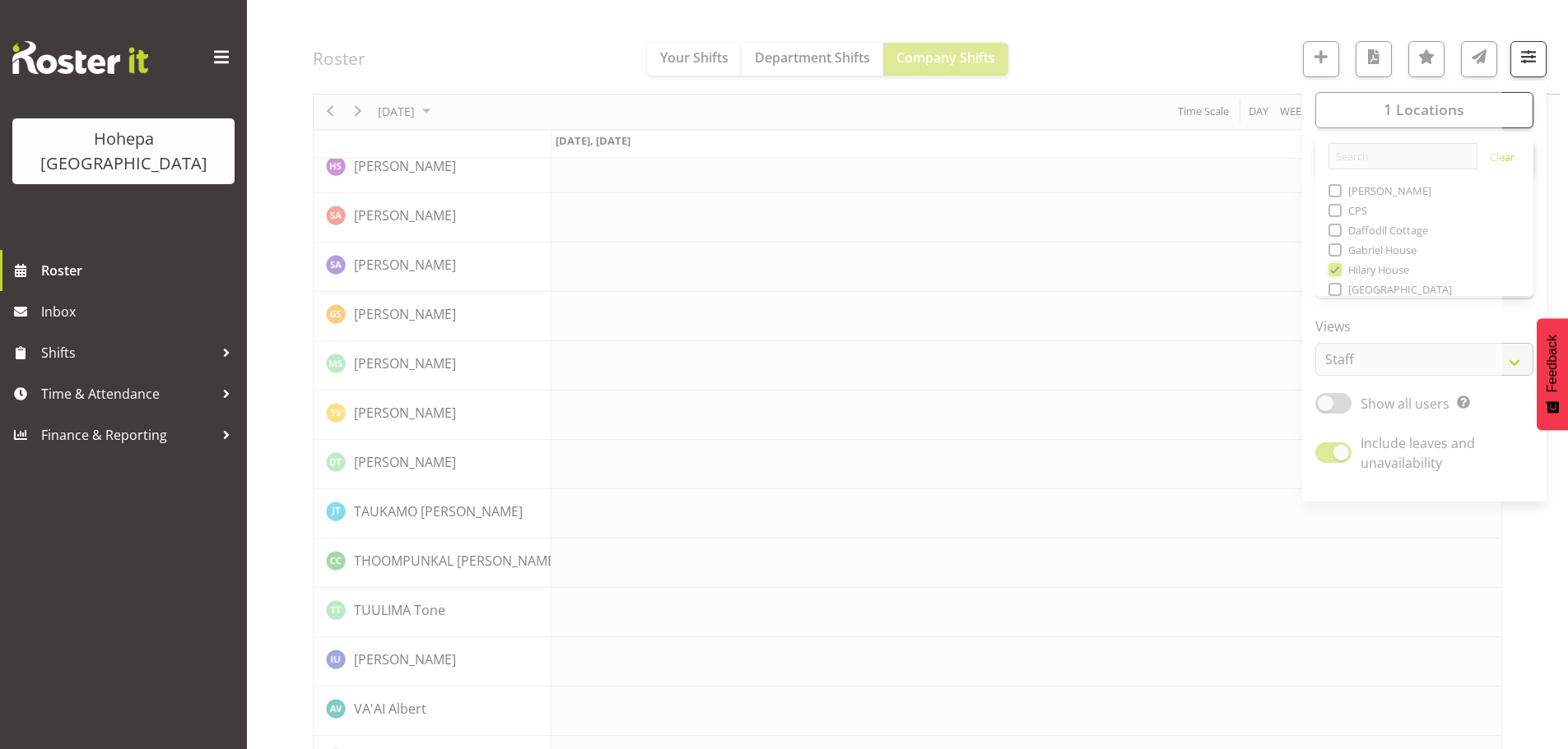
scroll to position [3540, 0]
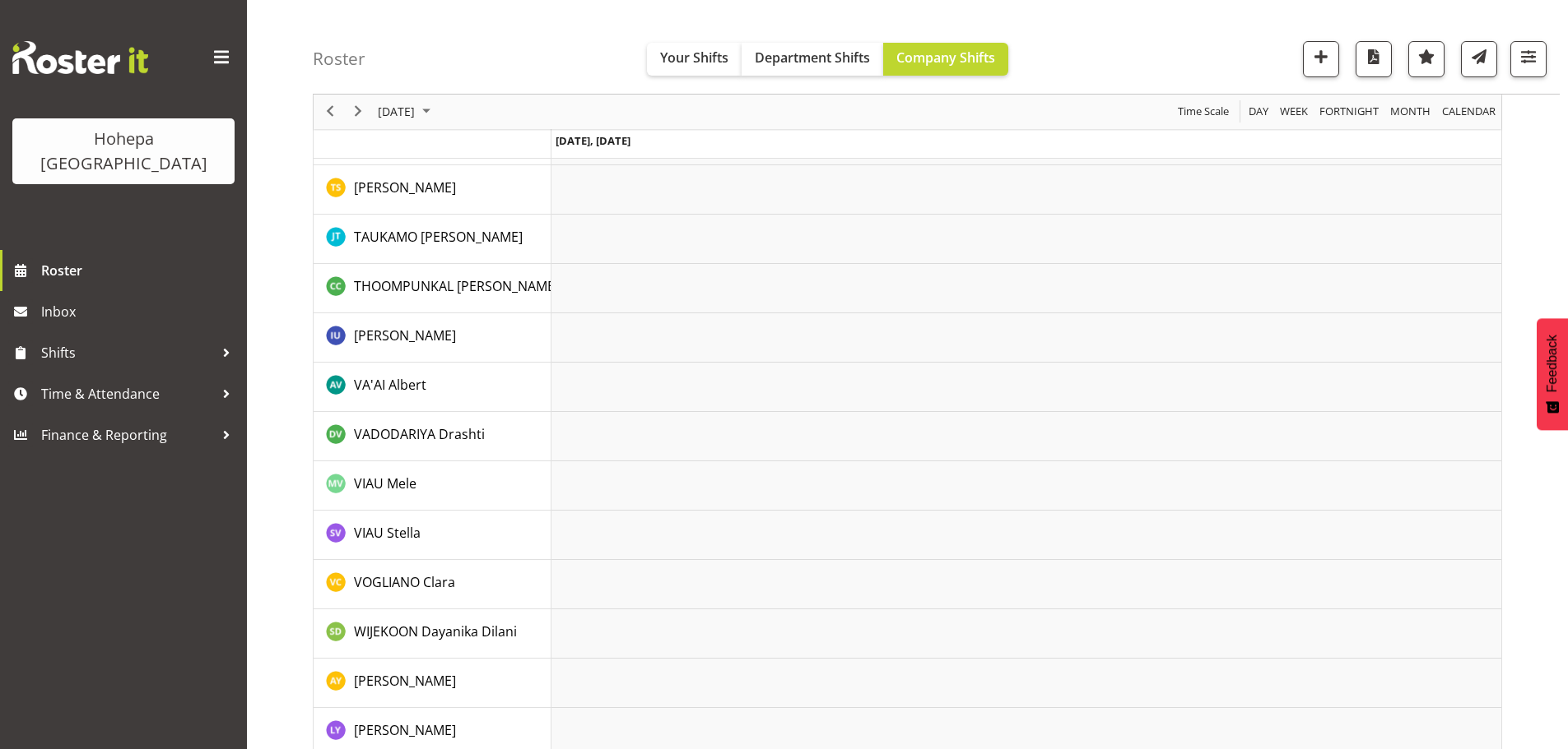
scroll to position [3129, 0]
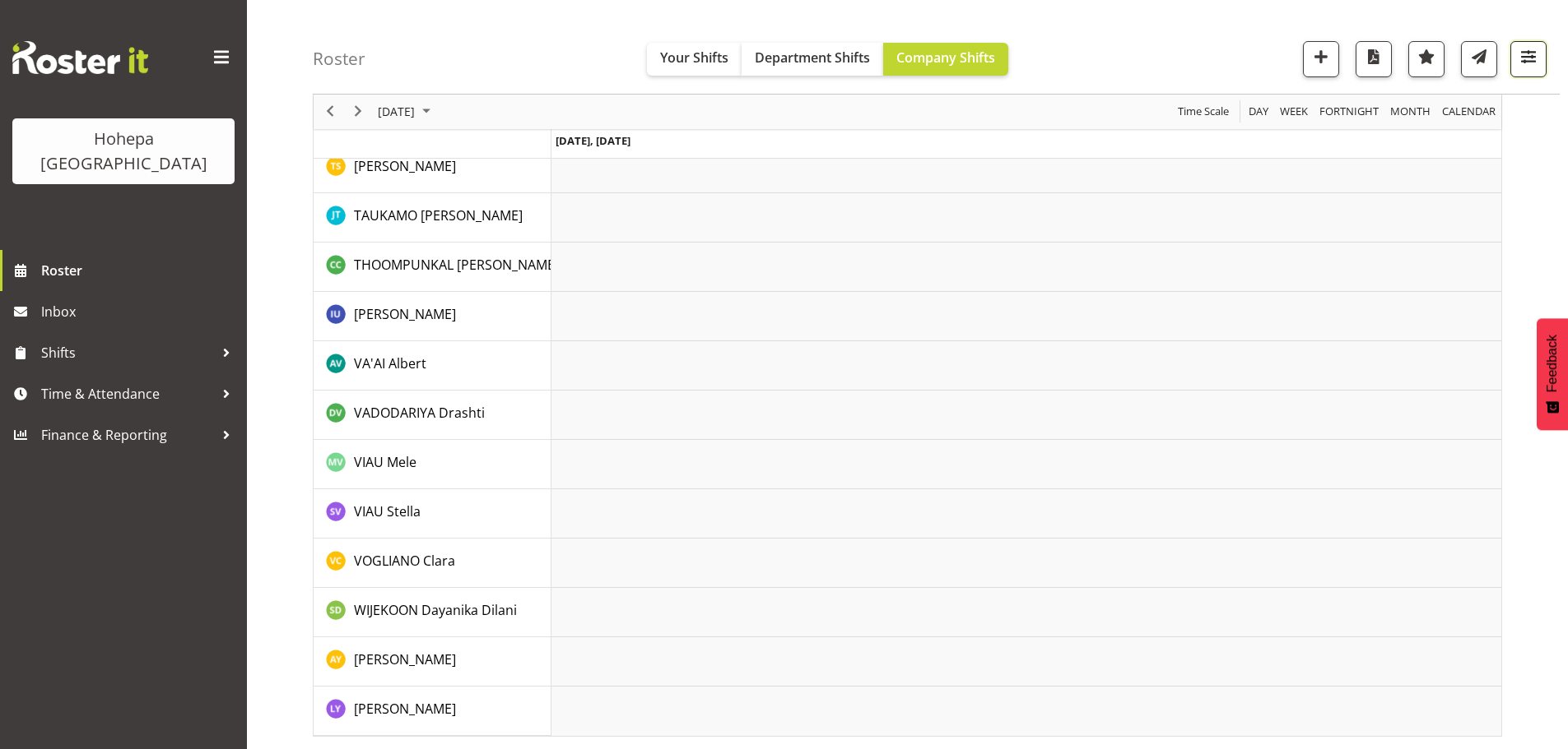
click at [1520, 61] on span "button" at bounding box center [1527, 56] width 22 height 22
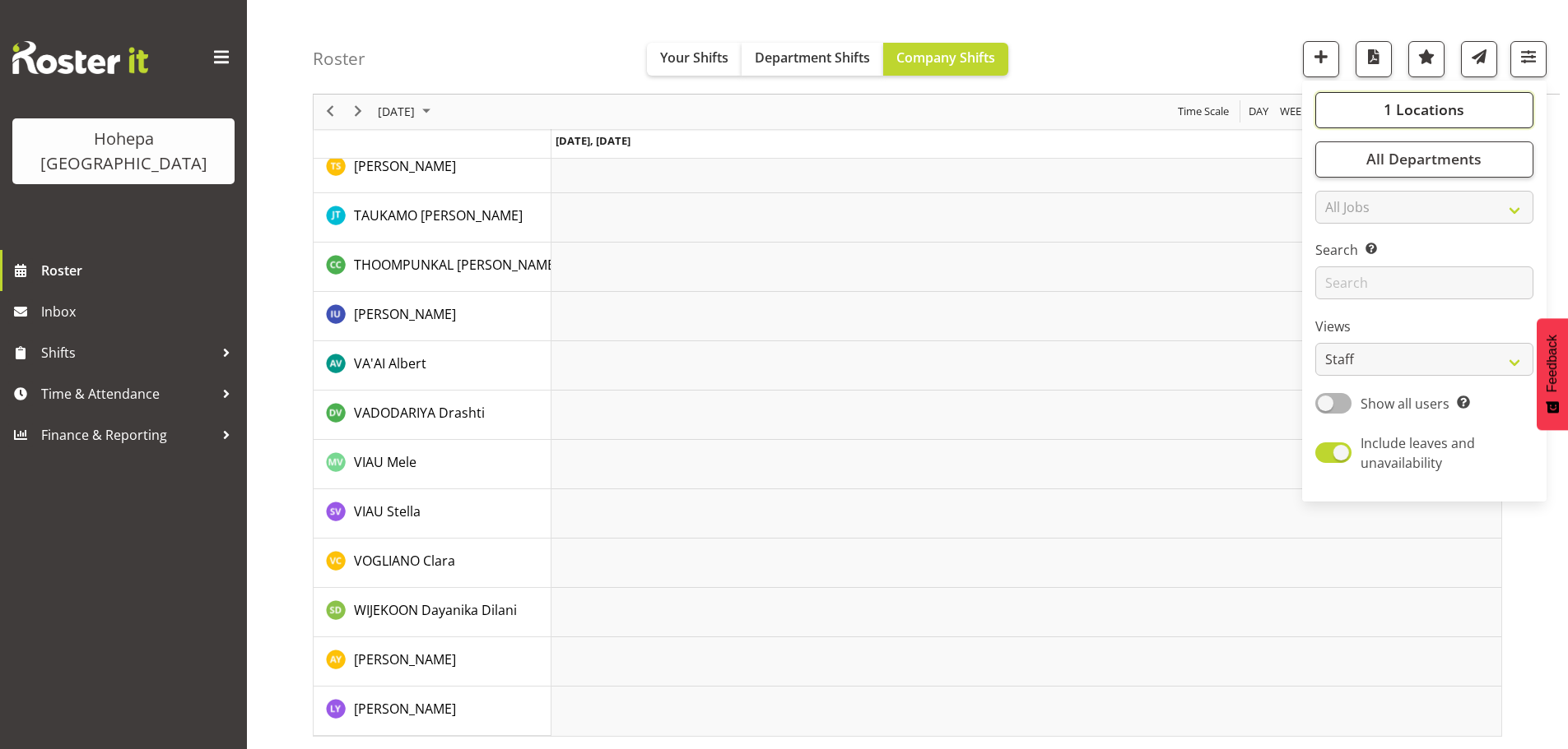
drag, startPoint x: 1437, startPoint y: 105, endPoint x: 1404, endPoint y: 116, distance: 34.8
click at [1435, 105] on span "1 Locations" at bounding box center [1423, 110] width 80 height 20
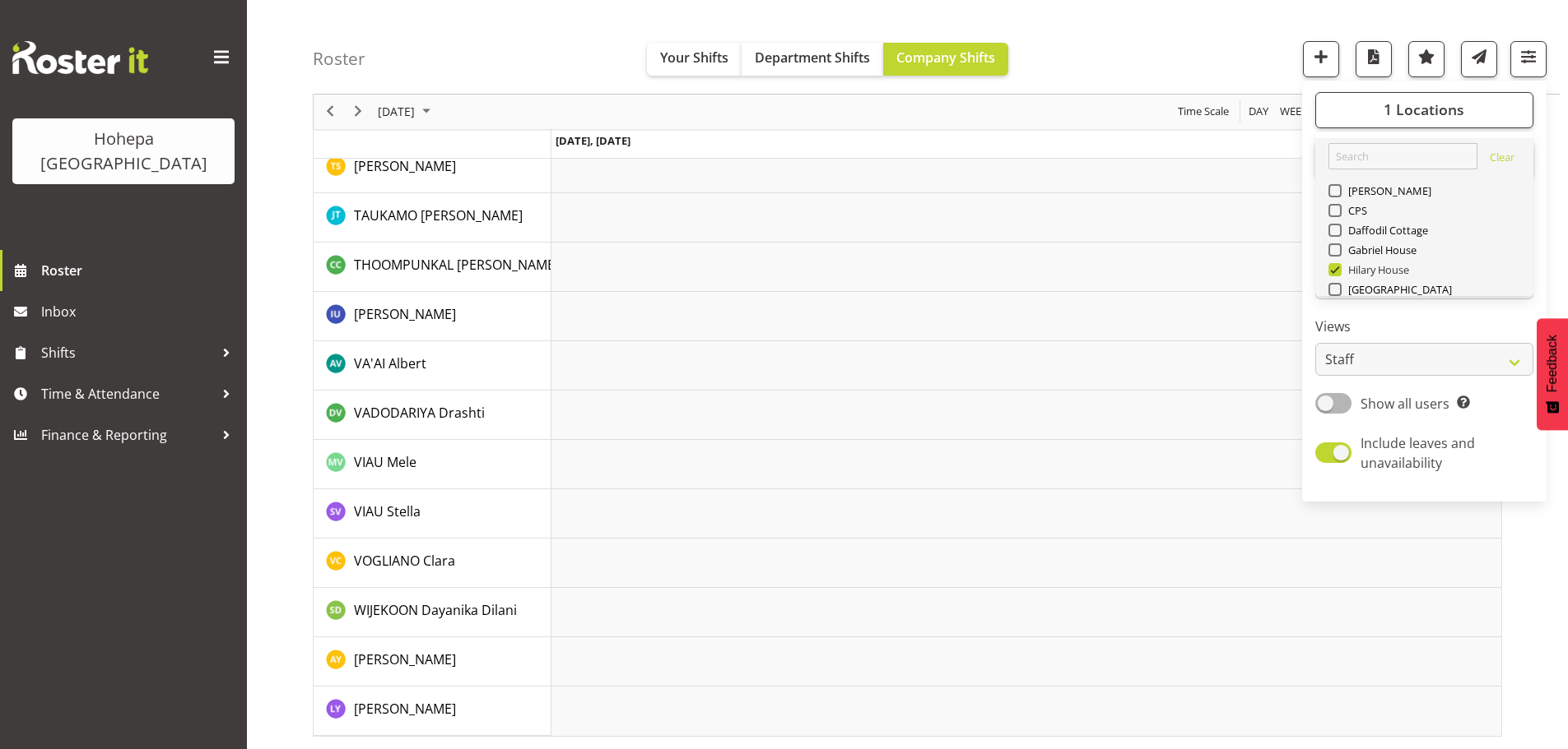
click at [1333, 271] on span at bounding box center [1334, 269] width 13 height 13
click at [1333, 271] on input "Hilary House" at bounding box center [1333, 270] width 10 height 10
checkbox input "false"
click at [1340, 233] on span at bounding box center [1334, 230] width 13 height 13
click at [1339, 233] on input "Daffodil Cottage" at bounding box center [1333, 230] width 10 height 10
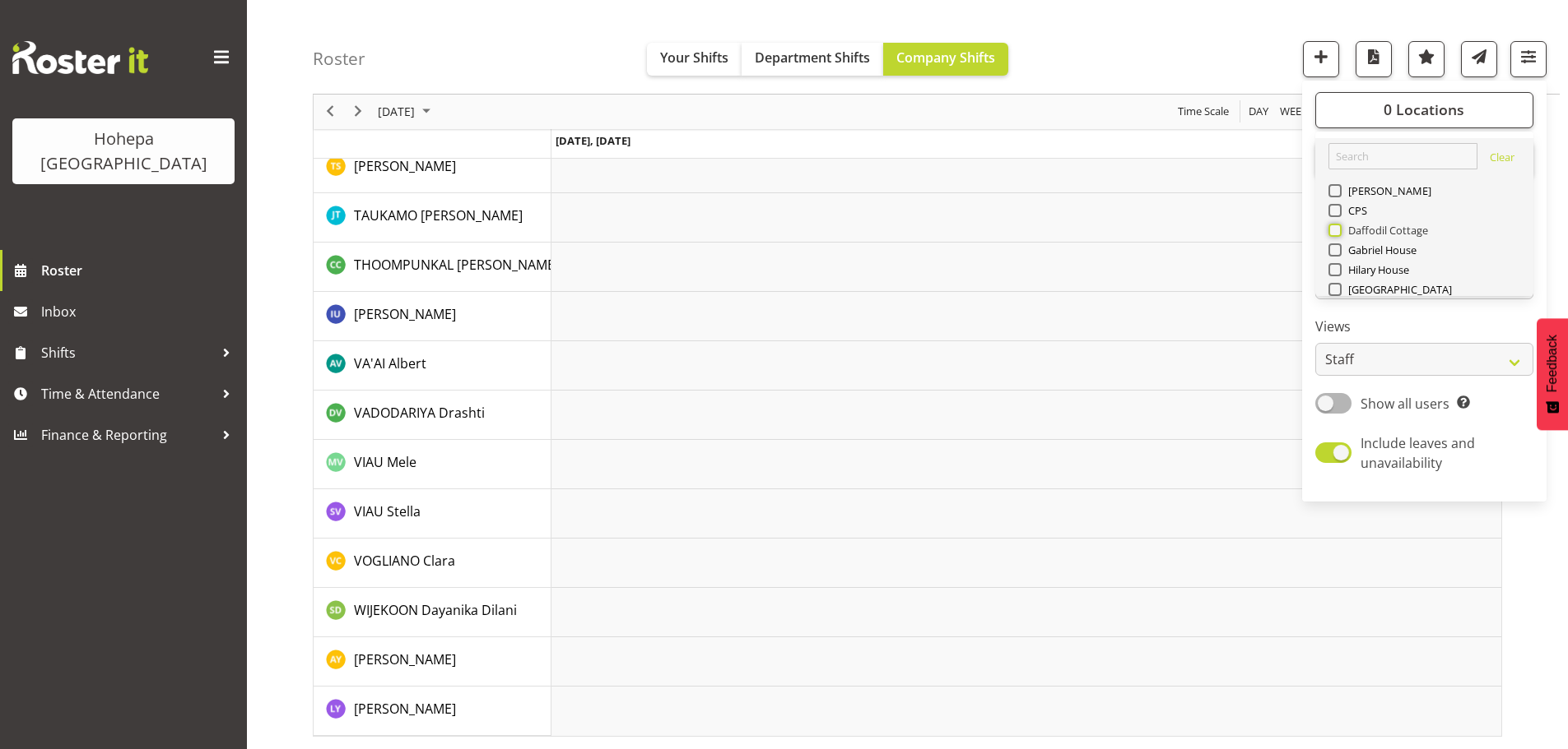
checkbox input "true"
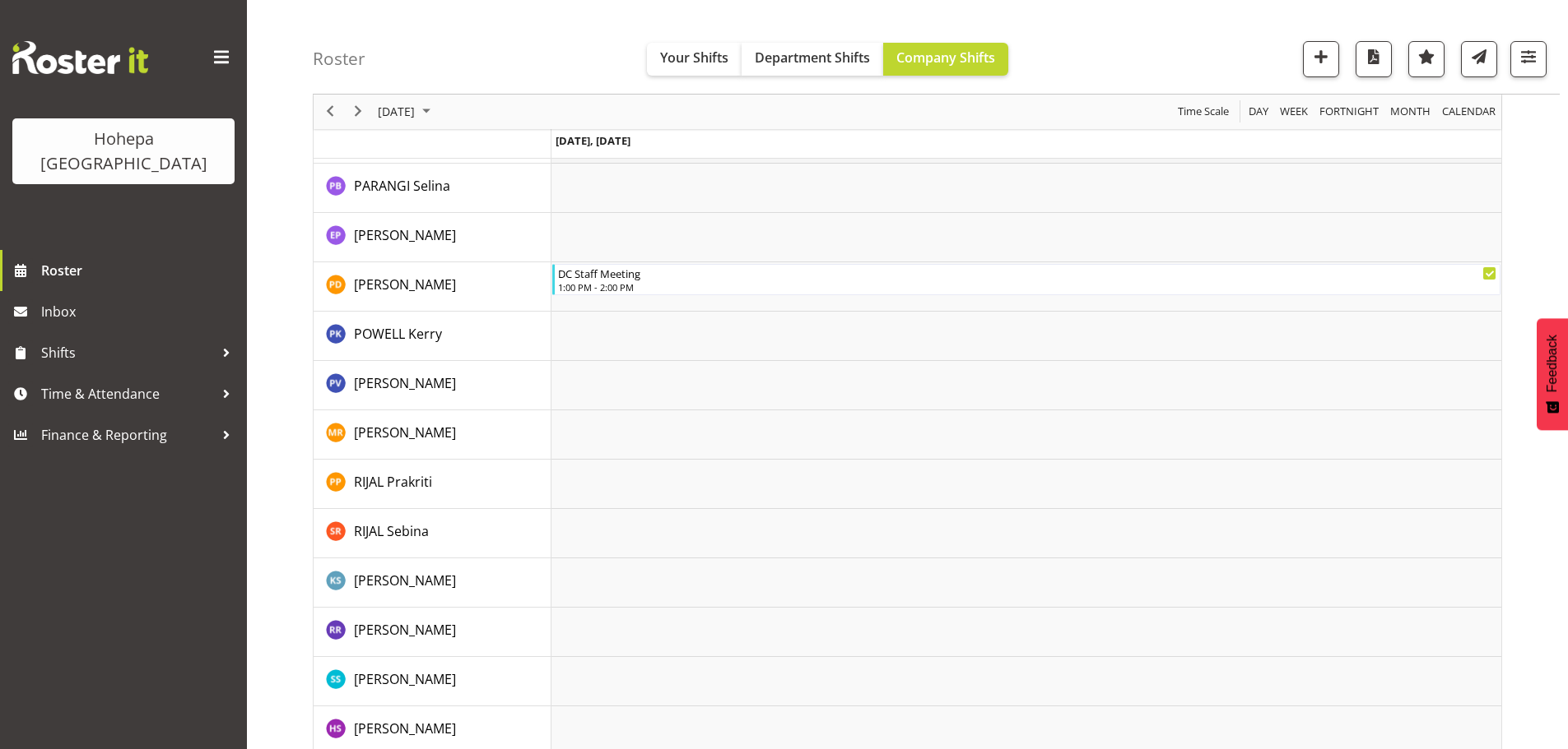
scroll to position [1992, 0]
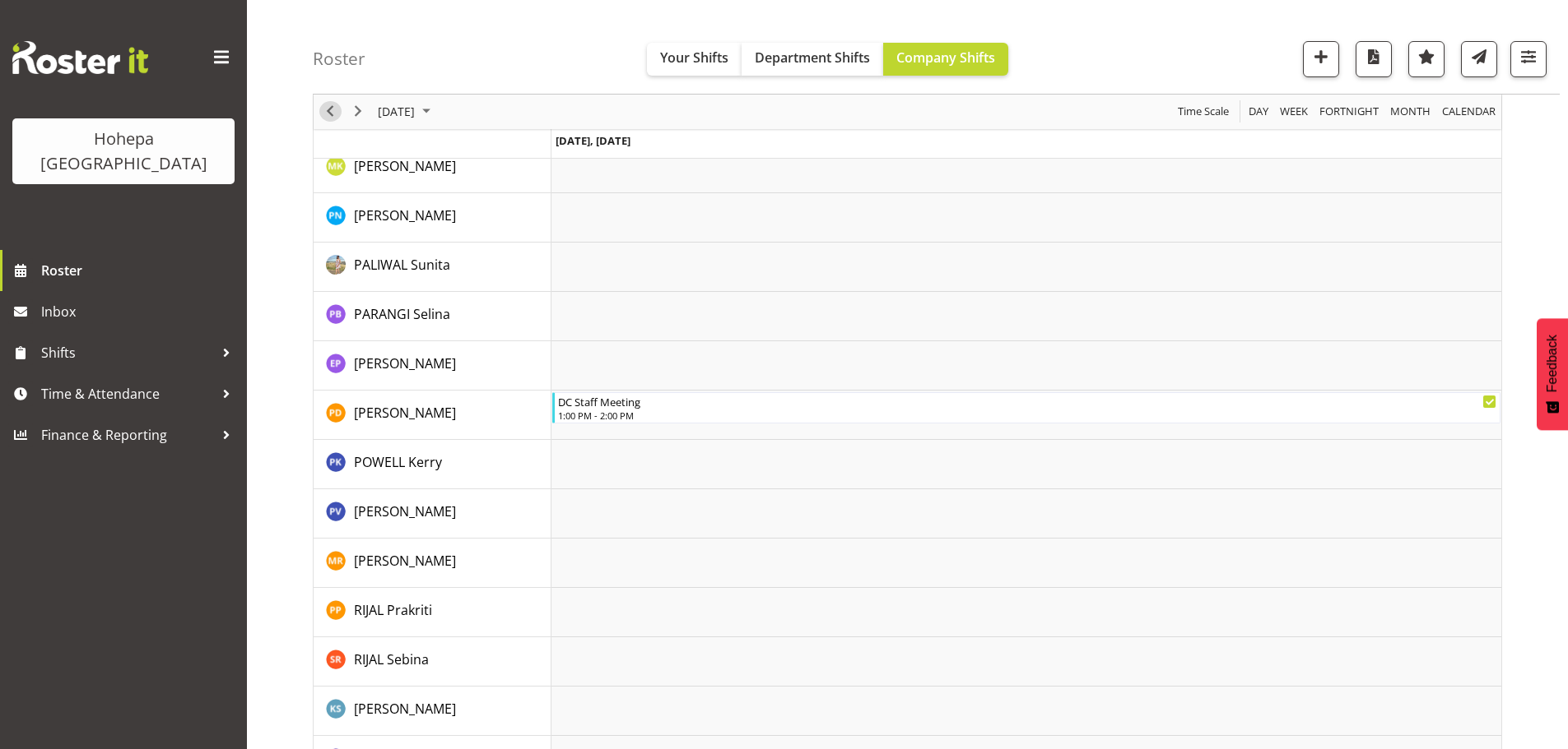
click at [333, 112] on span "Previous" at bounding box center [330, 112] width 20 height 21
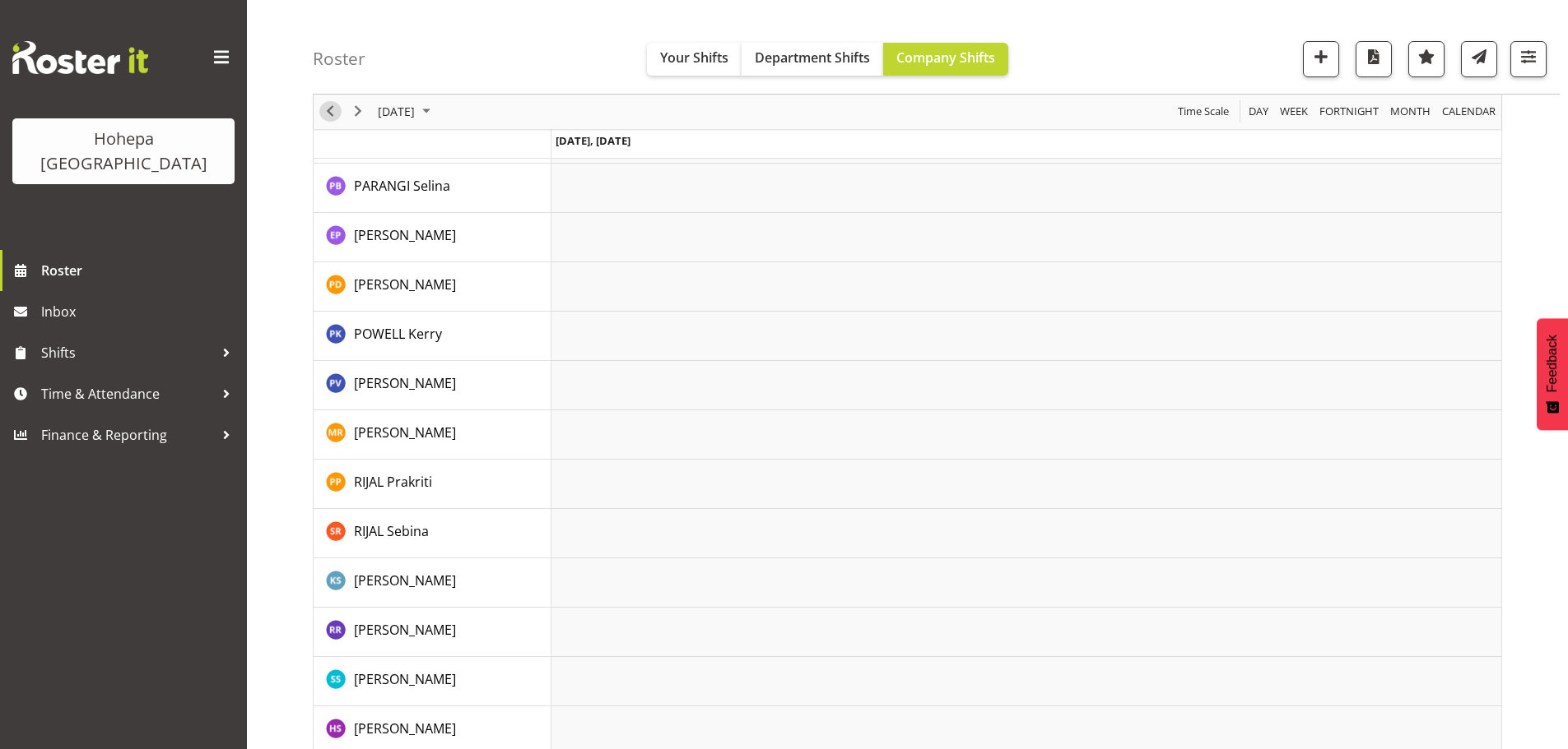
click at [333, 112] on span "Previous" at bounding box center [330, 112] width 20 height 21
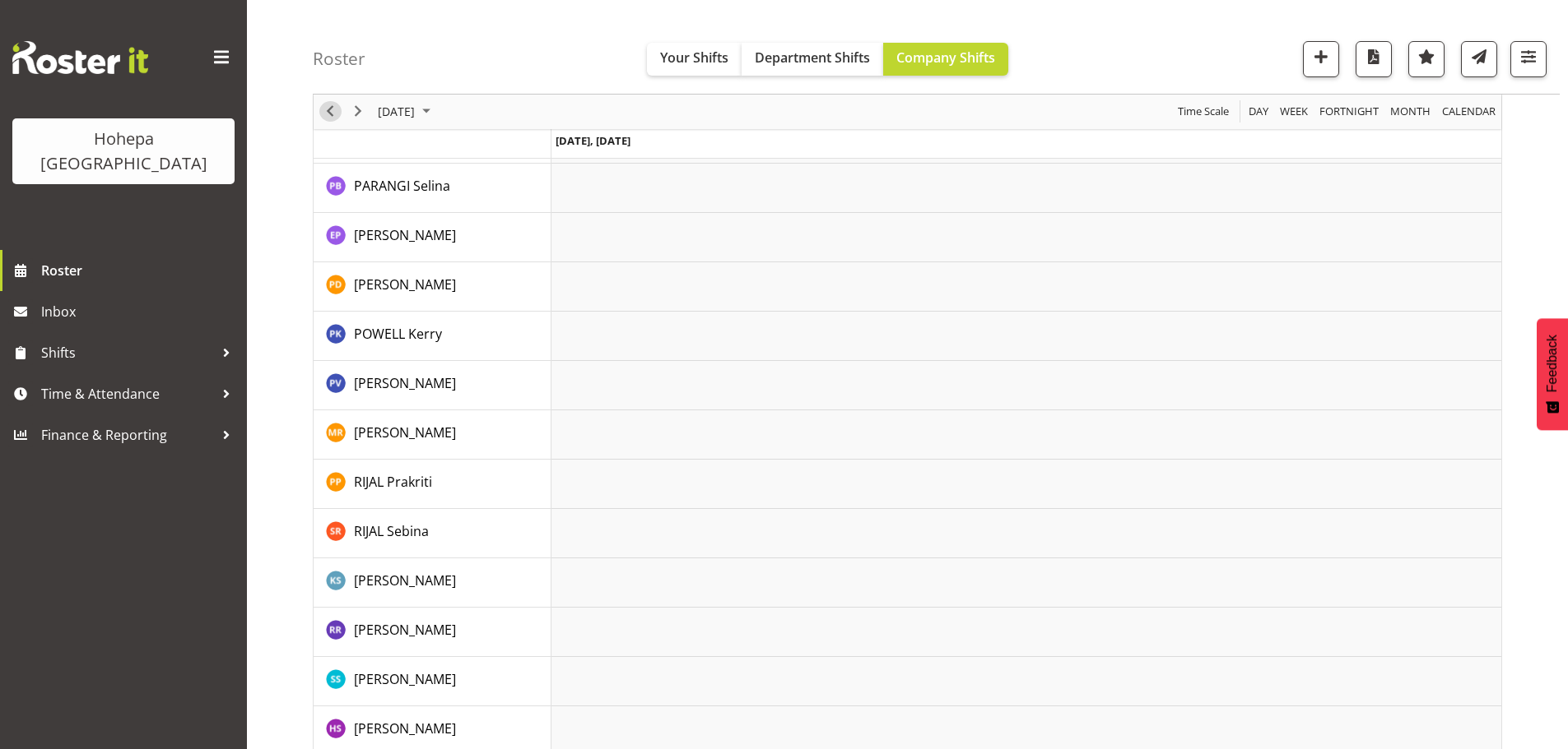
click at [333, 112] on span "Previous" at bounding box center [330, 112] width 20 height 21
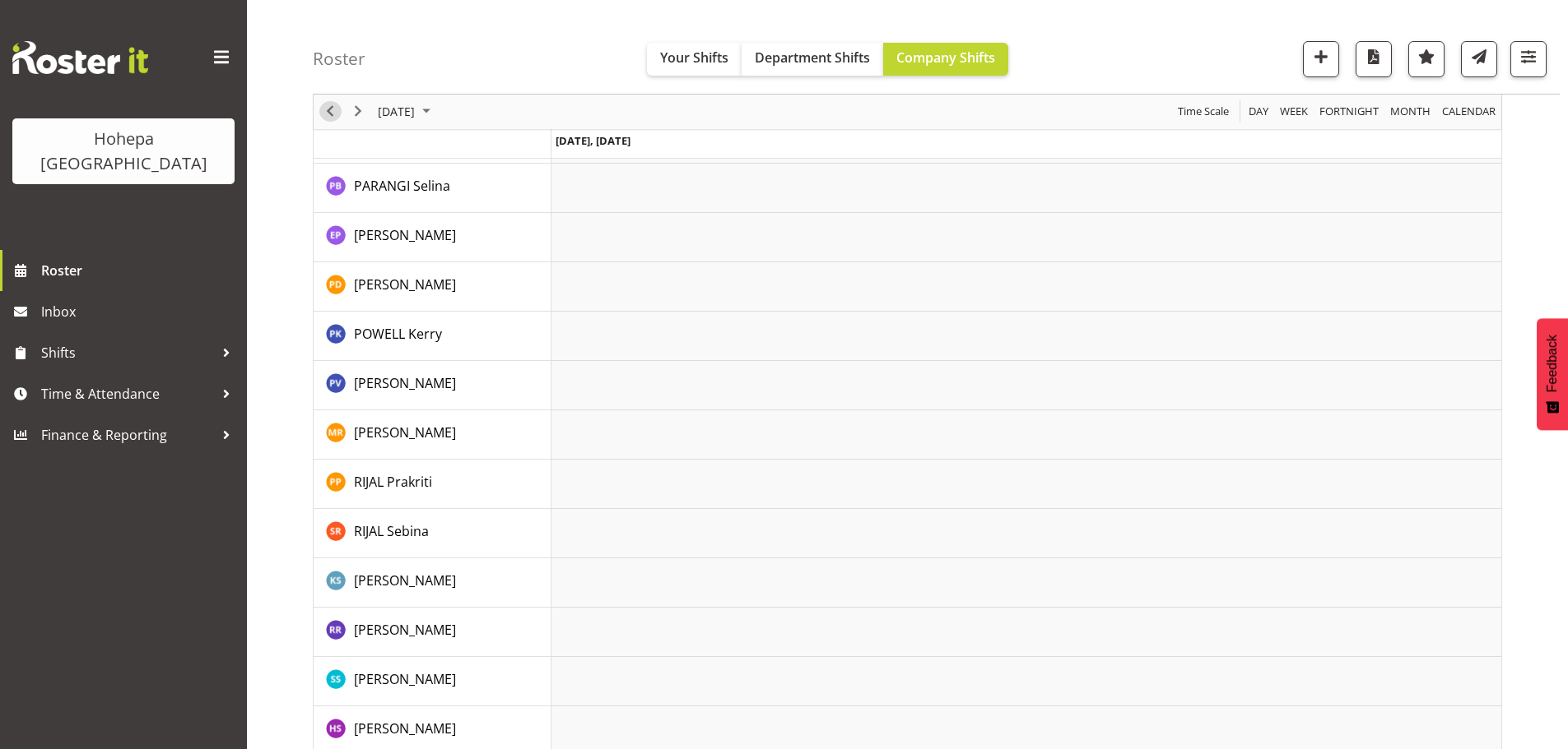
click at [333, 112] on span "Previous" at bounding box center [330, 112] width 20 height 21
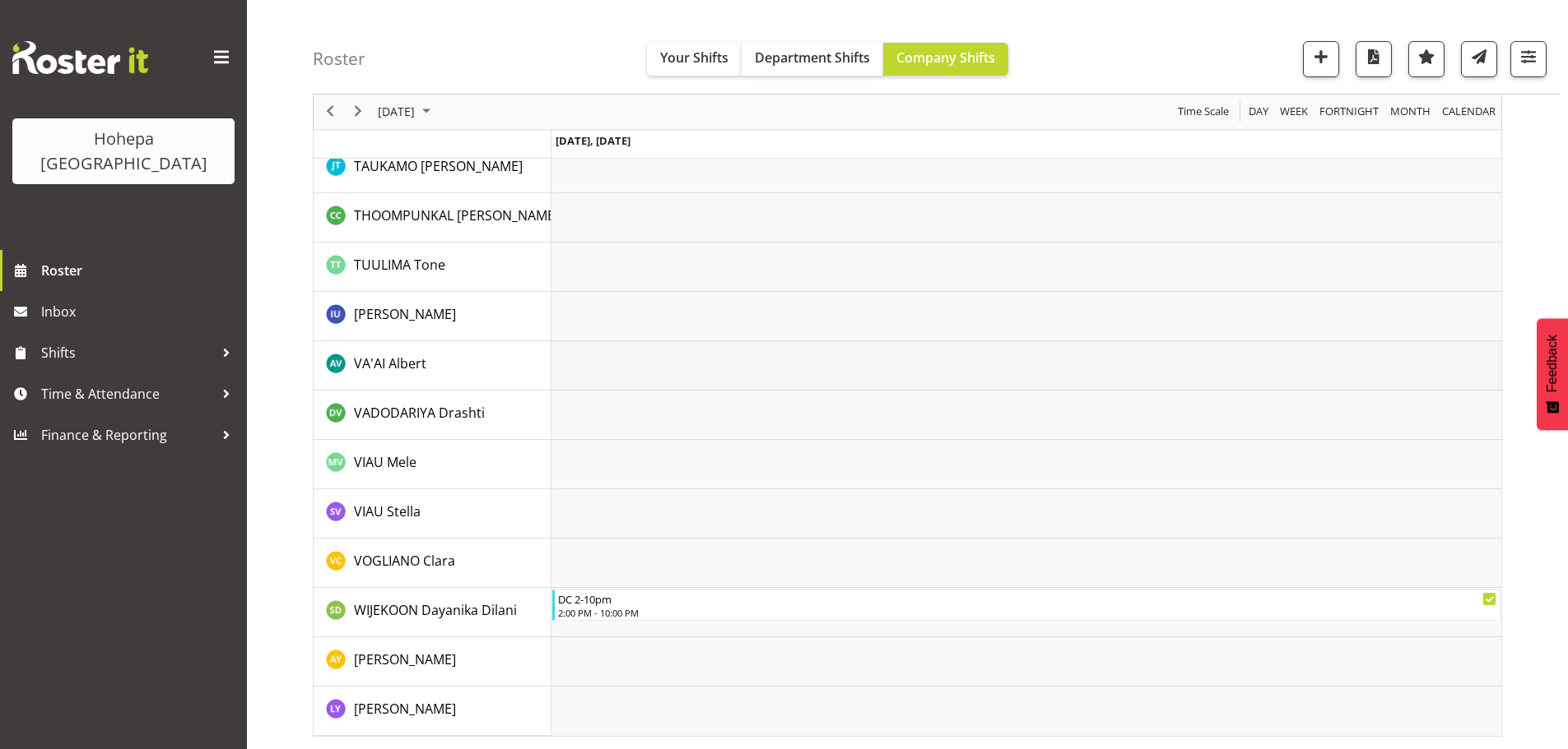
scroll to position [2357, 0]
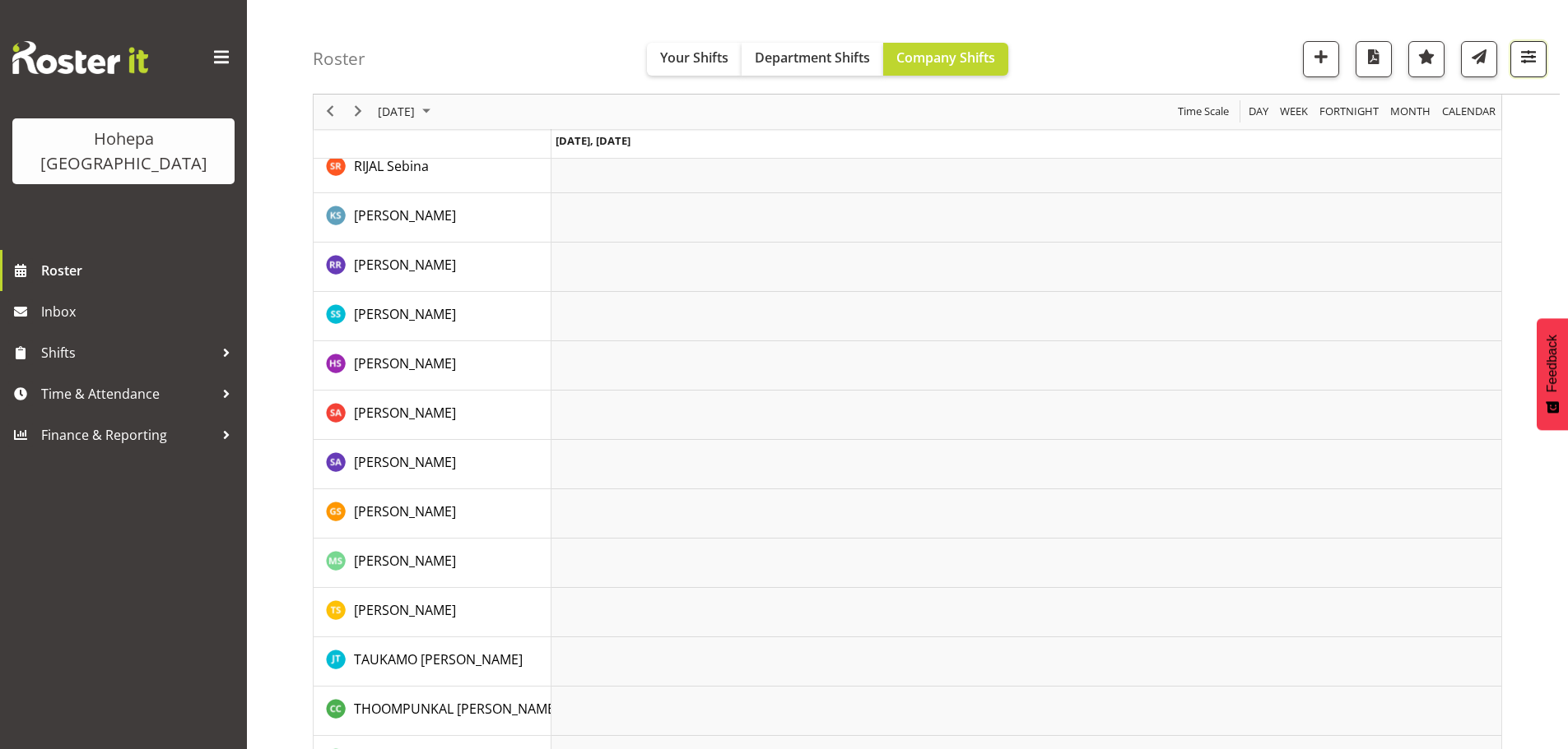
click at [1521, 66] on span "button" at bounding box center [1527, 56] width 22 height 22
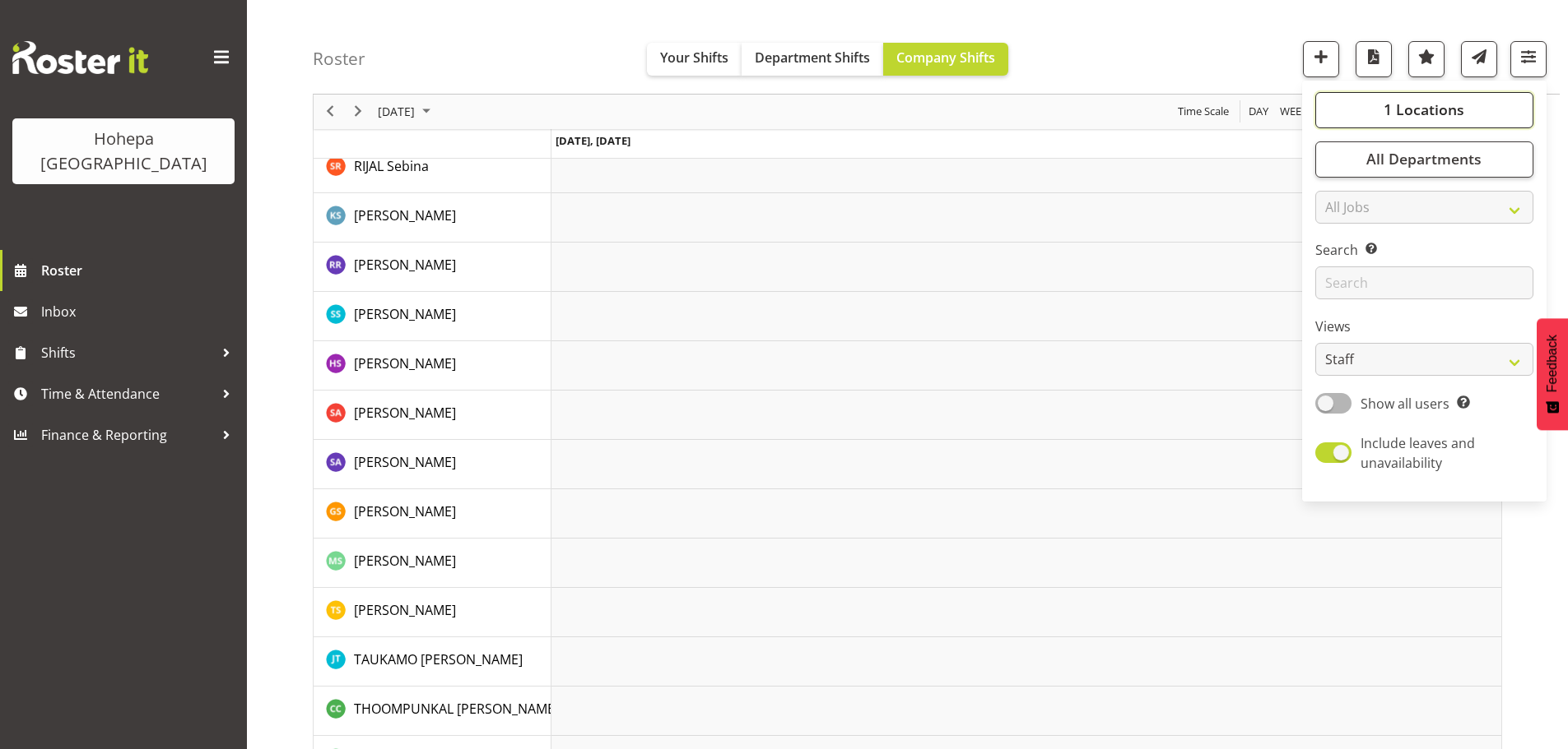
click at [1445, 105] on span "1 Locations" at bounding box center [1423, 110] width 80 height 20
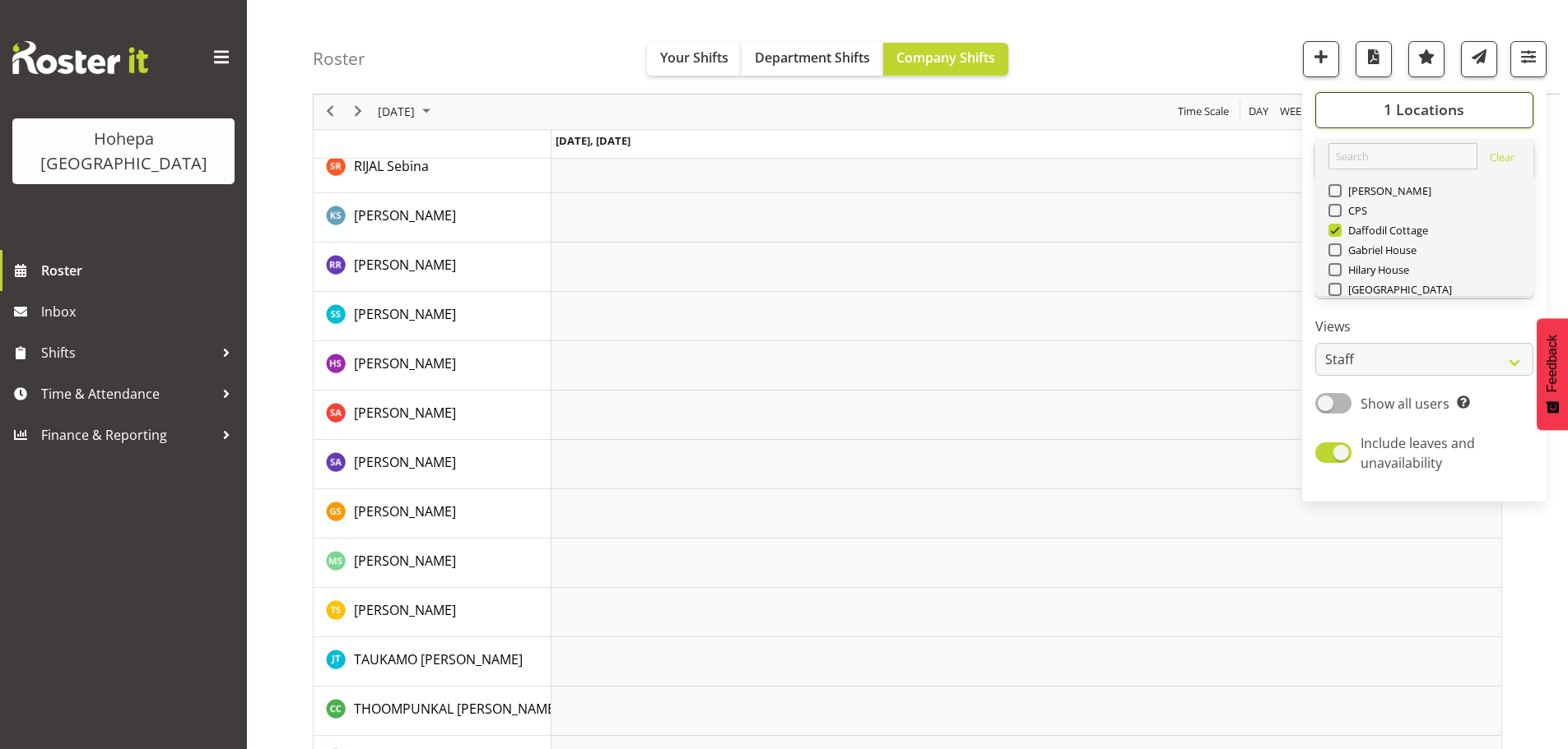
scroll to position [158, 0]
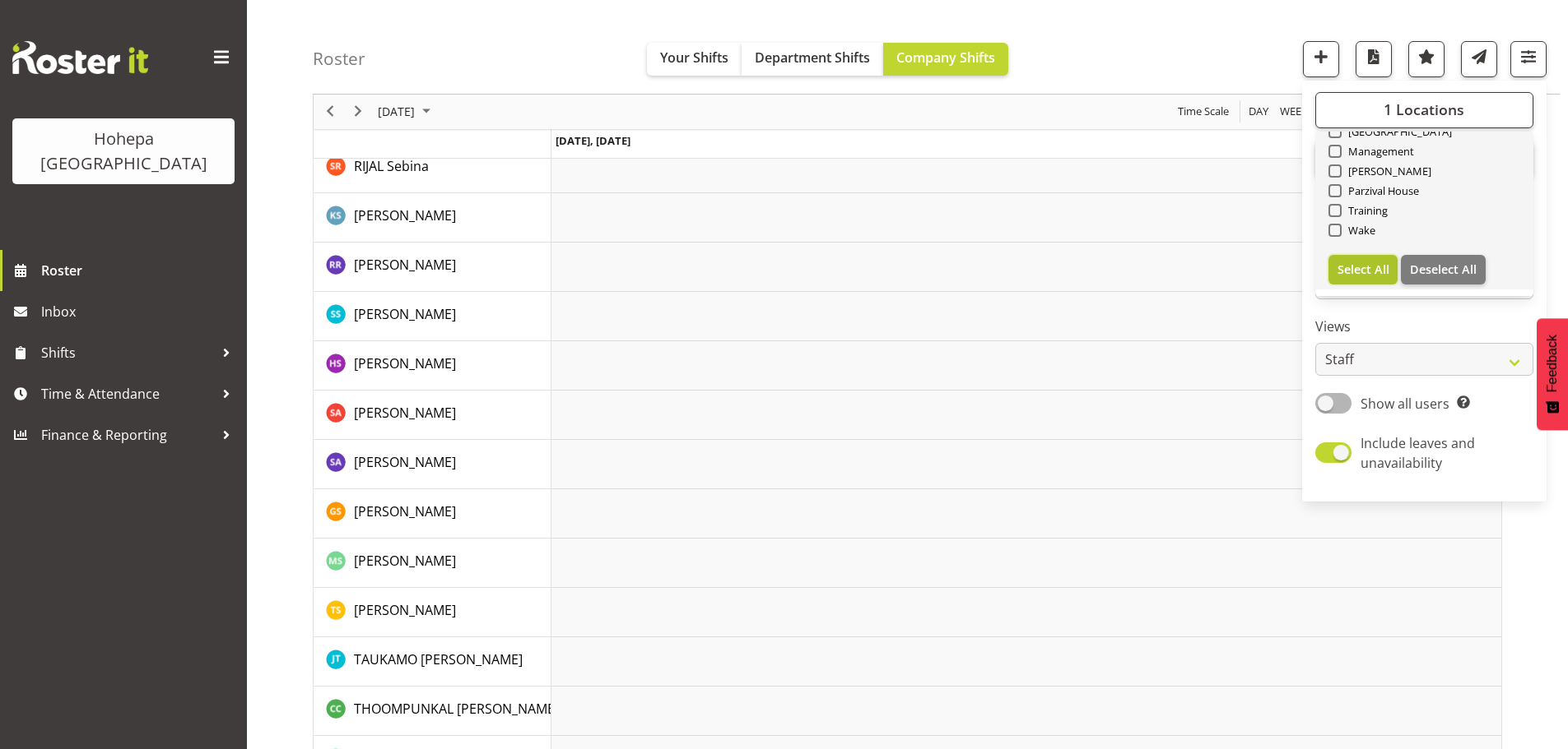
click at [1377, 265] on span "Select All" at bounding box center [1363, 269] width 52 height 16
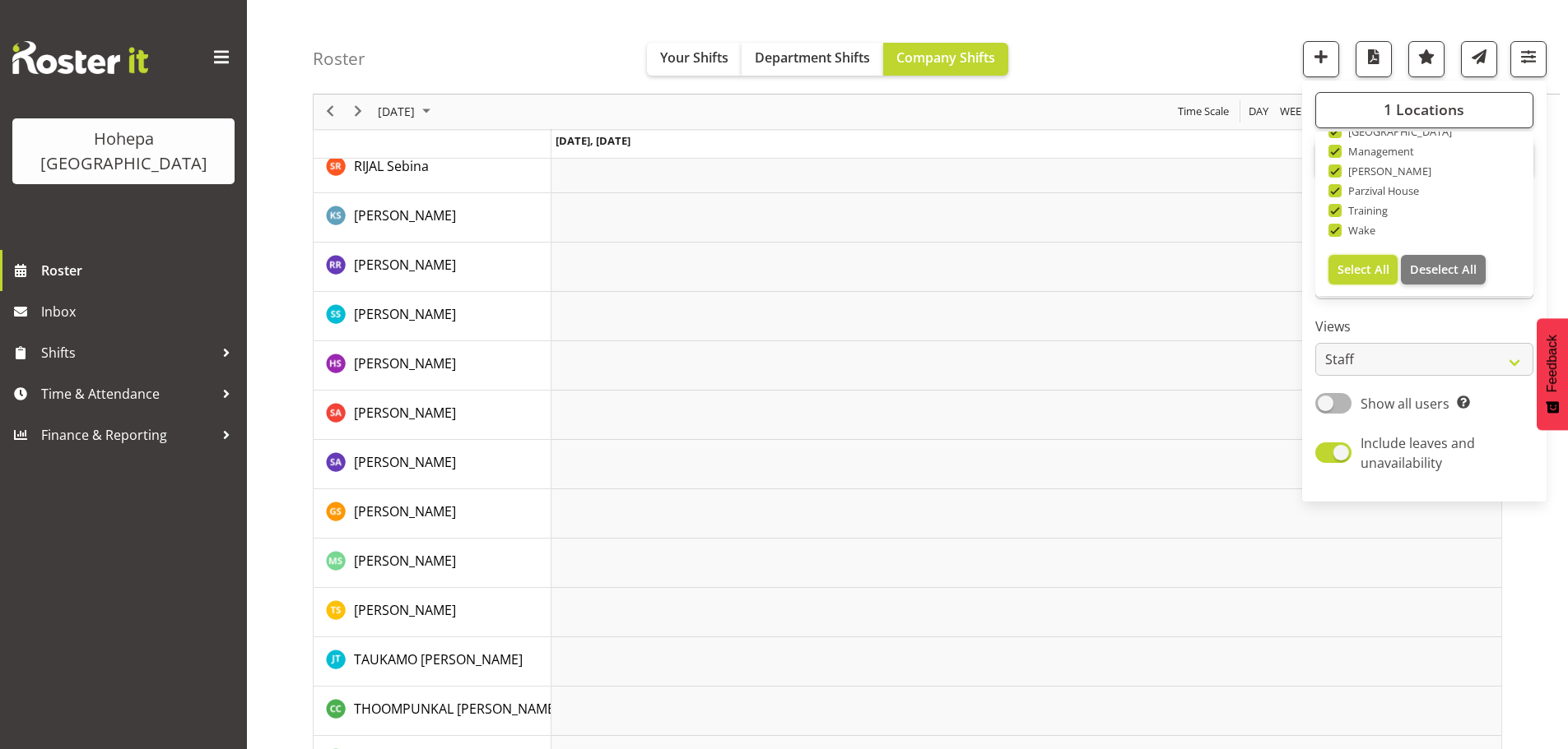
checkbox input "true"
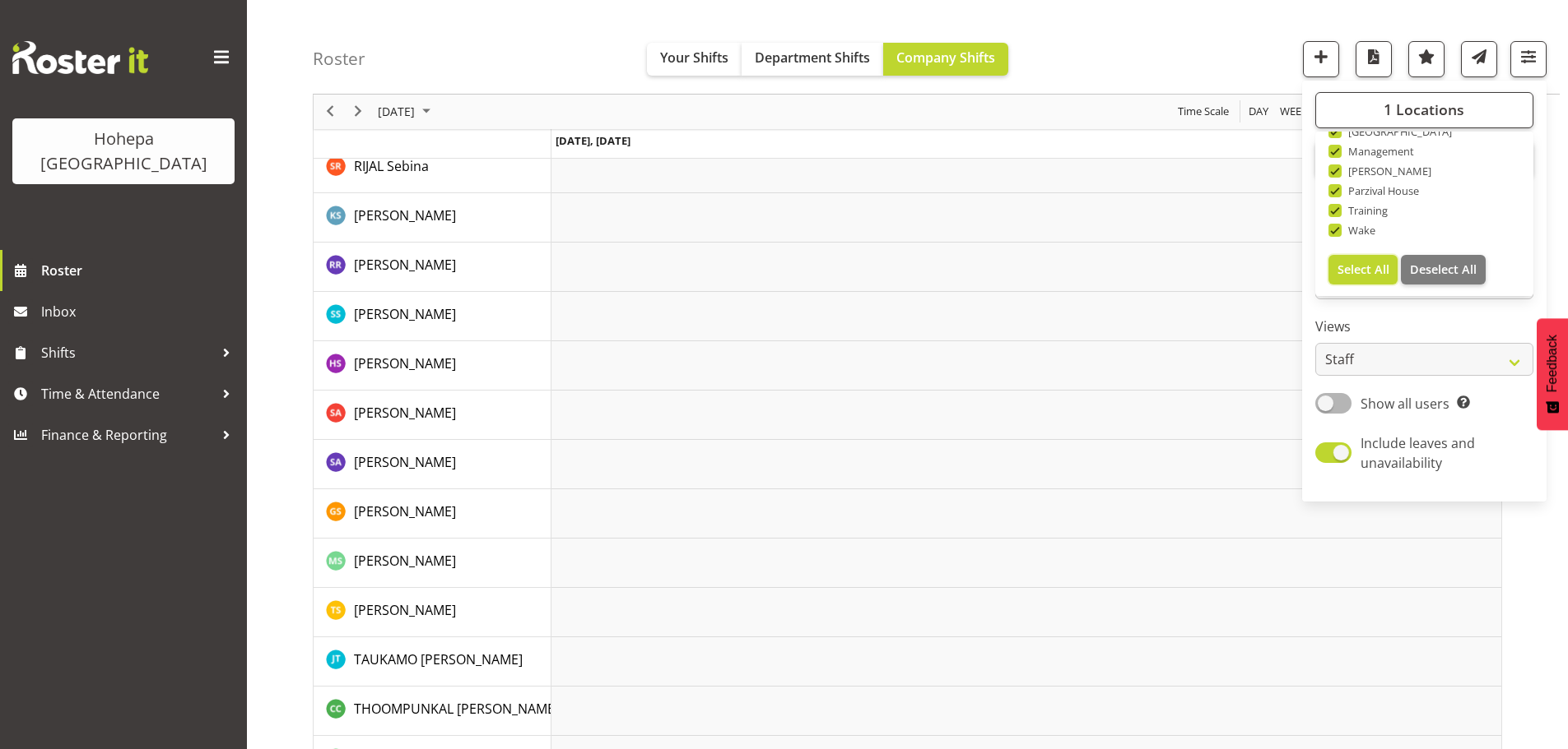
checkbox input "true"
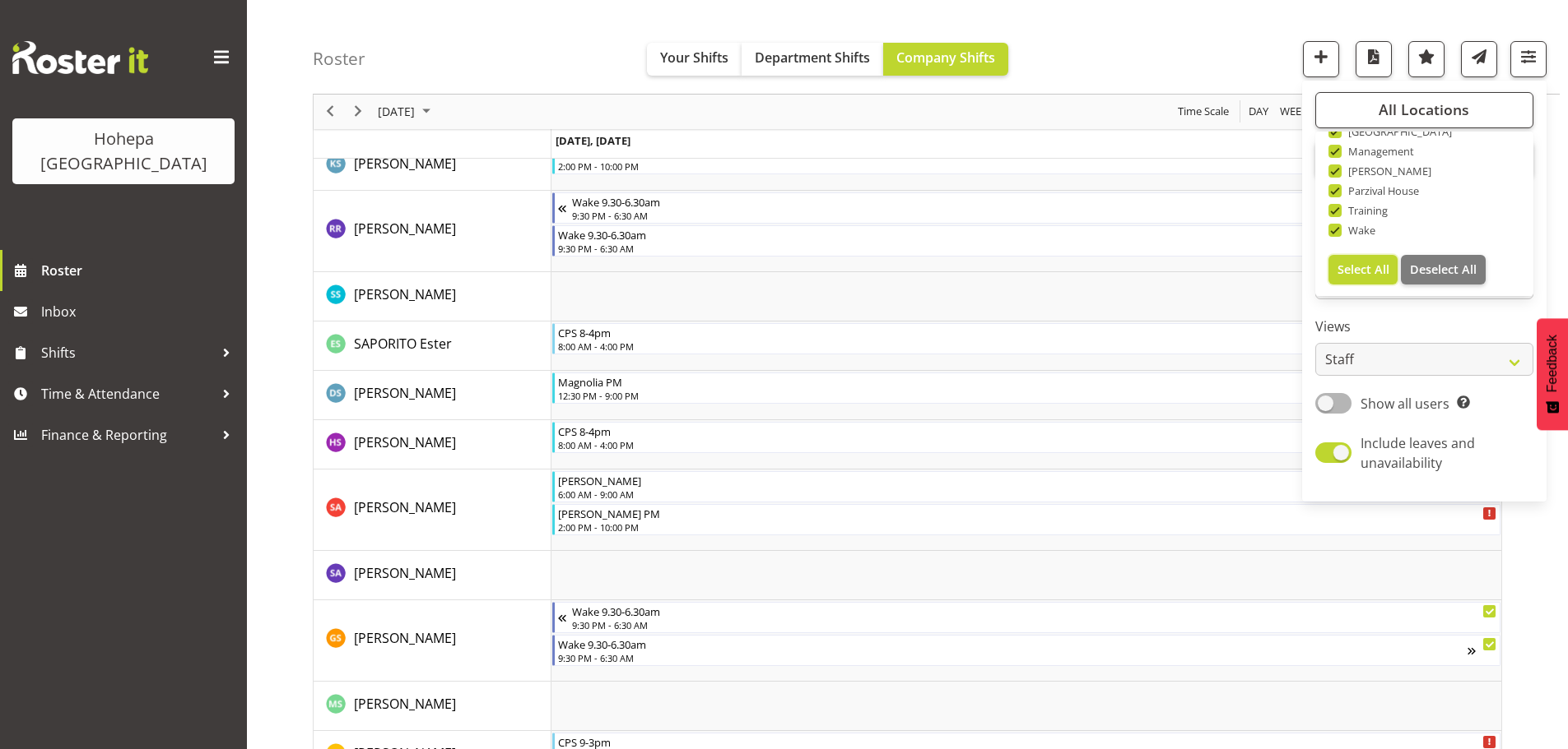
scroll to position [4837, 0]
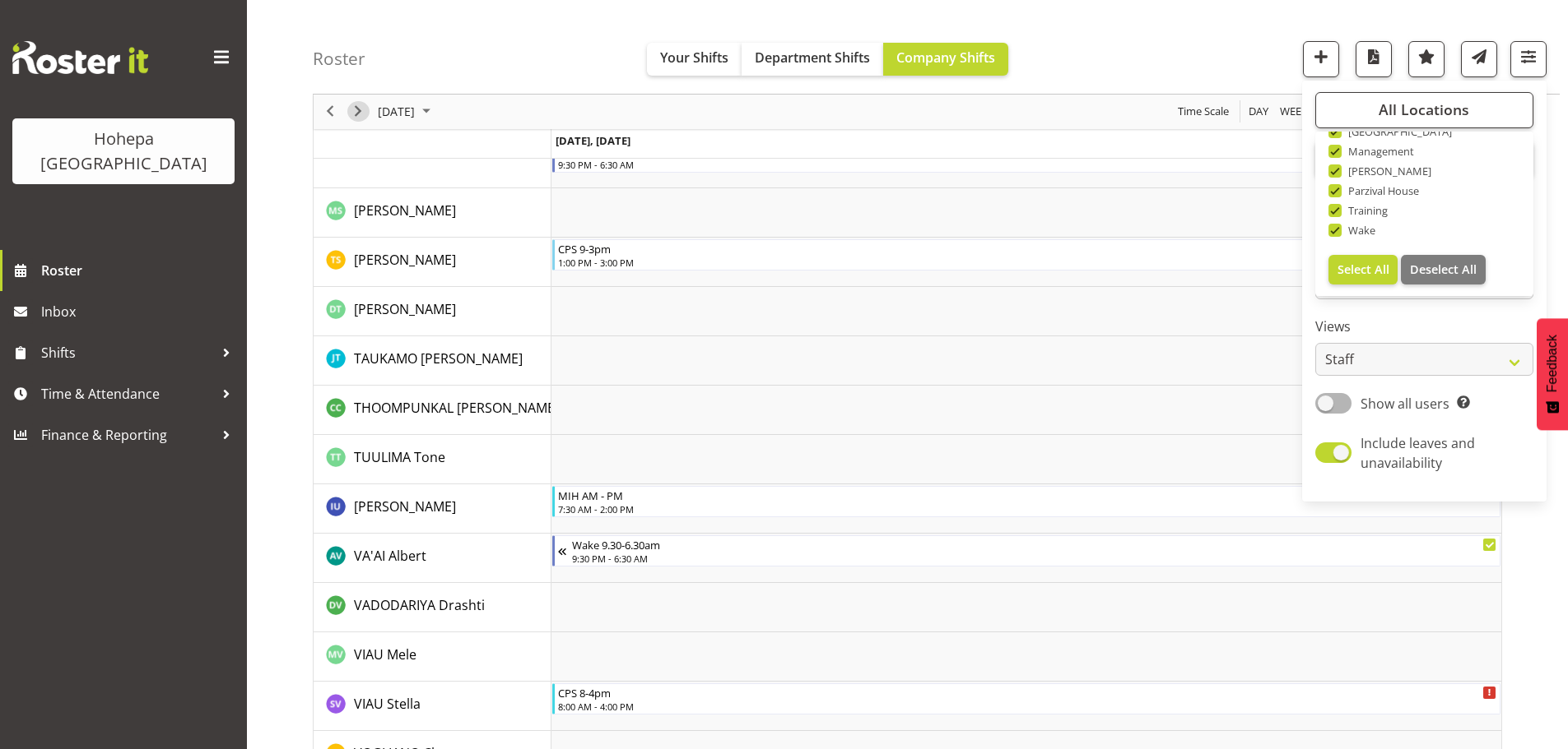
click at [361, 115] on span "Next" at bounding box center [357, 112] width 20 height 21
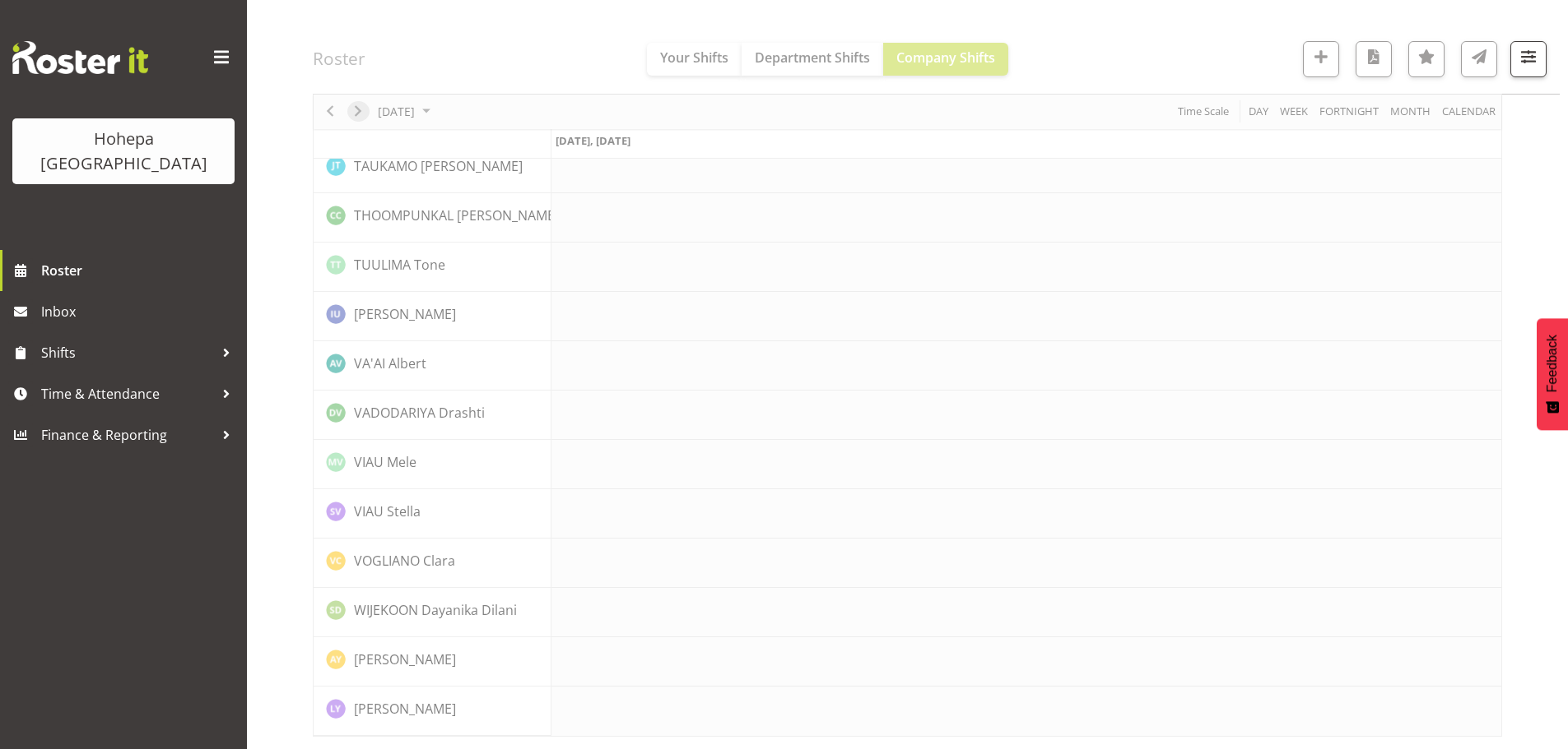
scroll to position [3591, 0]
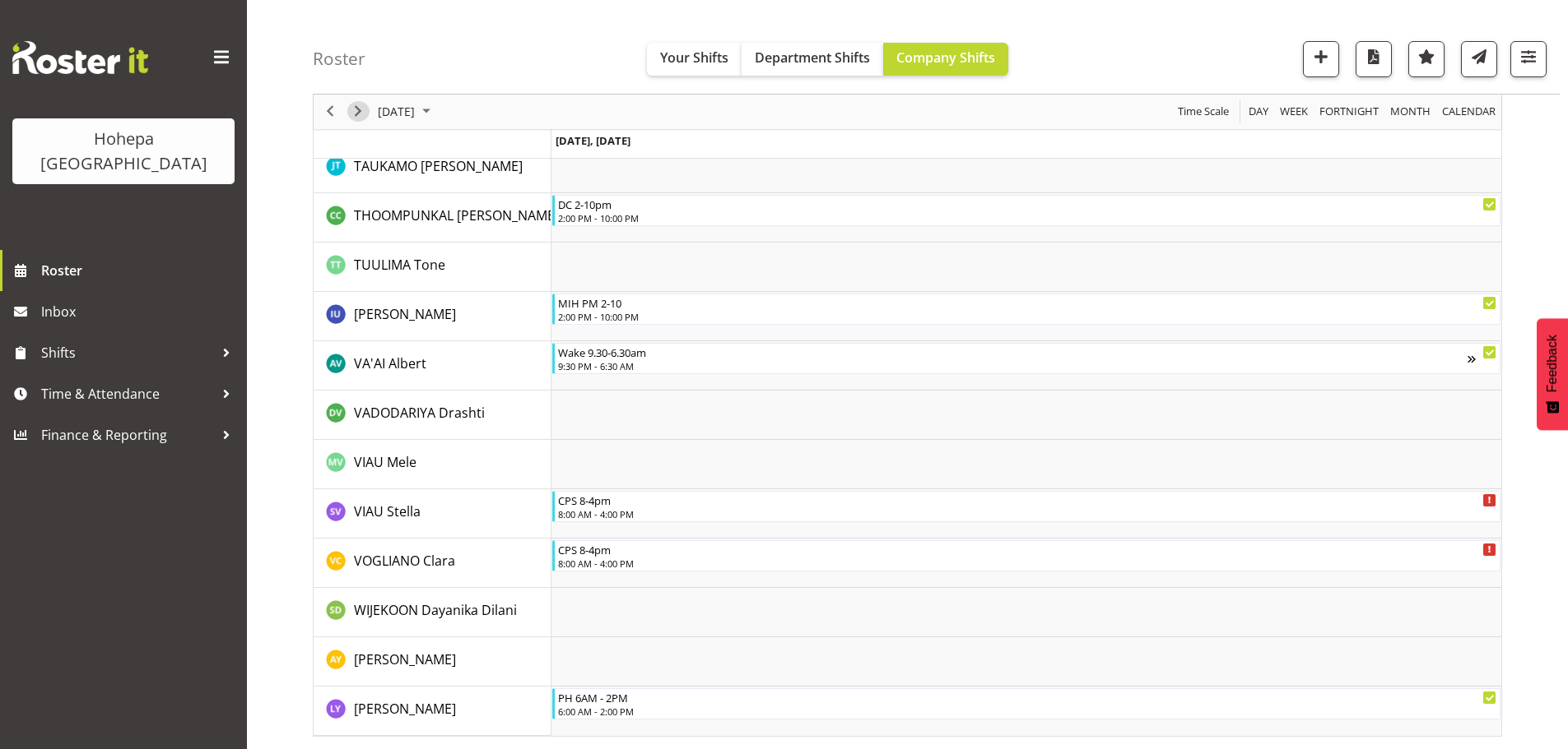
click at [359, 112] on span "Next" at bounding box center [357, 112] width 20 height 21
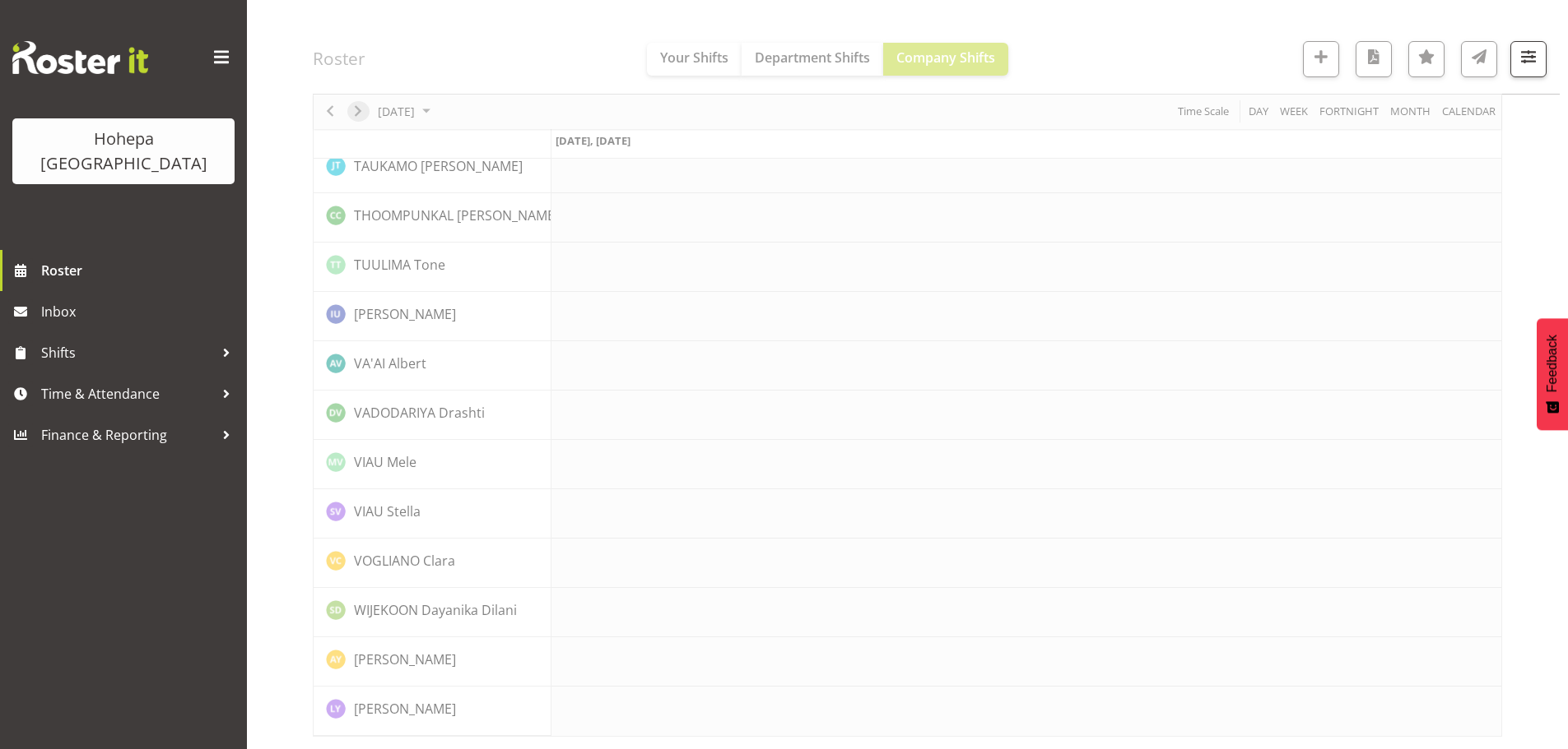
scroll to position [3591, 0]
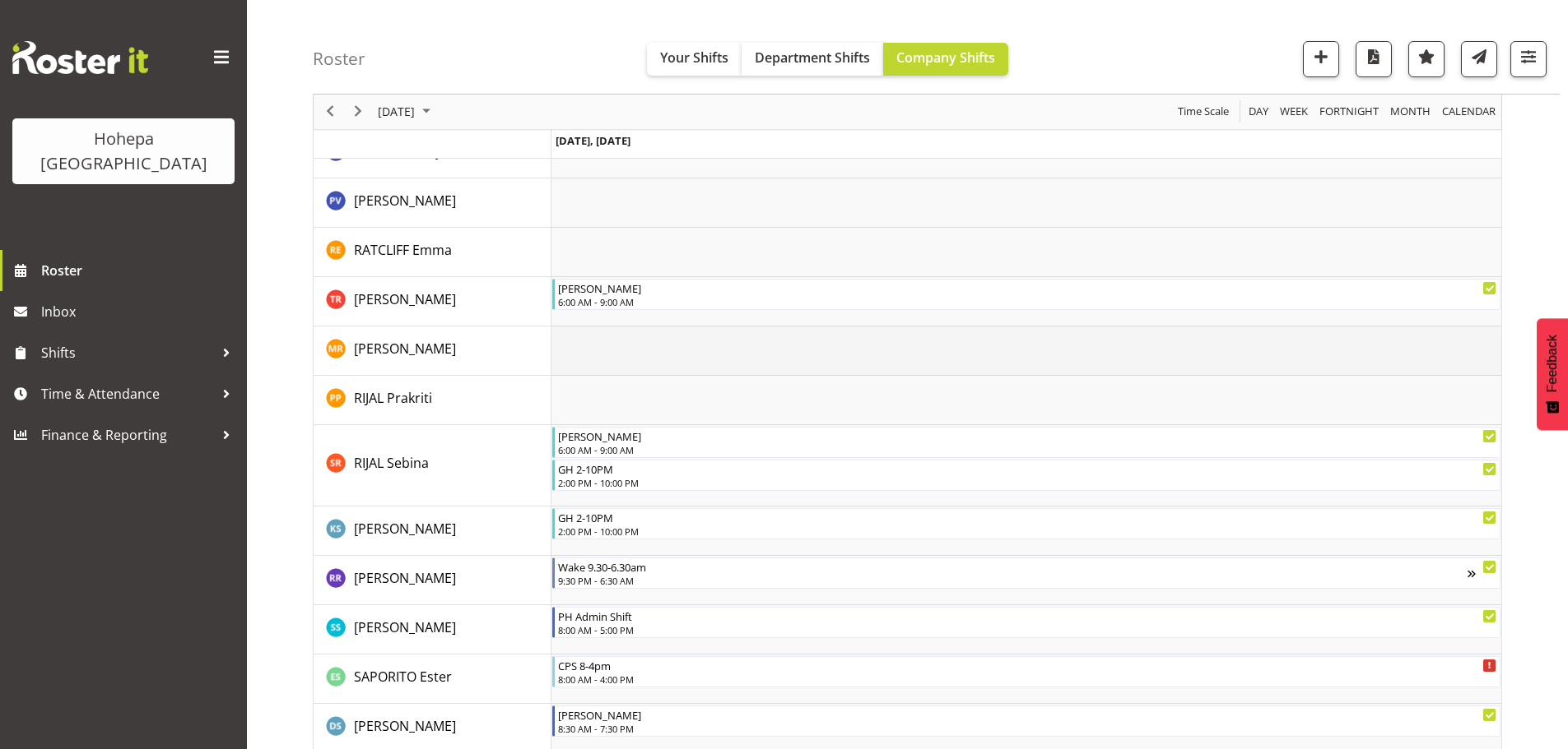
scroll to position [3486, 0]
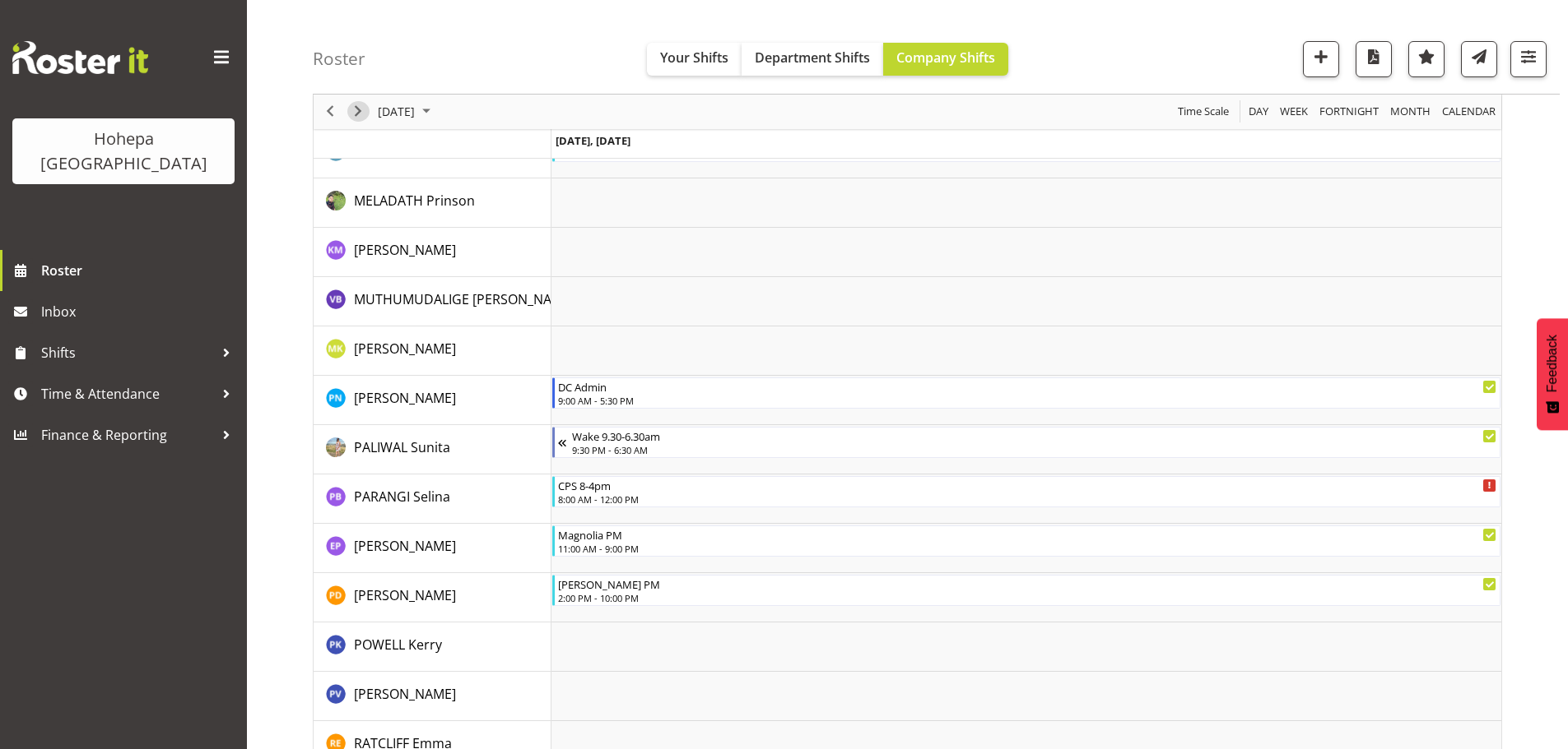
click at [361, 111] on span "Next" at bounding box center [357, 112] width 20 height 21
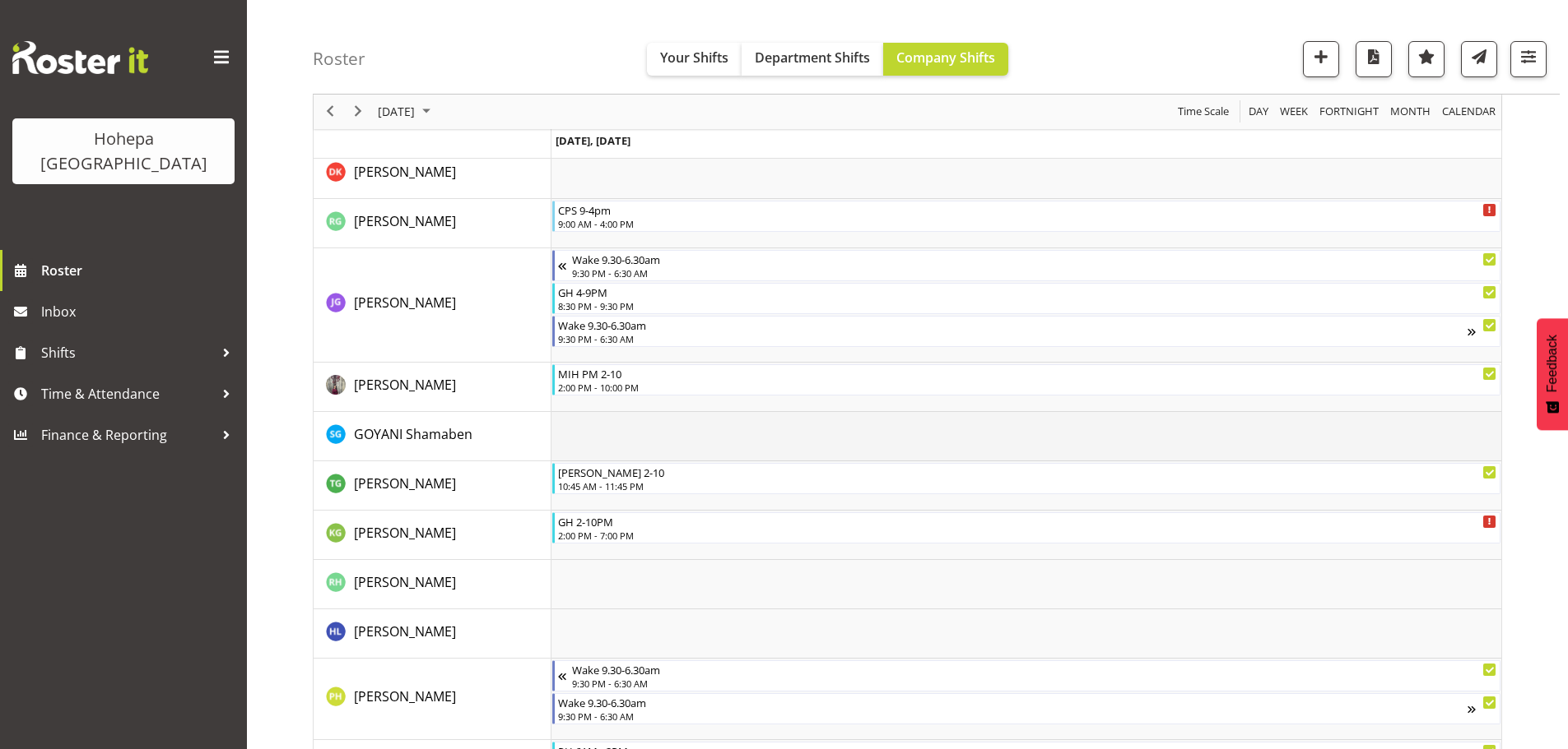
scroll to position [2415, 0]
